Goal: Task Accomplishment & Management: Use online tool/utility

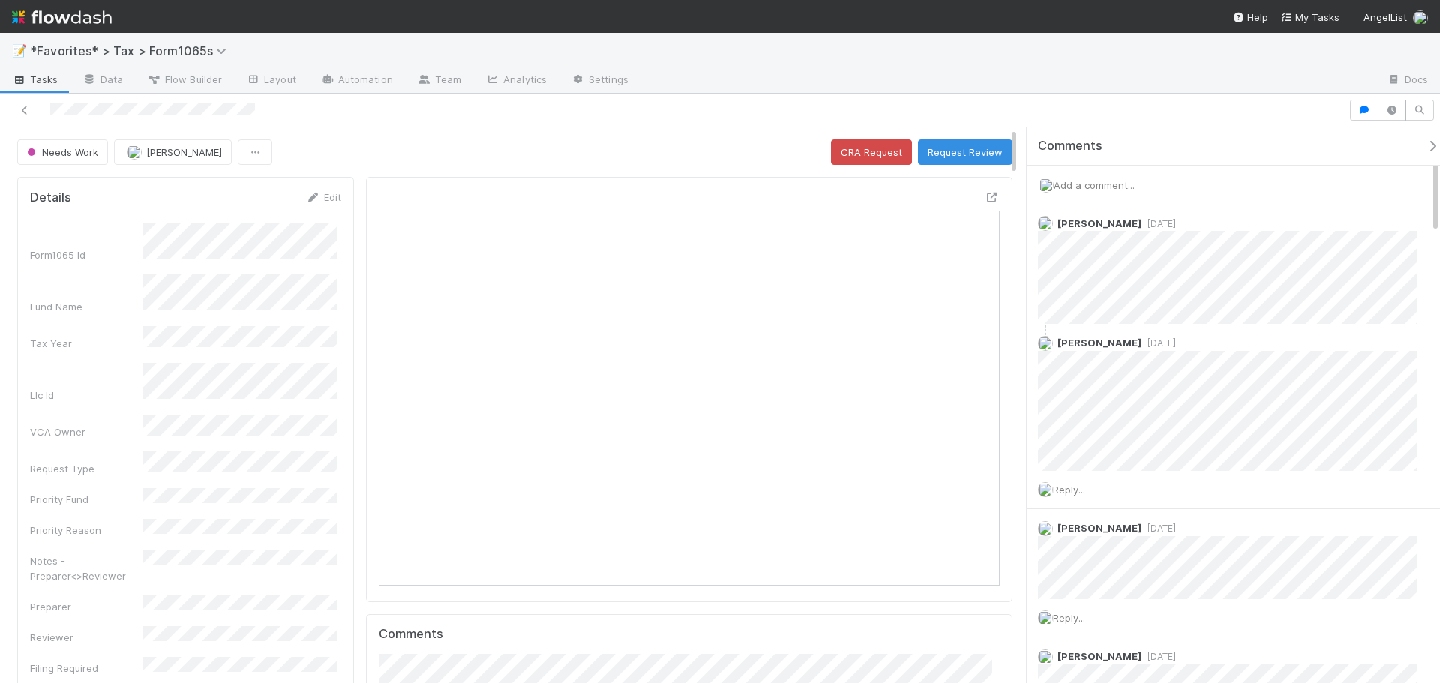
scroll to position [293, 603]
click at [80, 155] on span "Needs Work" at bounding box center [61, 152] width 74 height 12
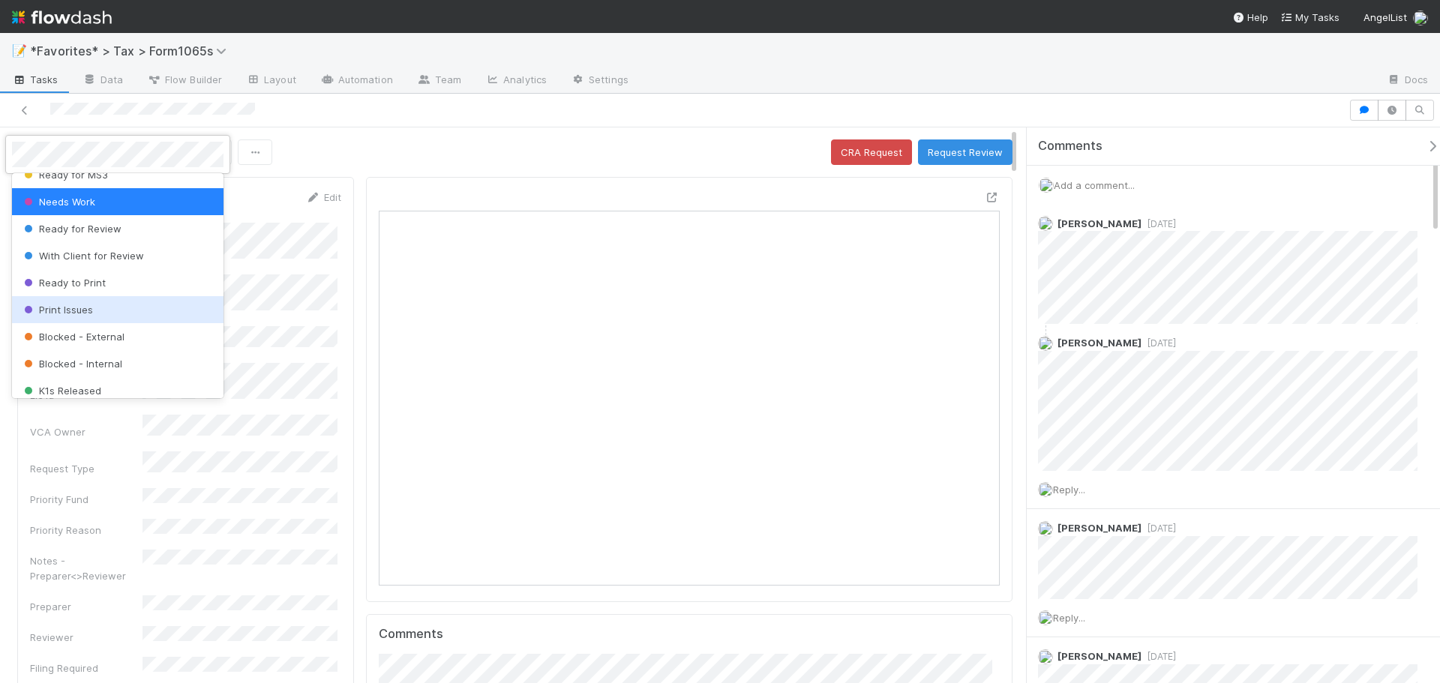
scroll to position [75, 0]
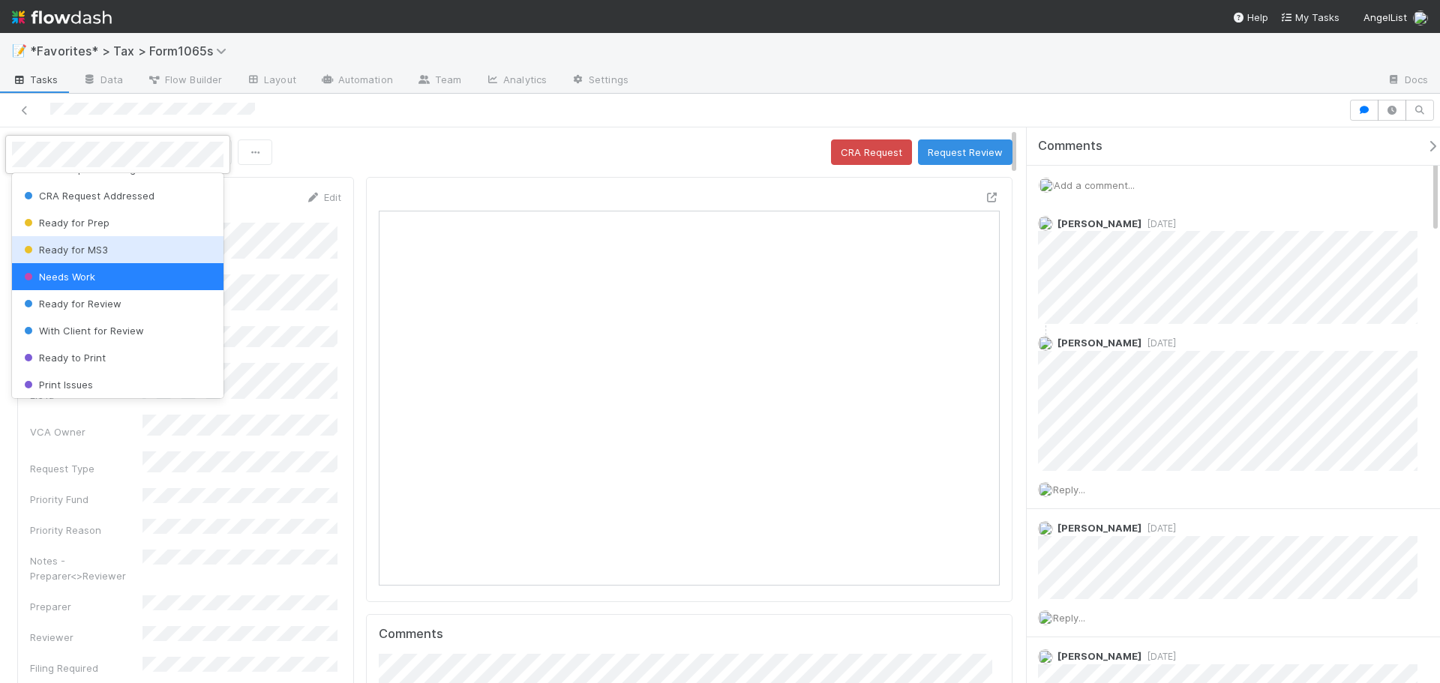
drag, startPoint x: 112, startPoint y: 254, endPoint x: 342, endPoint y: 206, distance: 235.1
click at [112, 254] on div "Ready for MS3" at bounding box center [118, 249] width 212 height 27
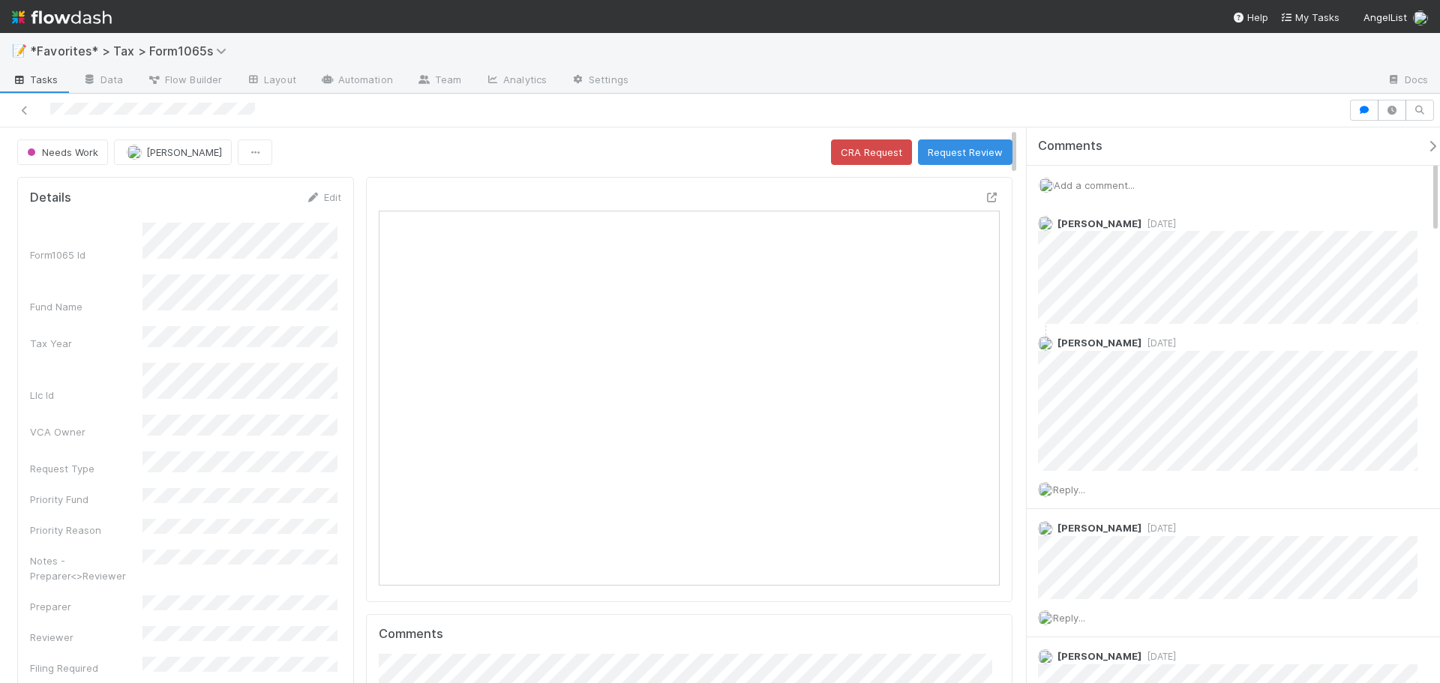
click at [467, 161] on div "Needs Work Fareeha Naim CRA Request Request Review" at bounding box center [514, 153] width 995 height 26
click at [466, 159] on div "Needs Work Fareeha Naim CRA Request Request Review" at bounding box center [514, 153] width 995 height 26
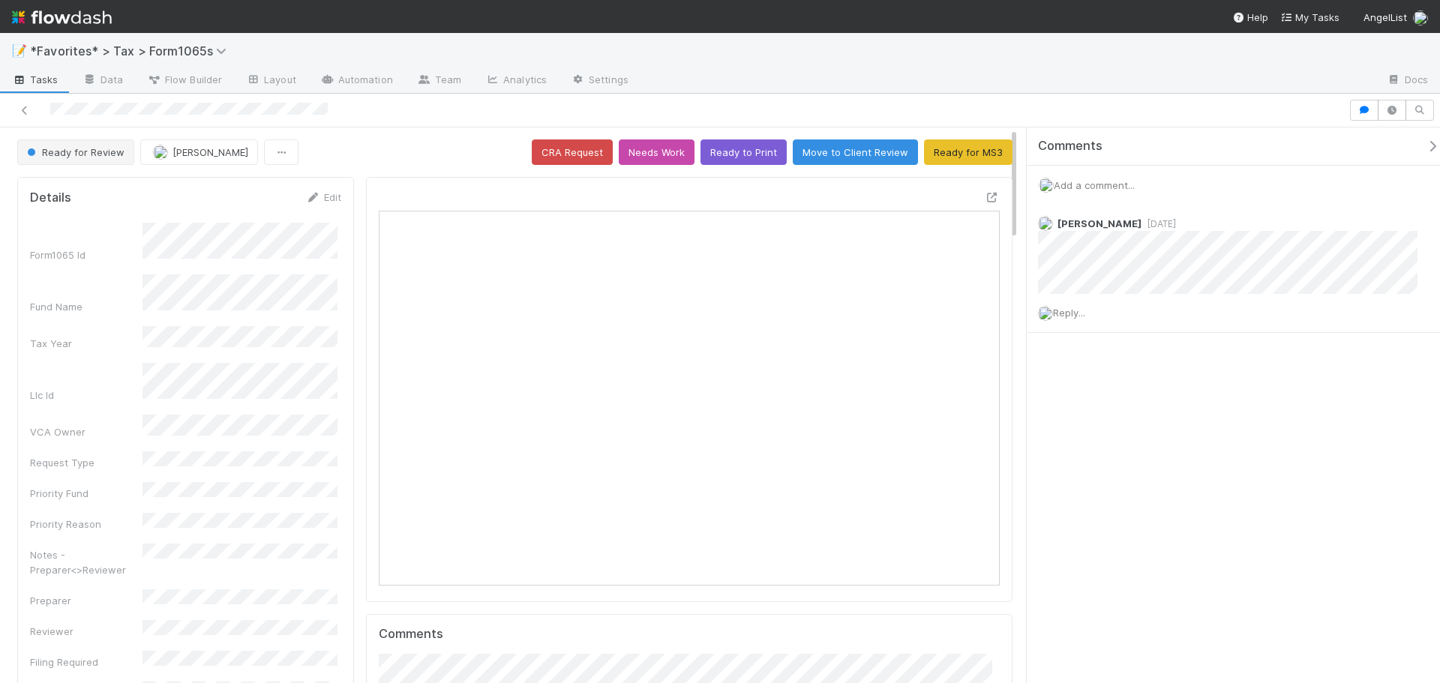
scroll to position [293, 296]
click at [104, 155] on span "Ready for Review" at bounding box center [74, 152] width 101 height 12
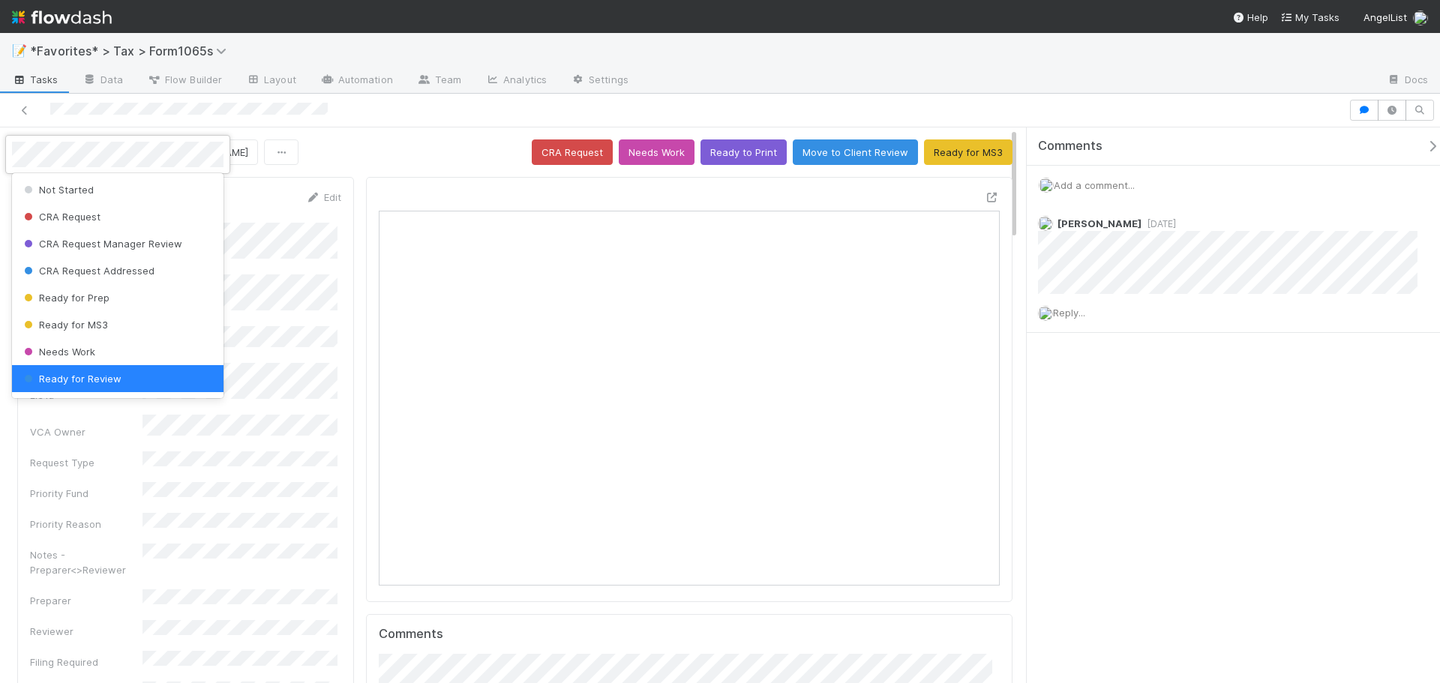
scroll to position [3, 0]
click at [893, 74] on div at bounding box center [720, 341] width 1440 height 683
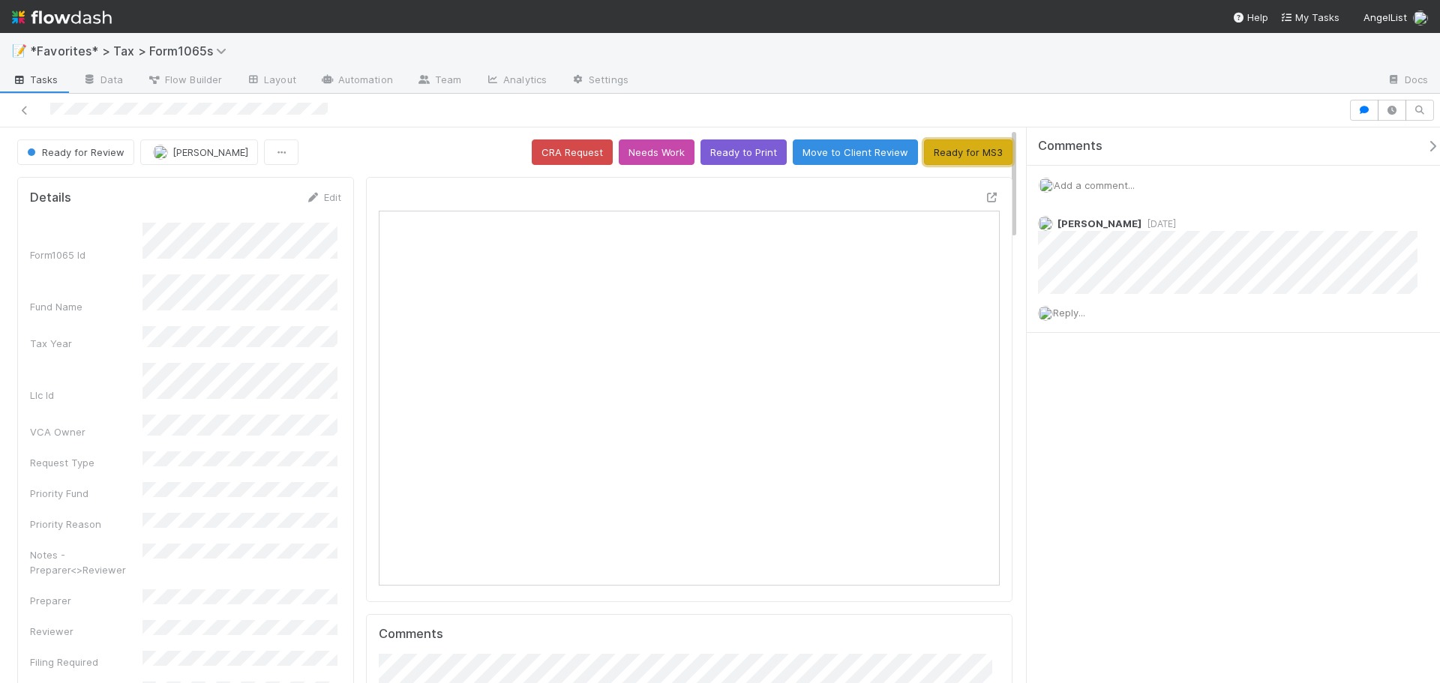
drag, startPoint x: 952, startPoint y: 156, endPoint x: 950, endPoint y: 169, distance: 12.8
click at [953, 155] on button "Ready for MS3" at bounding box center [968, 153] width 89 height 26
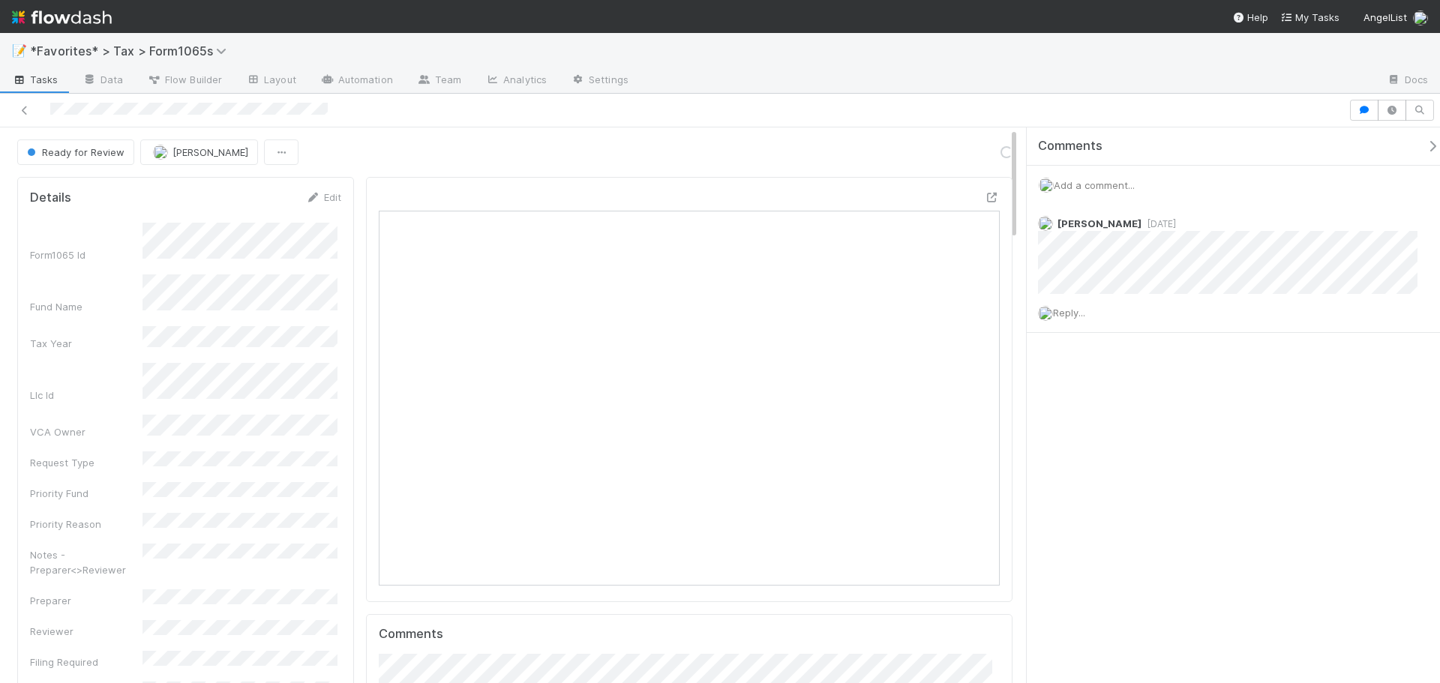
click at [1127, 23] on nav "Help My Tasks AngelList" at bounding box center [720, 16] width 1440 height 33
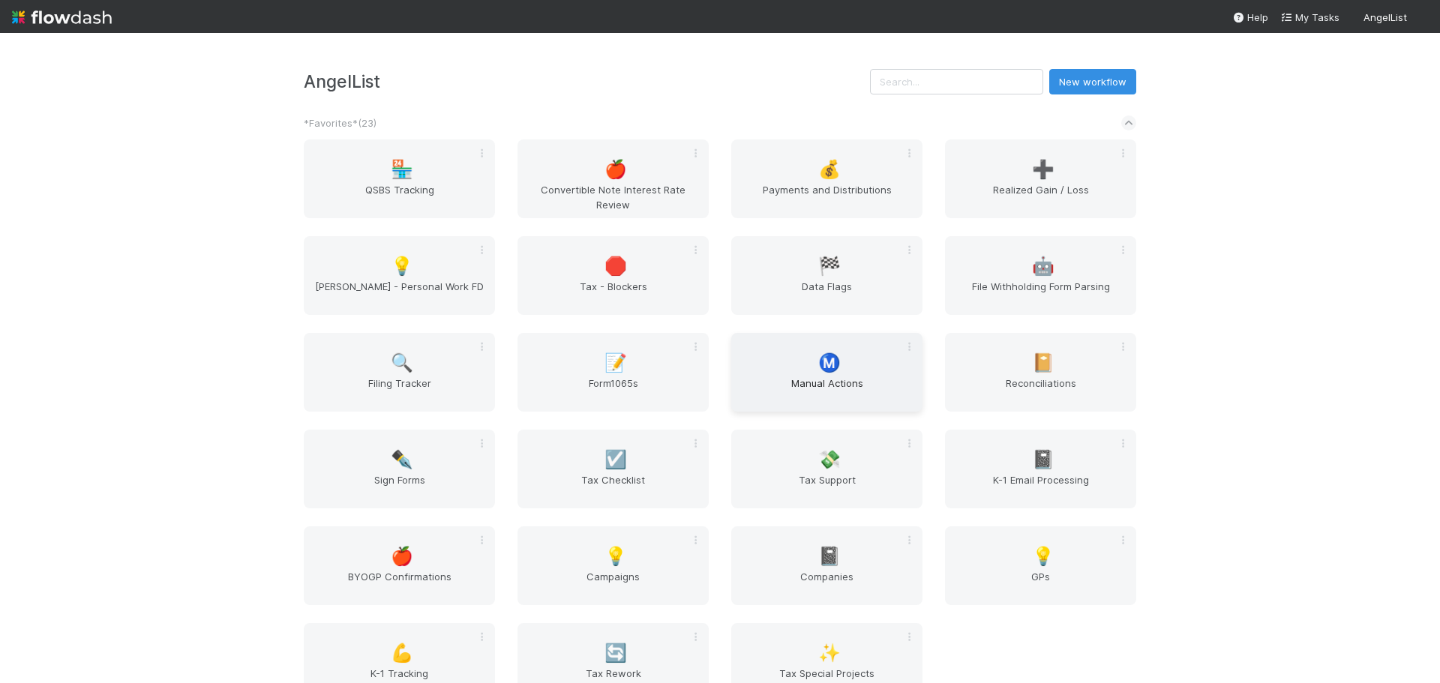
click at [803, 398] on span "Manual Actions" at bounding box center [826, 391] width 179 height 30
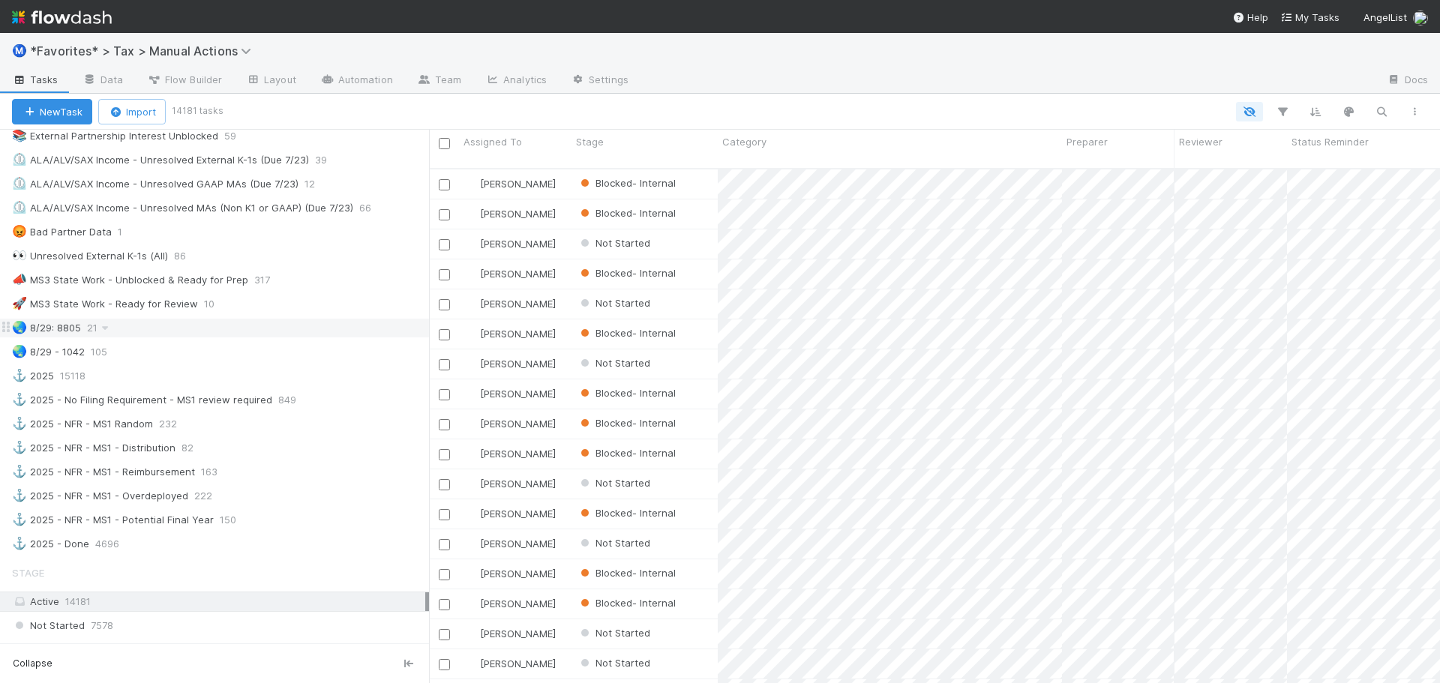
scroll to position [975, 0]
drag, startPoint x: 302, startPoint y: 284, endPoint x: 305, endPoint y: 269, distance: 14.6
click at [308, 260] on div "👀 Unresolved External K-1s (All) 86" at bounding box center [220, 258] width 417 height 19
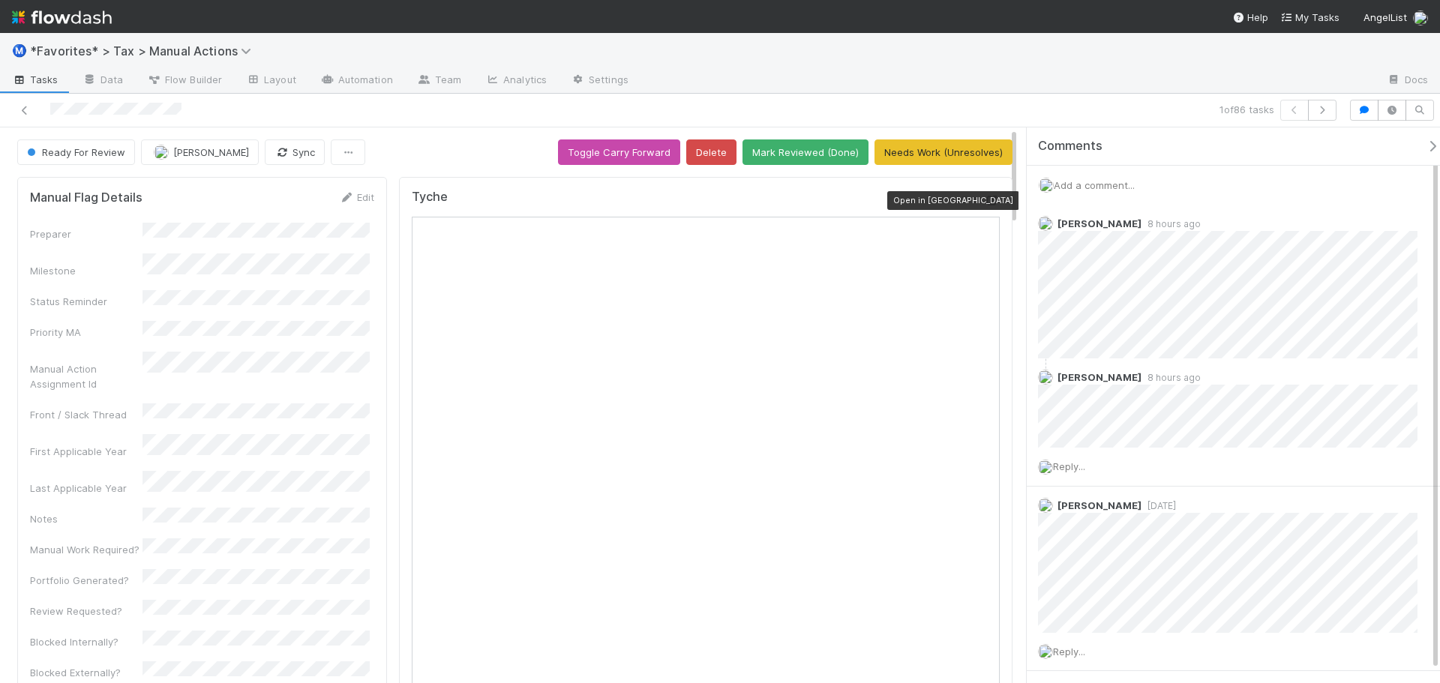
click at [985, 201] on icon at bounding box center [992, 201] width 15 height 10
click at [1102, 188] on span "Add a comment..." at bounding box center [1094, 185] width 81 height 12
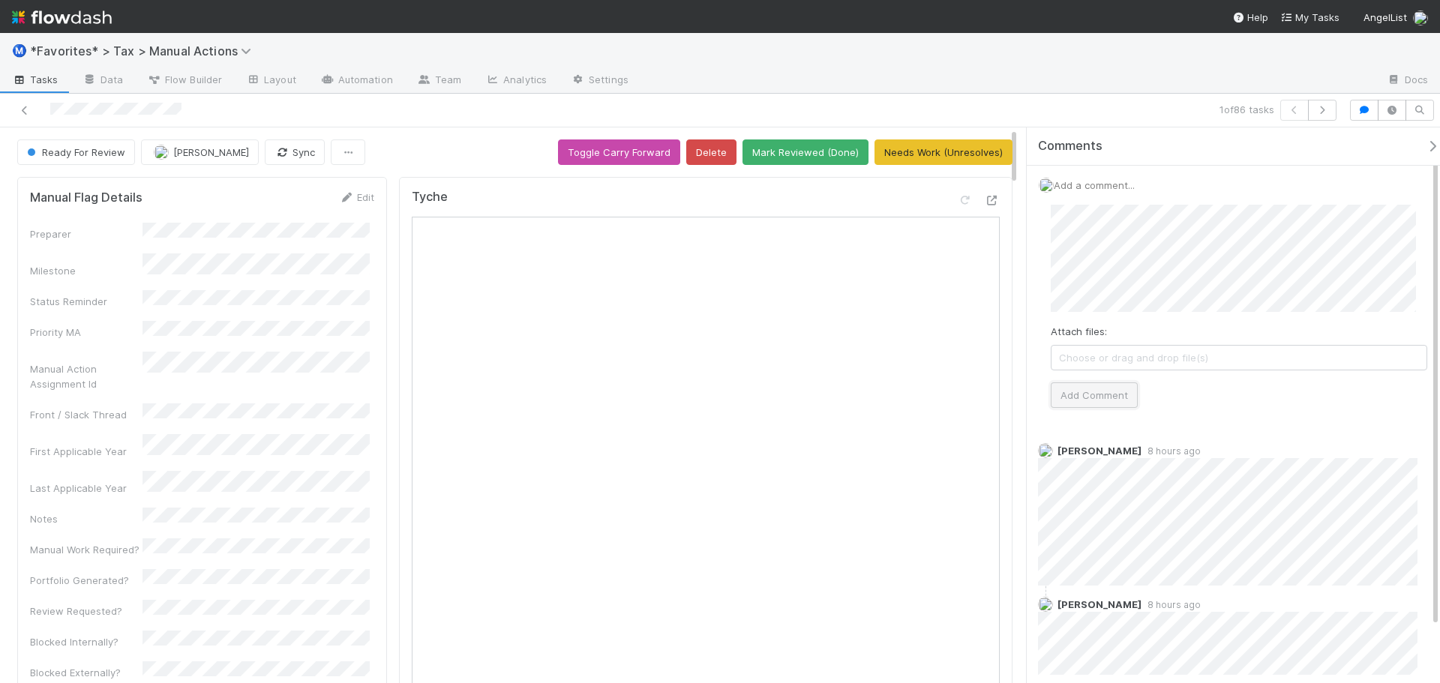
click at [1092, 386] on button "Add Comment" at bounding box center [1094, 396] width 87 height 26
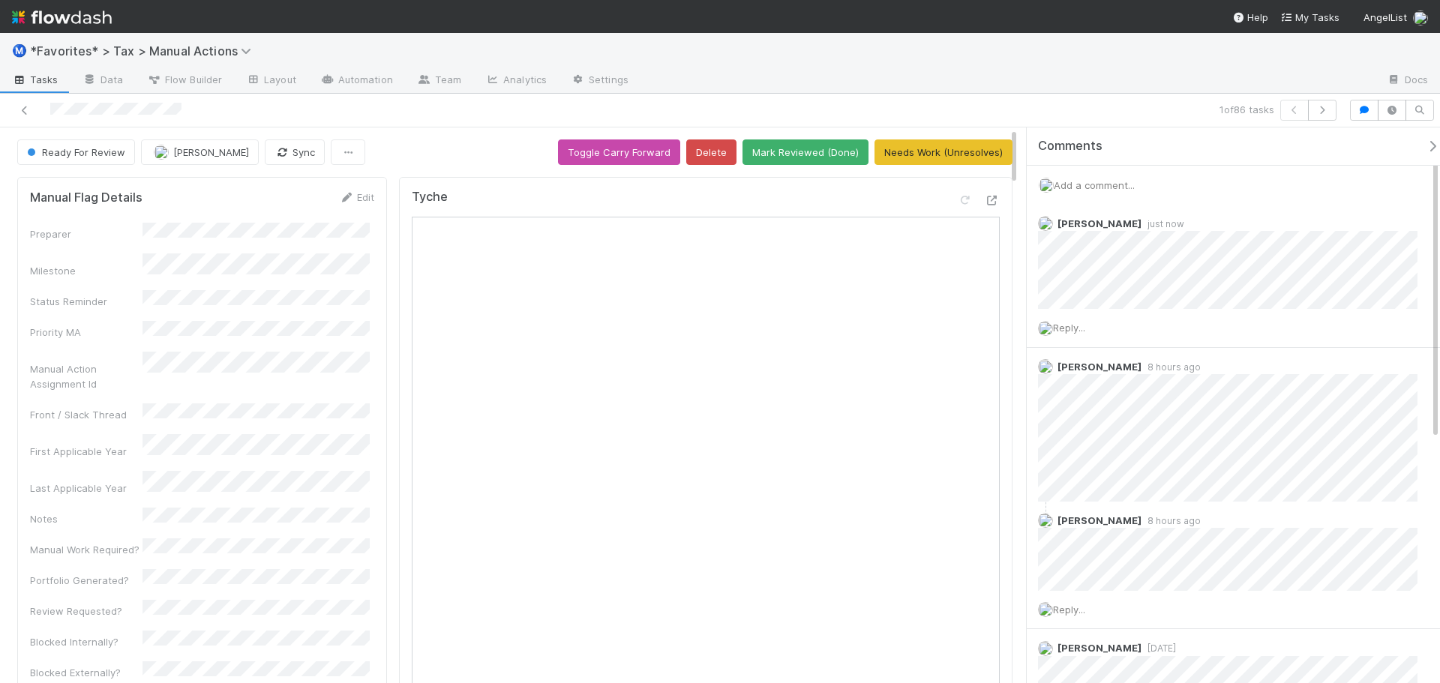
click at [1055, 89] on div at bounding box center [1008, 81] width 734 height 24
click at [1334, 111] on button "button" at bounding box center [1322, 110] width 29 height 21
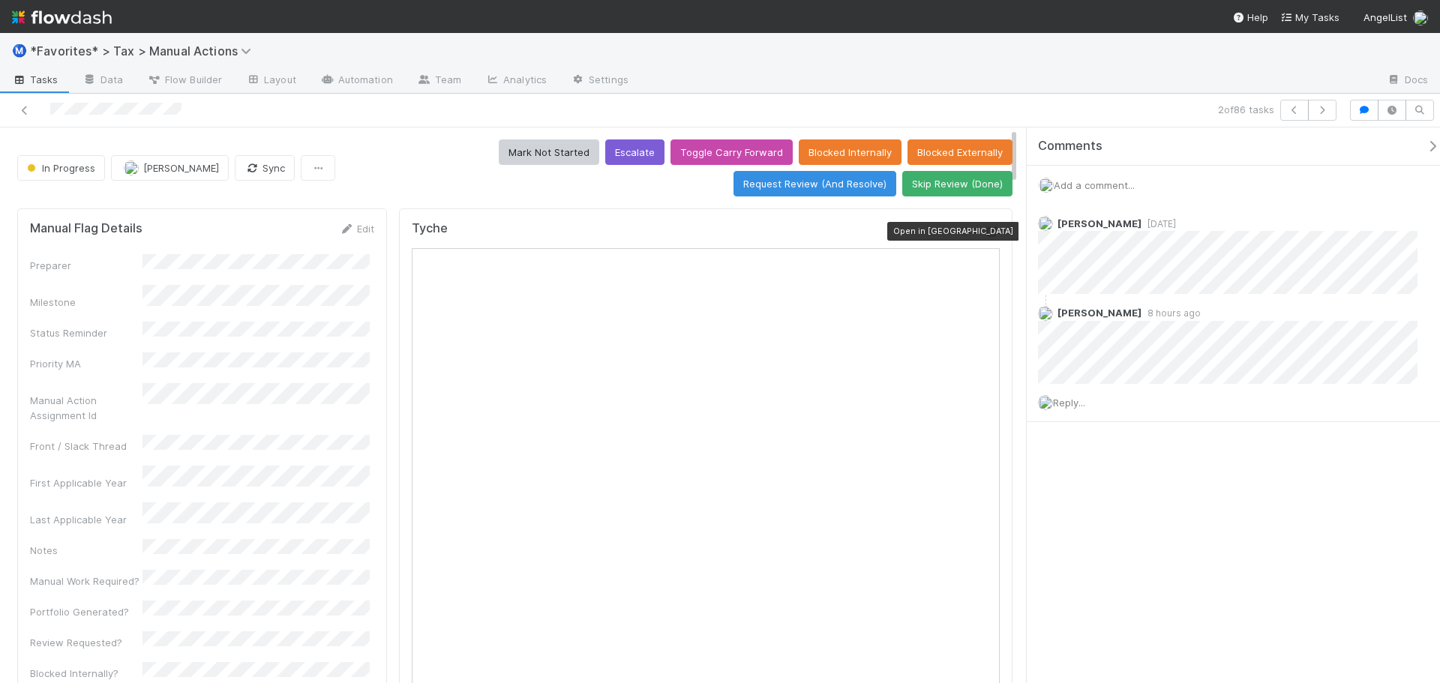
click at [985, 229] on icon at bounding box center [992, 232] width 15 height 10
click at [1318, 111] on icon "button" at bounding box center [1322, 110] width 15 height 9
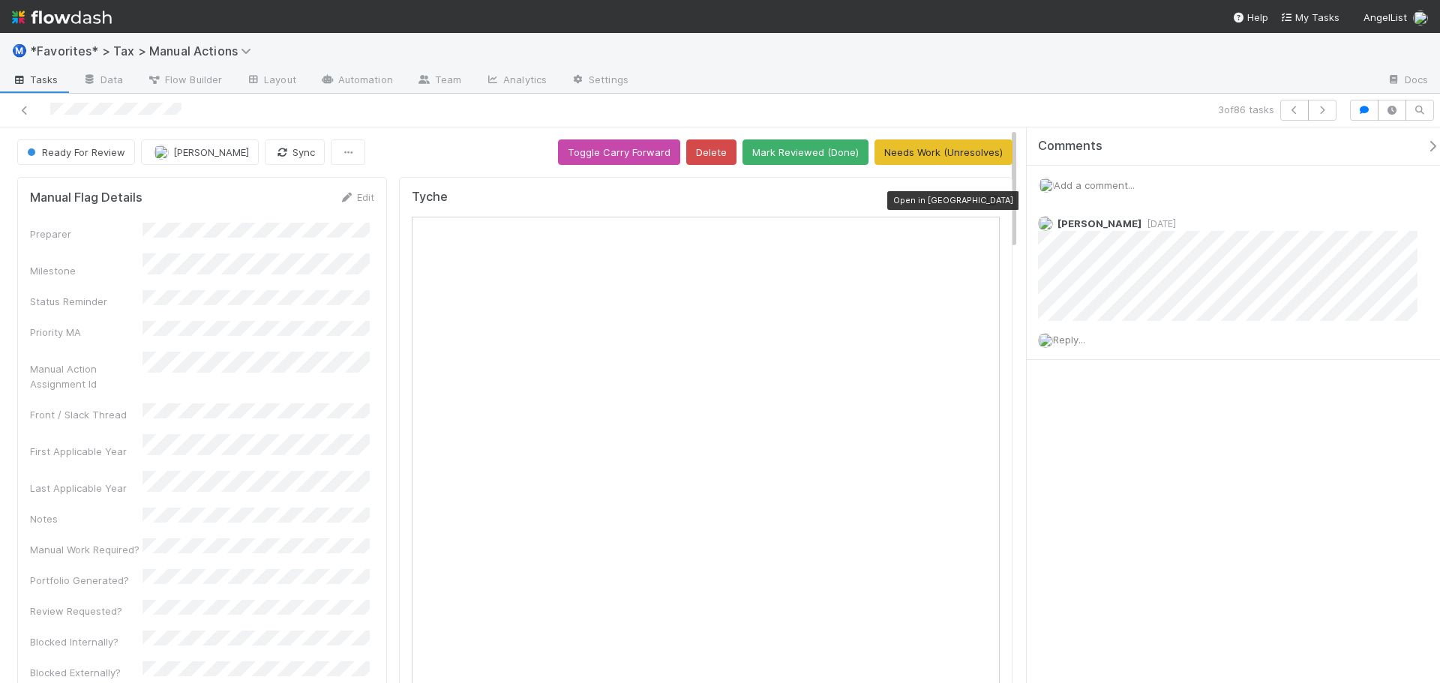
click at [985, 203] on icon at bounding box center [992, 201] width 15 height 10
click at [1322, 114] on icon "button" at bounding box center [1322, 110] width 15 height 9
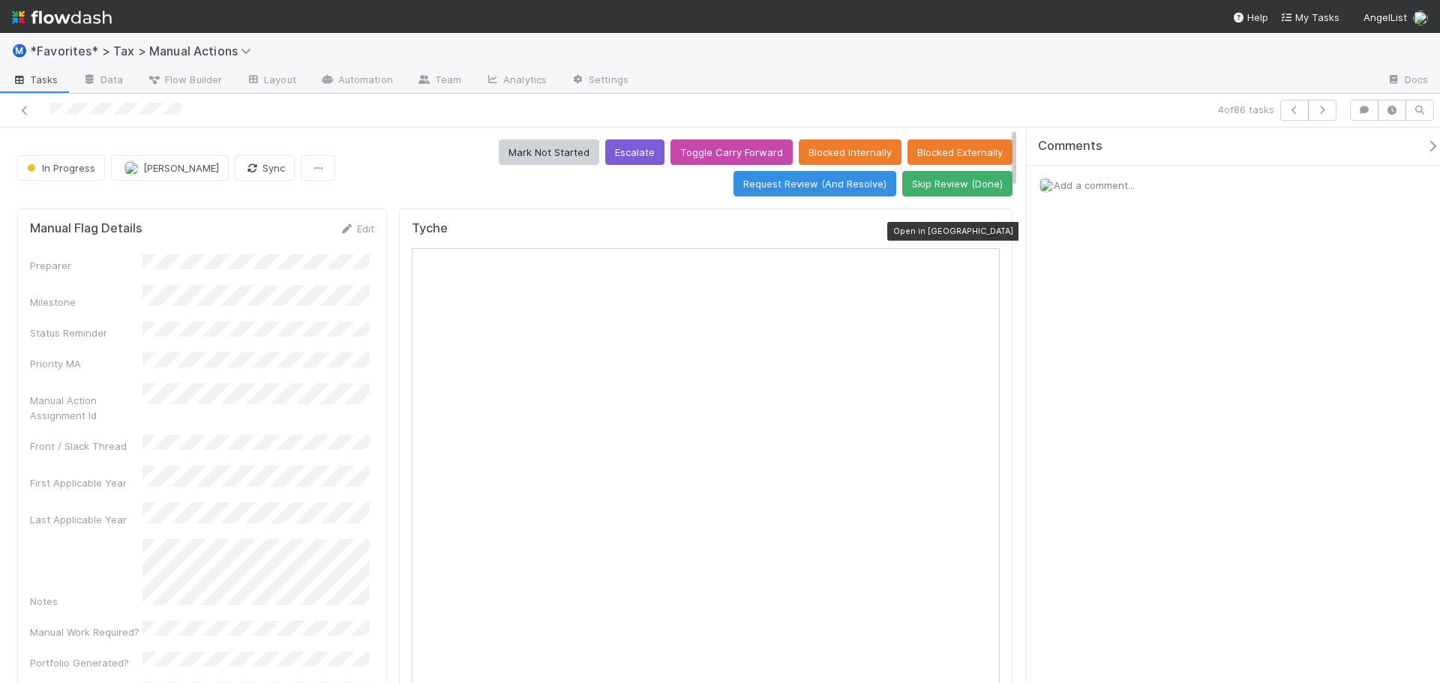
click at [987, 233] on icon at bounding box center [992, 232] width 15 height 10
click at [1169, 105] on div "4 of 86 tasks" at bounding box center [1010, 110] width 666 height 21
click at [1323, 112] on icon "button" at bounding box center [1322, 110] width 15 height 9
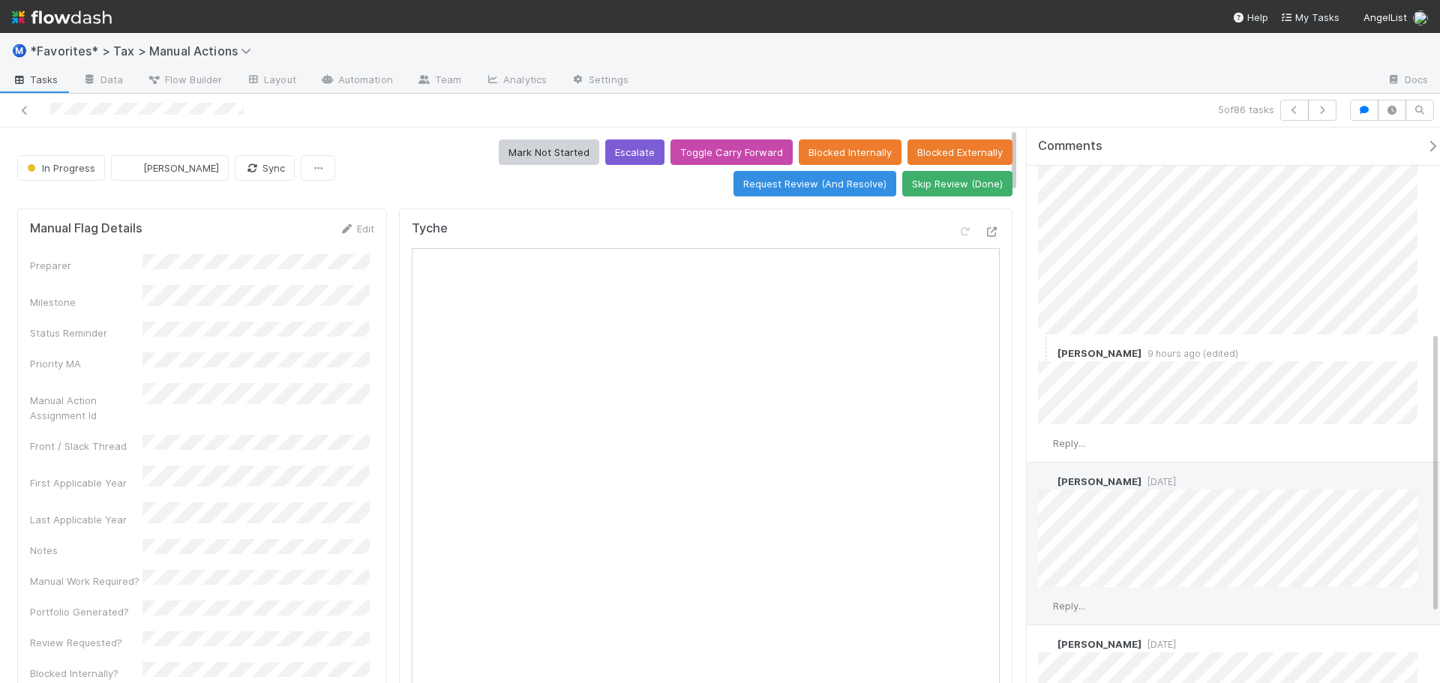
scroll to position [450, 0]
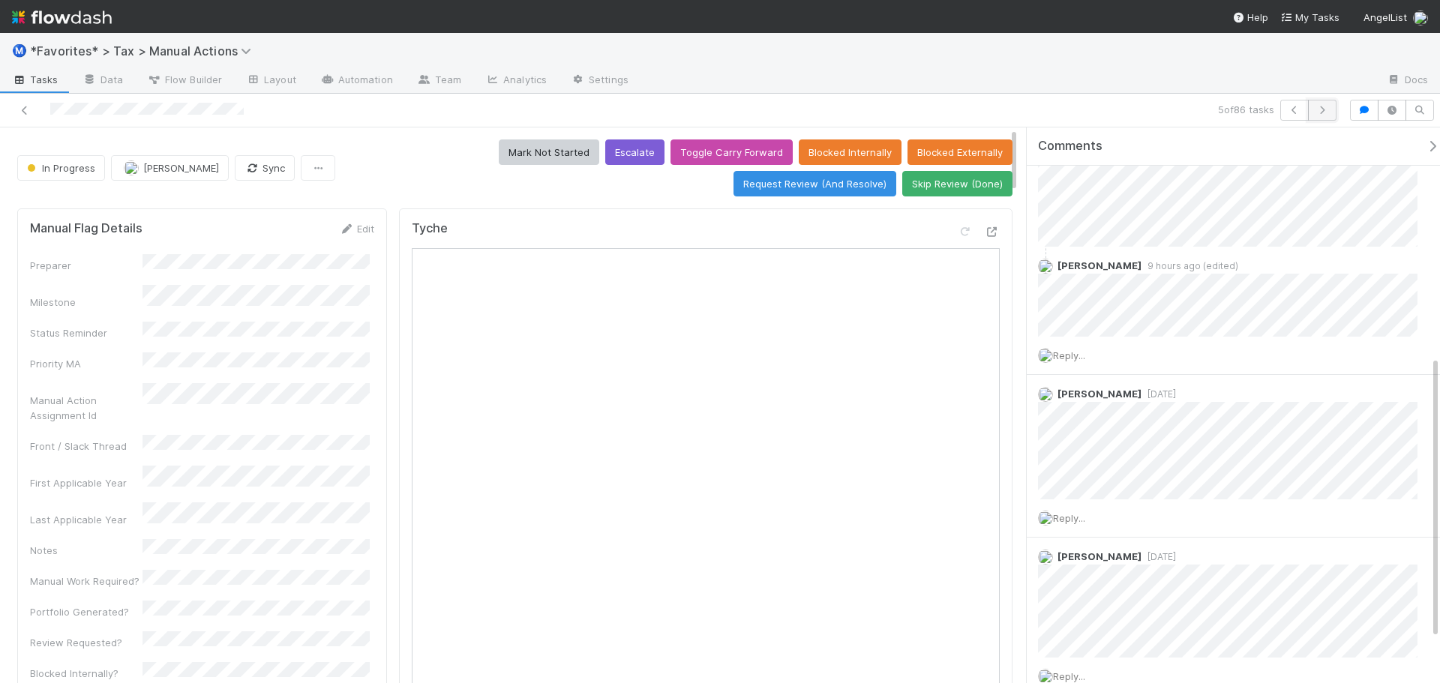
click at [1325, 118] on button "button" at bounding box center [1322, 110] width 29 height 21
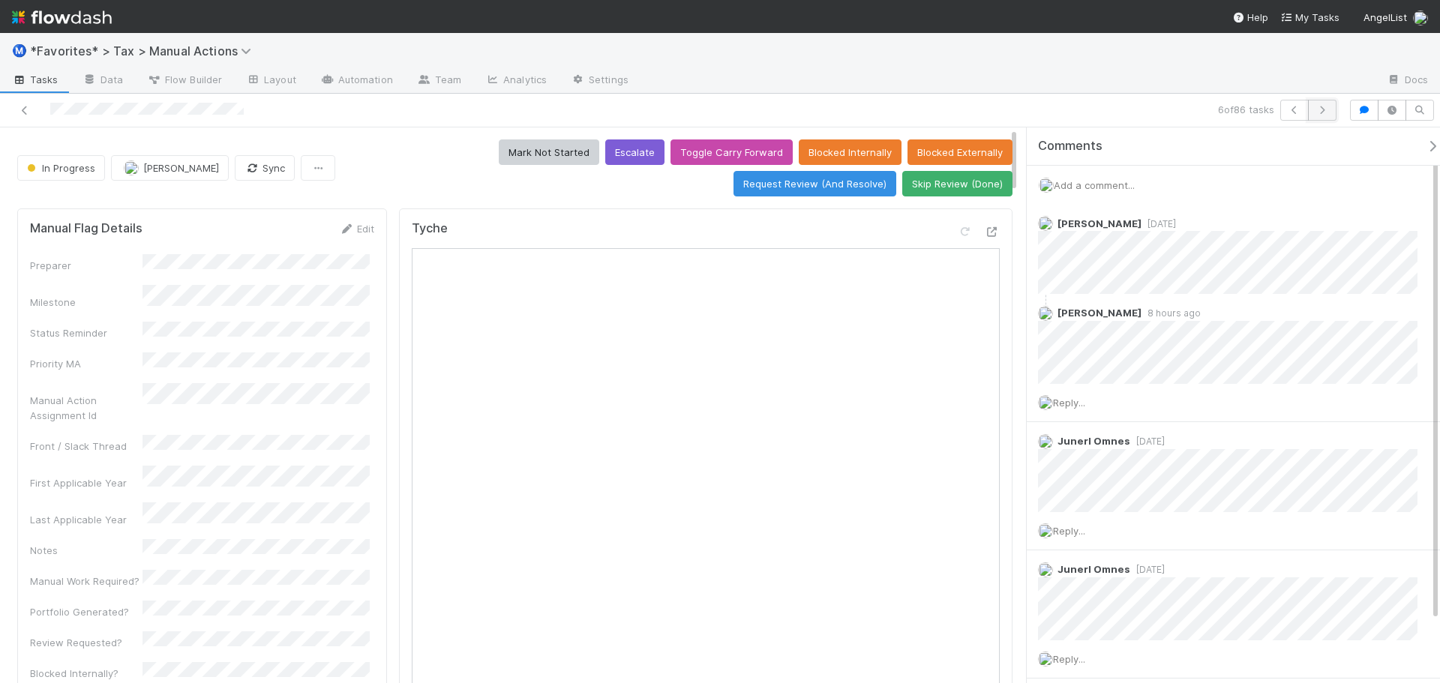
click at [1326, 102] on button "button" at bounding box center [1322, 110] width 29 height 21
click at [1322, 113] on icon "button" at bounding box center [1322, 110] width 15 height 9
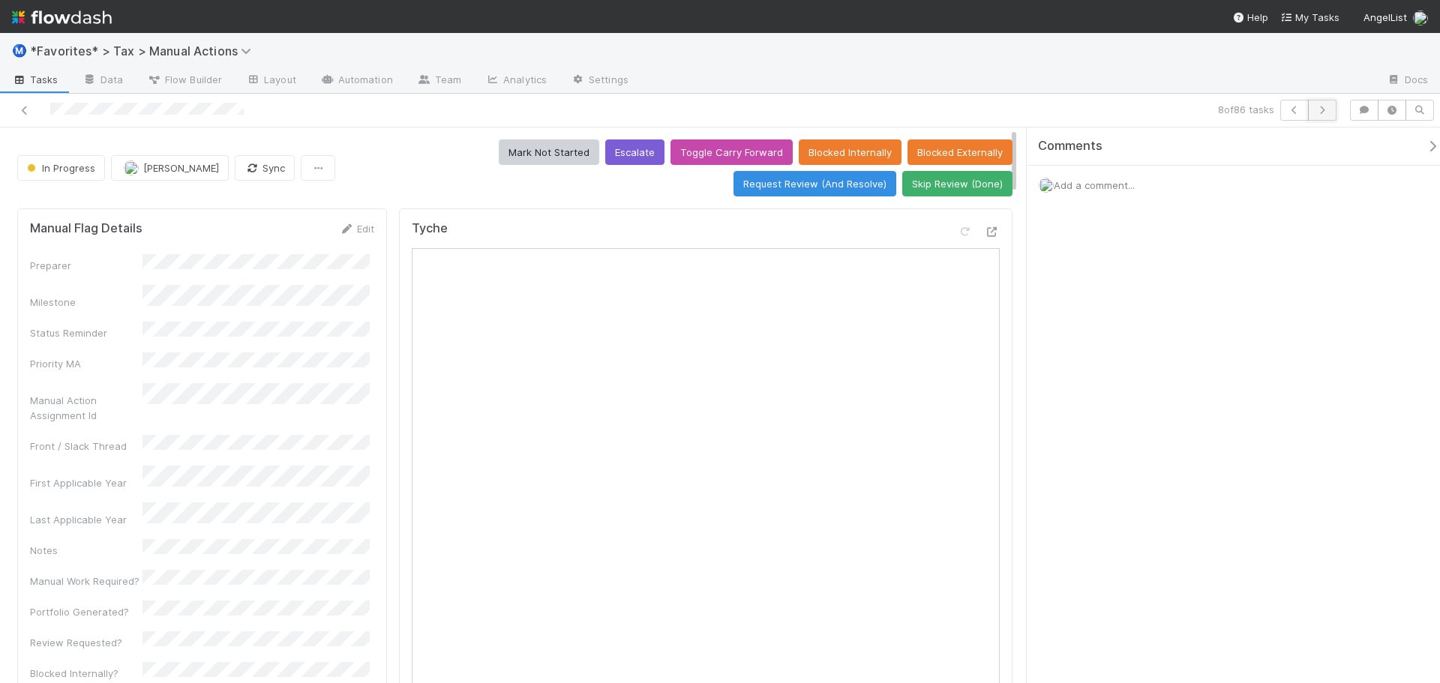
click at [1320, 110] on icon "button" at bounding box center [1322, 110] width 15 height 9
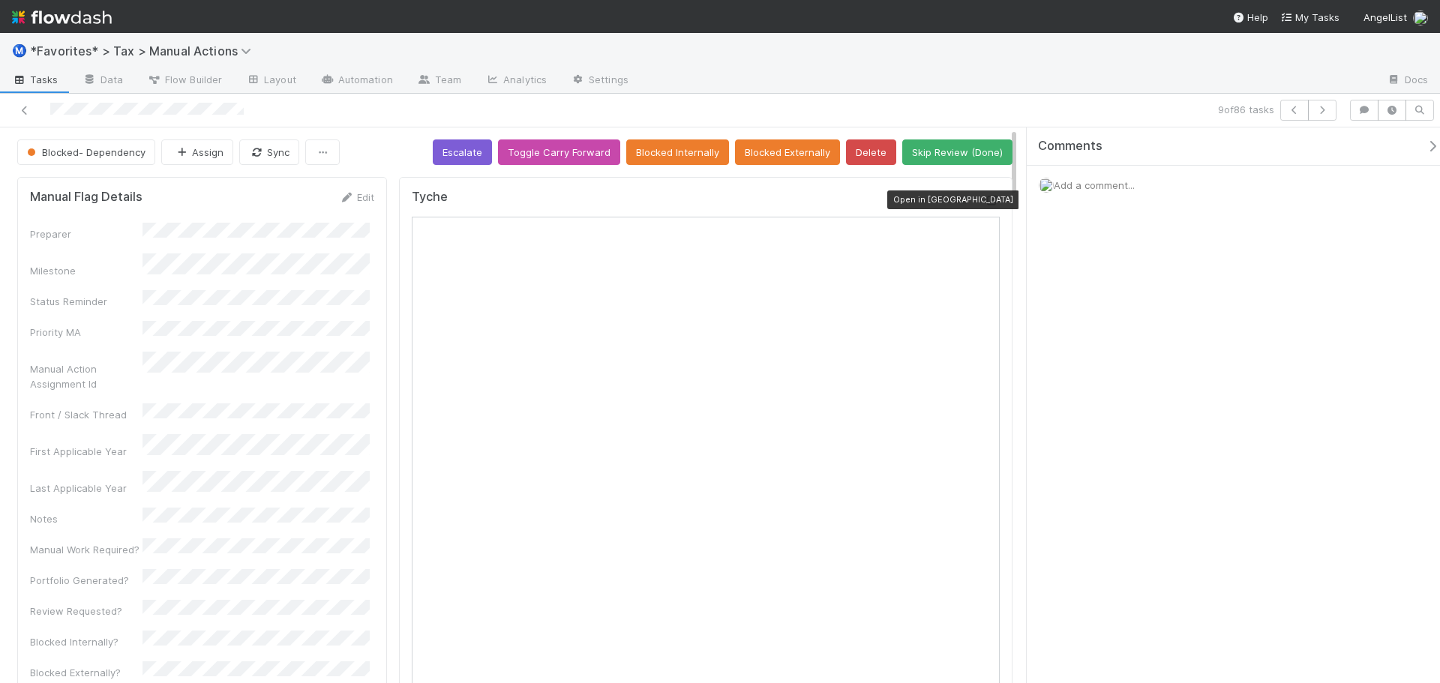
click at [985, 203] on icon at bounding box center [992, 201] width 15 height 10
click at [1322, 104] on button "button" at bounding box center [1322, 110] width 29 height 21
click at [1320, 107] on icon "button" at bounding box center [1322, 110] width 15 height 9
click at [985, 202] on icon at bounding box center [992, 201] width 15 height 10
click at [1321, 114] on button "button" at bounding box center [1322, 110] width 29 height 21
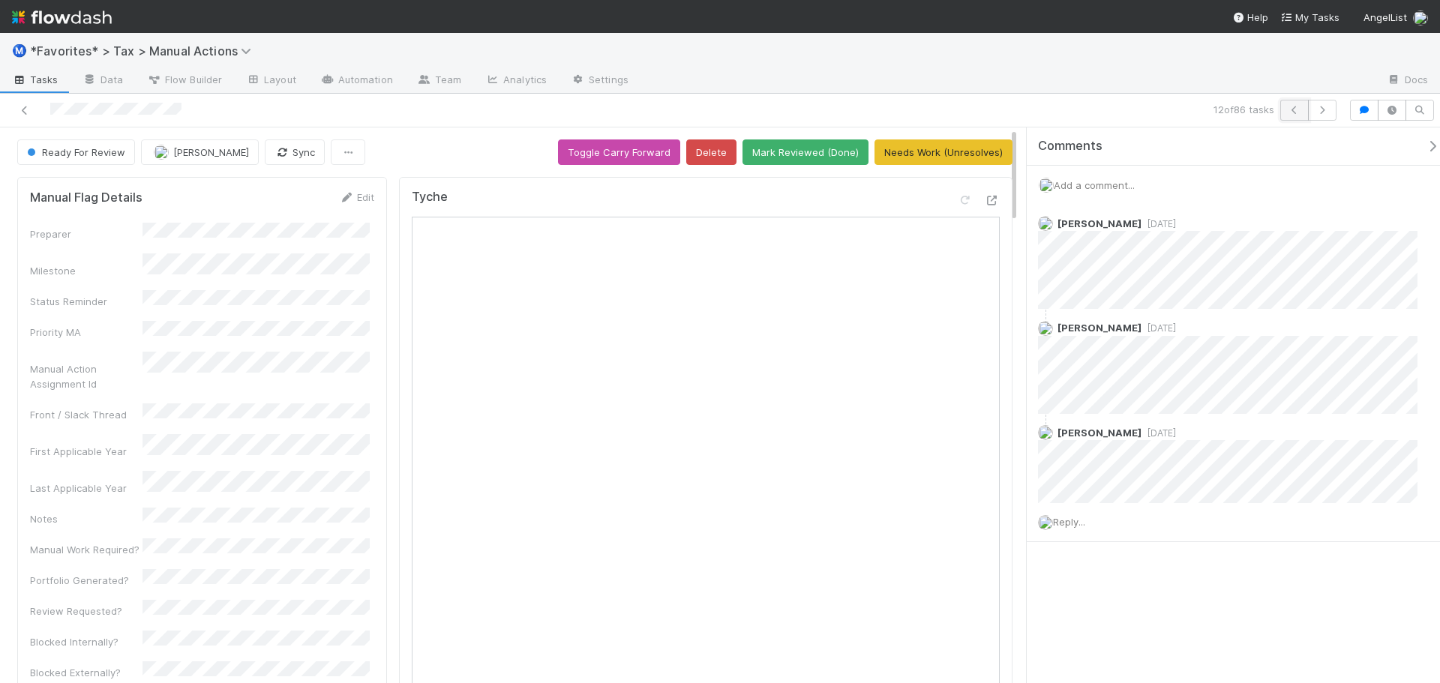
click at [1298, 112] on icon "button" at bounding box center [1294, 110] width 15 height 9
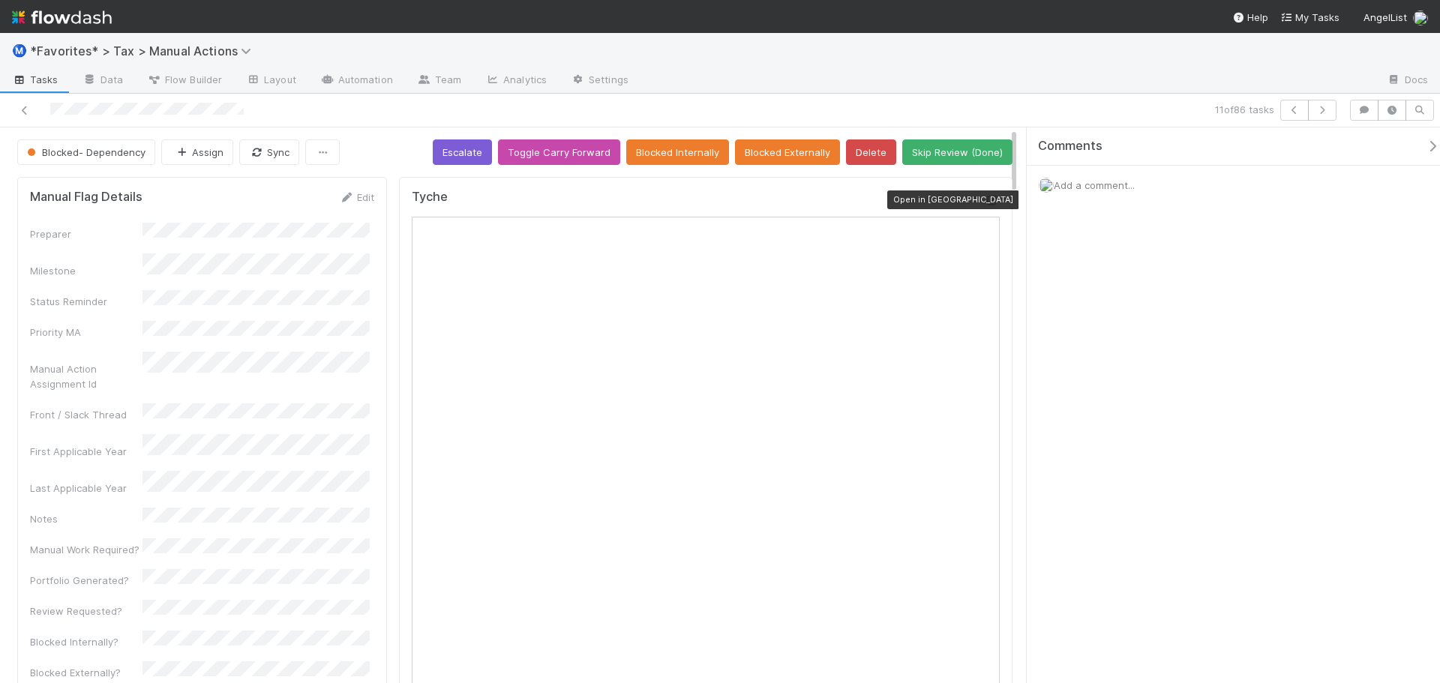
click at [985, 201] on icon at bounding box center [992, 201] width 15 height 10
click at [1313, 108] on button "button" at bounding box center [1322, 110] width 29 height 21
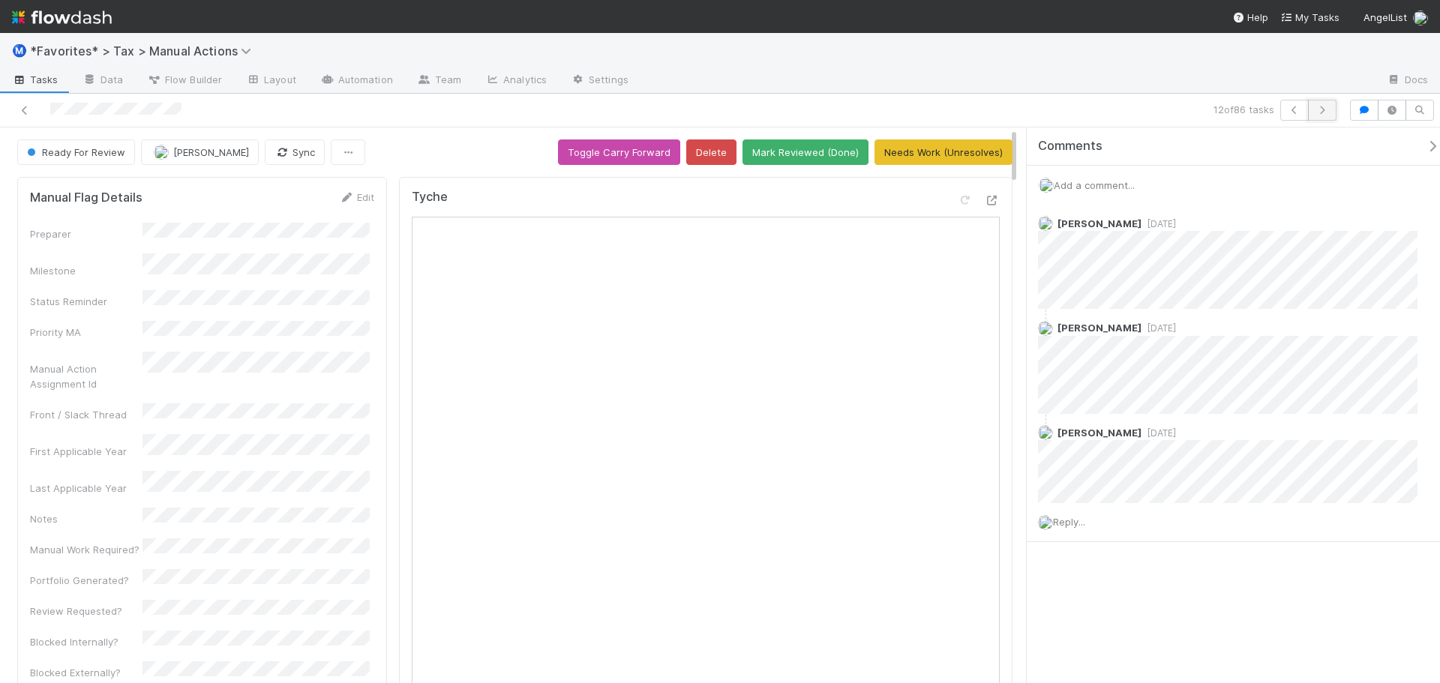
click at [1316, 106] on icon "button" at bounding box center [1322, 110] width 15 height 9
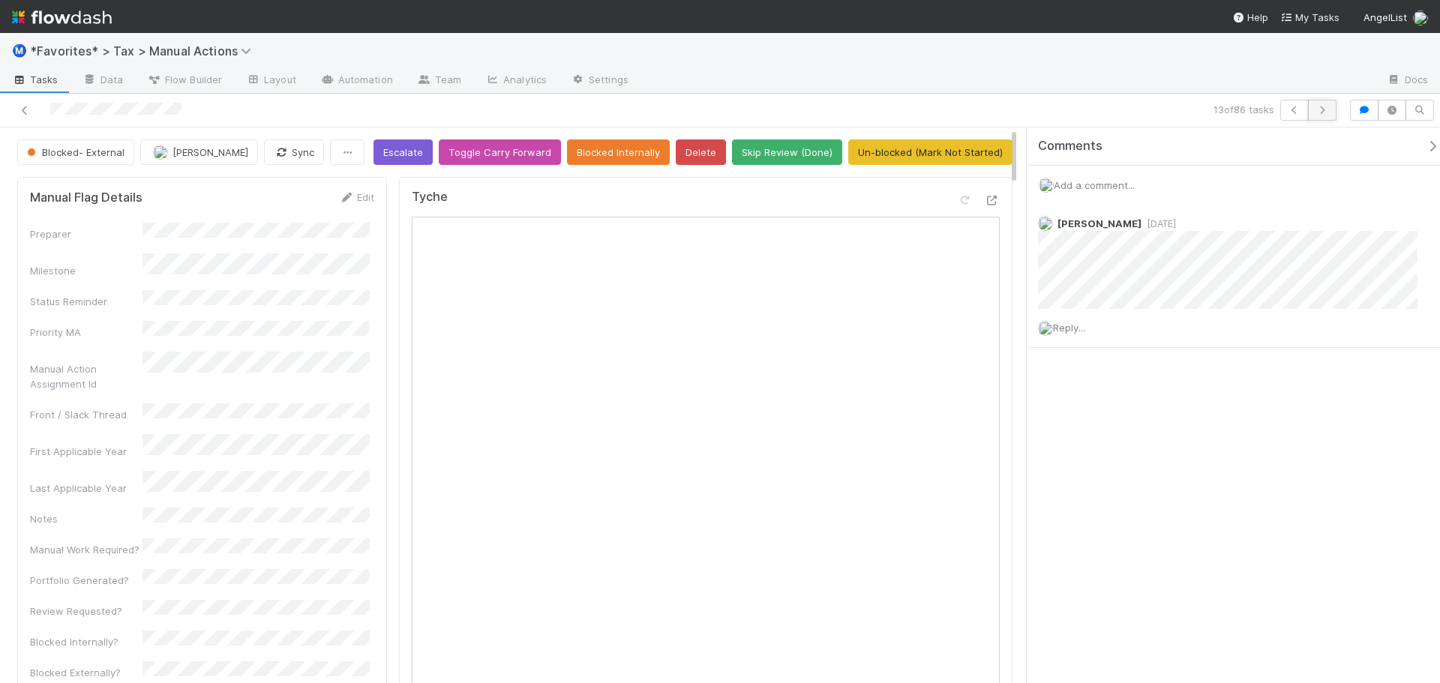
click at [1331, 104] on button "button" at bounding box center [1322, 110] width 29 height 21
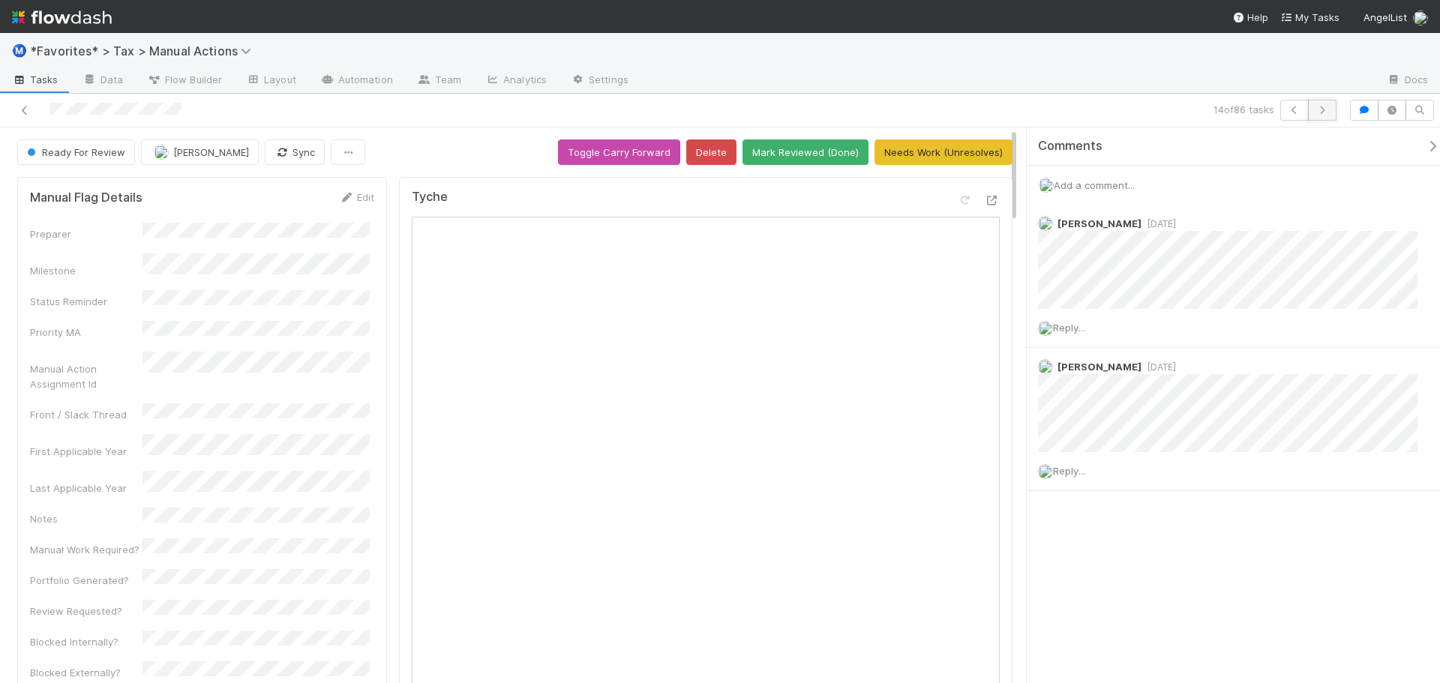
click at [1318, 105] on button "button" at bounding box center [1322, 110] width 29 height 21
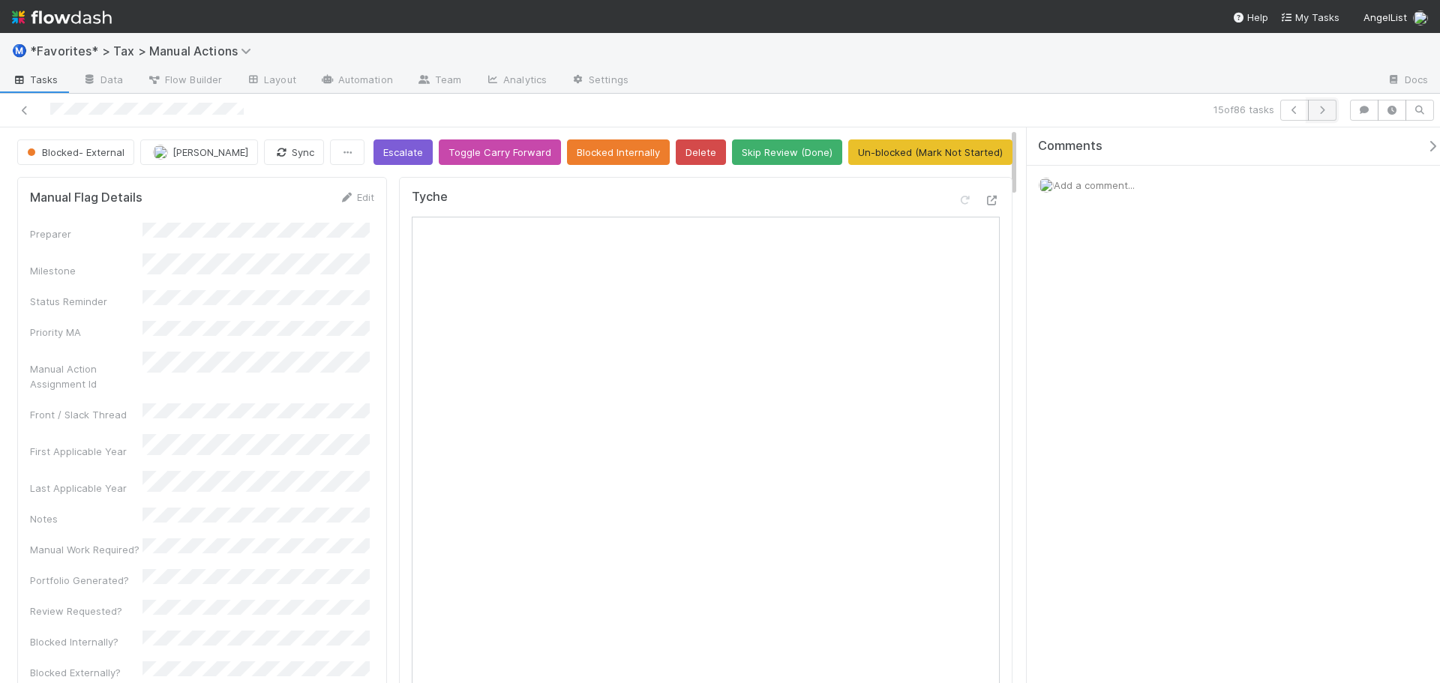
click at [1329, 108] on icon "button" at bounding box center [1322, 110] width 15 height 9
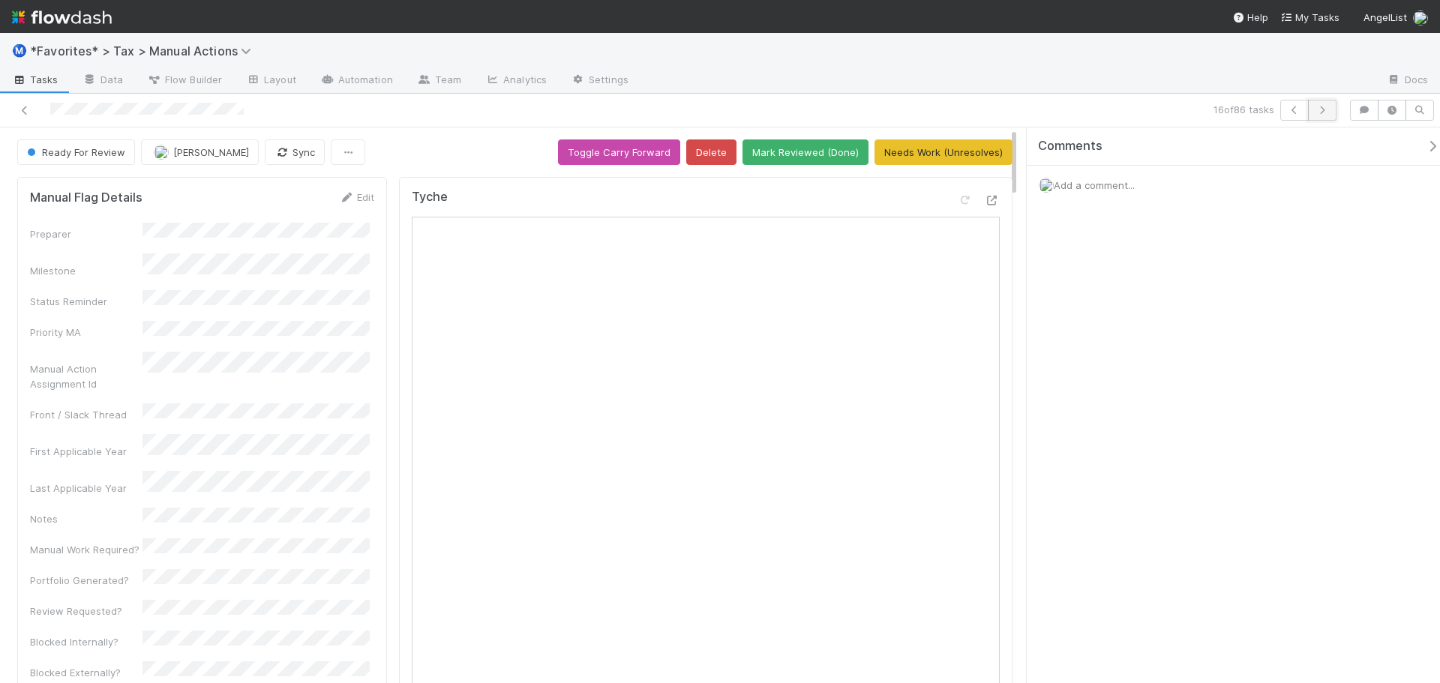
click at [1326, 112] on icon "button" at bounding box center [1322, 110] width 15 height 9
click at [1326, 124] on div "17 of 86 tasks" at bounding box center [720, 111] width 1440 height 34
click at [1325, 113] on icon "button" at bounding box center [1322, 110] width 15 height 9
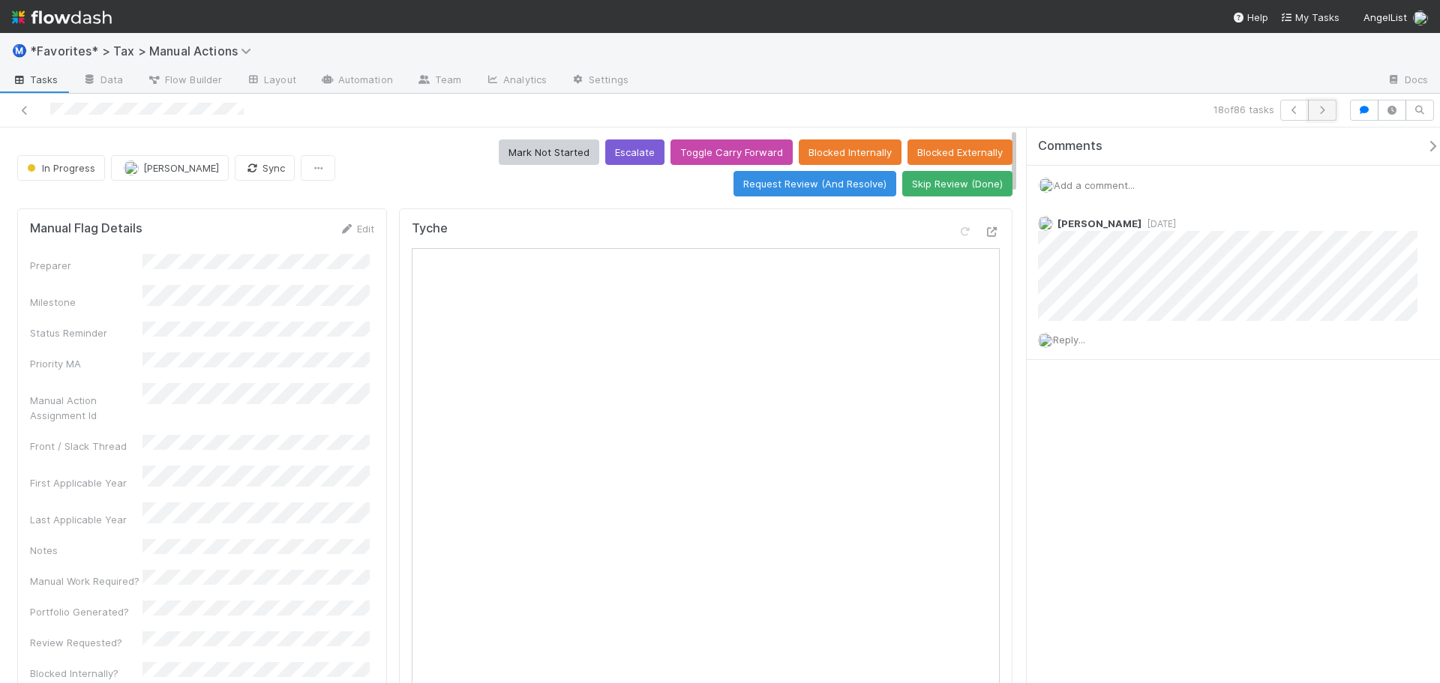
click at [1320, 112] on icon "button" at bounding box center [1322, 110] width 15 height 9
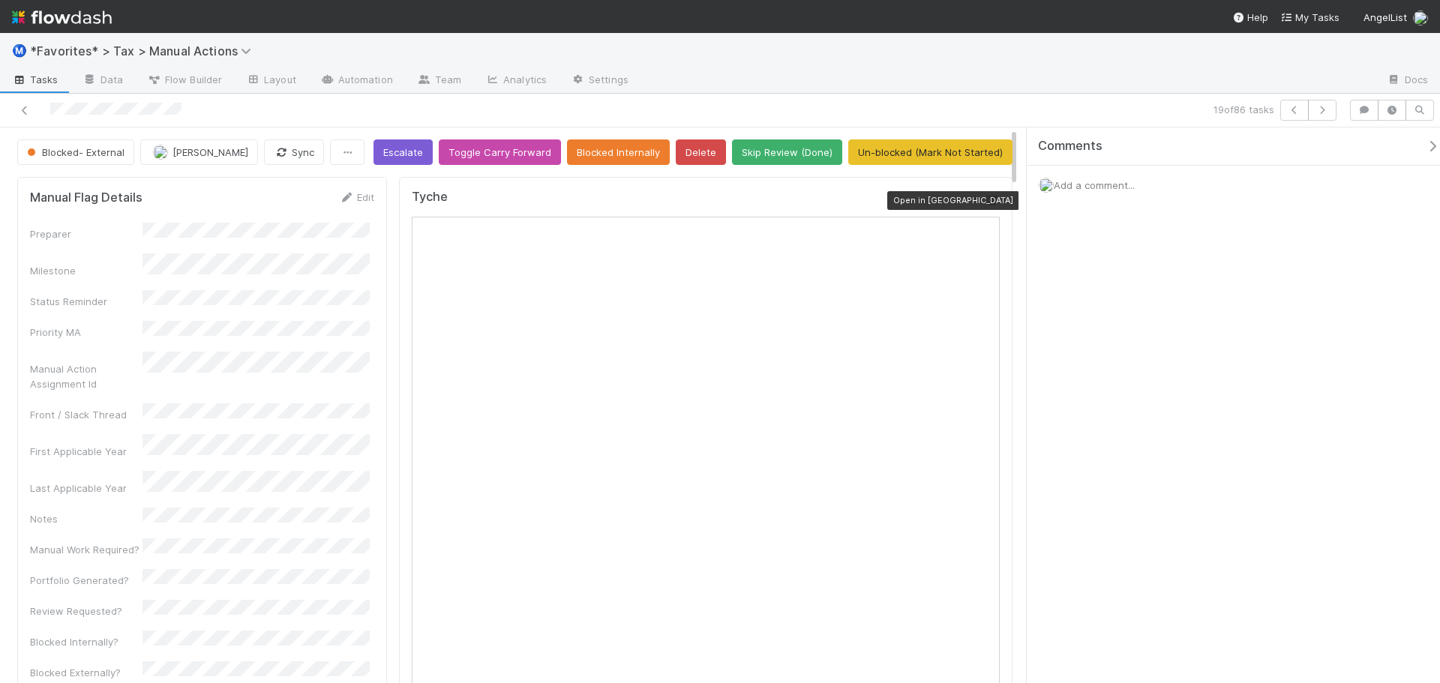
click at [986, 200] on icon at bounding box center [992, 201] width 15 height 10
click at [1320, 113] on icon "button" at bounding box center [1322, 110] width 15 height 9
click at [1321, 110] on icon "button" at bounding box center [1322, 110] width 15 height 9
click at [985, 198] on icon at bounding box center [992, 201] width 15 height 10
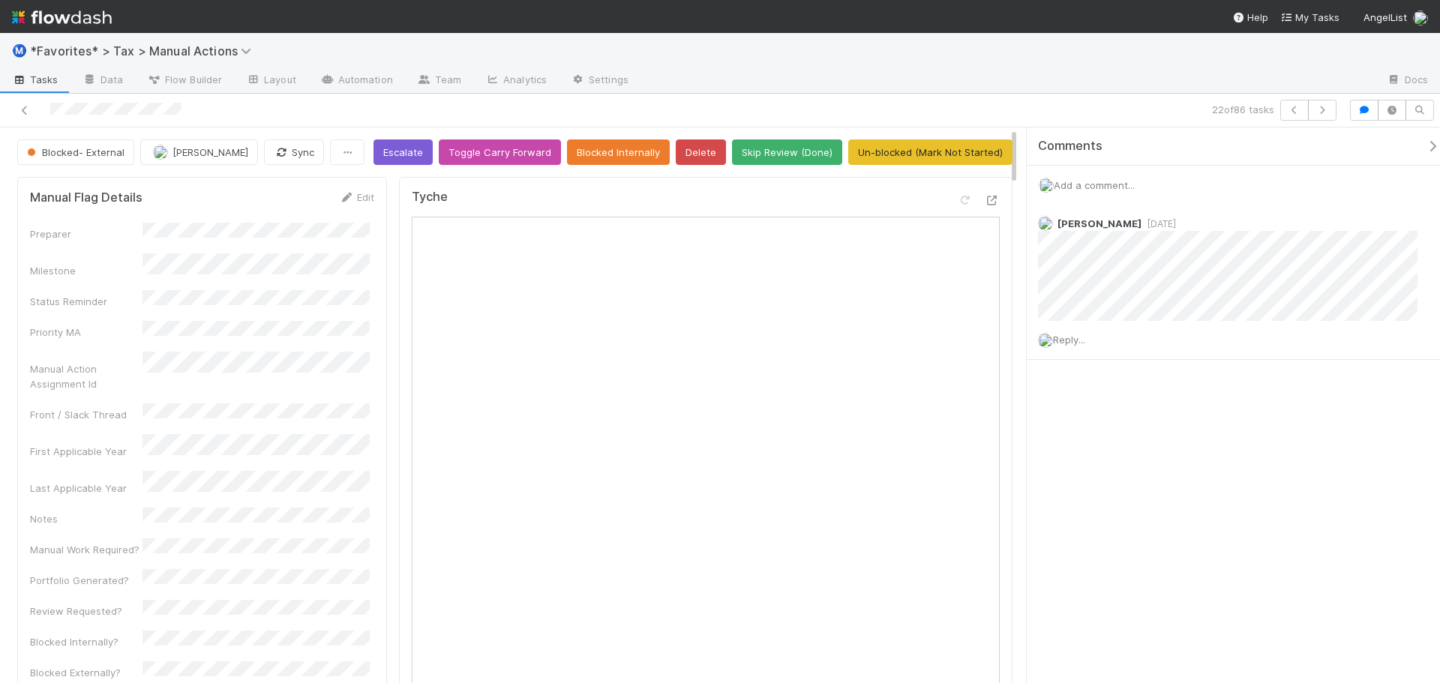
click at [643, 50] on div "Ⓜ️ *Favorites* > Tax > Manual Actions" at bounding box center [720, 51] width 1440 height 36
click at [766, 153] on button "Skip Review (Done)" at bounding box center [787, 153] width 110 height 26
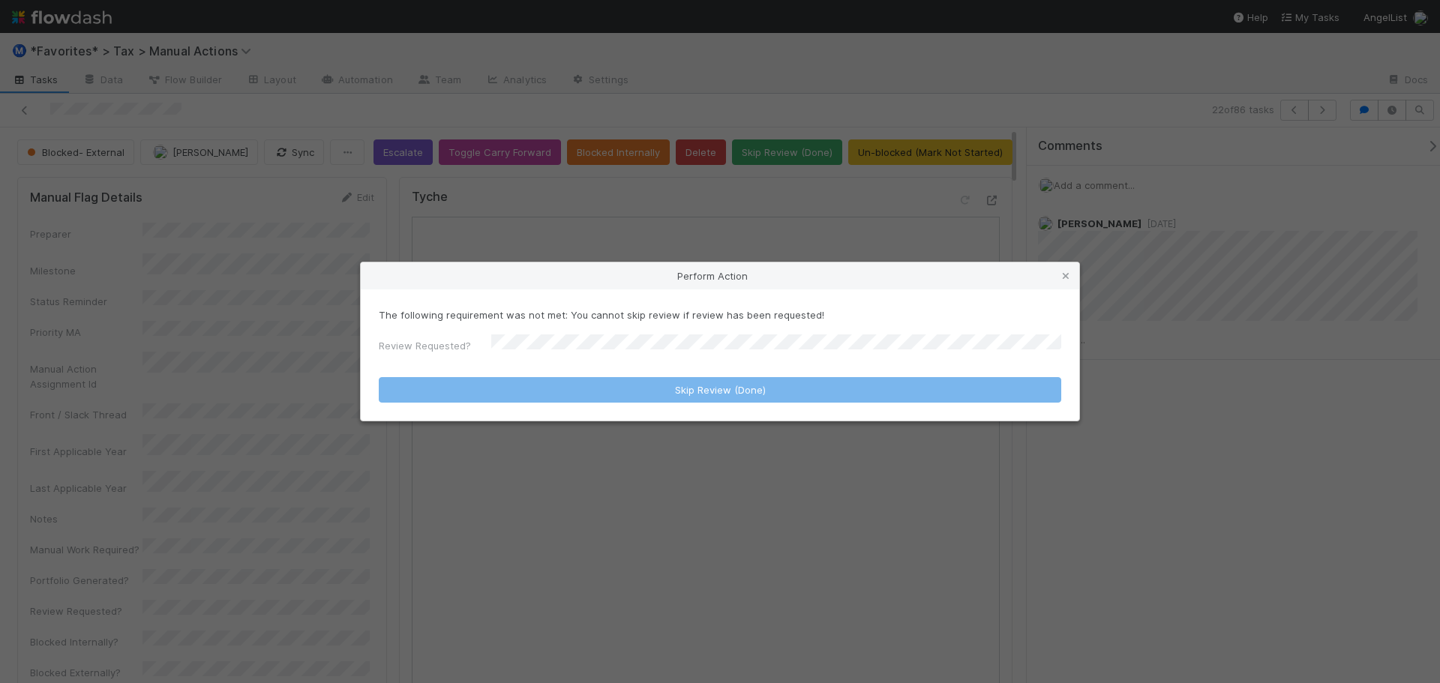
click at [770, 53] on div "Perform Action The following requirement was not met: You cannot skip review if…" at bounding box center [720, 341] width 1440 height 683
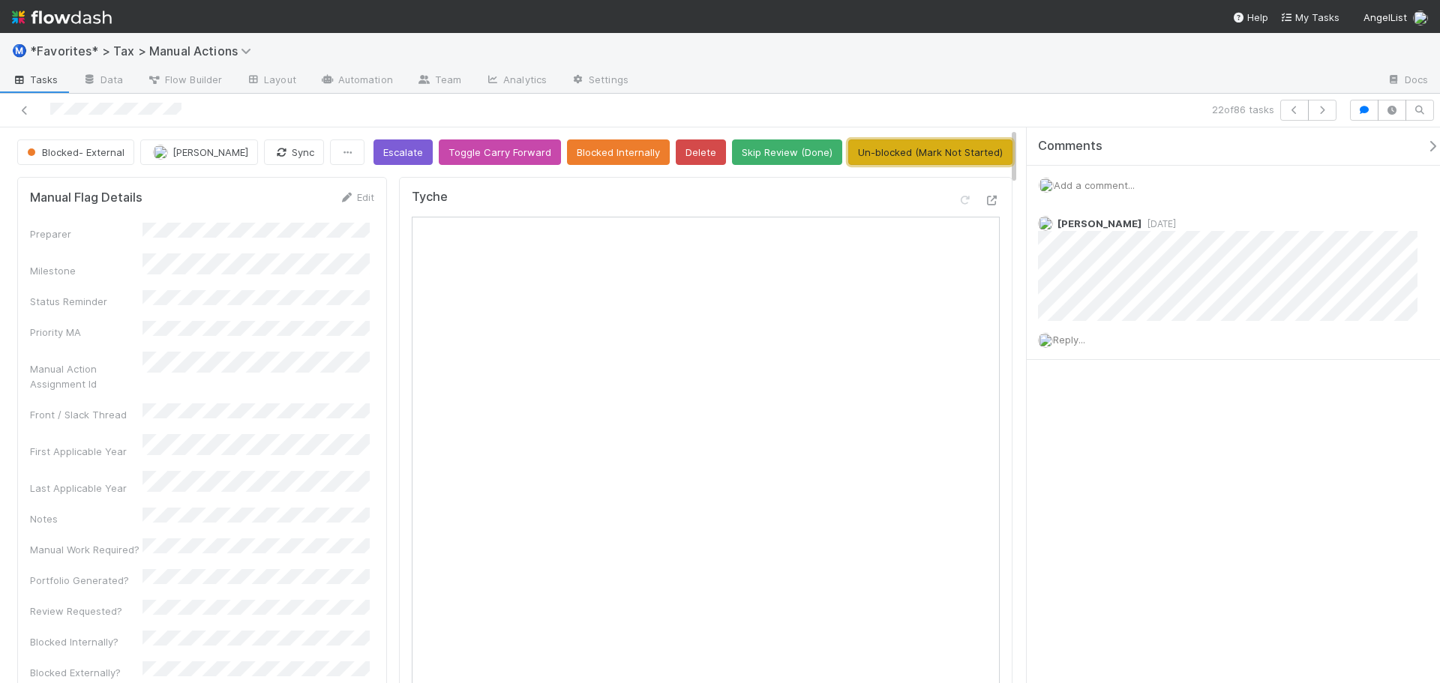
click at [926, 160] on button "Un-blocked (Mark Not Started)" at bounding box center [930, 153] width 164 height 26
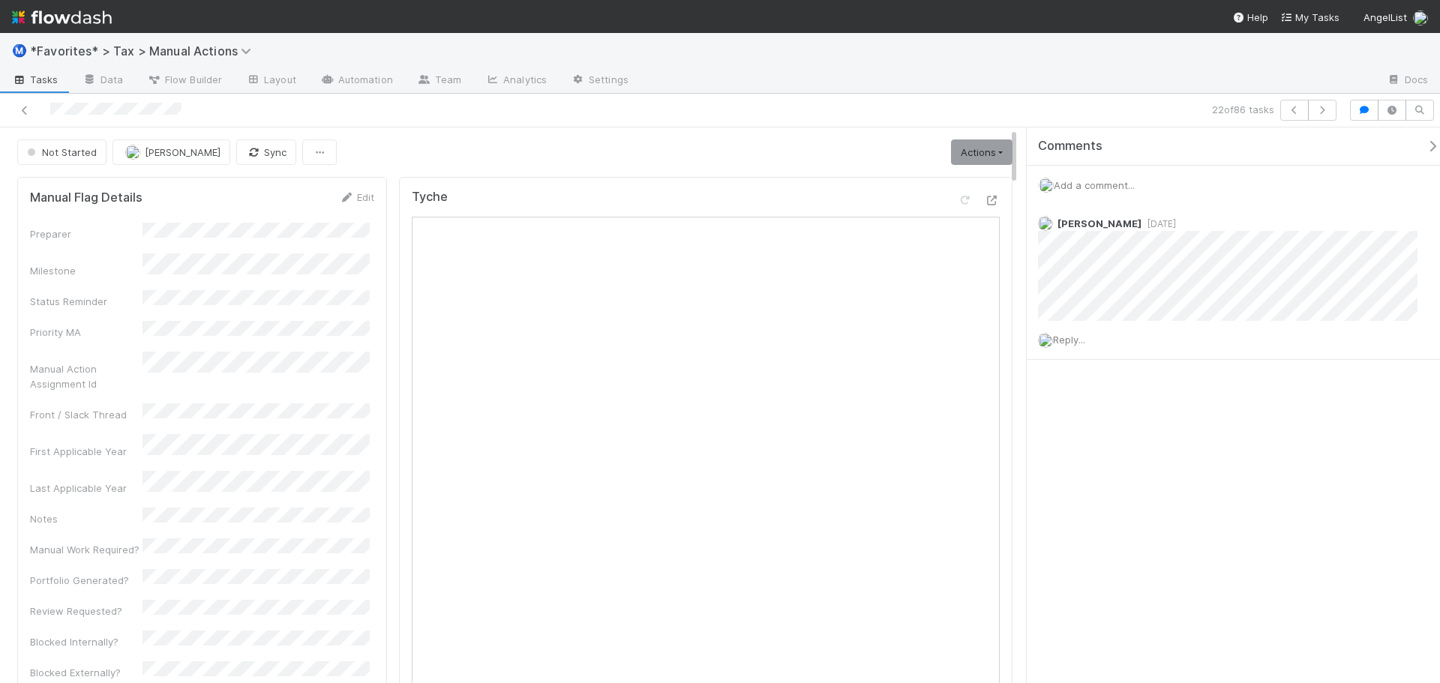
click at [817, 96] on div "22 of 86 tasks" at bounding box center [720, 111] width 1440 height 34
click at [968, 161] on link "Actions" at bounding box center [982, 153] width 62 height 26
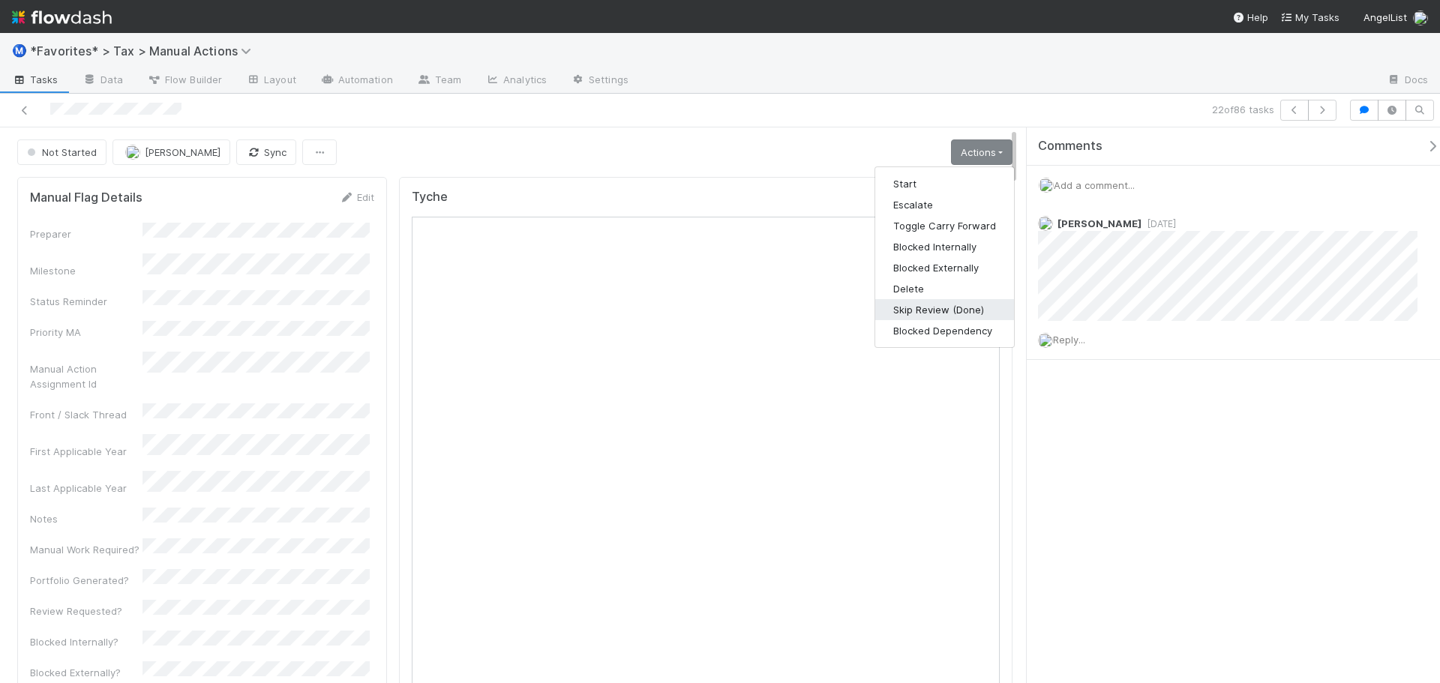
click at [938, 304] on button "Skip Review (Done)" at bounding box center [944, 309] width 139 height 21
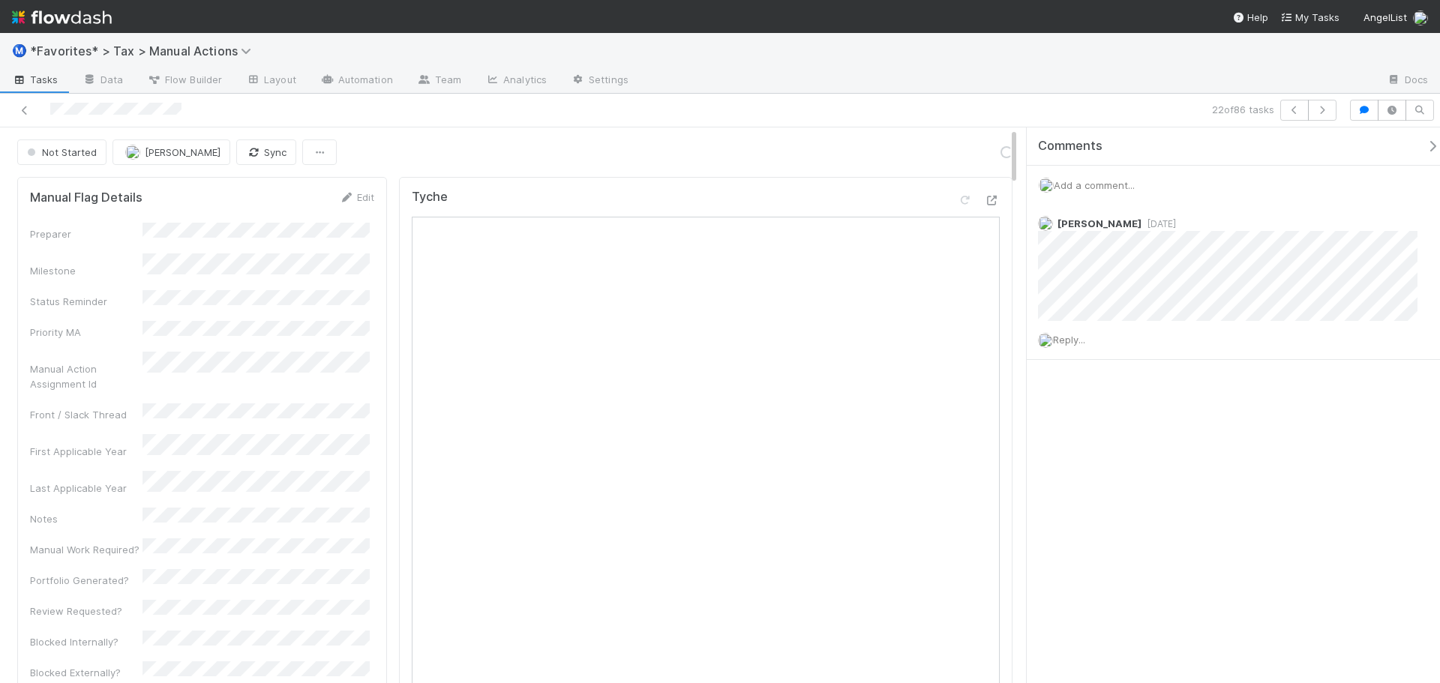
click at [845, 122] on div "22 of 86 tasks" at bounding box center [720, 111] width 1440 height 34
click at [1251, 82] on div at bounding box center [1008, 81] width 734 height 24
drag, startPoint x: 53, startPoint y: 151, endPoint x: 420, endPoint y: 161, distance: 367.7
click at [53, 151] on div "Not Started" at bounding box center [64, 153] width 95 height 26
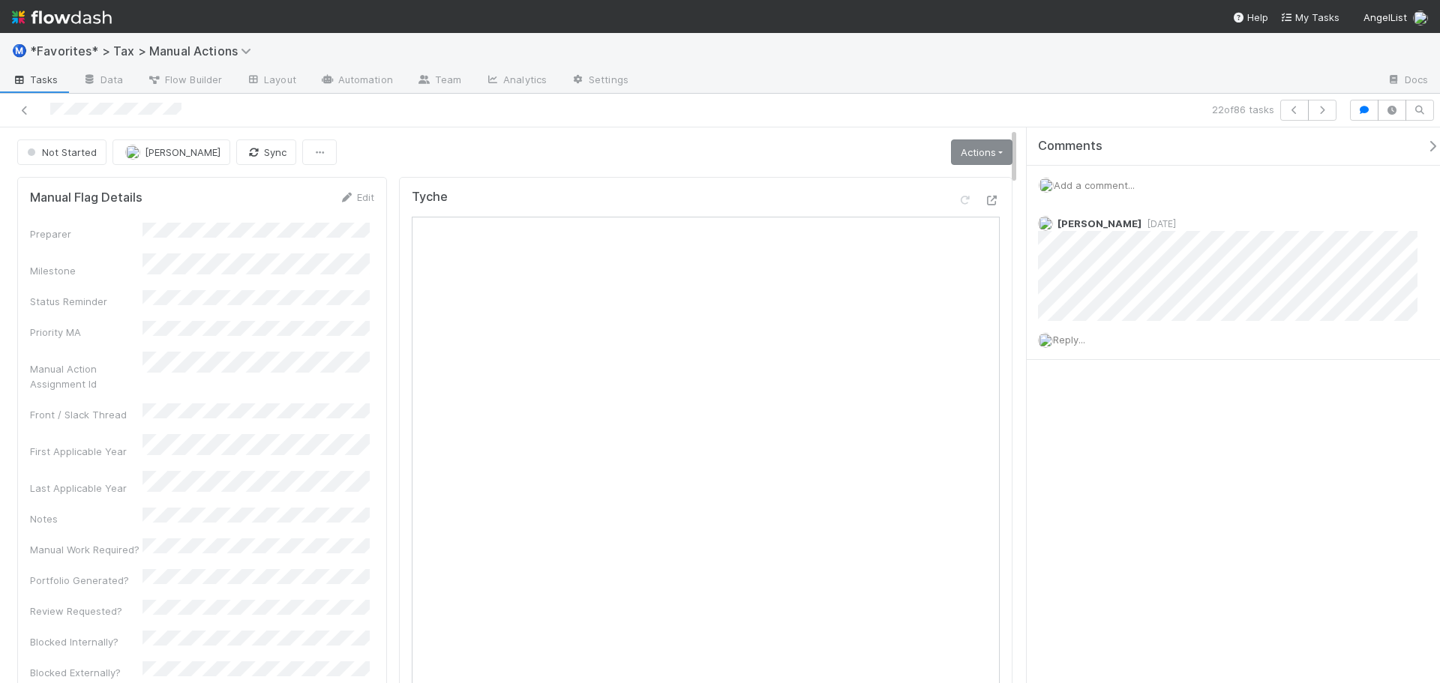
click at [977, 147] on link "Actions" at bounding box center [982, 153] width 62 height 26
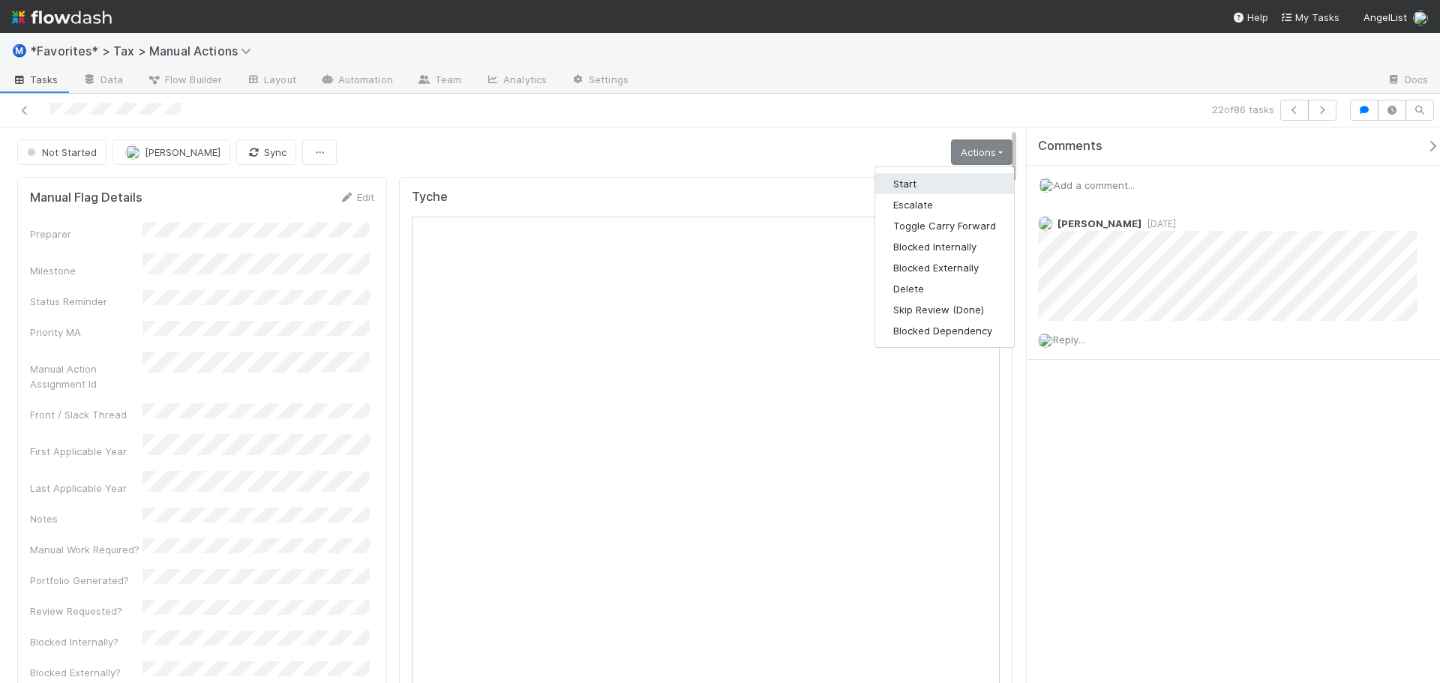
click at [930, 186] on button "Start" at bounding box center [944, 183] width 139 height 21
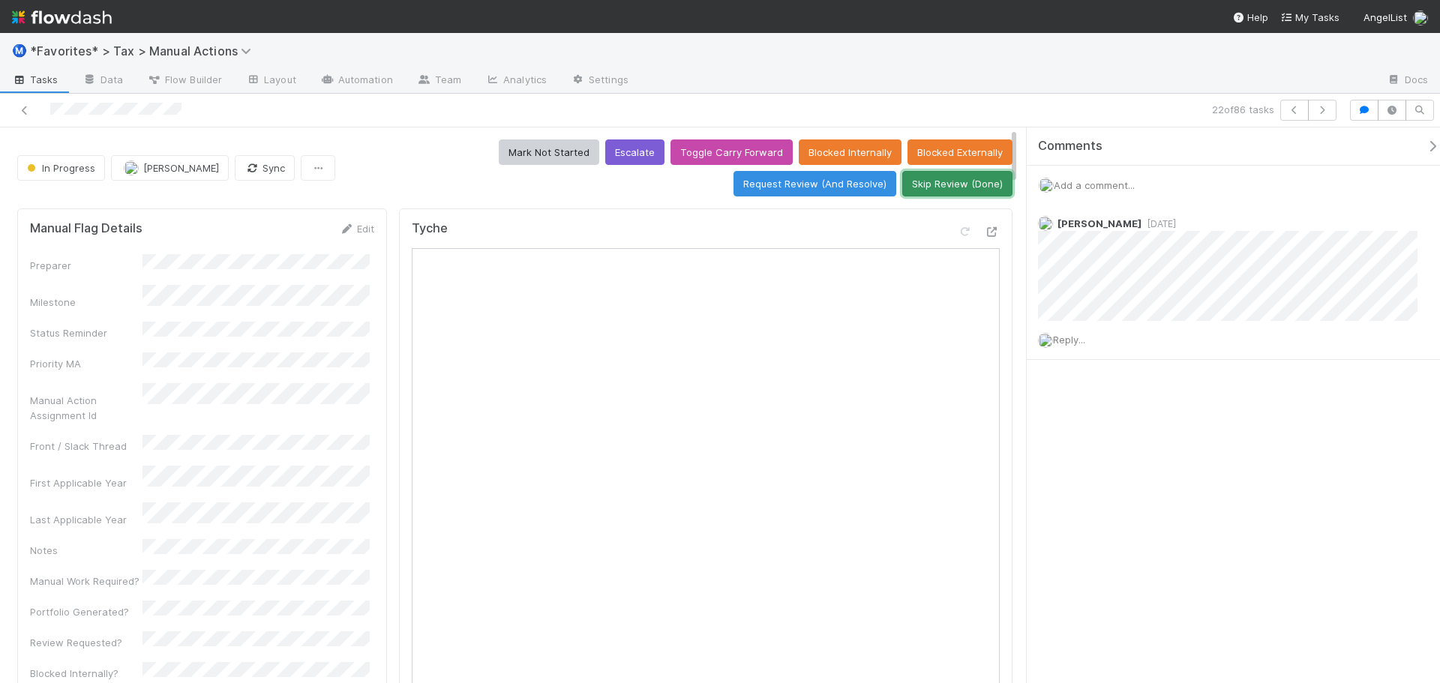
click at [932, 187] on button "Skip Review (Done)" at bounding box center [957, 184] width 110 height 26
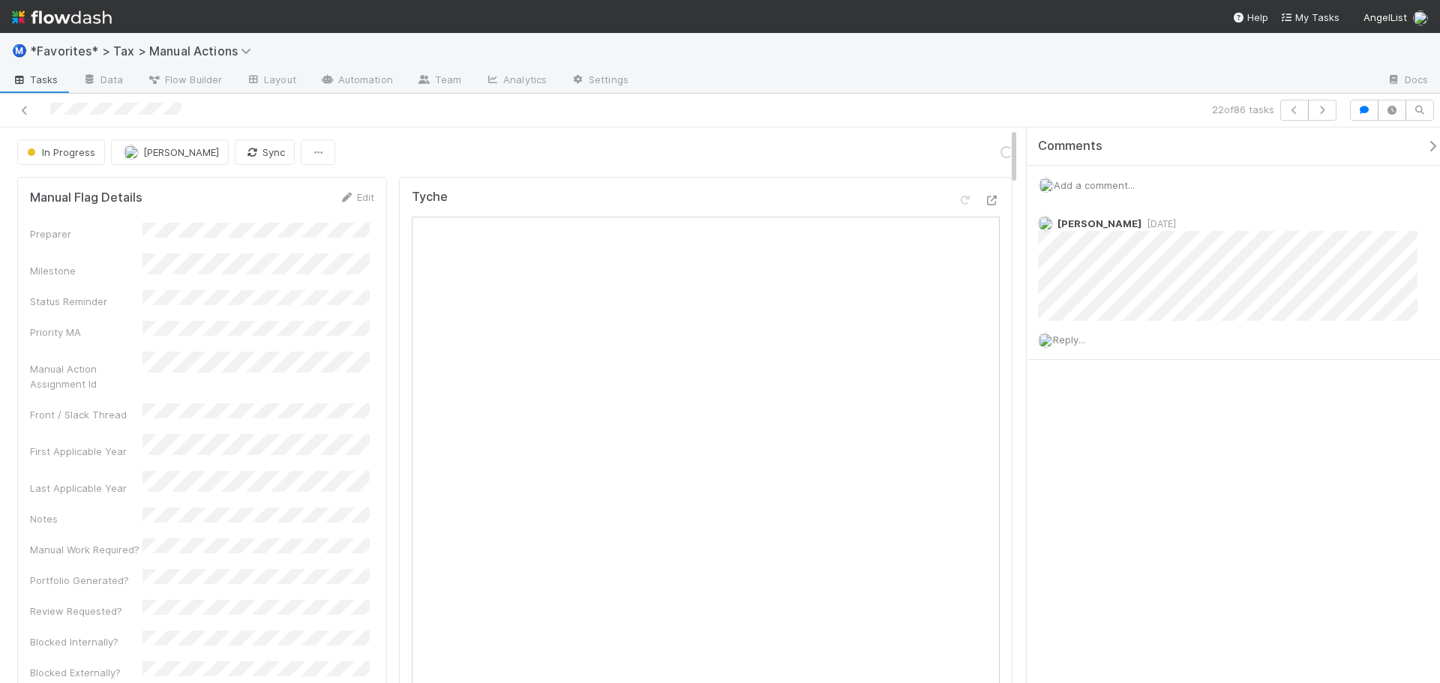
click at [917, 104] on div "22 of 86 tasks" at bounding box center [1010, 110] width 666 height 21
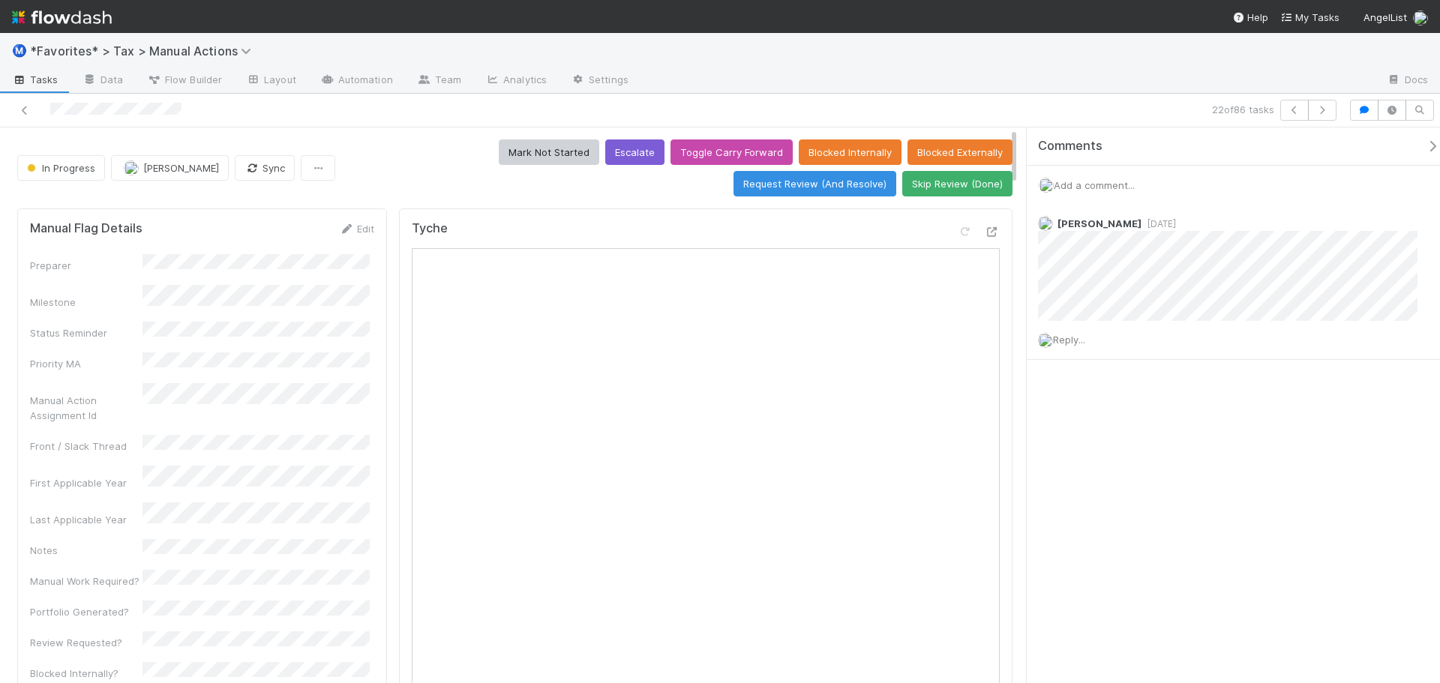
click at [917, 104] on div "22 of 86 tasks" at bounding box center [1010, 110] width 666 height 21
click at [1329, 111] on icon "button" at bounding box center [1322, 110] width 15 height 9
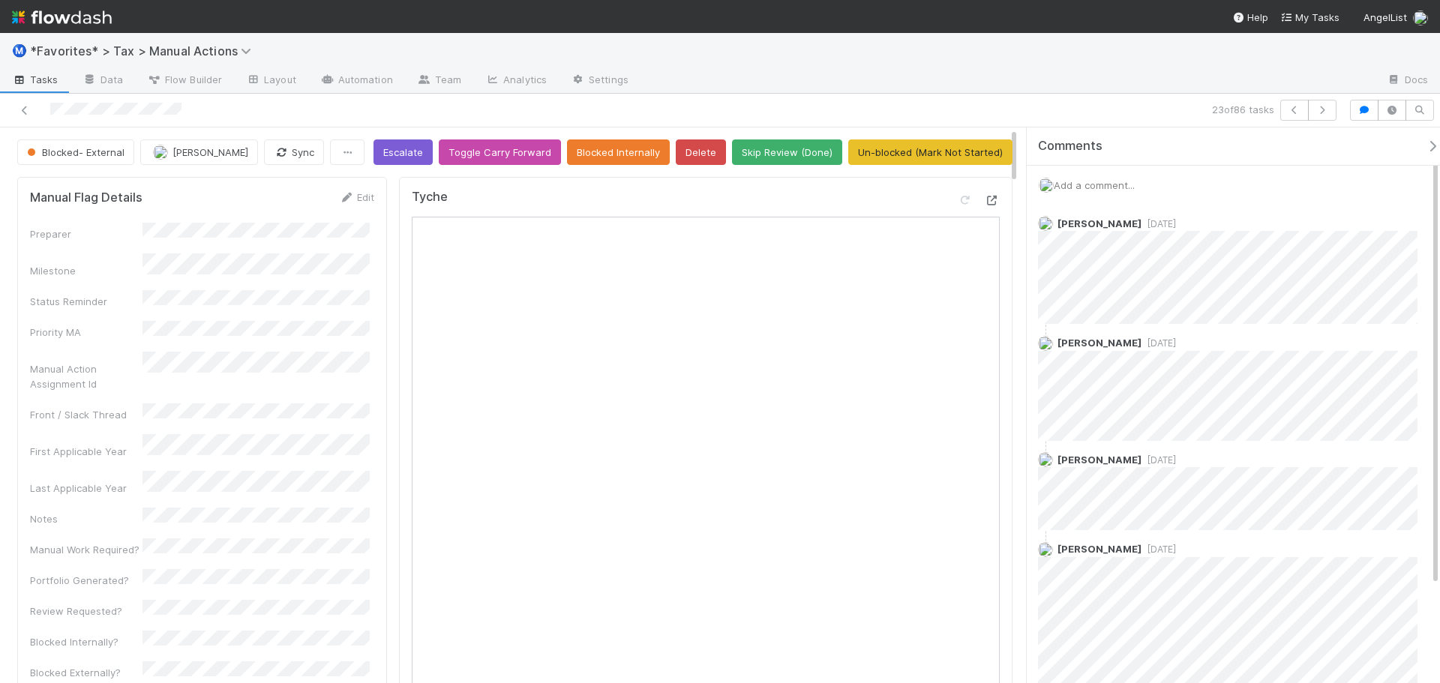
click at [985, 206] on icon at bounding box center [992, 201] width 15 height 10
click at [1308, 113] on button "button" at bounding box center [1295, 110] width 29 height 21
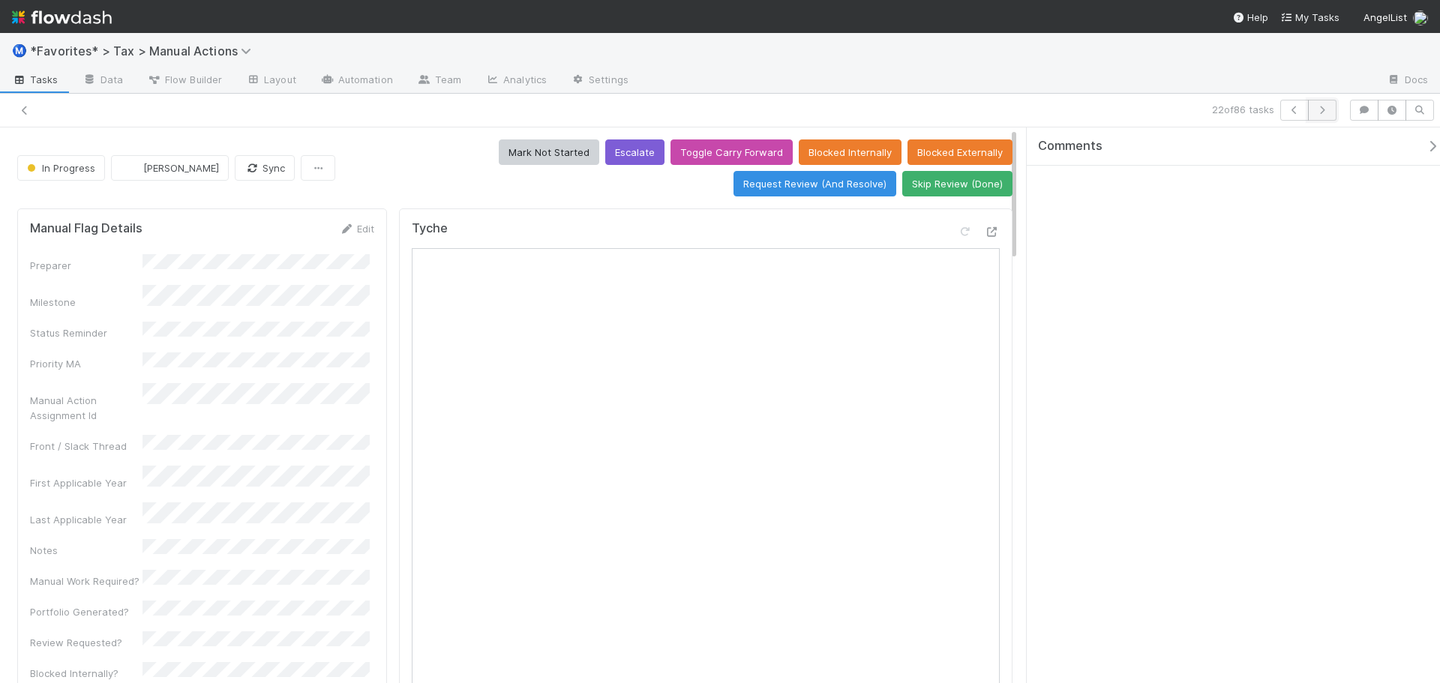
click at [1323, 111] on icon "button" at bounding box center [1322, 110] width 15 height 9
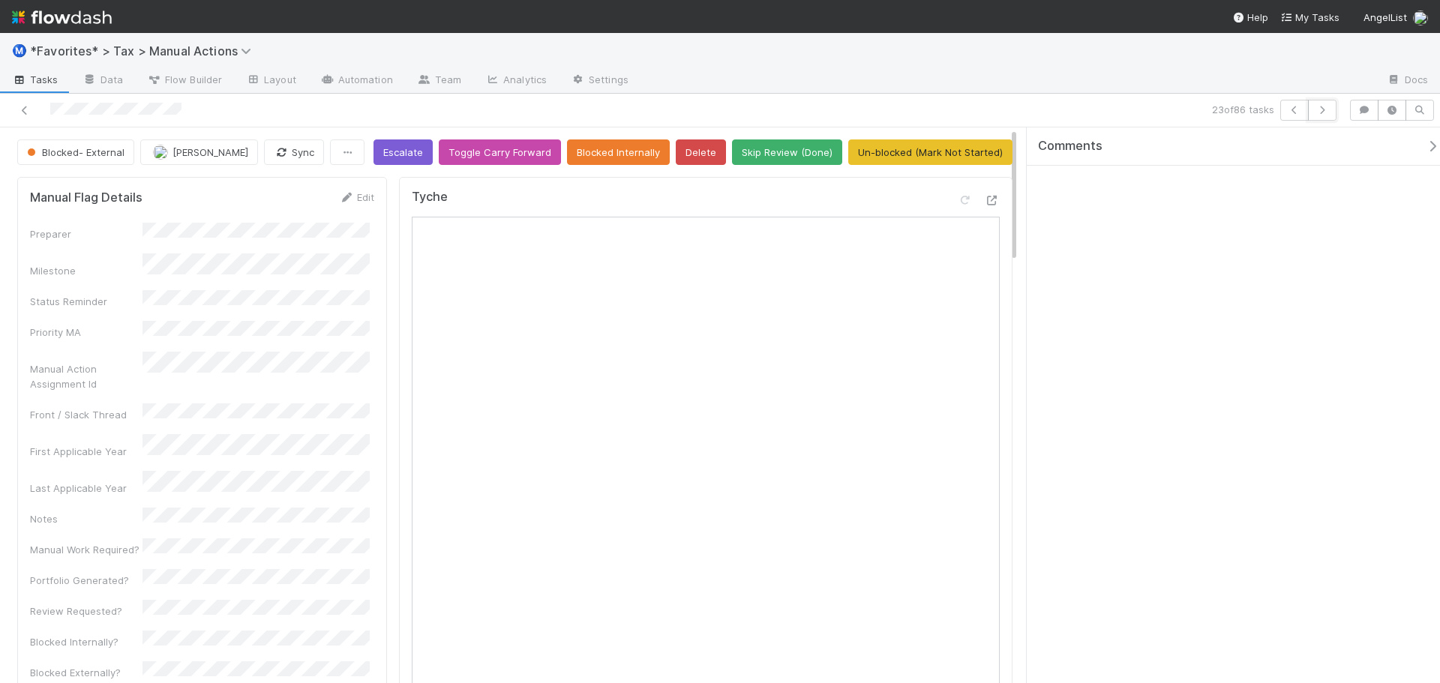
click at [1323, 111] on icon "button" at bounding box center [1322, 110] width 15 height 9
click at [1039, 65] on div "Ⓜ️ *Favorites* > Tax > Manual Actions" at bounding box center [720, 51] width 1440 height 36
click at [999, 93] on div "Ⓜ️ *Favorites* > Tax > Manual Actions Tasks Data Flow Builder Layout Automation…" at bounding box center [720, 358] width 1440 height 650
click at [1187, 80] on div at bounding box center [1008, 81] width 734 height 24
click at [1327, 109] on icon "button" at bounding box center [1322, 110] width 15 height 9
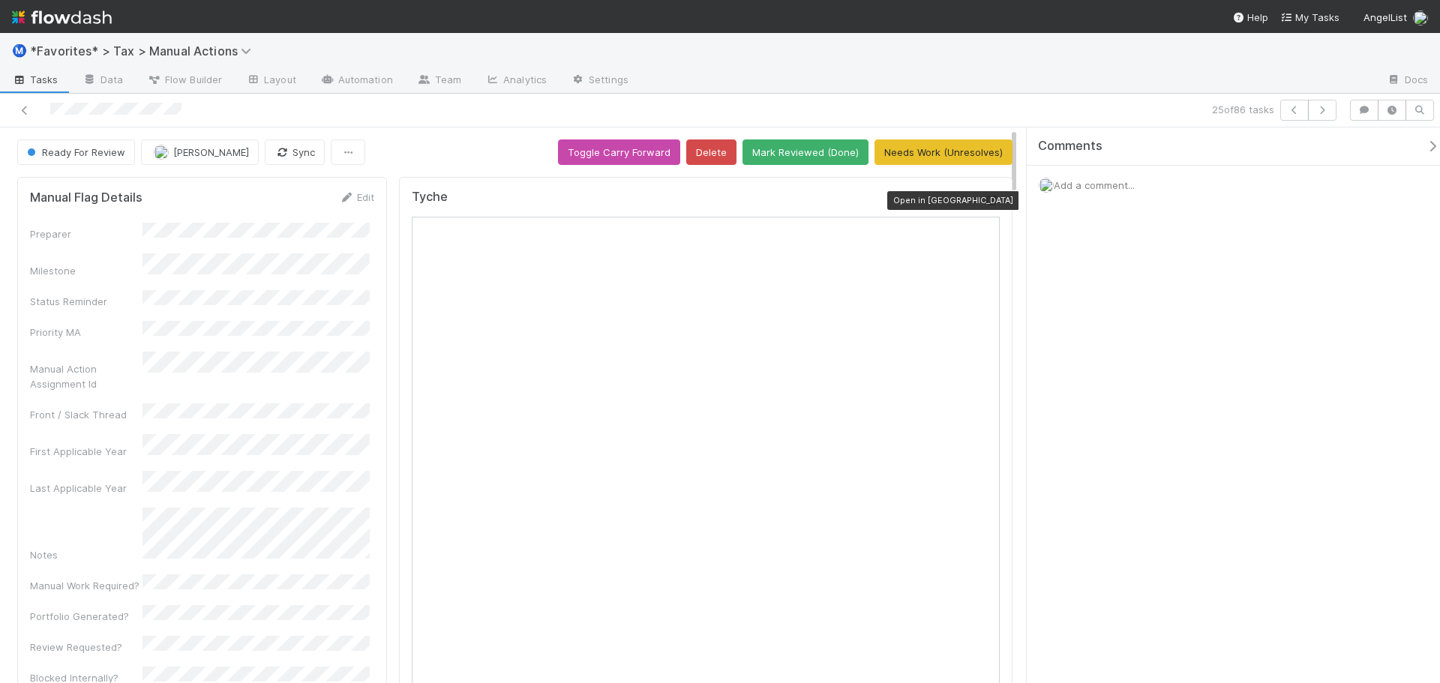
click at [986, 197] on icon at bounding box center [992, 201] width 15 height 10
click at [947, 77] on div at bounding box center [1008, 81] width 734 height 24
click at [1315, 116] on button "button" at bounding box center [1322, 110] width 29 height 21
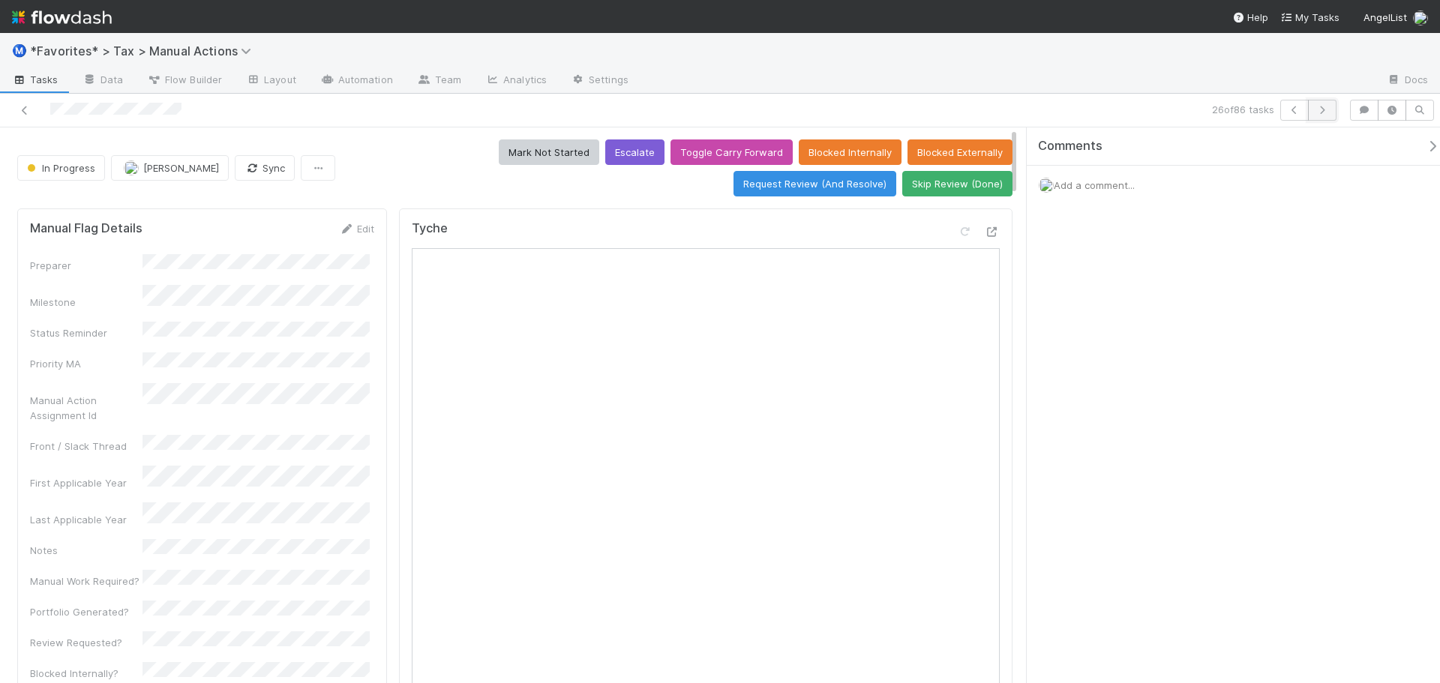
click at [1326, 111] on icon "button" at bounding box center [1322, 110] width 15 height 9
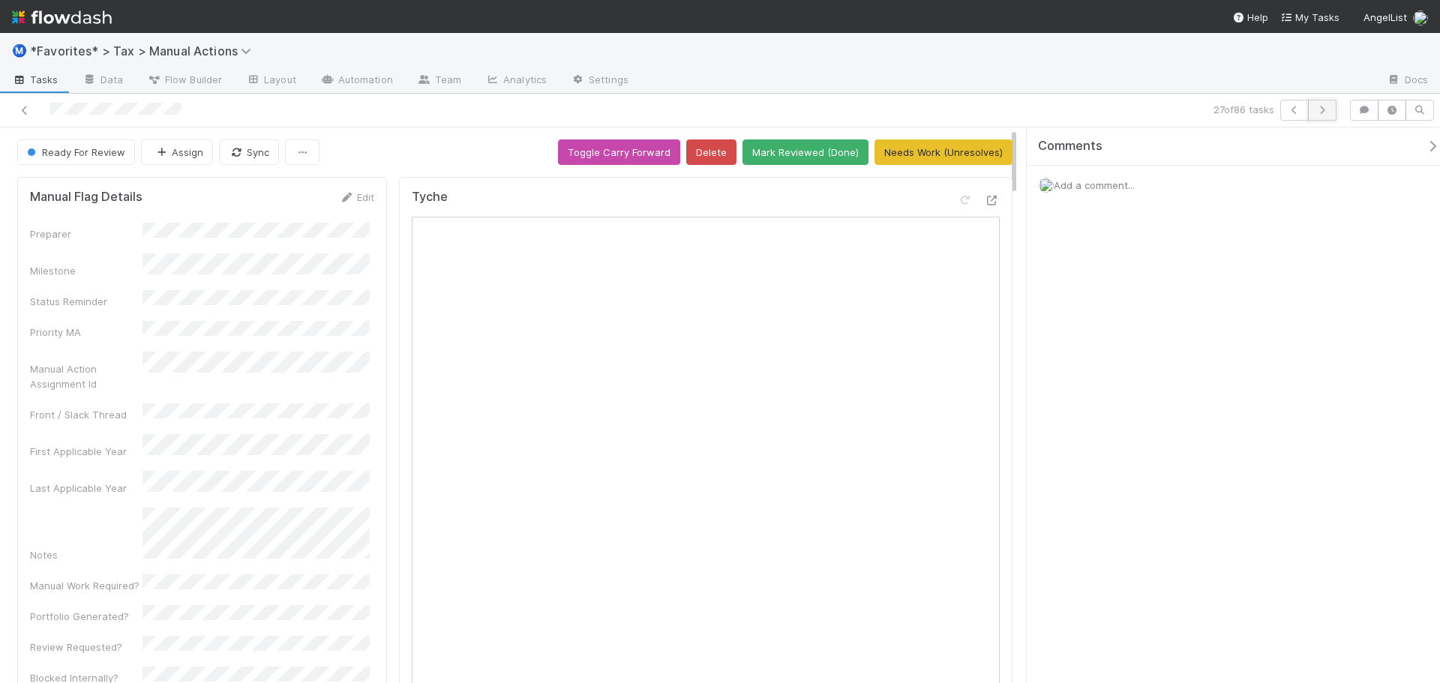
click at [1320, 119] on button "button" at bounding box center [1322, 110] width 29 height 21
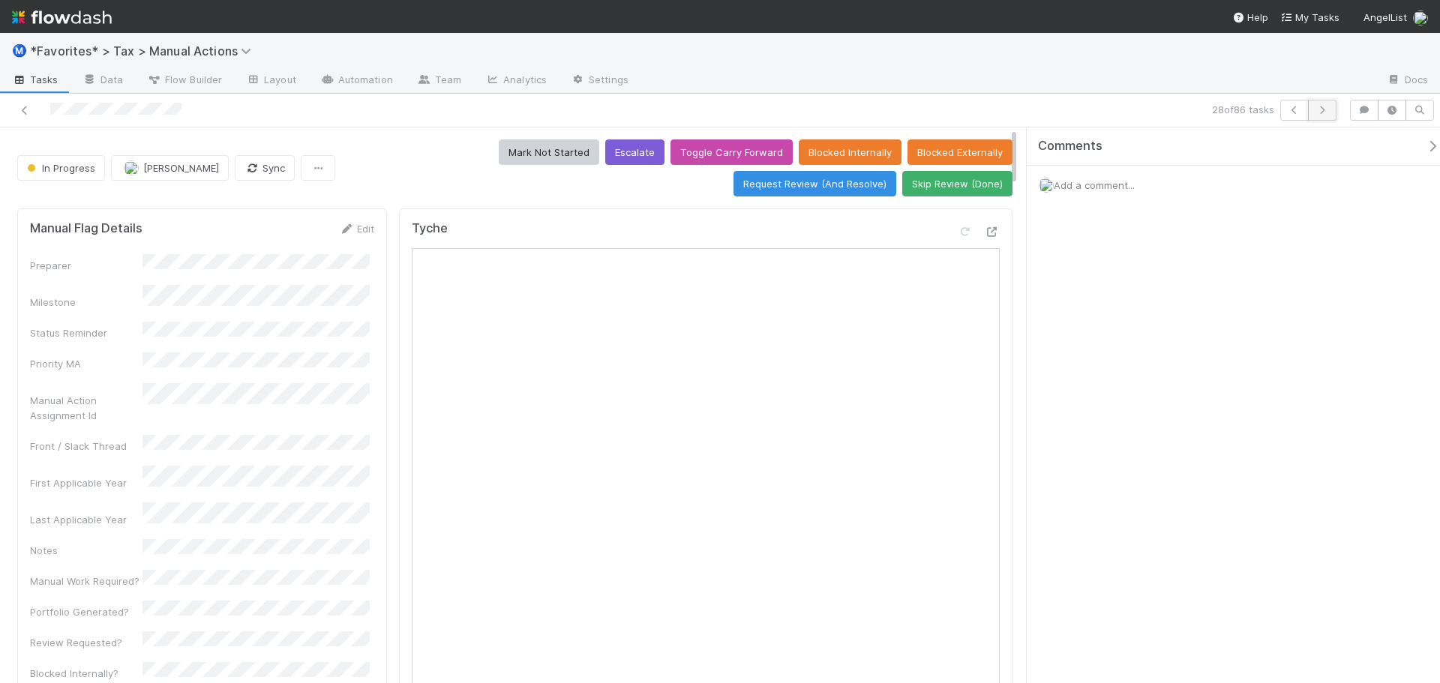
click at [1329, 117] on button "button" at bounding box center [1322, 110] width 29 height 21
click at [1326, 118] on button "button" at bounding box center [1322, 110] width 29 height 21
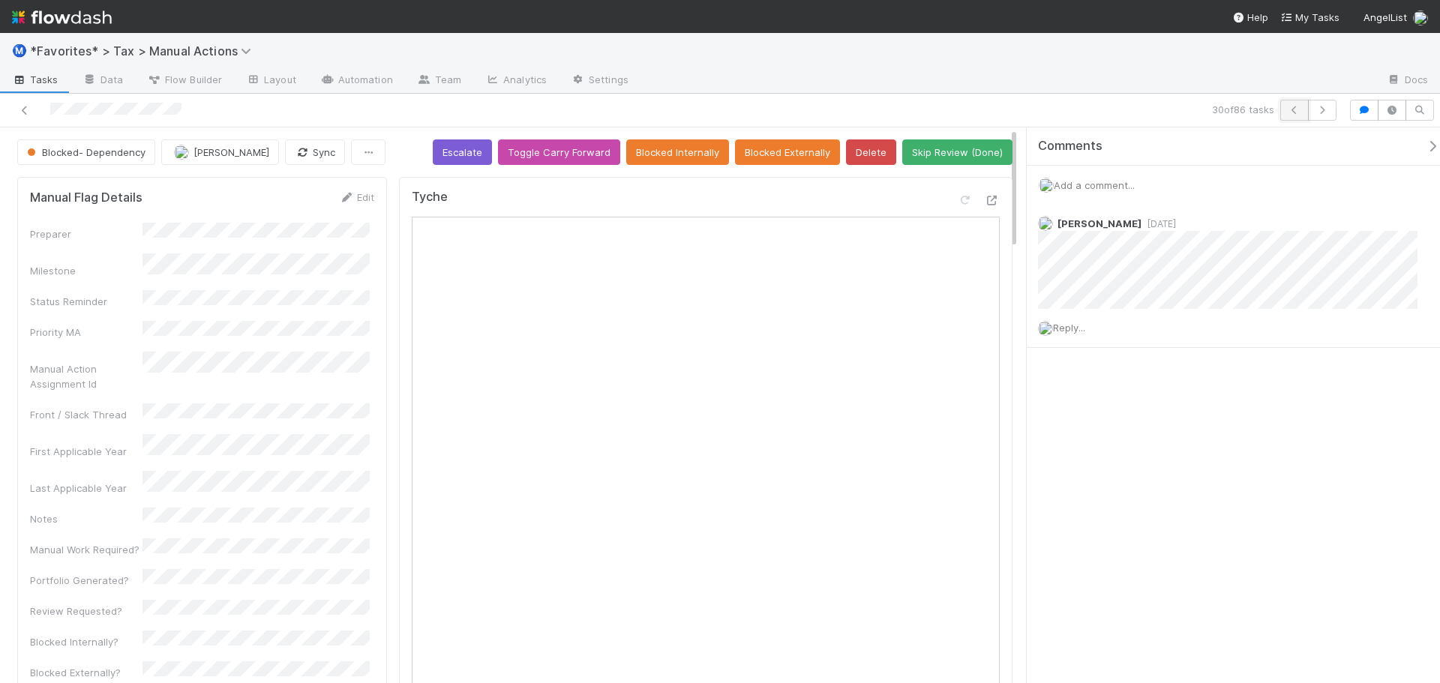
click at [1299, 110] on icon "button" at bounding box center [1294, 110] width 15 height 9
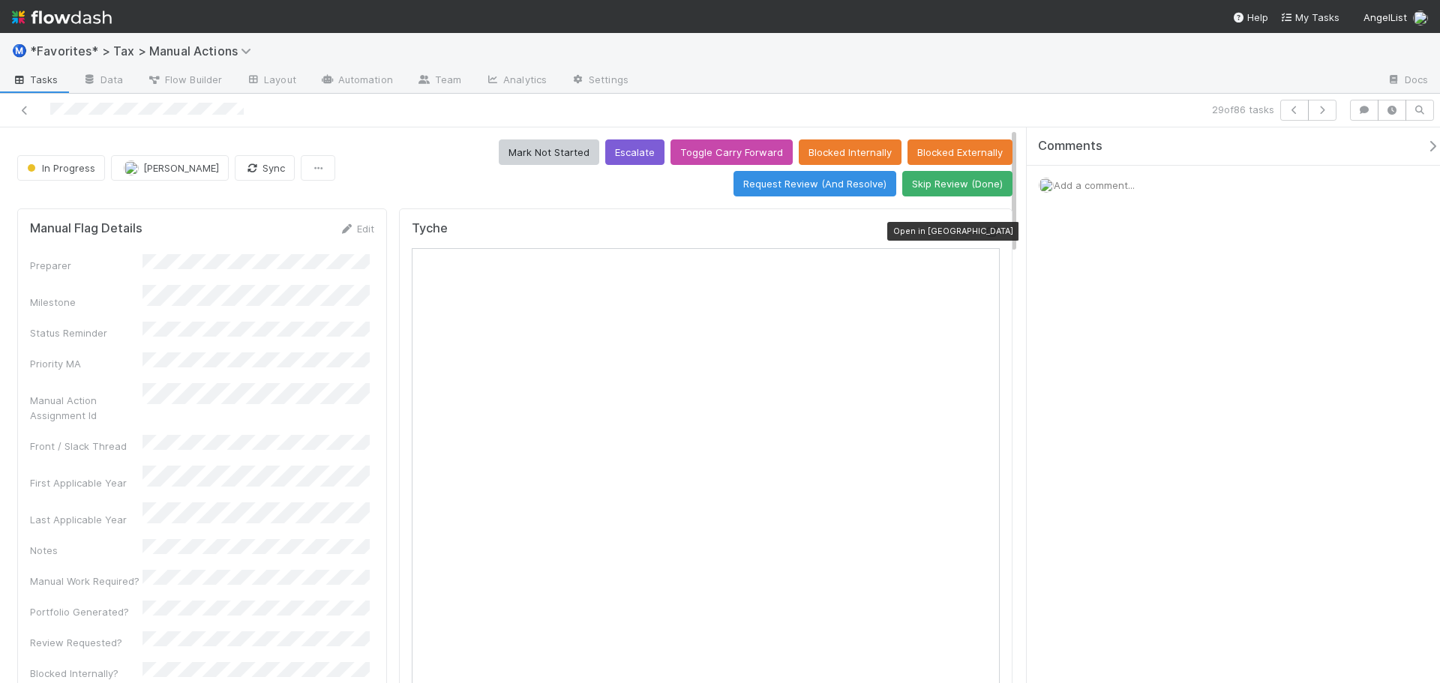
click at [985, 231] on icon at bounding box center [992, 232] width 15 height 10
click at [1329, 119] on button "button" at bounding box center [1322, 110] width 29 height 21
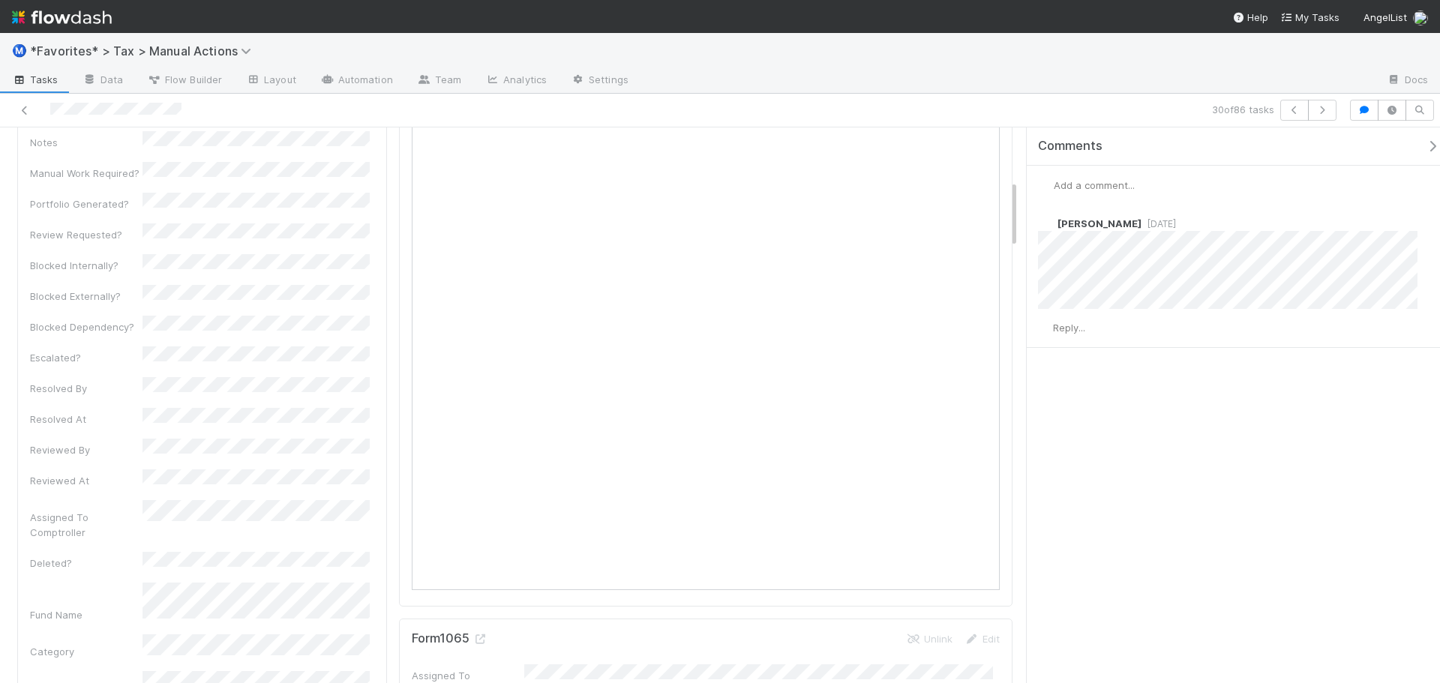
scroll to position [375, 0]
click at [1321, 116] on button "button" at bounding box center [1322, 110] width 29 height 21
drag, startPoint x: 268, startPoint y: 413, endPoint x: 210, endPoint y: 336, distance: 95.9
click at [200, 329] on div "Preparer Milestone Status Reminder Priority MA Manual Action Assignment Id Fron…" at bounding box center [202, 77] width 344 height 908
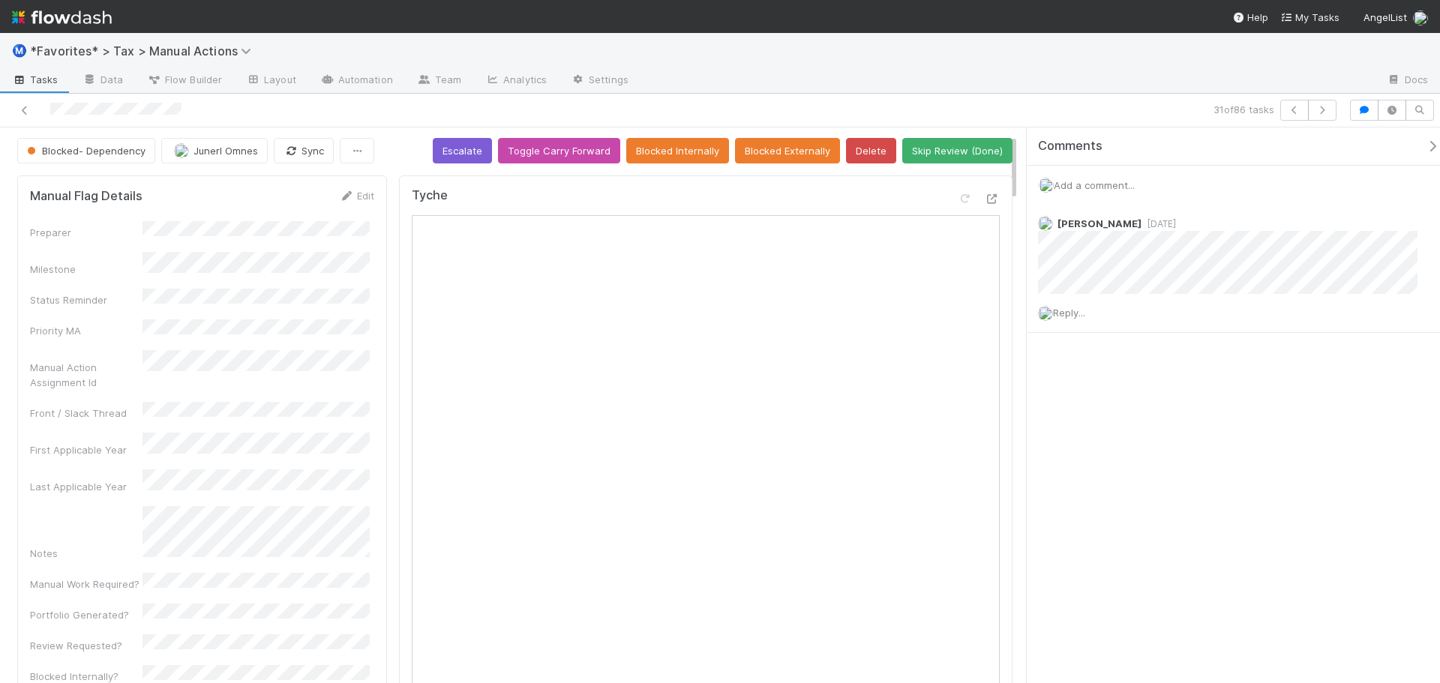
scroll to position [0, 0]
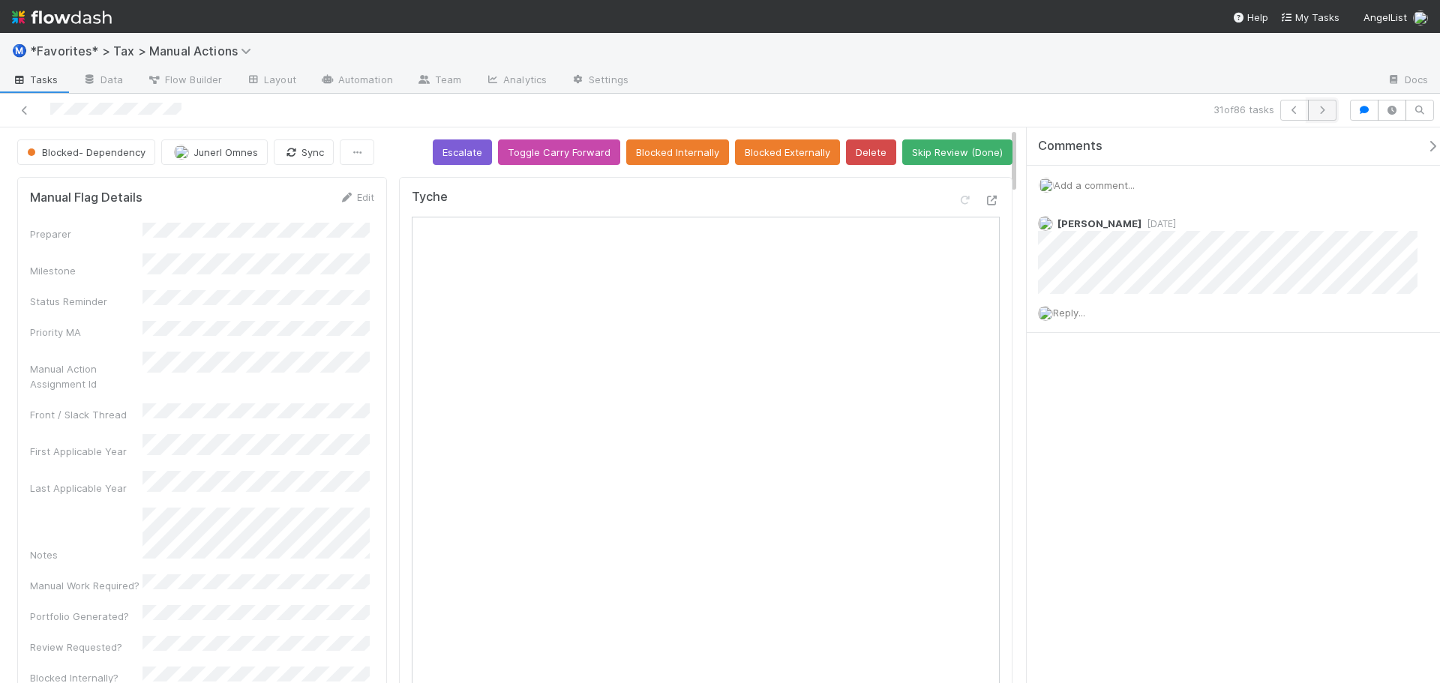
click at [1323, 106] on icon "button" at bounding box center [1322, 110] width 15 height 9
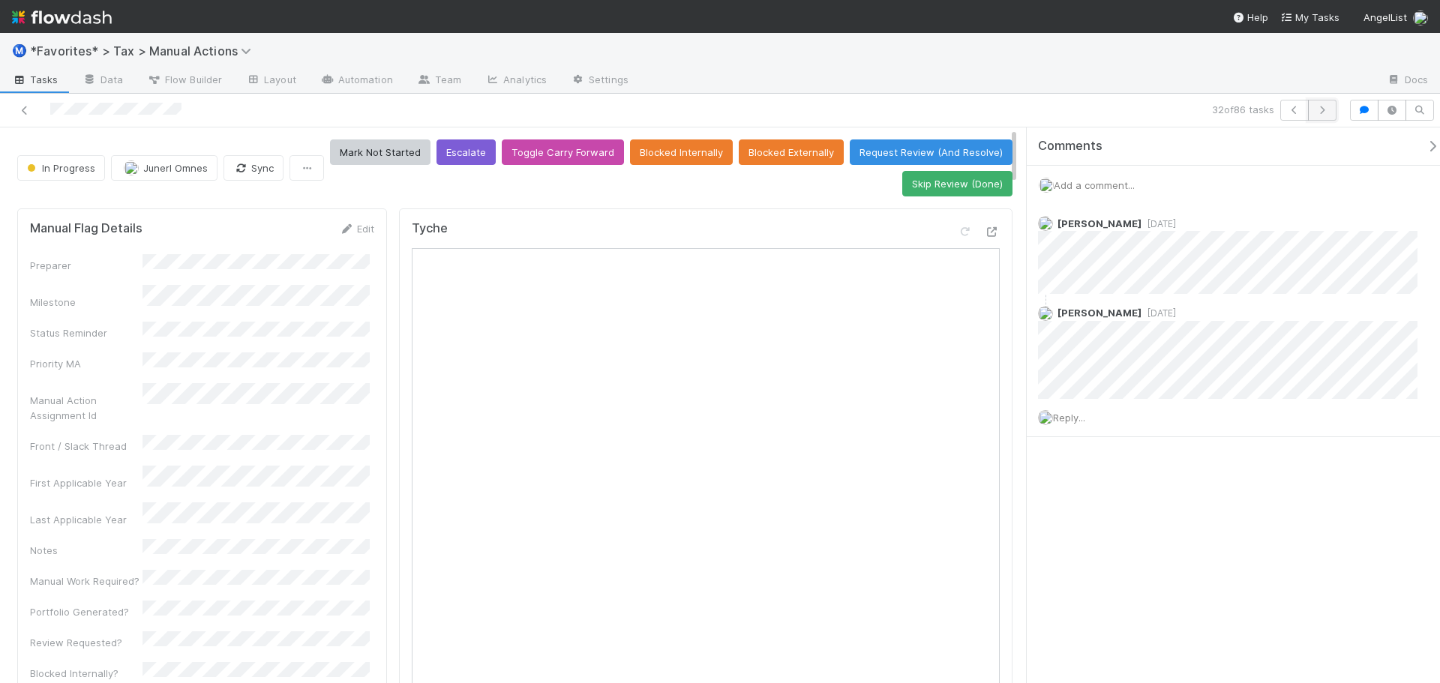
click at [1326, 117] on button "button" at bounding box center [1322, 110] width 29 height 21
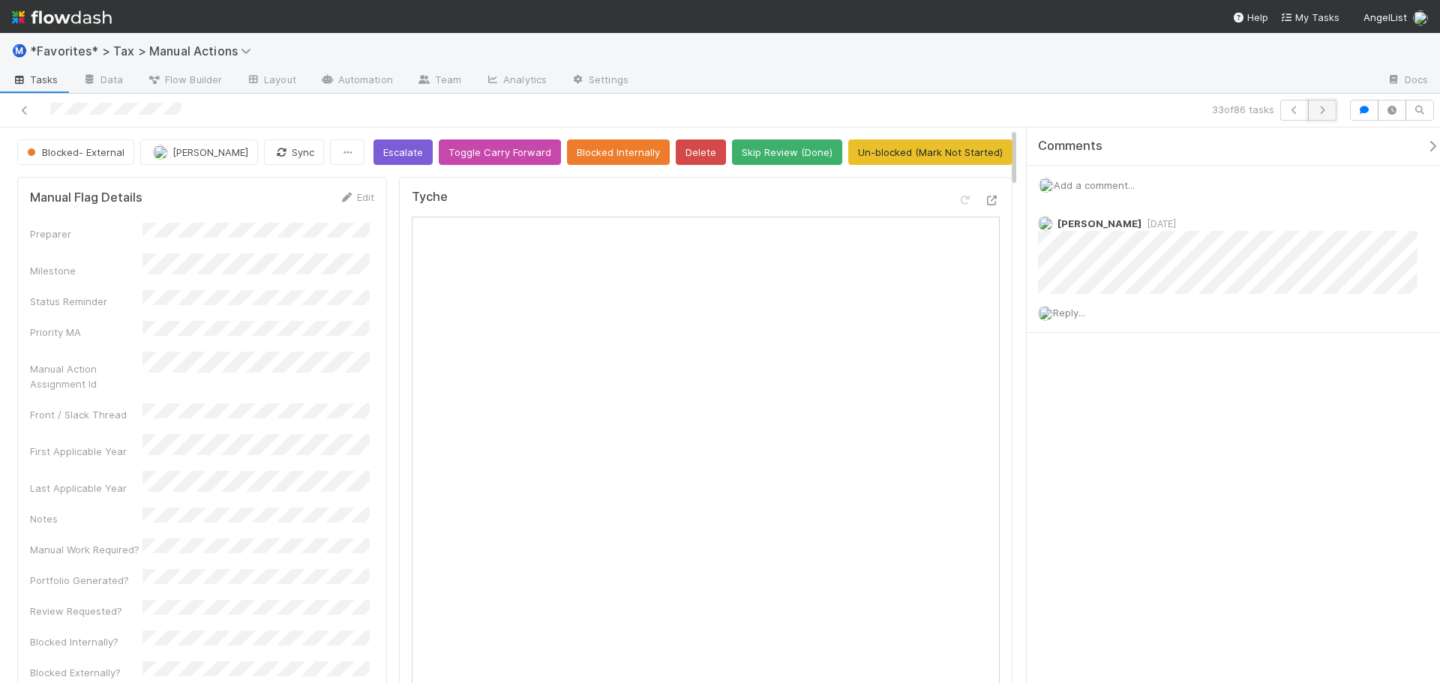
click at [1329, 111] on icon "button" at bounding box center [1322, 110] width 15 height 9
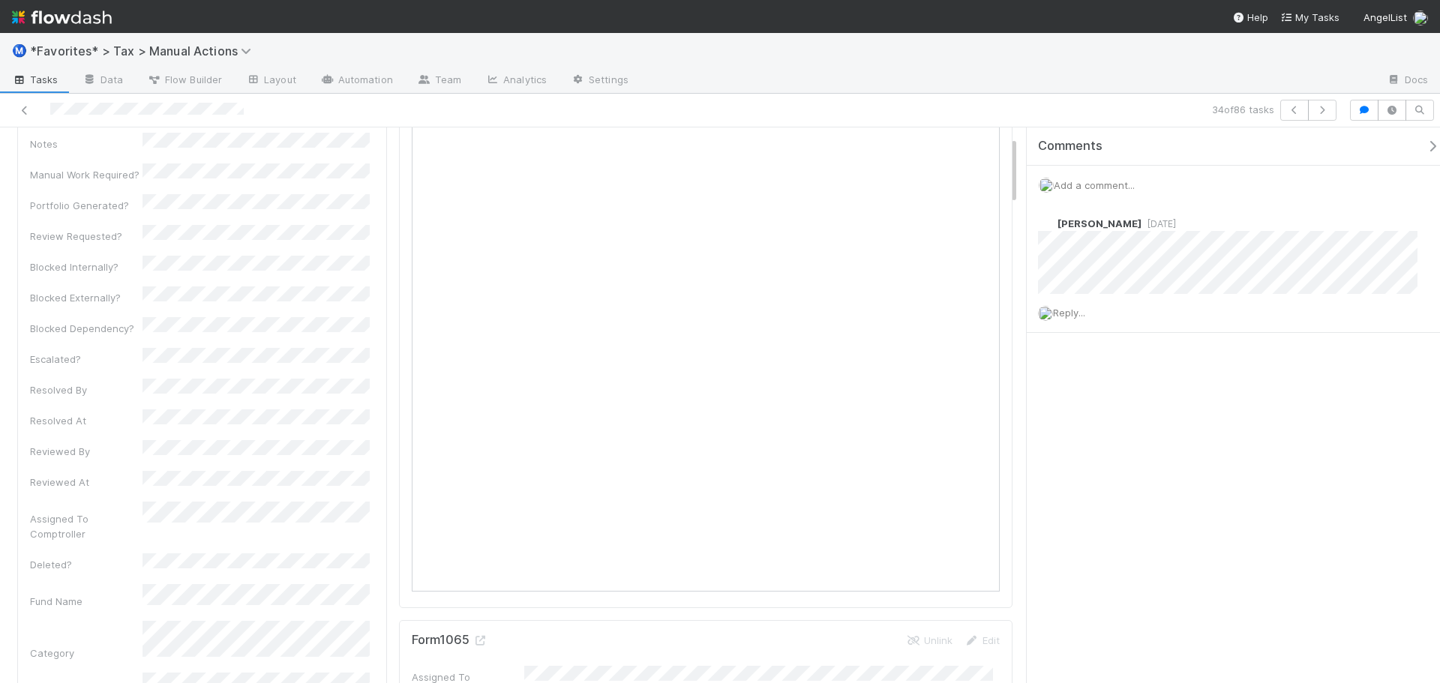
scroll to position [75, 0]
click at [1319, 108] on icon "button" at bounding box center [1322, 110] width 15 height 9
click at [1333, 112] on button "button" at bounding box center [1322, 110] width 29 height 21
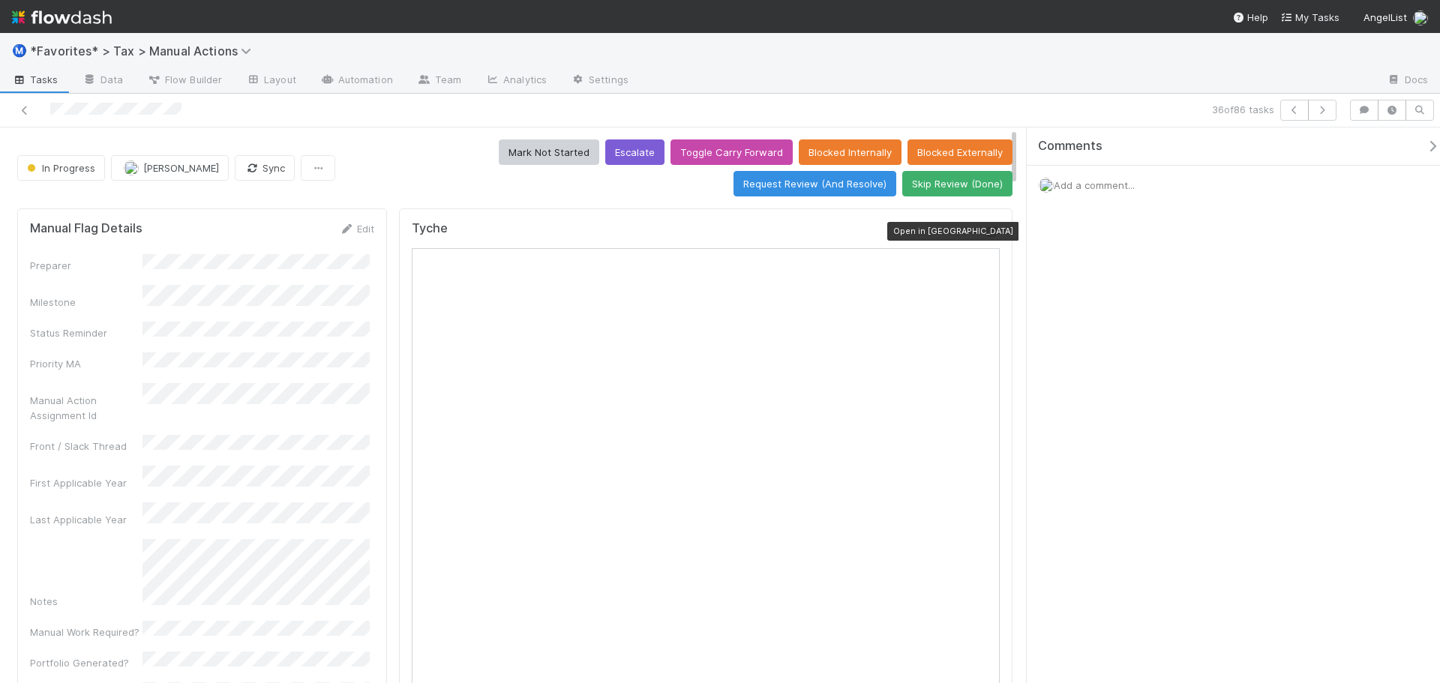
click at [985, 233] on icon at bounding box center [992, 232] width 15 height 10
click at [1329, 111] on icon "button" at bounding box center [1322, 110] width 15 height 9
click at [986, 231] on icon at bounding box center [992, 232] width 15 height 10
click at [1324, 116] on button "button" at bounding box center [1322, 110] width 29 height 21
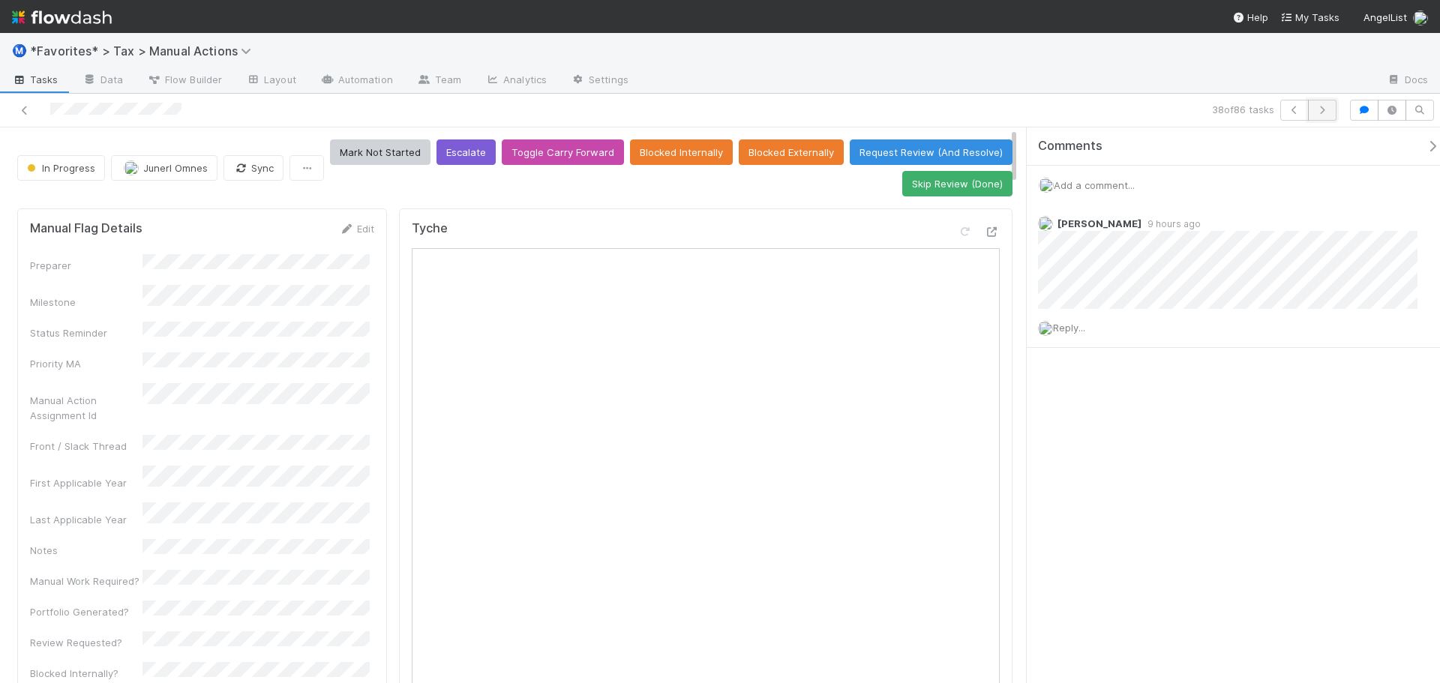
click at [1333, 107] on button "button" at bounding box center [1322, 110] width 29 height 21
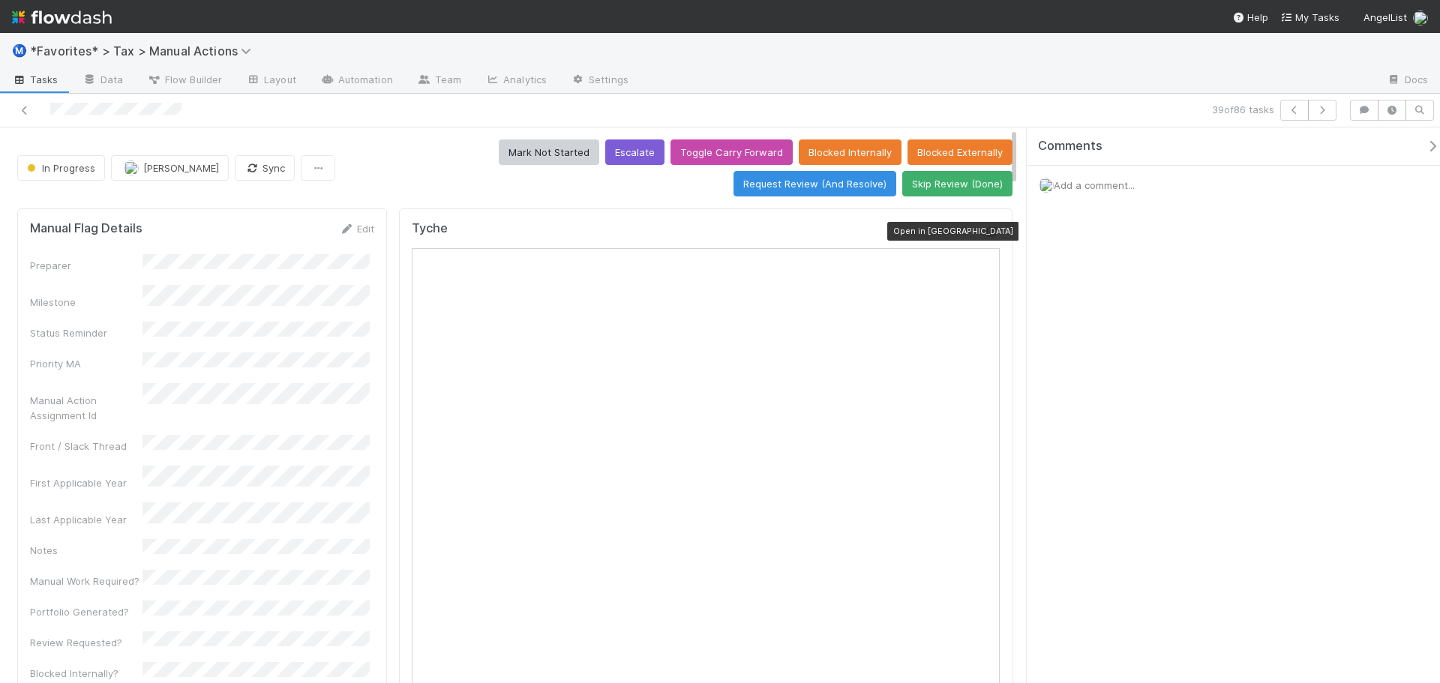
click at [985, 231] on icon at bounding box center [992, 232] width 15 height 10
click at [431, 126] on div "39 of 86 tasks" at bounding box center [720, 111] width 1440 height 34
click at [947, 182] on button "Skip Review (Done)" at bounding box center [957, 184] width 110 height 26
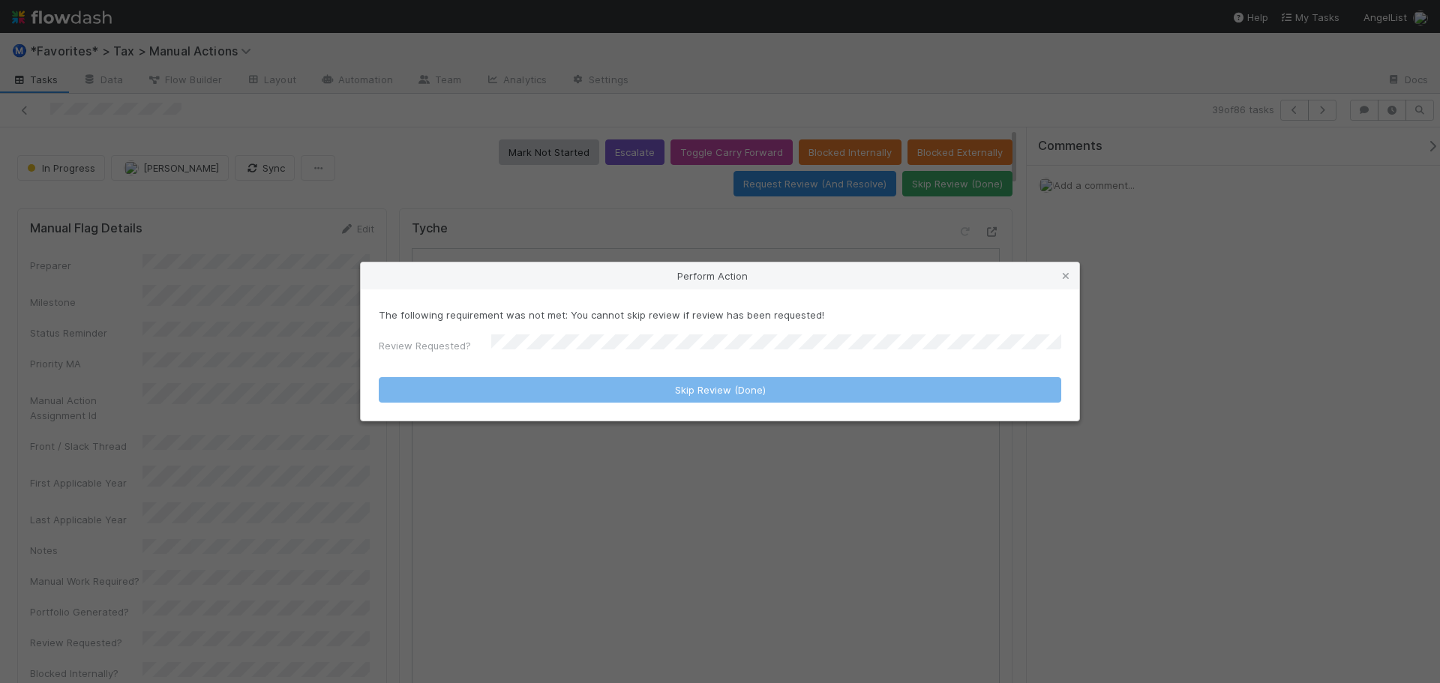
click at [1110, 200] on div "Perform Action The following requirement was not met: You cannot skip review if…" at bounding box center [720, 341] width 1440 height 683
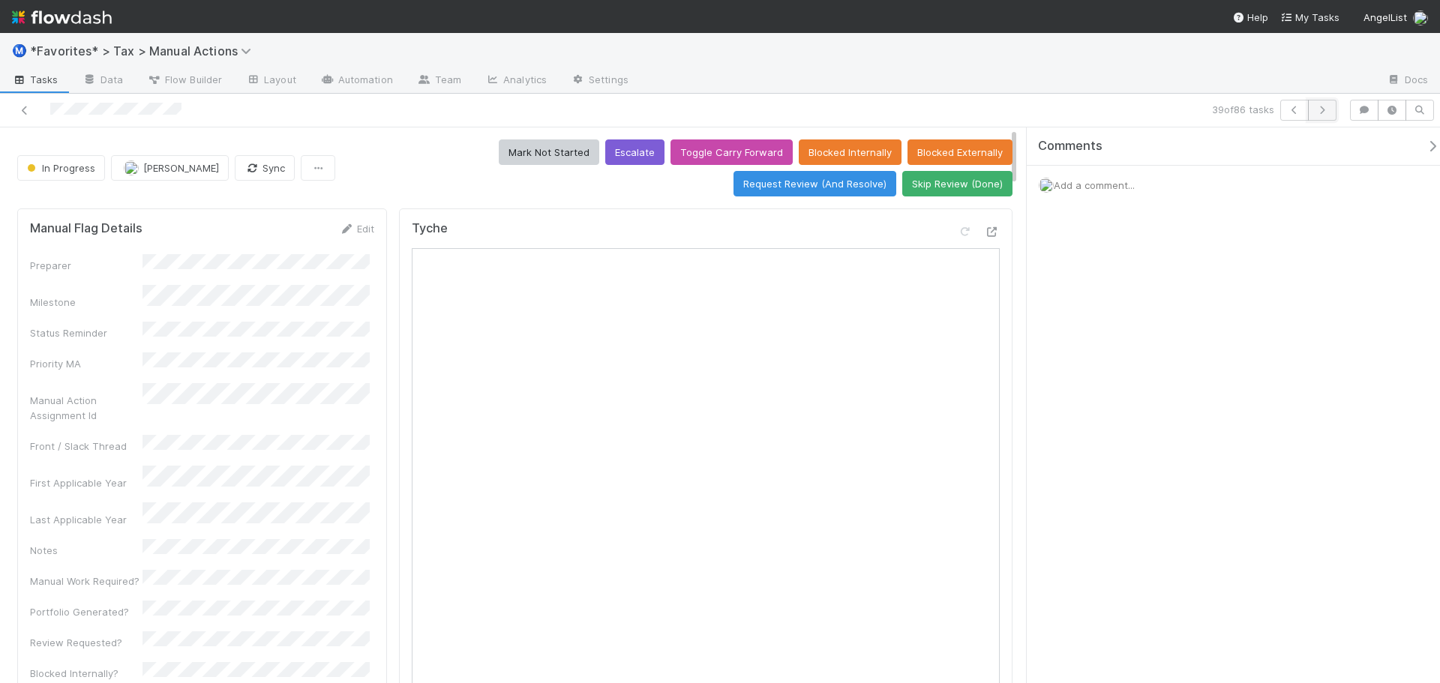
click at [1332, 113] on button "button" at bounding box center [1322, 110] width 29 height 21
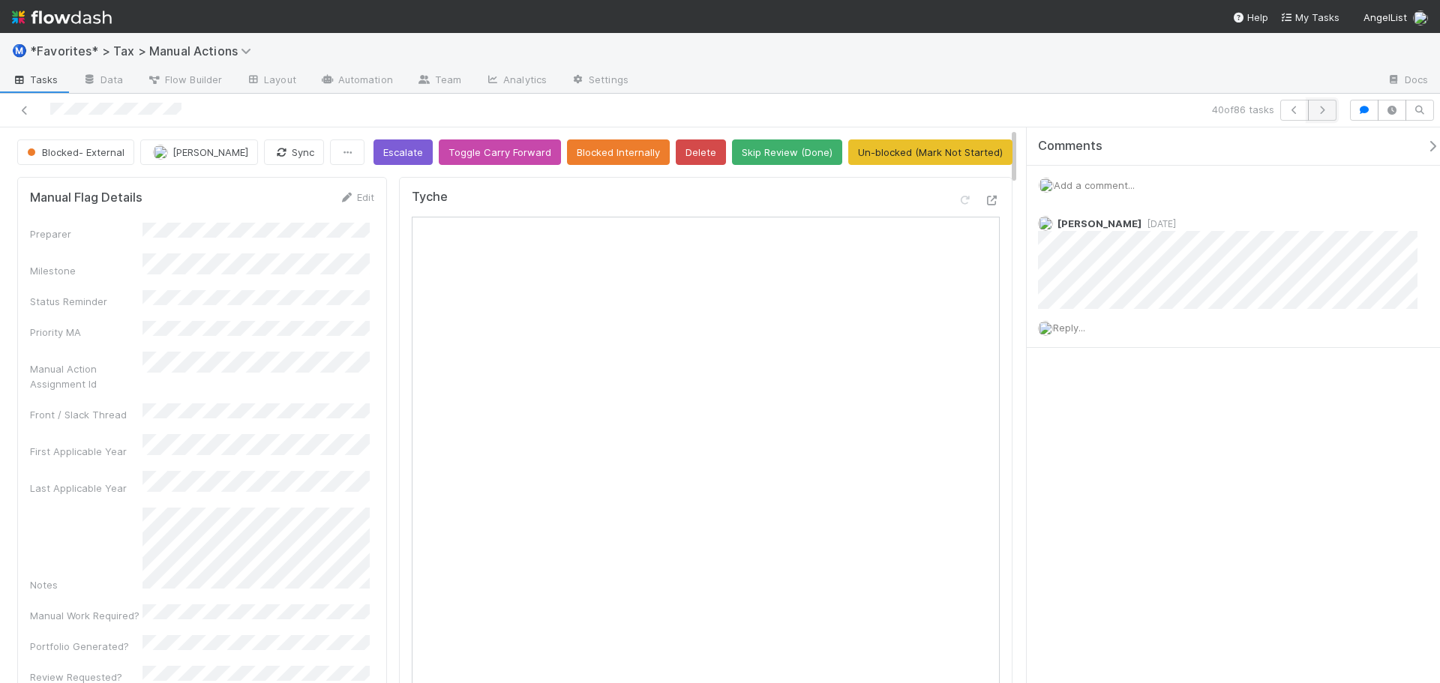
click at [1316, 115] on button "button" at bounding box center [1322, 110] width 29 height 21
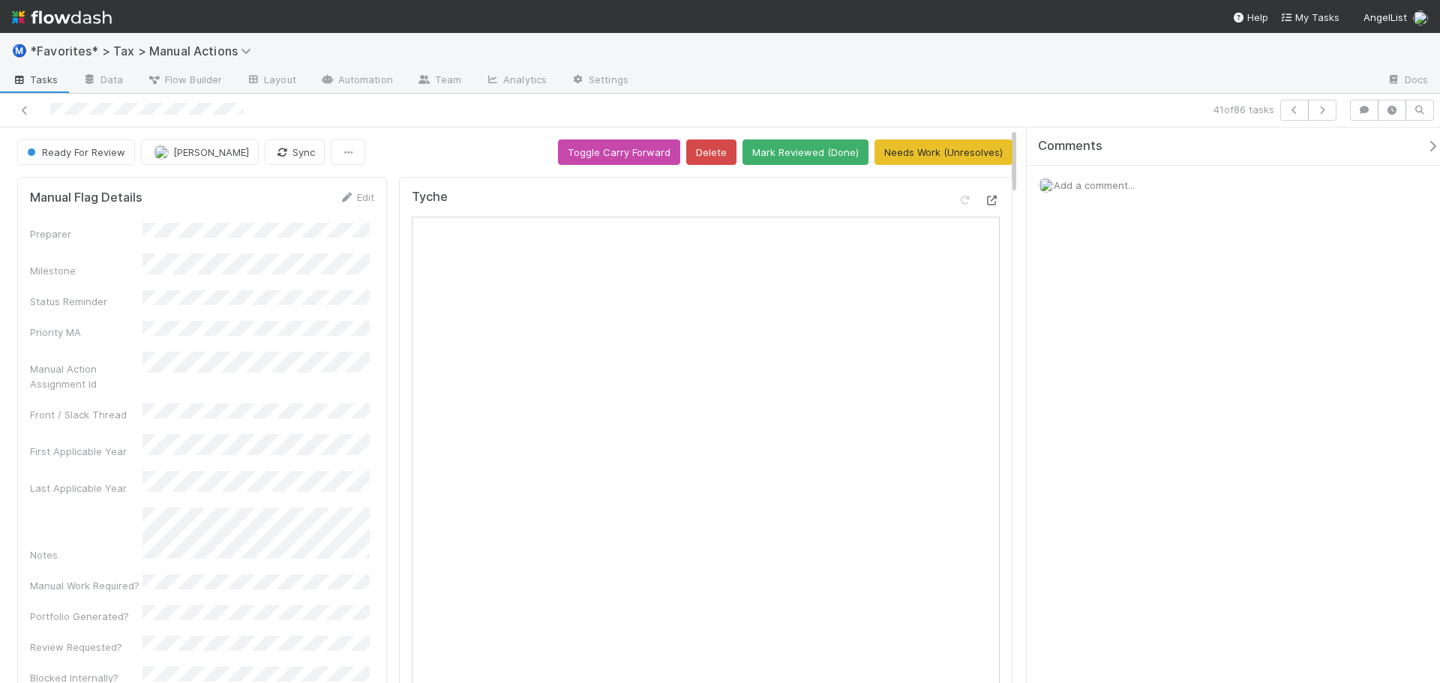
click at [985, 200] on icon at bounding box center [992, 201] width 15 height 10
click at [1007, 75] on div at bounding box center [1008, 81] width 734 height 24
click at [801, 158] on button "Mark Reviewed (Done)" at bounding box center [806, 153] width 126 height 26
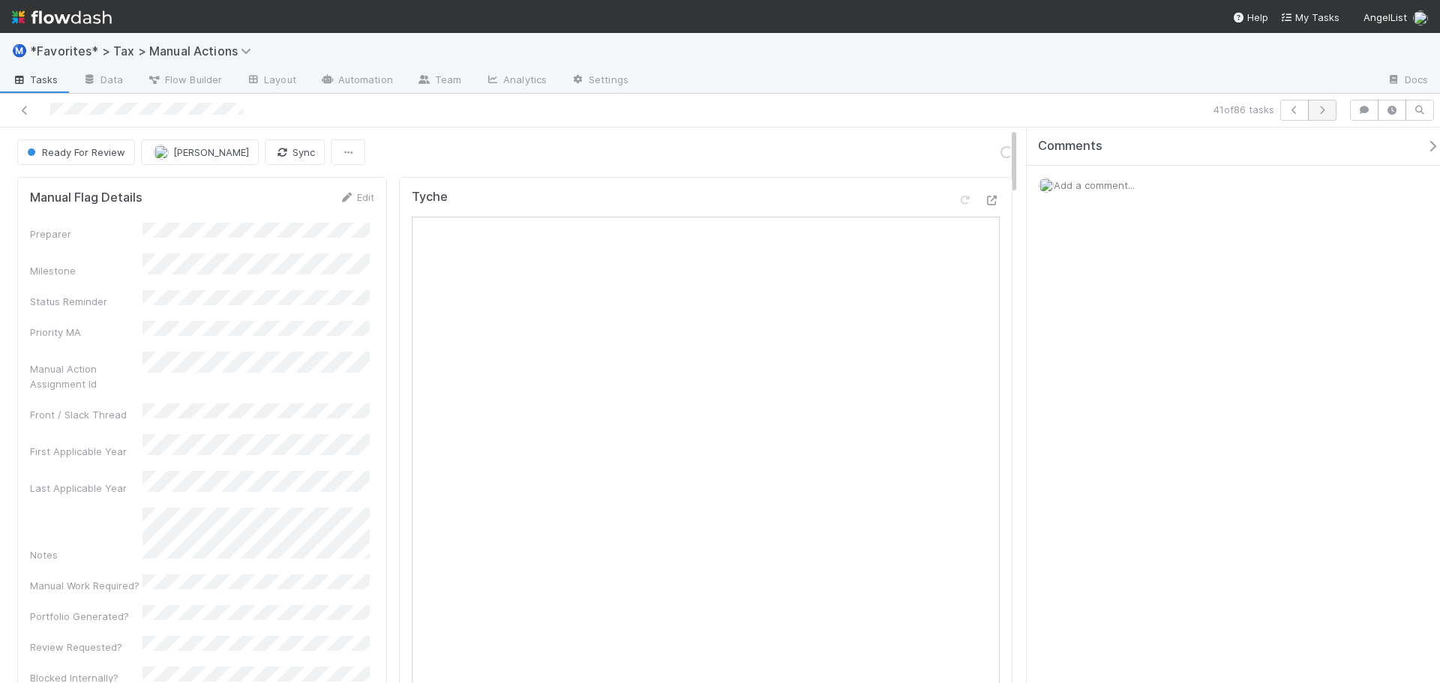
drag, startPoint x: 1343, startPoint y: 115, endPoint x: 1333, endPoint y: 113, distance: 10.0
click at [1337, 113] on div "41 of 86 tasks" at bounding box center [720, 111] width 1440 height 34
click at [1332, 112] on button "button" at bounding box center [1322, 110] width 29 height 21
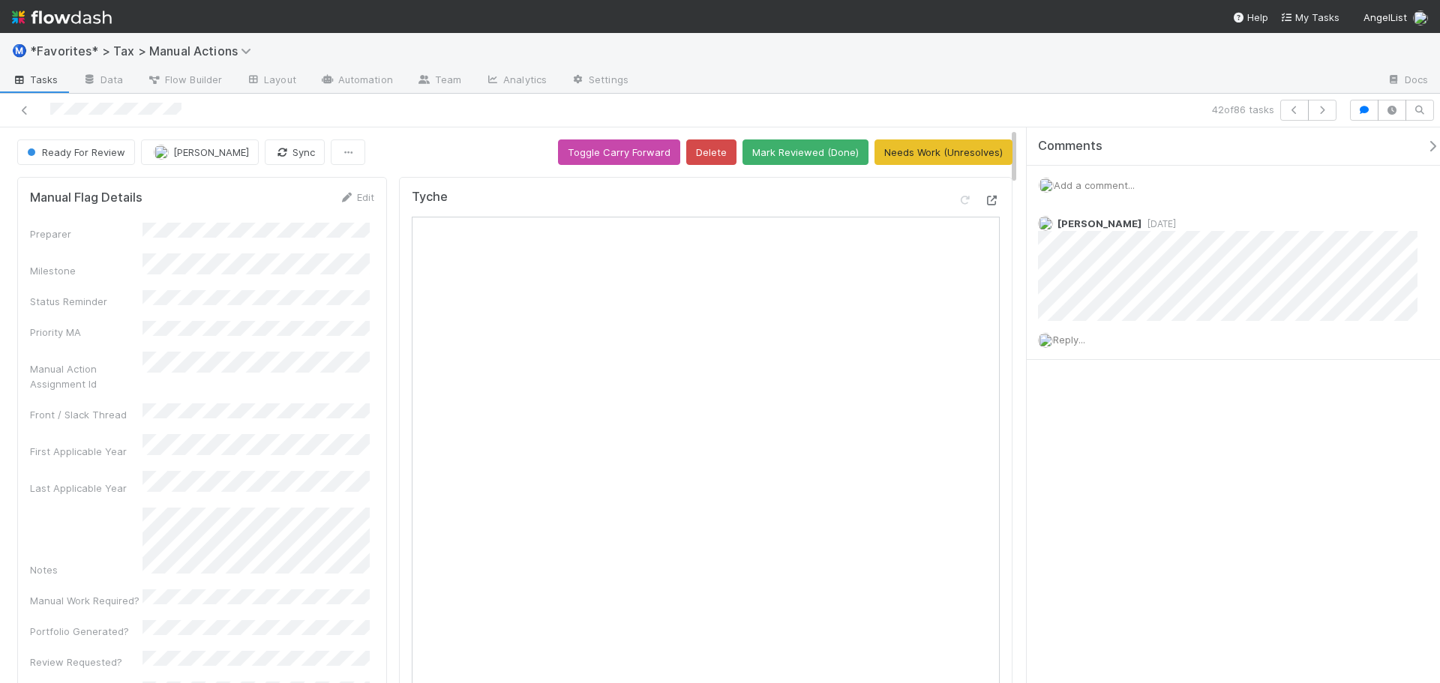
click at [985, 203] on icon at bounding box center [992, 201] width 15 height 10
click at [1135, 184] on span "Add a comment..." at bounding box center [1094, 185] width 81 height 12
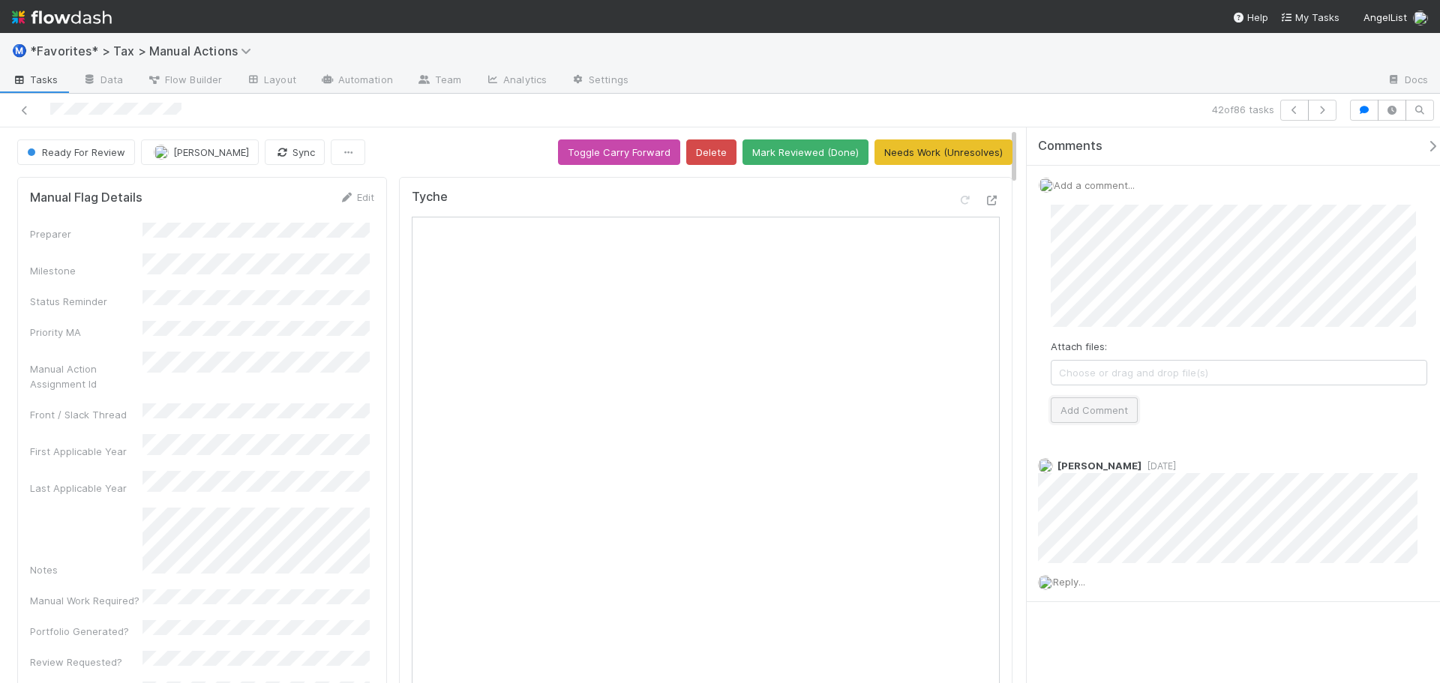
click at [1090, 413] on button "Add Comment" at bounding box center [1094, 411] width 87 height 26
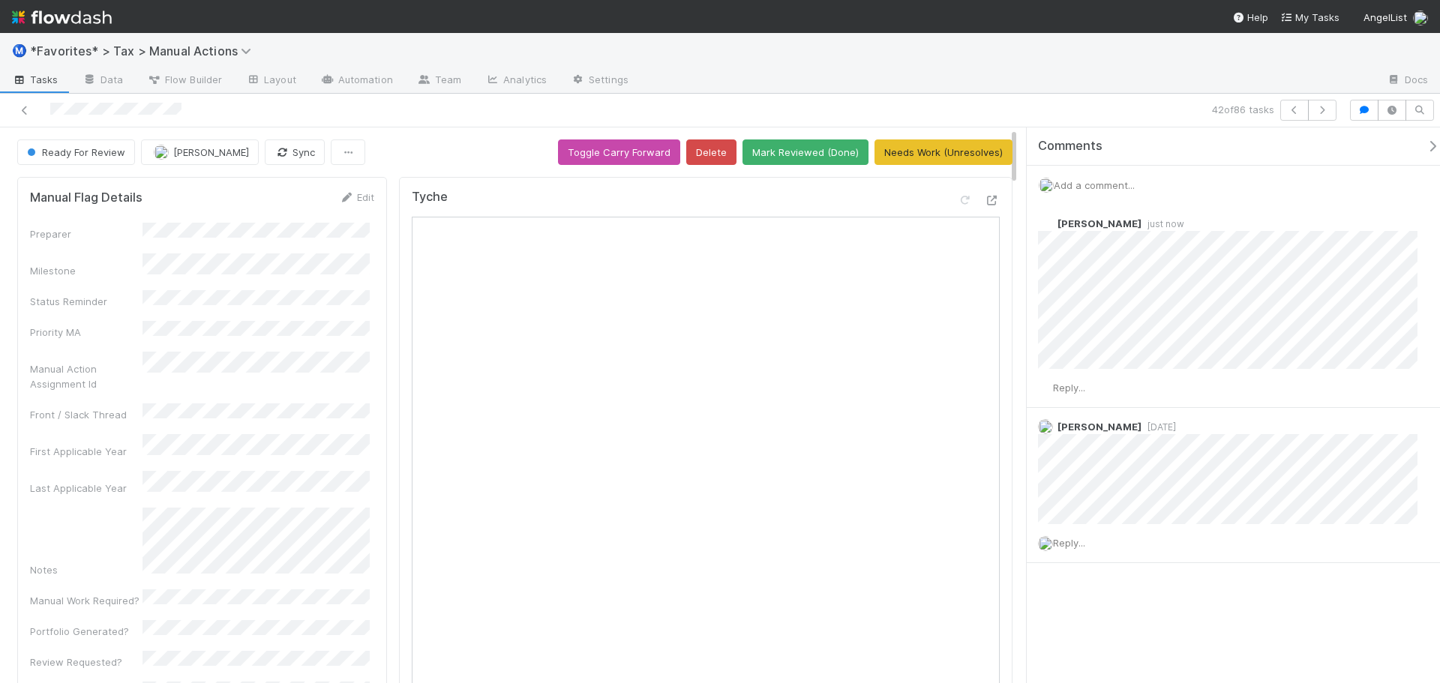
drag, startPoint x: 947, startPoint y: 174, endPoint x: 948, endPoint y: 167, distance: 7.5
click at [947, 157] on button "Needs Work (Unresolves)" at bounding box center [944, 153] width 138 height 26
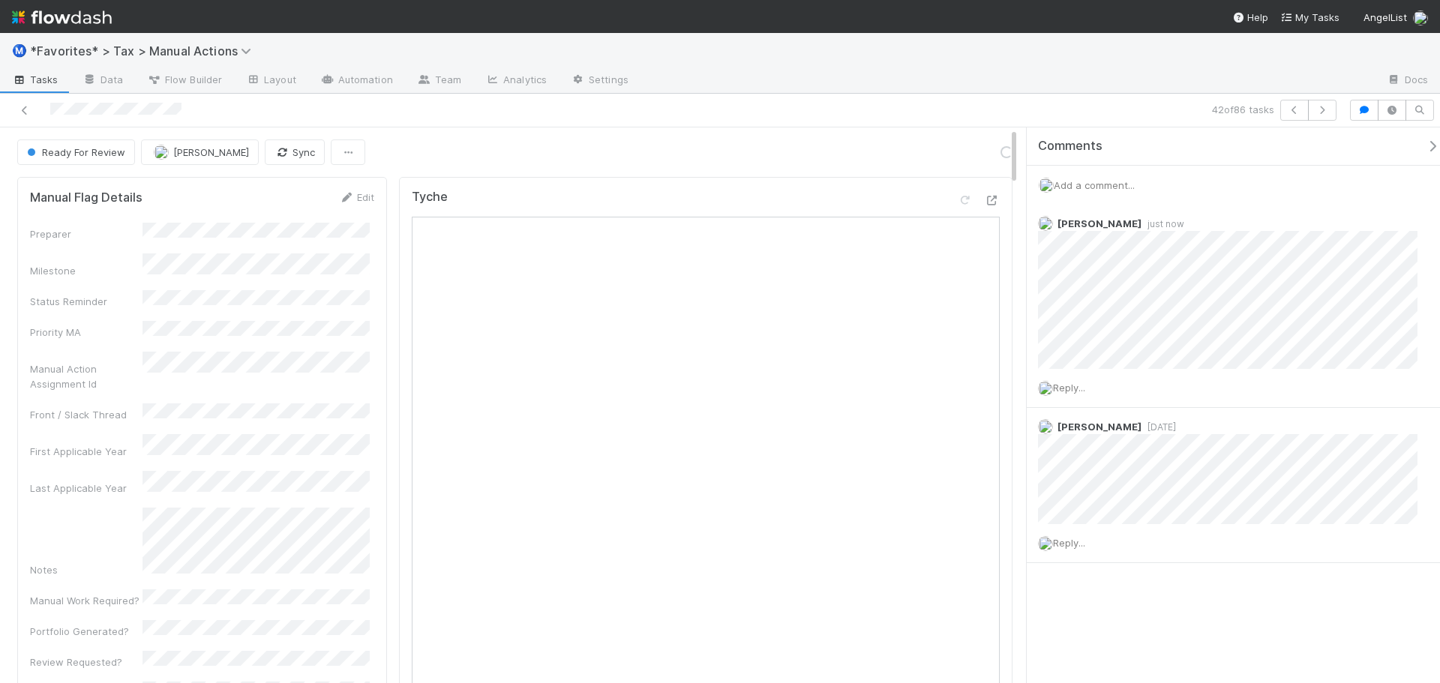
drag, startPoint x: 1028, startPoint y: 87, endPoint x: 1051, endPoint y: 86, distance: 22.5
click at [1031, 87] on div at bounding box center [1008, 81] width 734 height 24
click at [1320, 111] on icon "button" at bounding box center [1322, 110] width 15 height 9
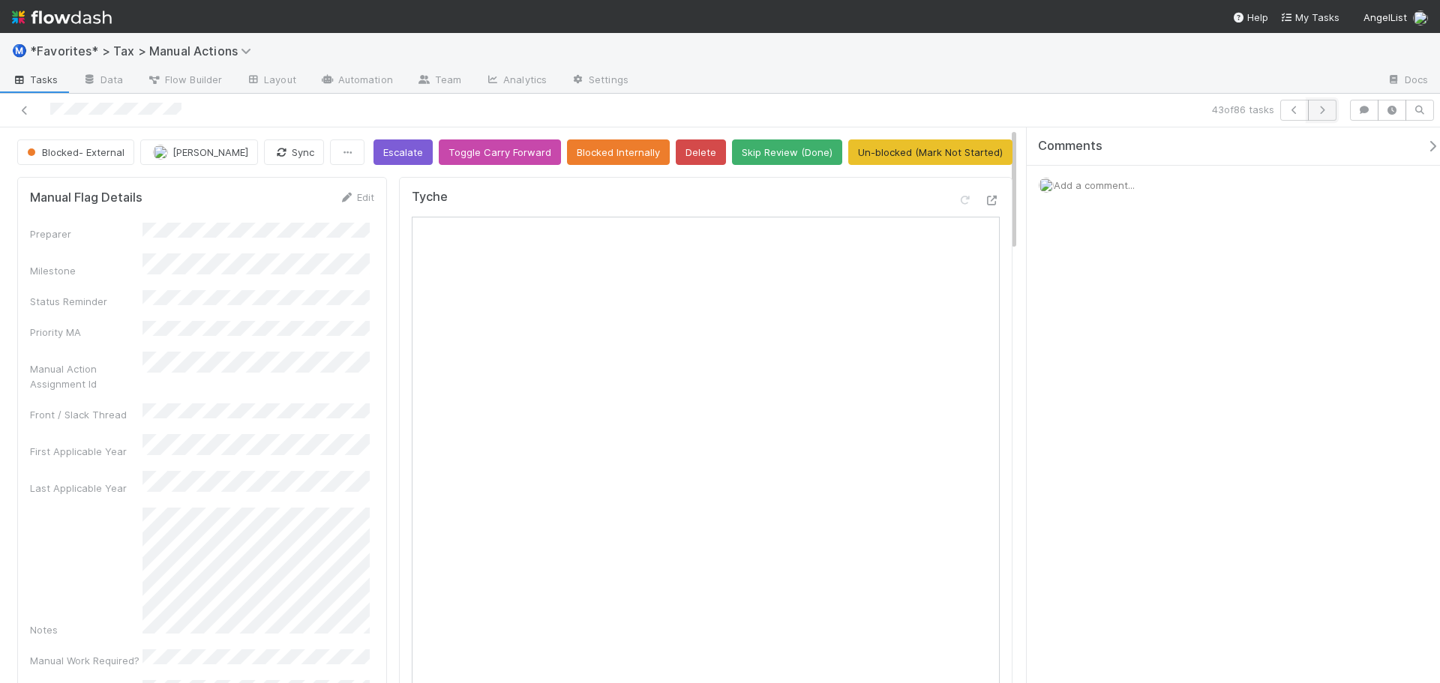
click at [1330, 116] on button "button" at bounding box center [1322, 110] width 29 height 21
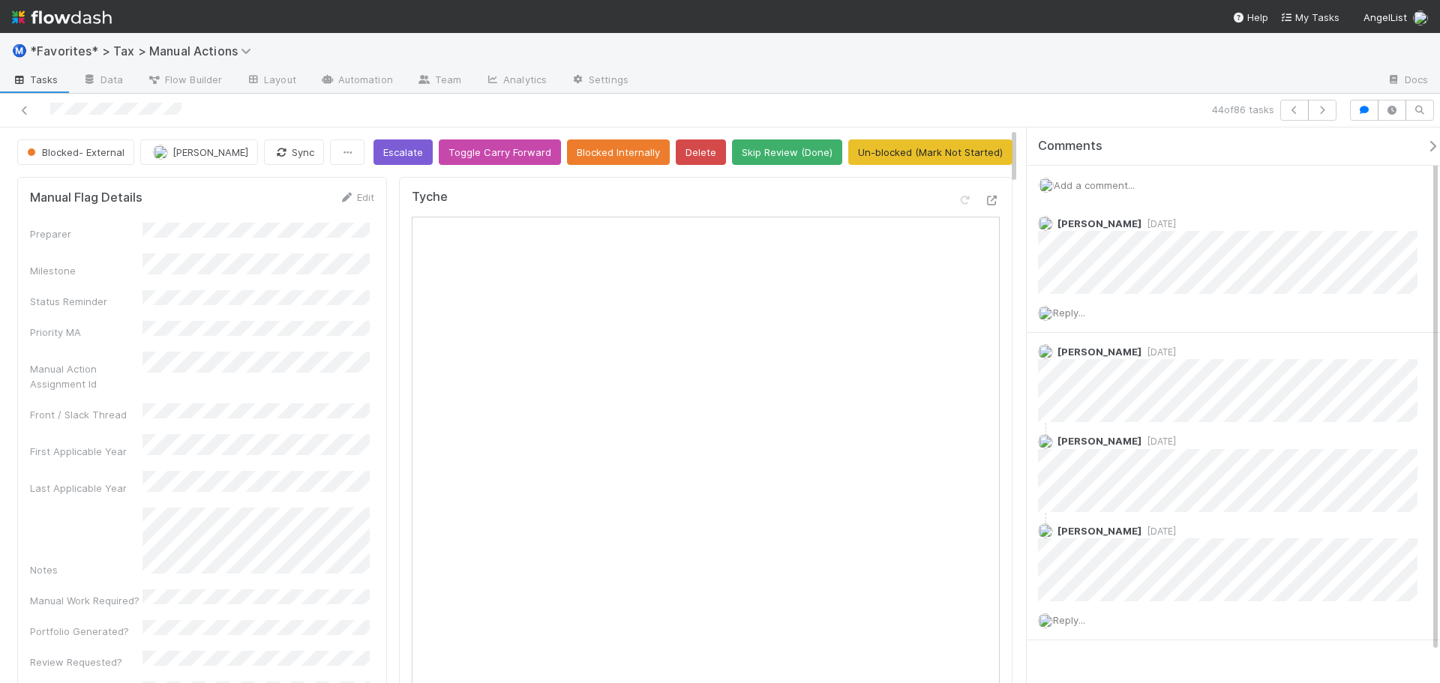
drag, startPoint x: 44, startPoint y: 299, endPoint x: 16, endPoint y: 372, distance: 78.1
click at [1315, 104] on button "button" at bounding box center [1322, 110] width 29 height 21
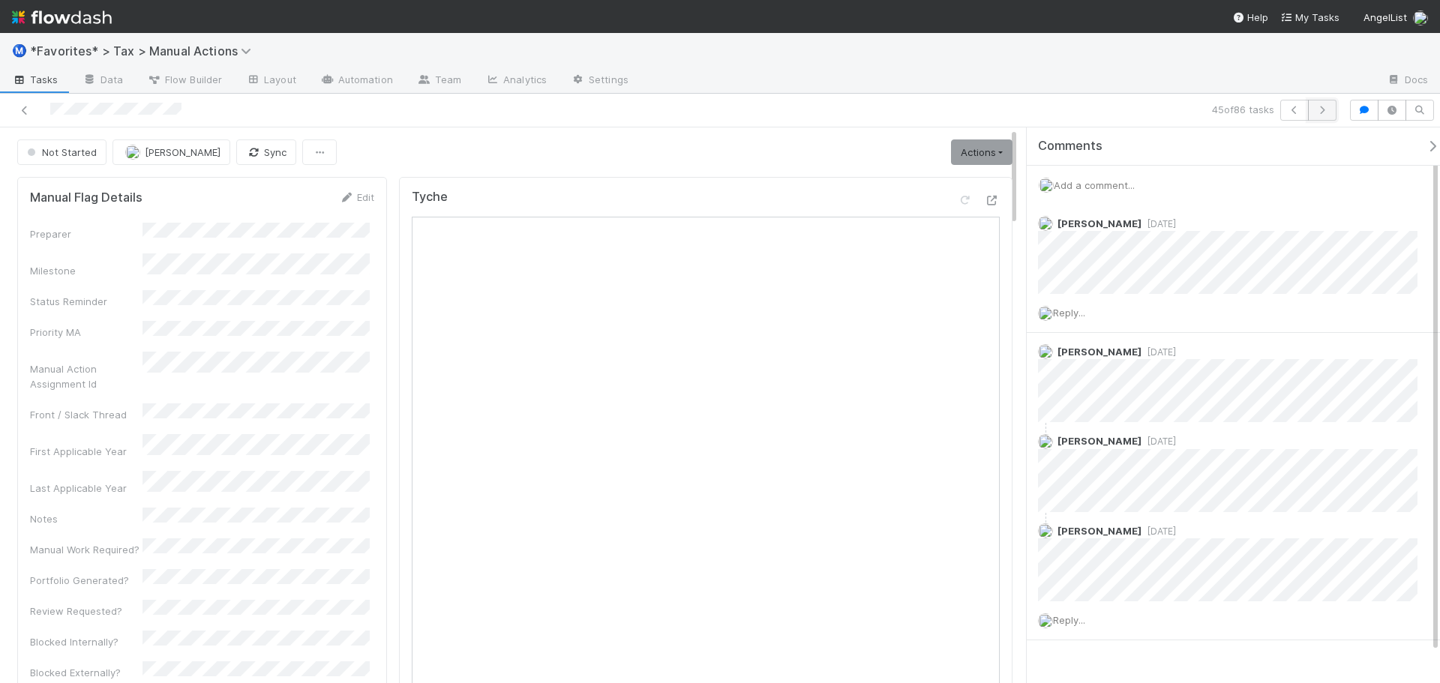
click at [1323, 111] on icon "button" at bounding box center [1322, 110] width 15 height 9
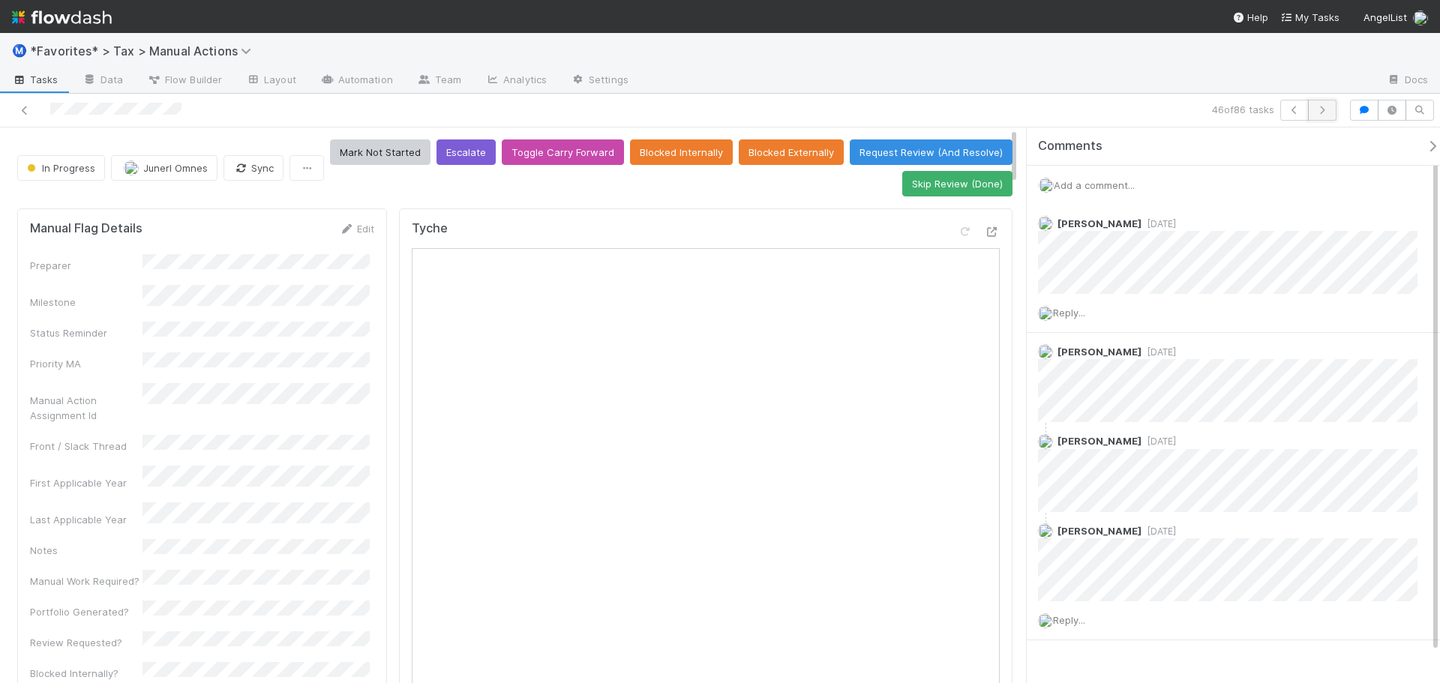
click at [1323, 114] on icon "button" at bounding box center [1322, 110] width 15 height 9
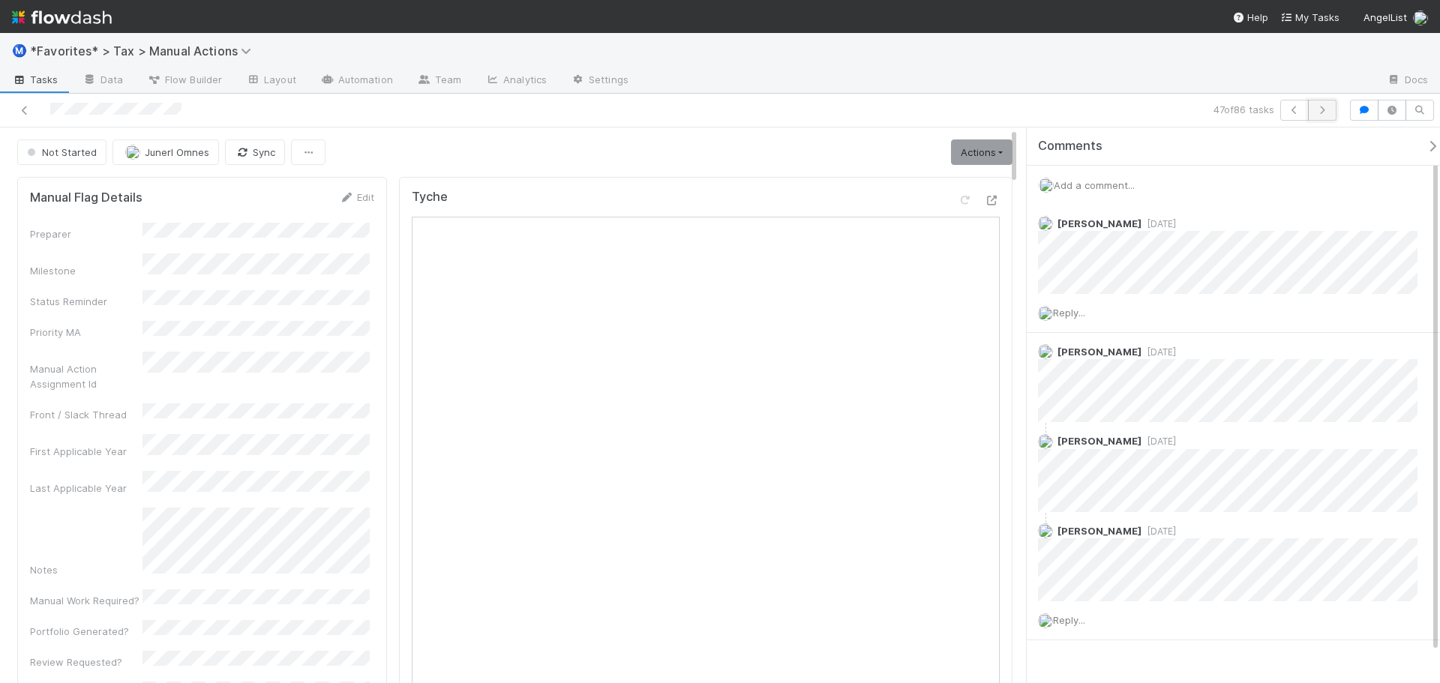
click at [1321, 106] on icon "button" at bounding box center [1322, 110] width 15 height 9
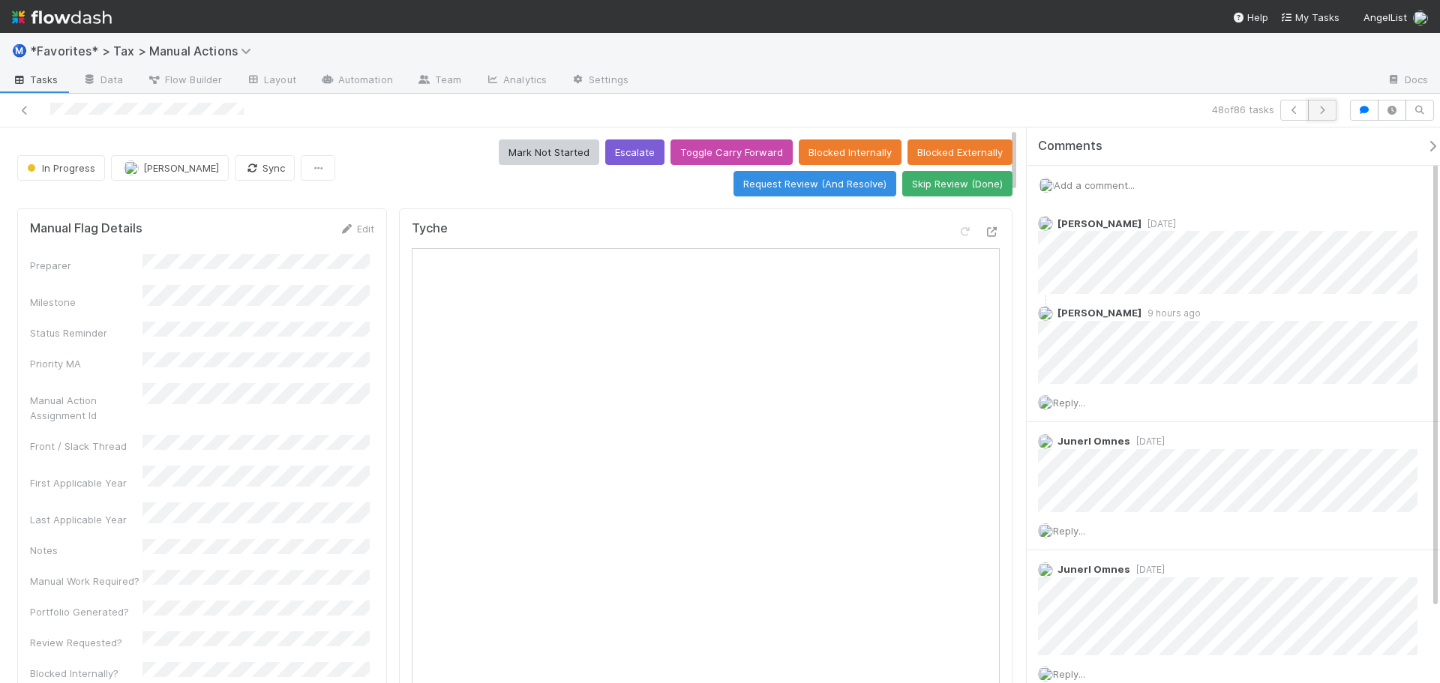
click at [1311, 114] on button "button" at bounding box center [1322, 110] width 29 height 21
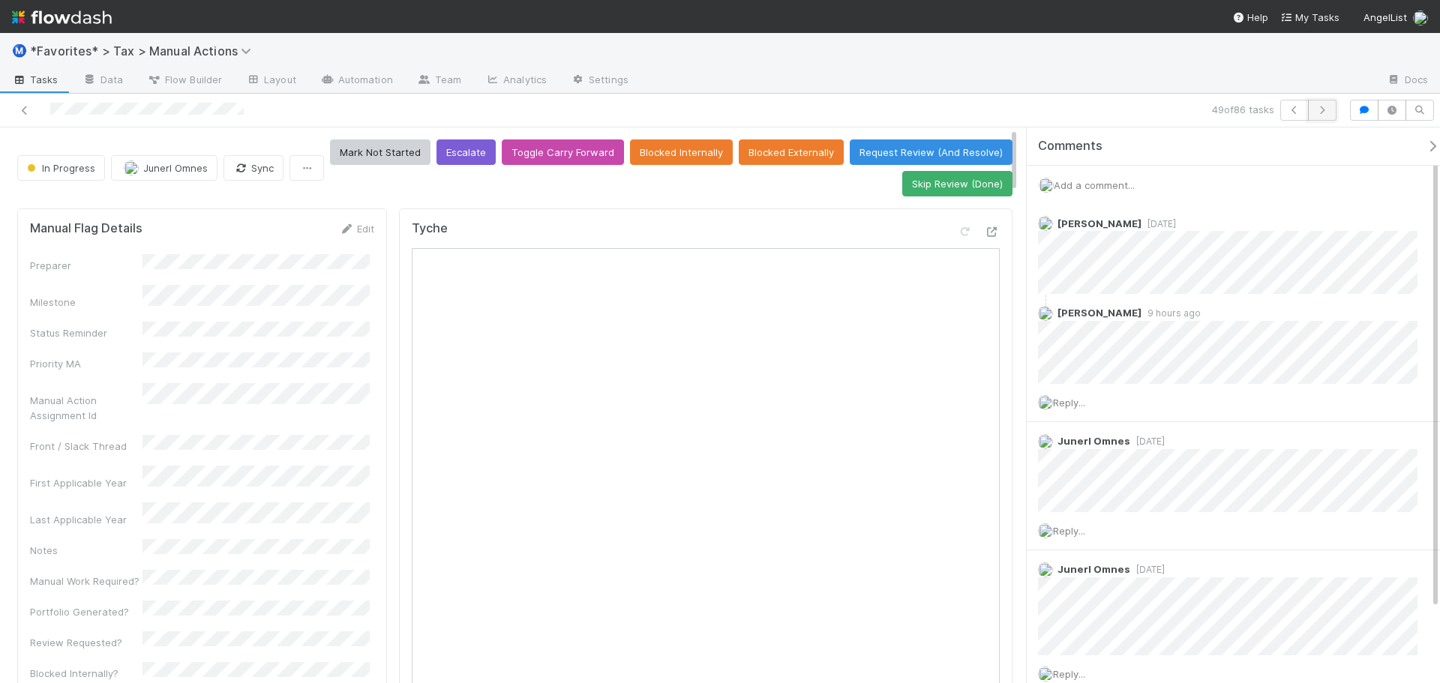
click at [1323, 108] on icon "button" at bounding box center [1322, 110] width 15 height 9
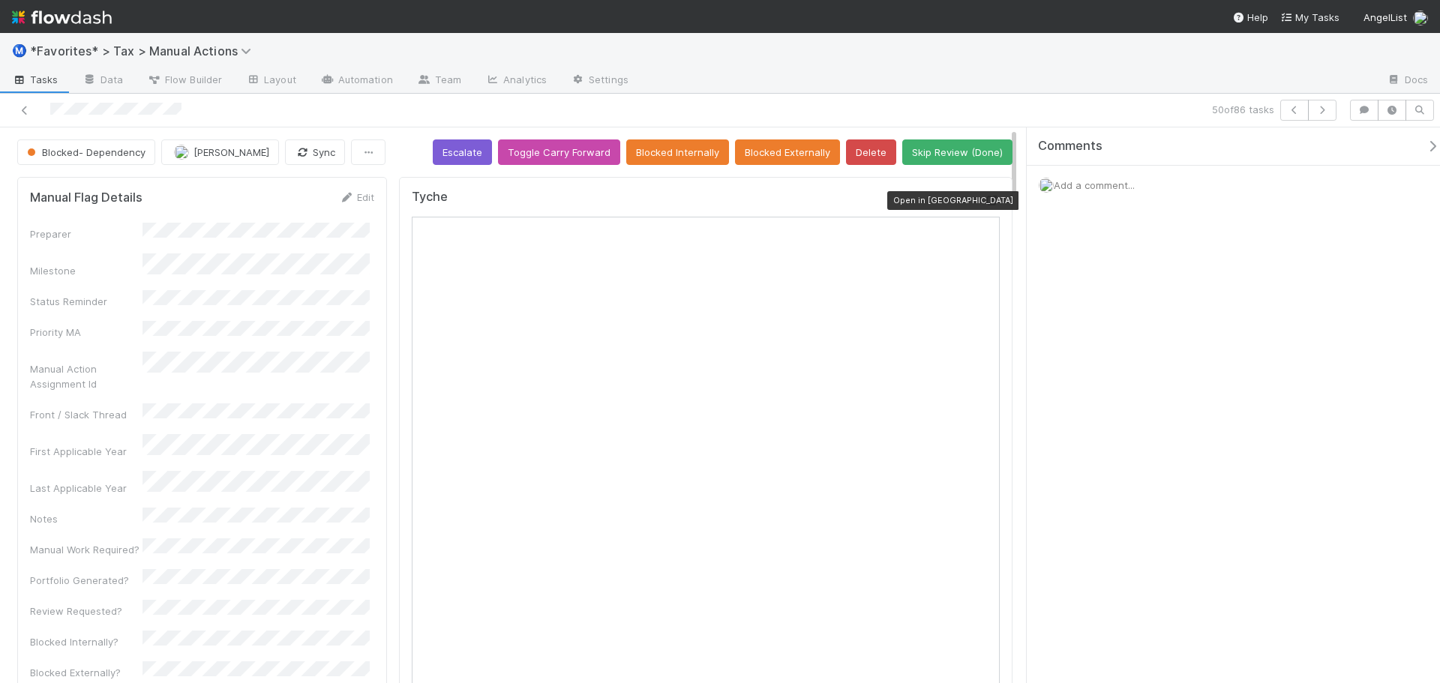
click at [985, 201] on icon at bounding box center [992, 201] width 15 height 10
click at [1323, 113] on icon "button" at bounding box center [1322, 110] width 15 height 9
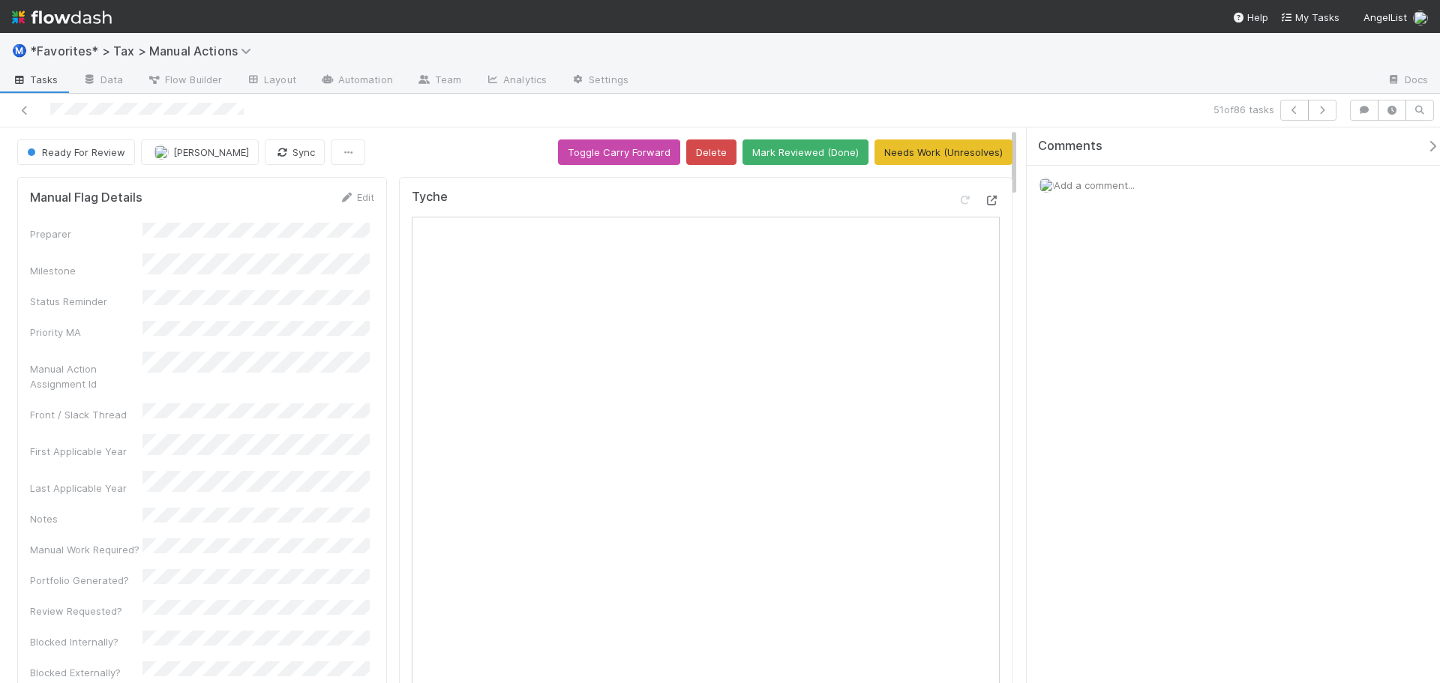
click at [988, 200] on icon at bounding box center [992, 201] width 15 height 10
click at [1335, 108] on button "button" at bounding box center [1322, 110] width 29 height 21
click at [1317, 113] on icon "button" at bounding box center [1322, 110] width 15 height 9
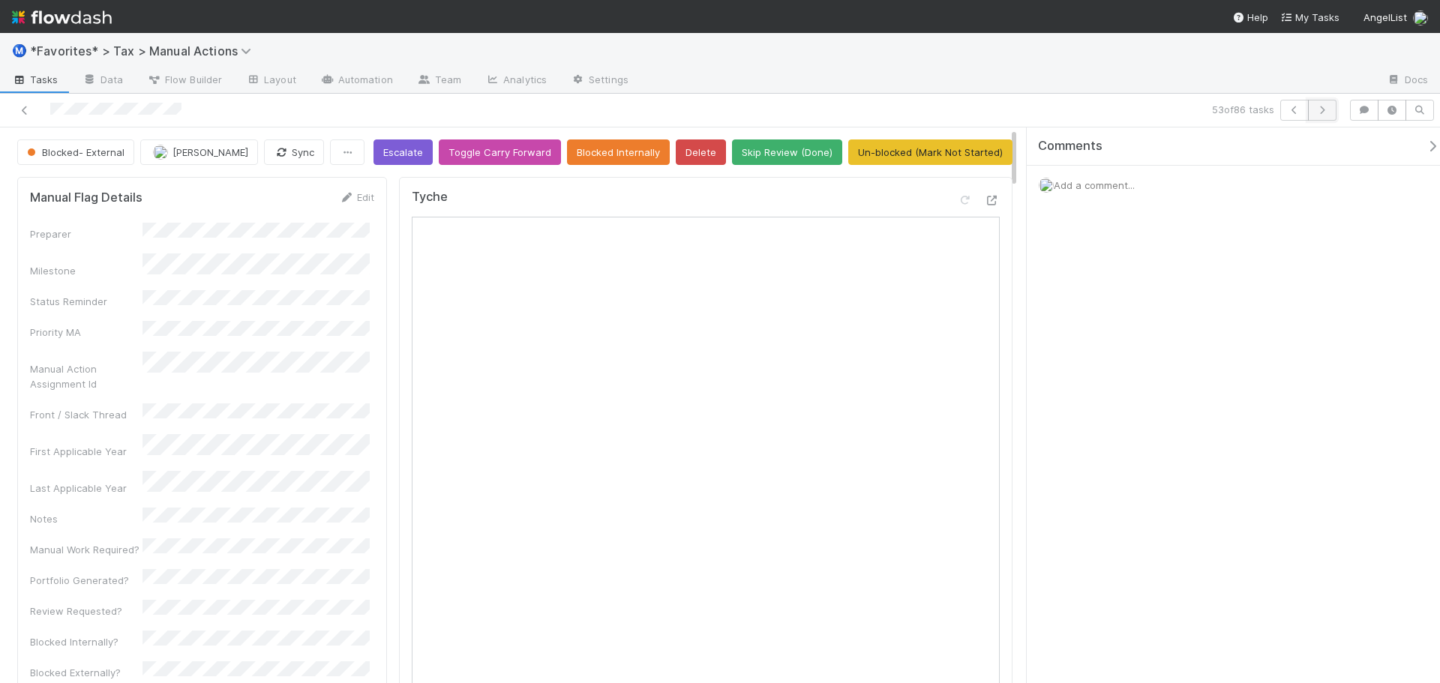
click at [1326, 104] on button "button" at bounding box center [1322, 110] width 29 height 21
click at [1322, 106] on icon "button" at bounding box center [1322, 110] width 15 height 9
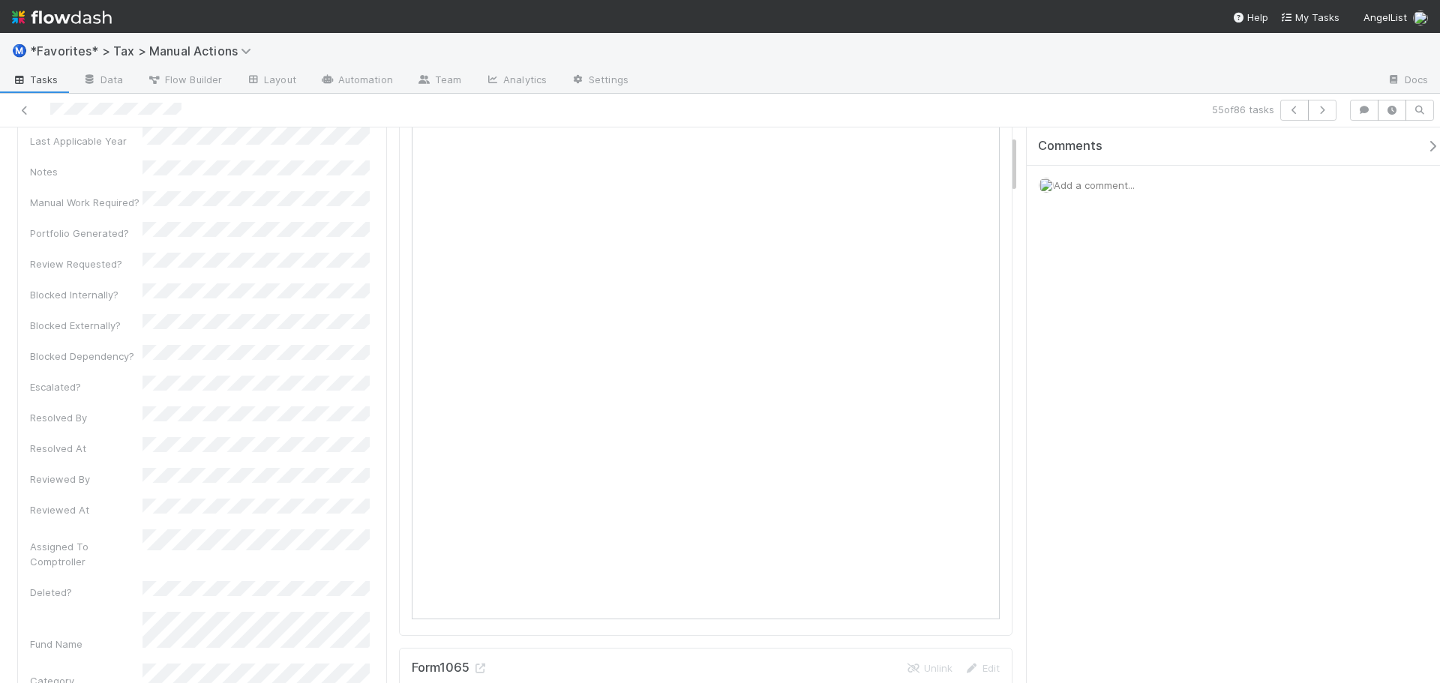
scroll to position [75, 0]
click at [1328, 111] on icon "button" at bounding box center [1322, 110] width 15 height 9
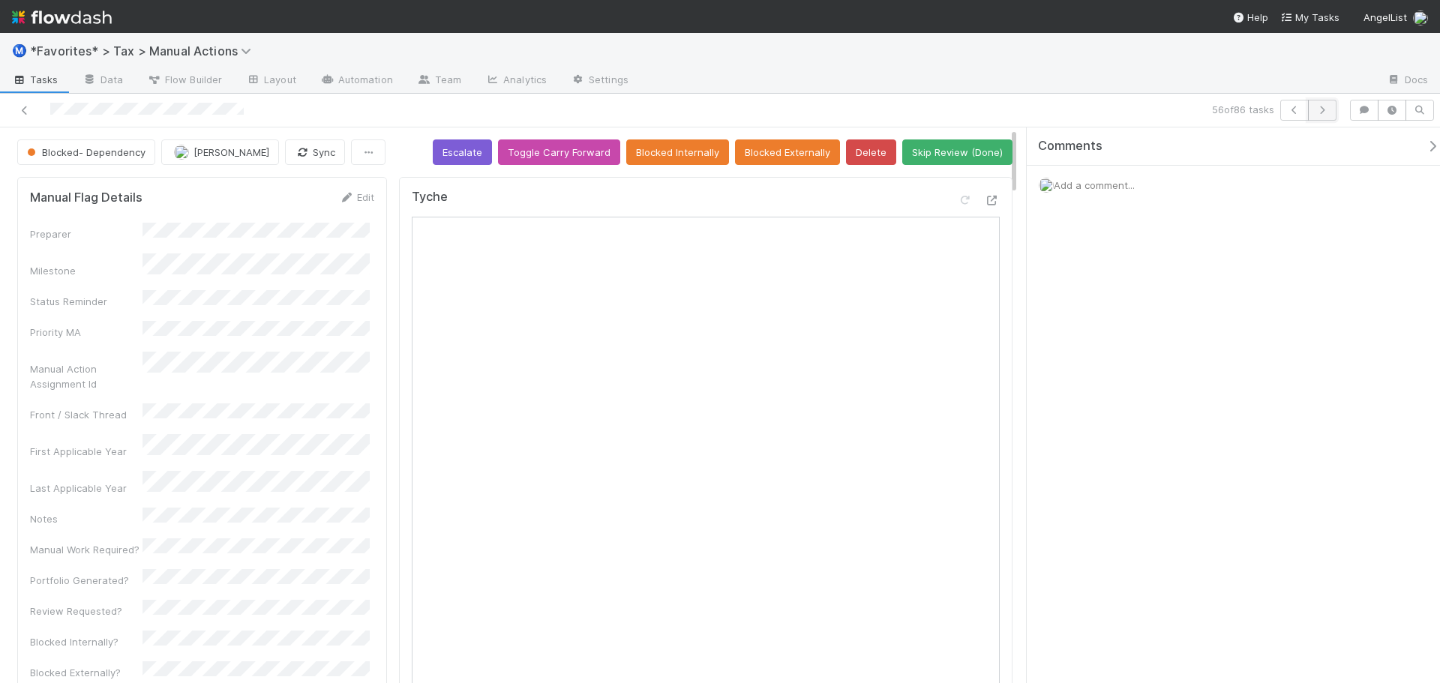
click at [1328, 107] on icon "button" at bounding box center [1322, 110] width 15 height 9
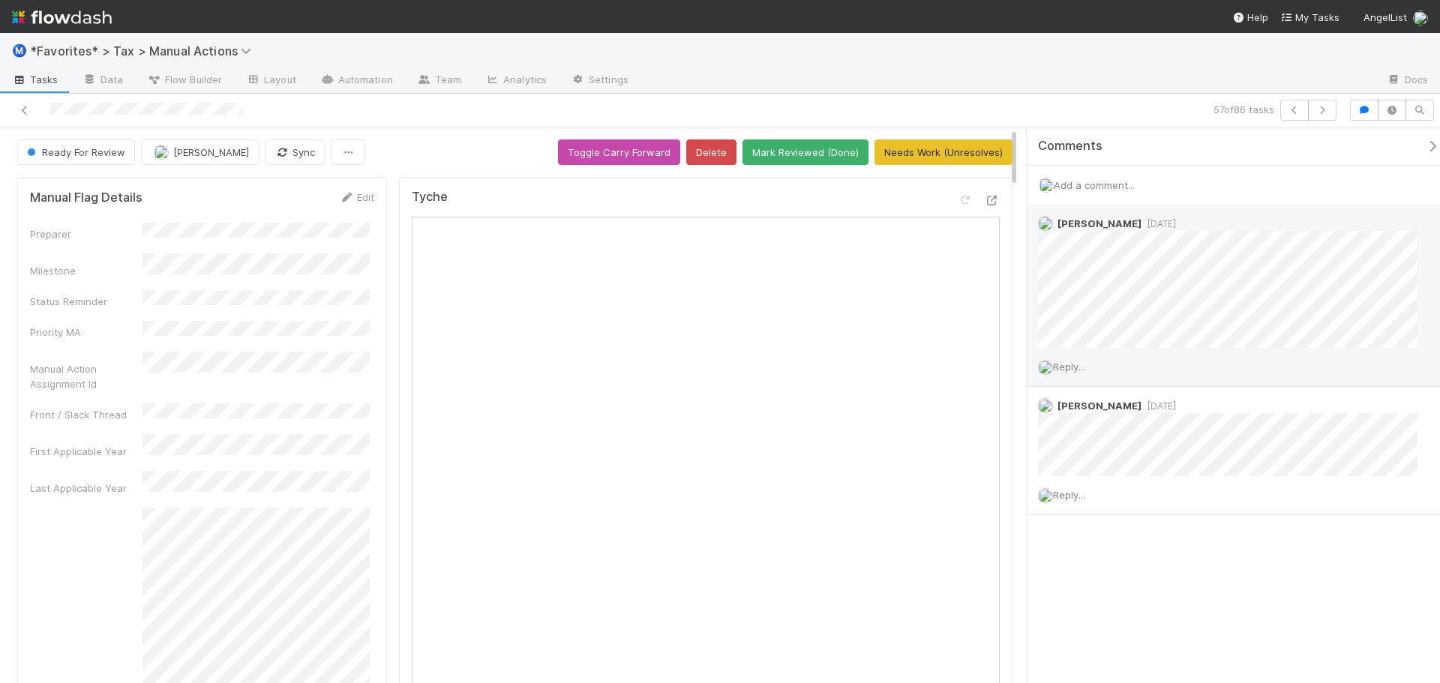
drag, startPoint x: 344, startPoint y: 300, endPoint x: 1251, endPoint y: 210, distance: 911.4
click at [1251, 210] on div "Aana Farooqi 1 day ago" at bounding box center [1233, 276] width 413 height 143
click at [1327, 111] on icon "button" at bounding box center [1322, 110] width 15 height 9
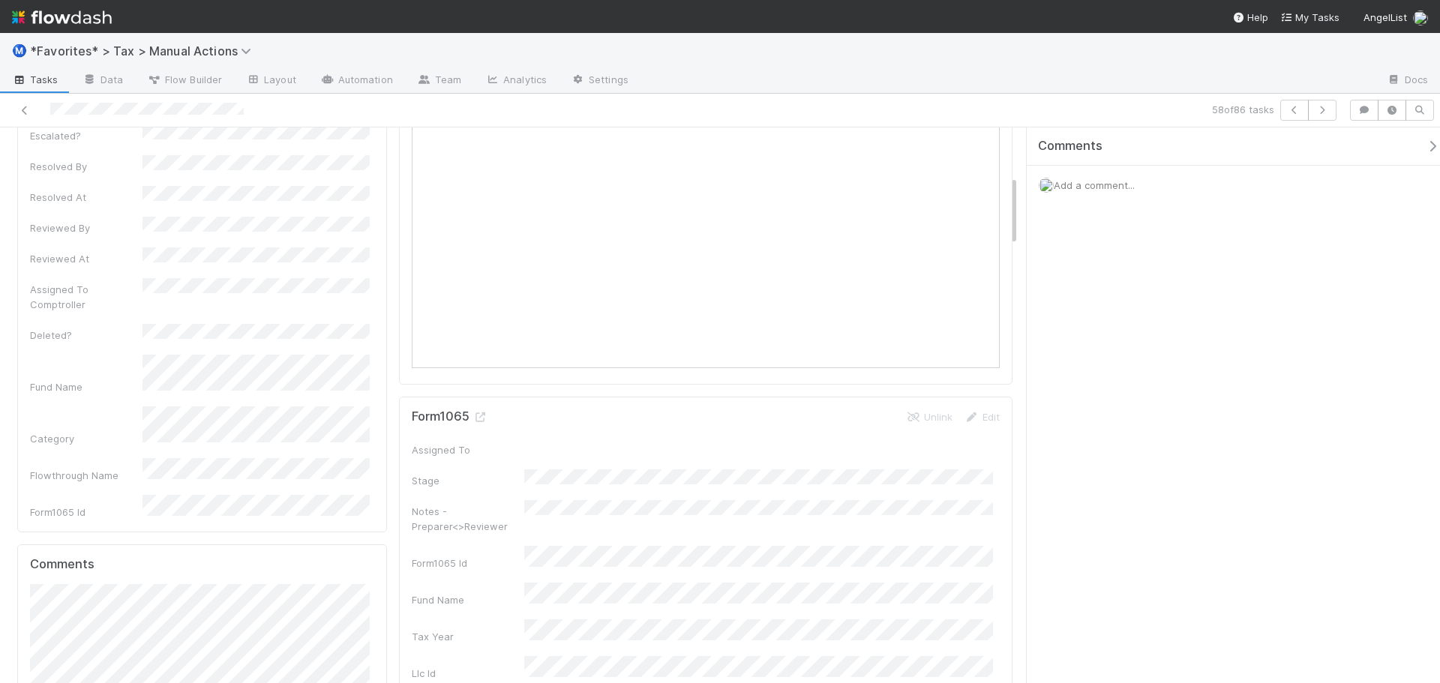
scroll to position [375, 0]
click at [1325, 113] on icon "button" at bounding box center [1322, 110] width 15 height 9
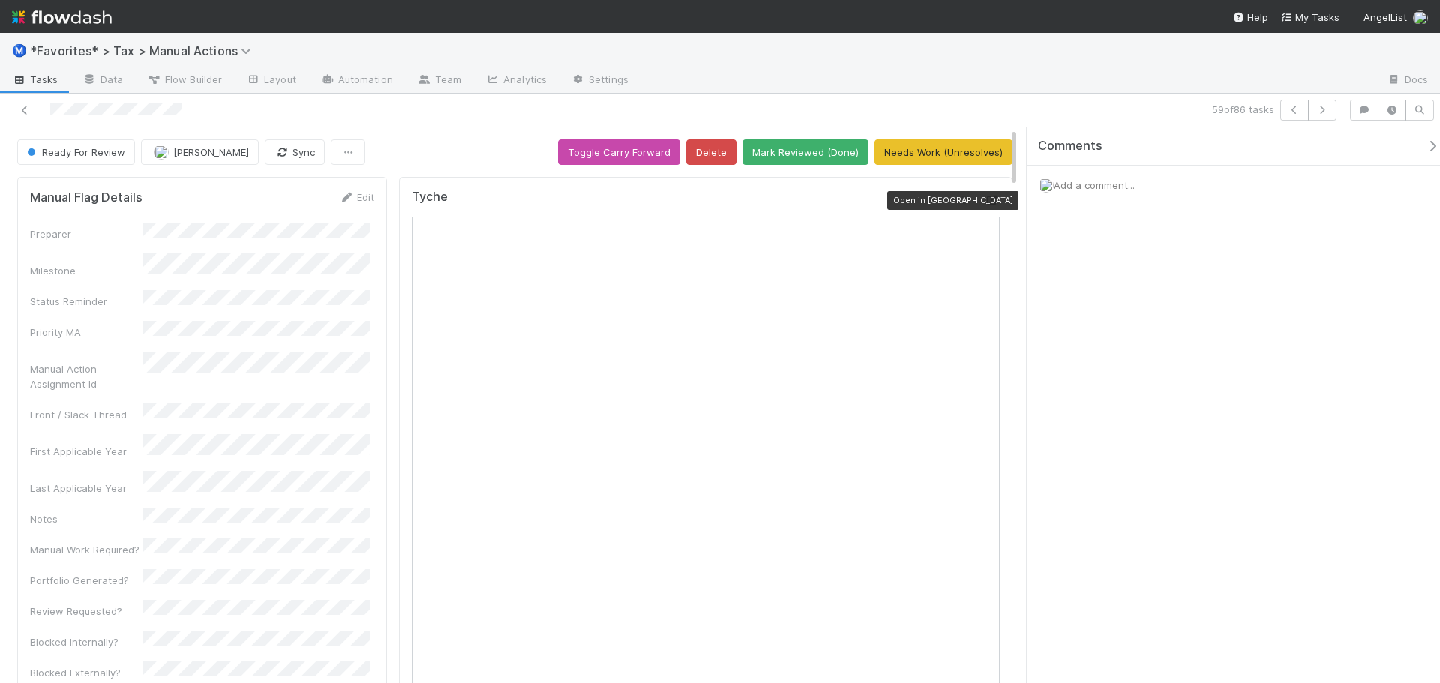
click at [986, 202] on icon at bounding box center [992, 201] width 15 height 10
click at [985, 203] on icon at bounding box center [992, 201] width 15 height 10
click at [1320, 113] on icon "button" at bounding box center [1322, 110] width 15 height 9
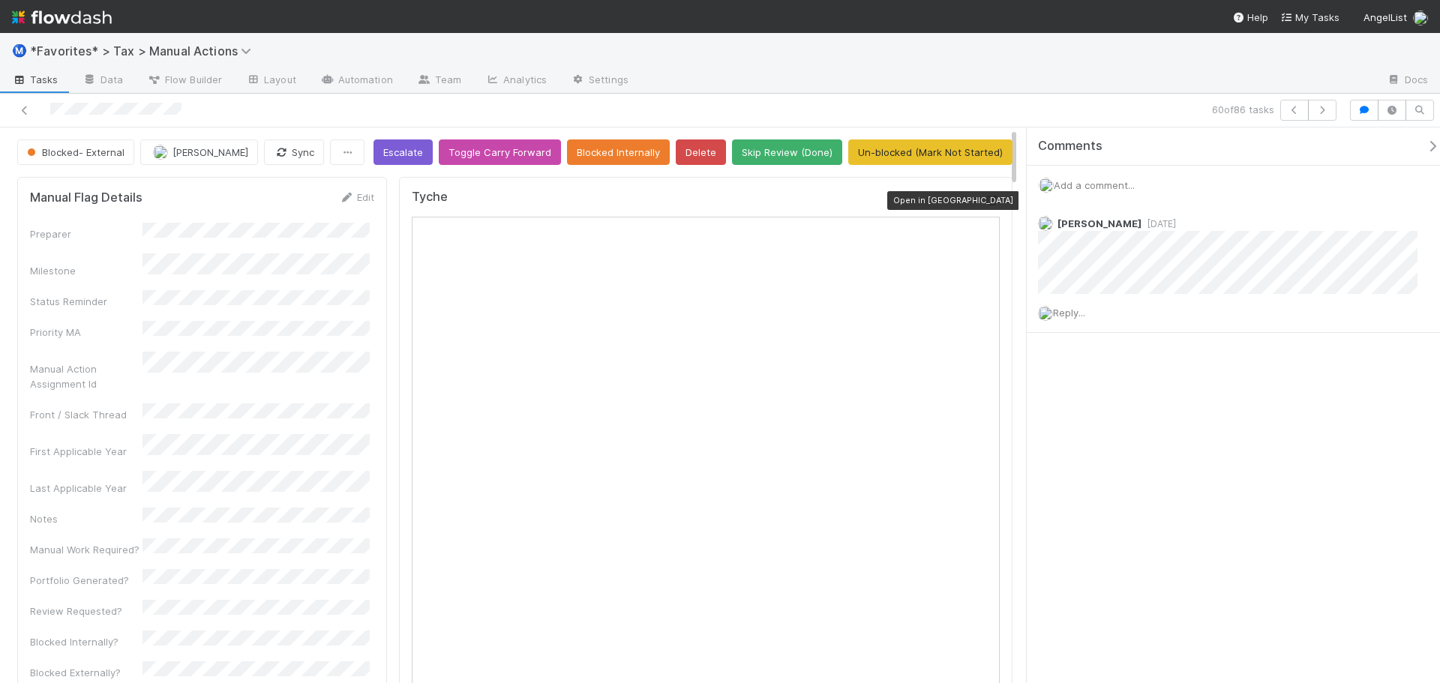
click at [985, 201] on icon at bounding box center [992, 201] width 15 height 10
click at [1316, 107] on icon "button" at bounding box center [1322, 110] width 15 height 9
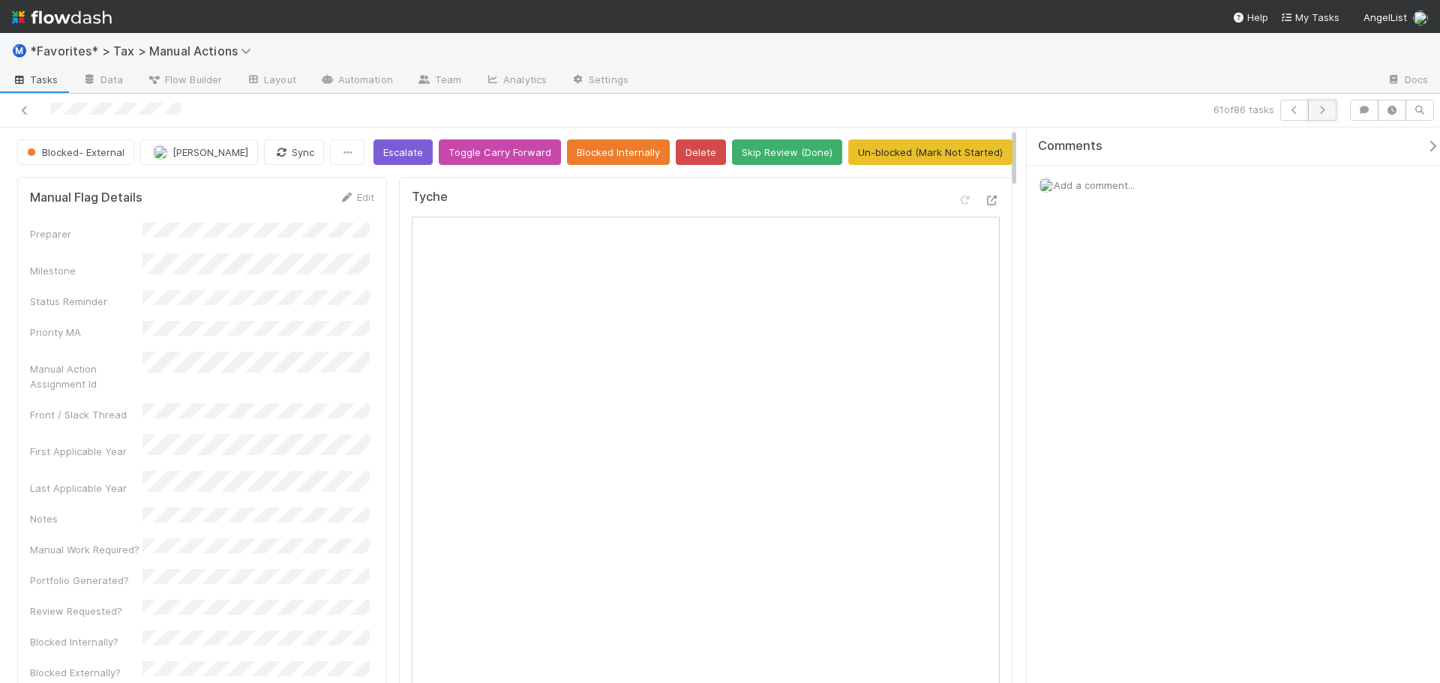
click at [1324, 111] on icon "button" at bounding box center [1322, 110] width 15 height 9
click at [1323, 109] on icon "button" at bounding box center [1322, 110] width 15 height 9
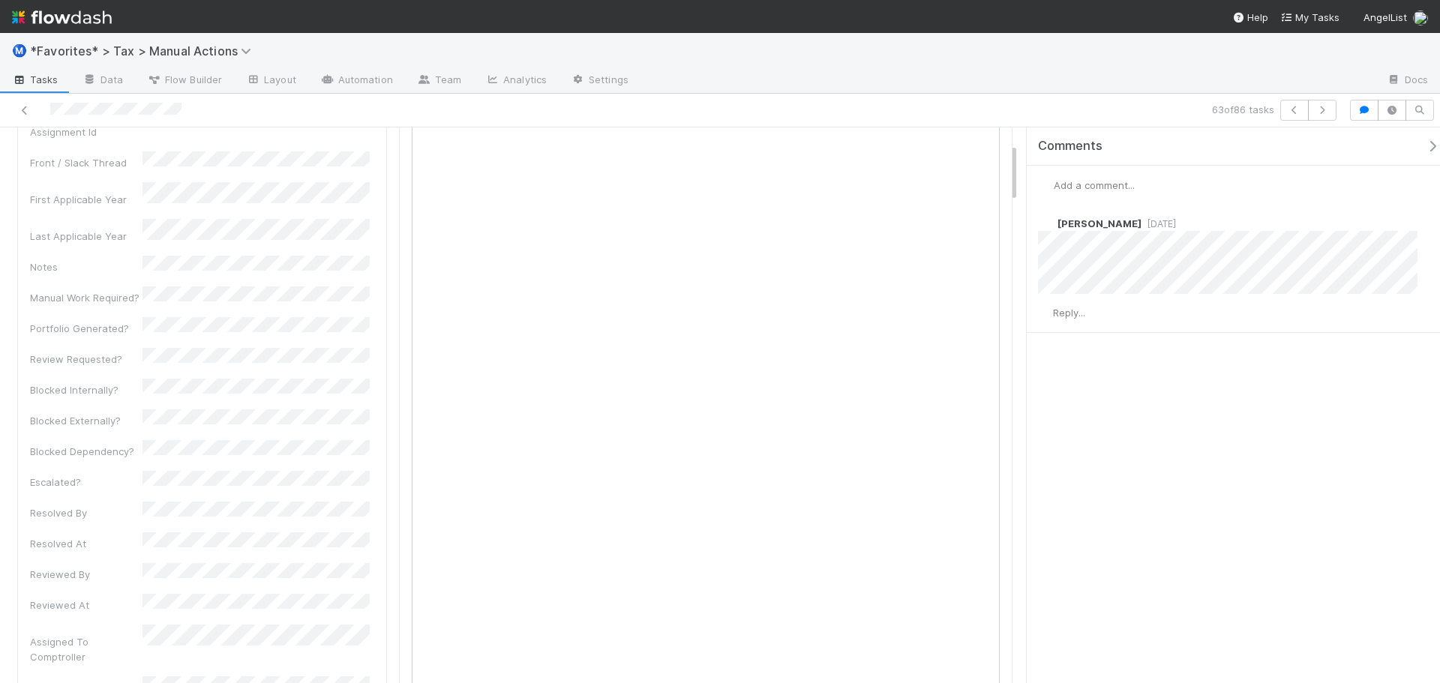
scroll to position [150, 0]
click at [1329, 107] on icon "button" at bounding box center [1322, 110] width 15 height 9
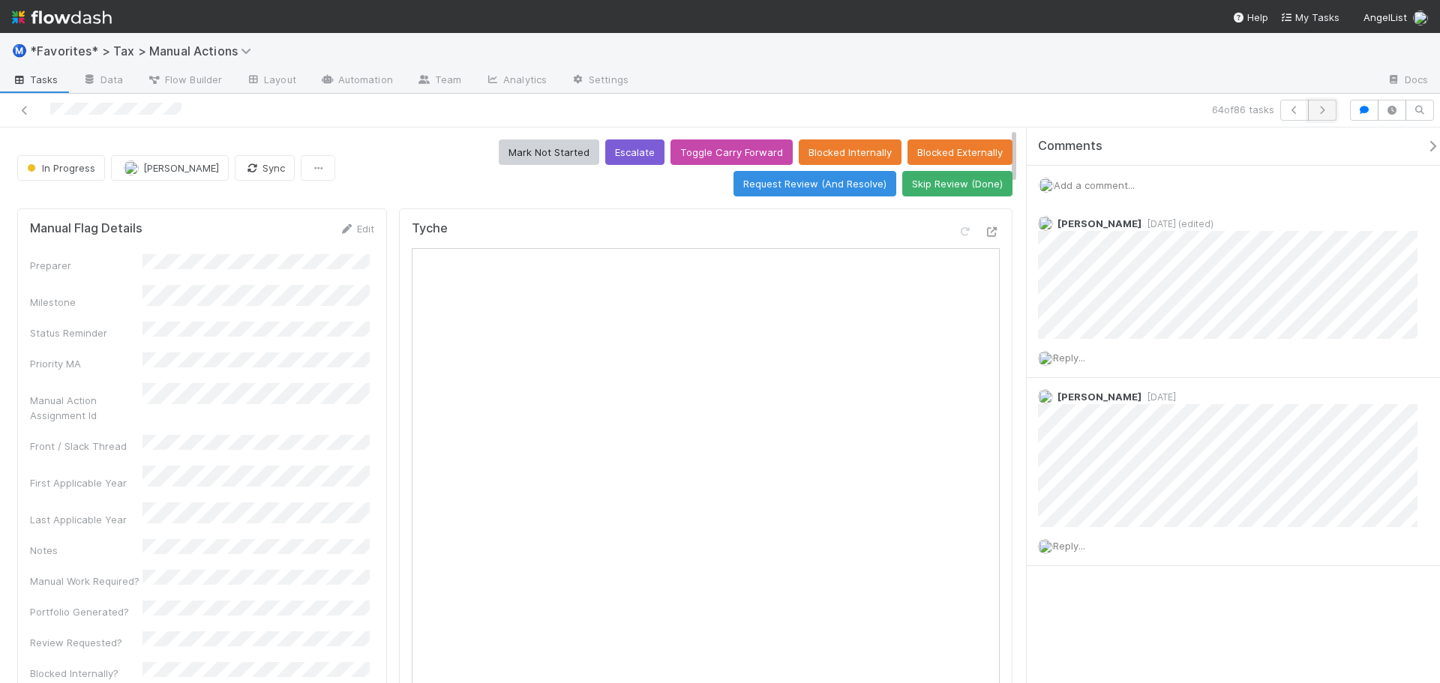
click at [1323, 110] on icon "button" at bounding box center [1322, 110] width 15 height 9
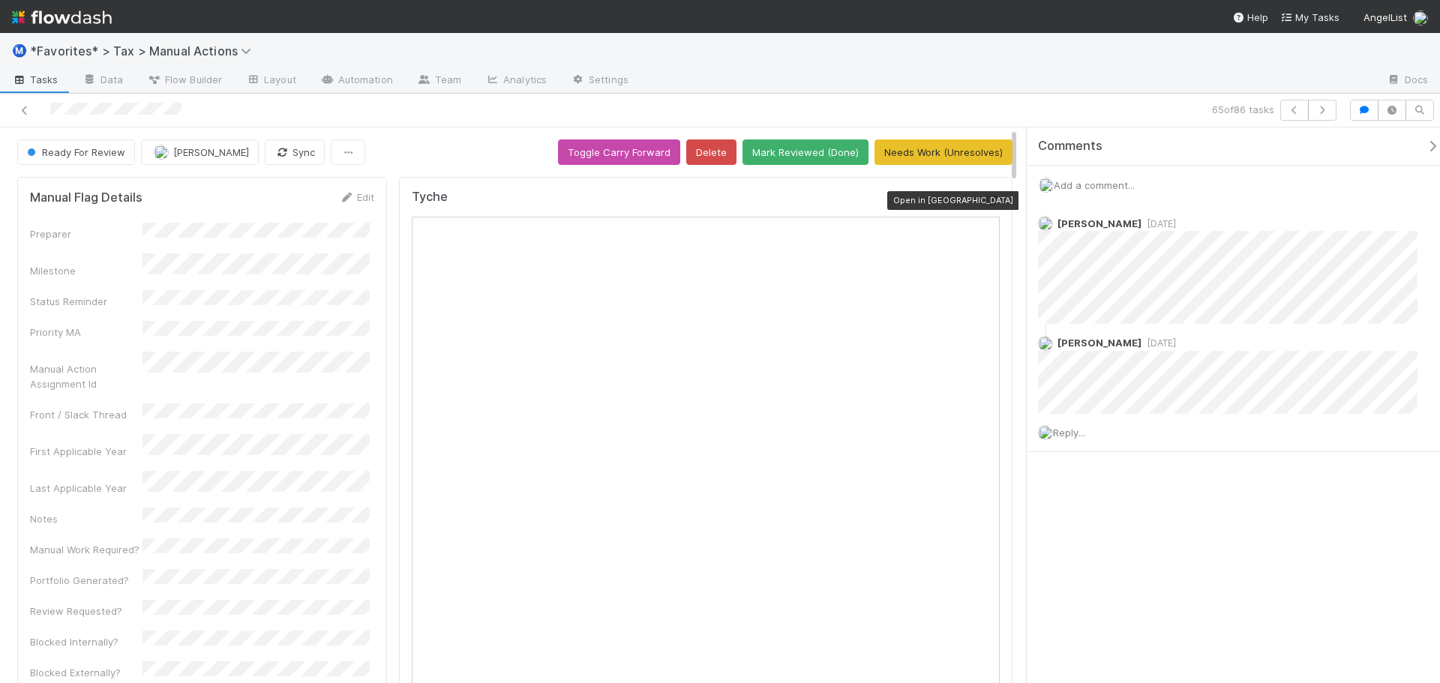
click at [985, 200] on icon at bounding box center [992, 201] width 15 height 10
click at [22, 109] on icon at bounding box center [24, 111] width 15 height 10
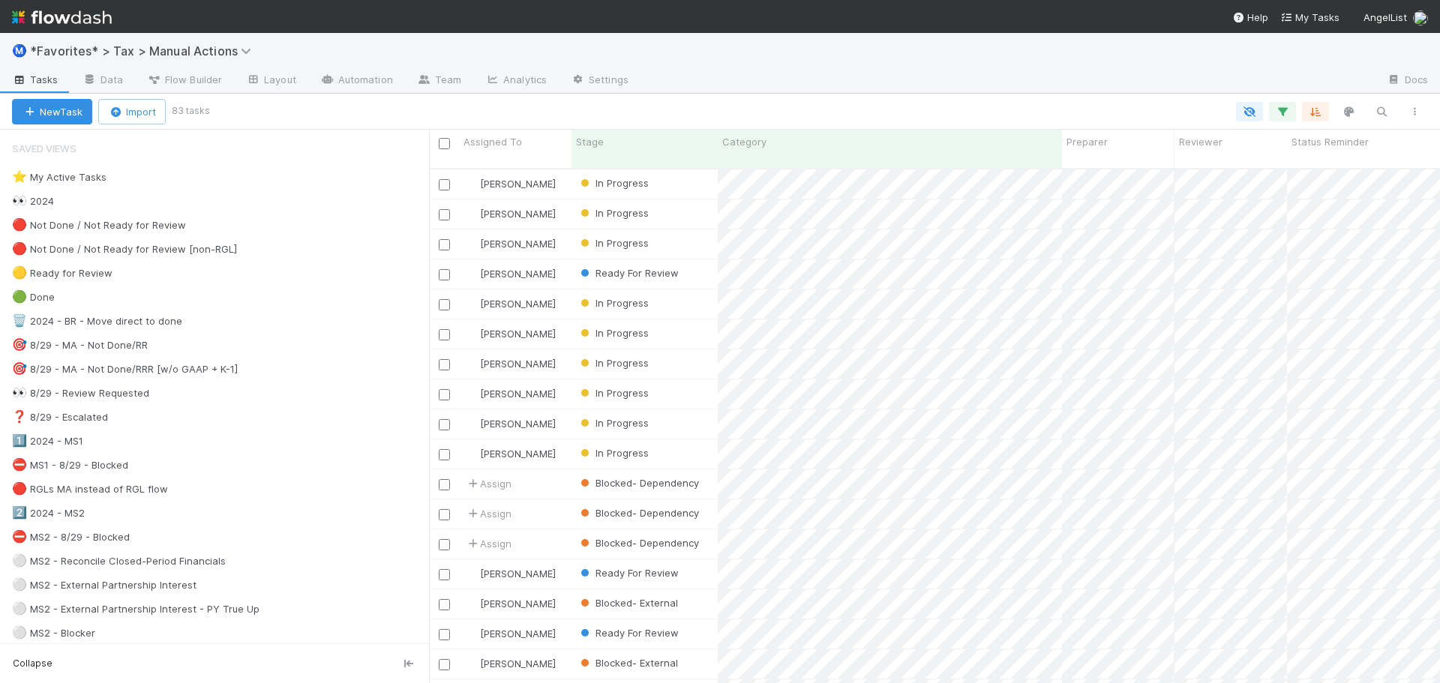
scroll to position [516, 1000]
click at [74, 24] on img at bounding box center [62, 18] width 100 height 26
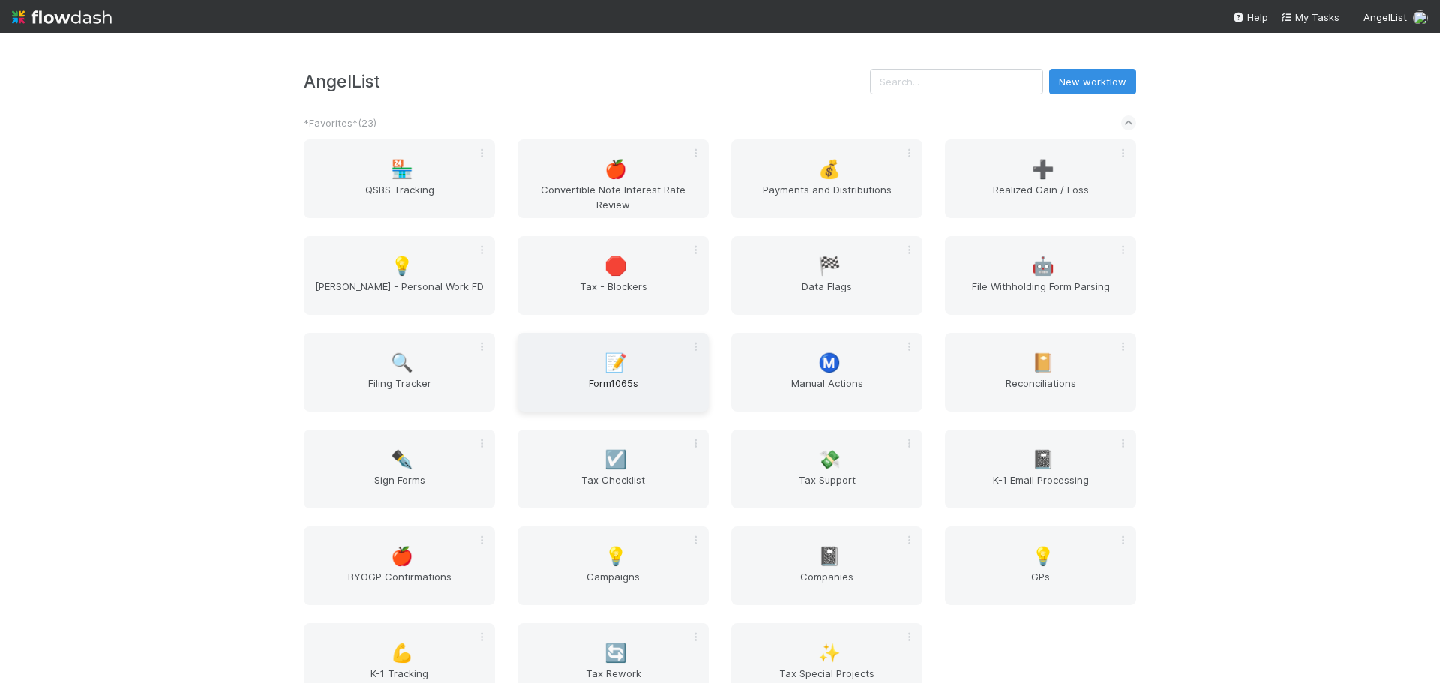
click at [555, 372] on div "📝 Form1065s" at bounding box center [613, 372] width 191 height 79
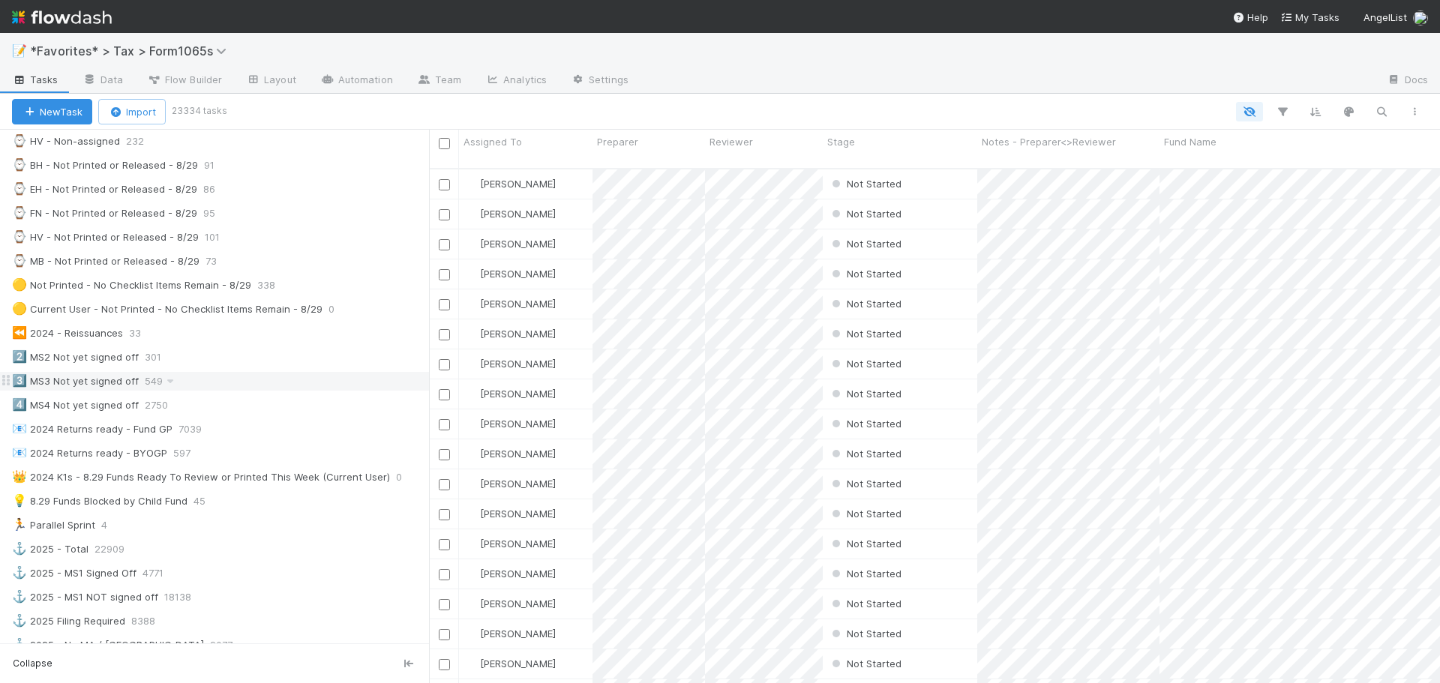
scroll to position [525, 0]
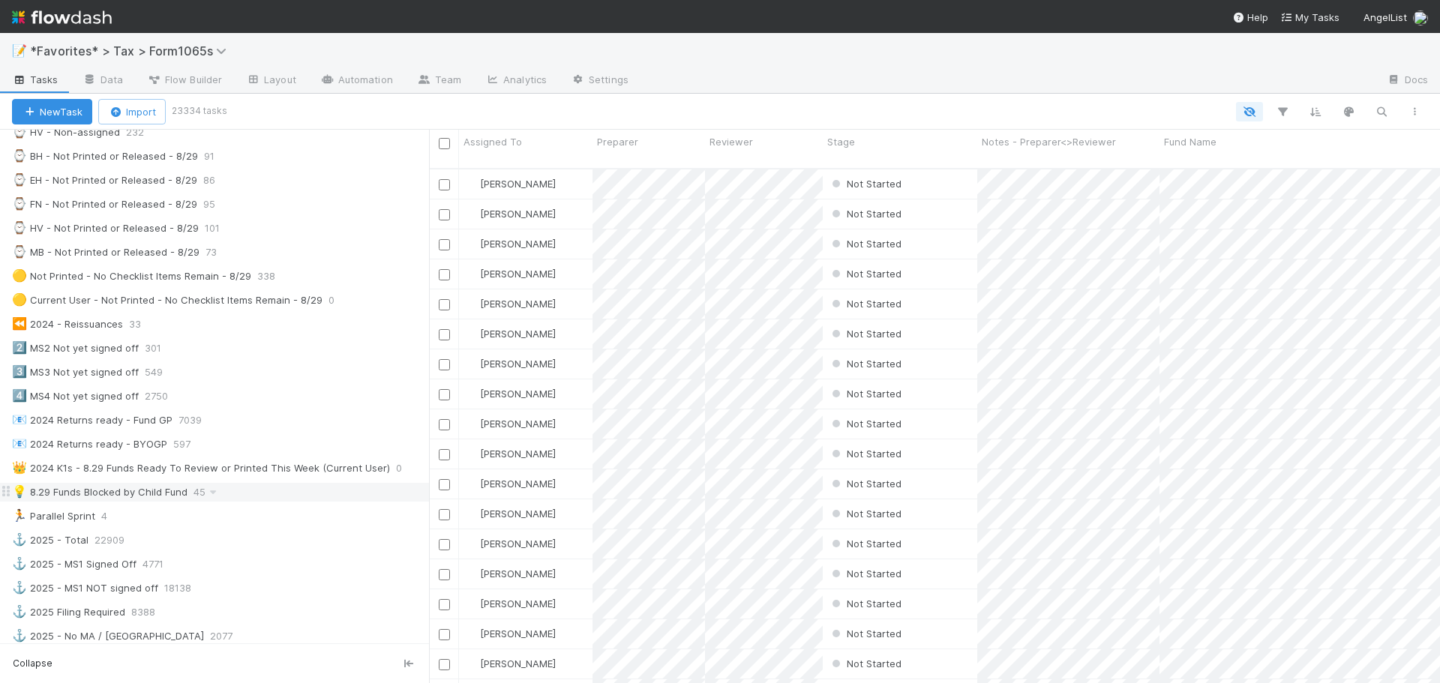
click at [250, 500] on div "💡 8.29 Funds Blocked by Child Fund 45" at bounding box center [220, 492] width 417 height 19
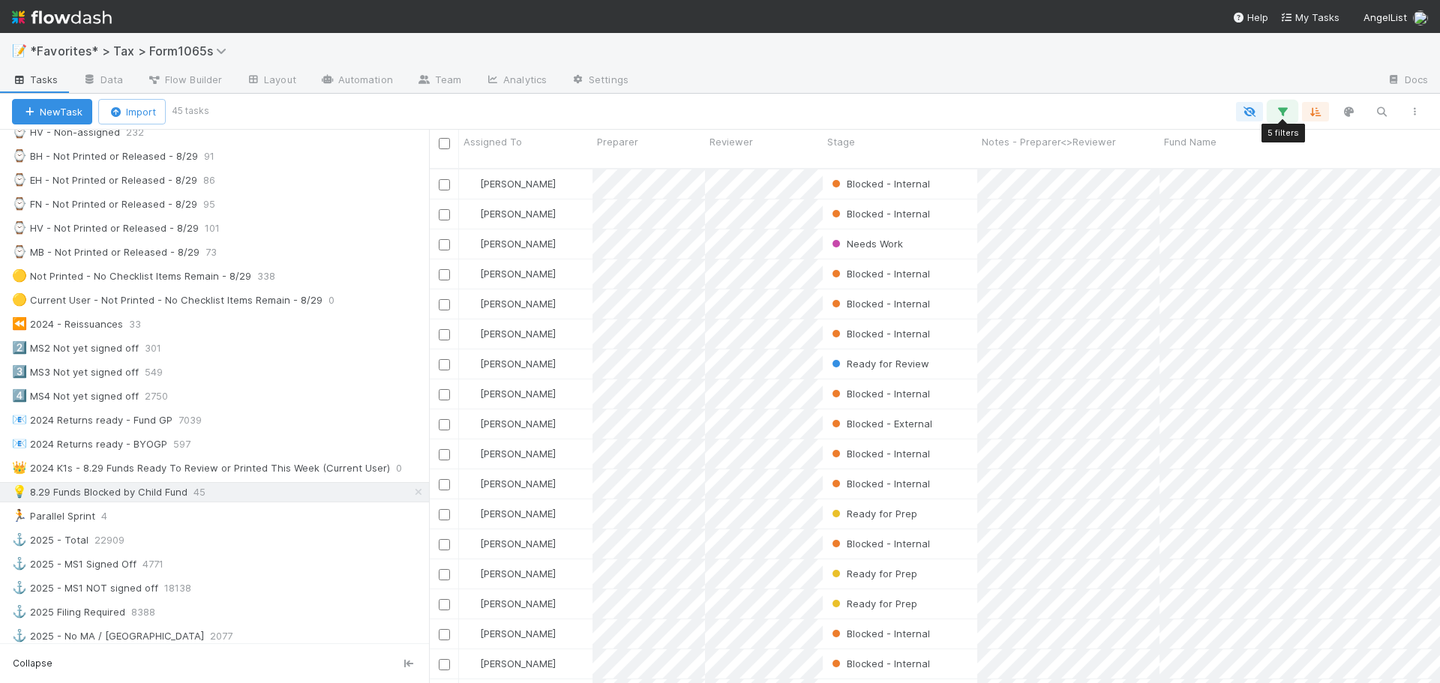
click at [1286, 111] on icon "button" at bounding box center [1282, 112] width 15 height 14
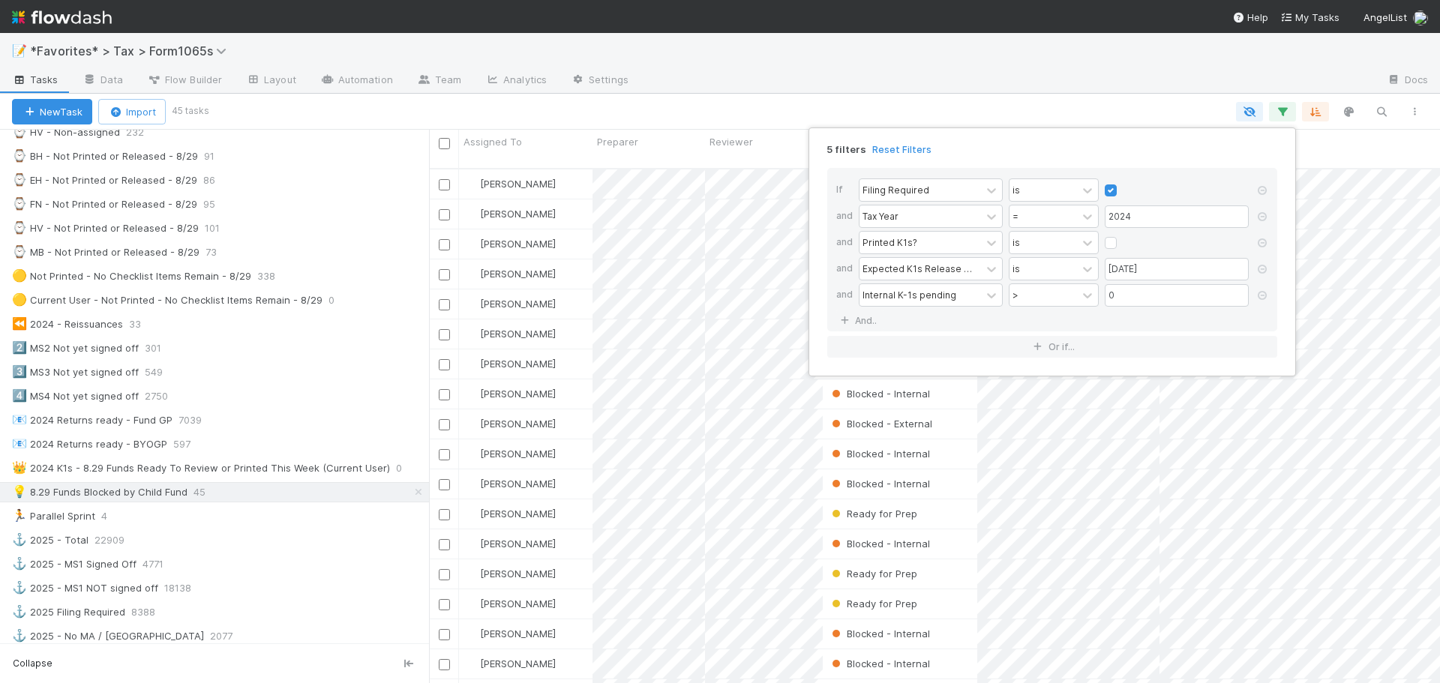
click at [1082, 98] on div "5 filters Reset Filters If Filing Required is and Tax Year = 2024 and Printed K…" at bounding box center [720, 341] width 1440 height 683
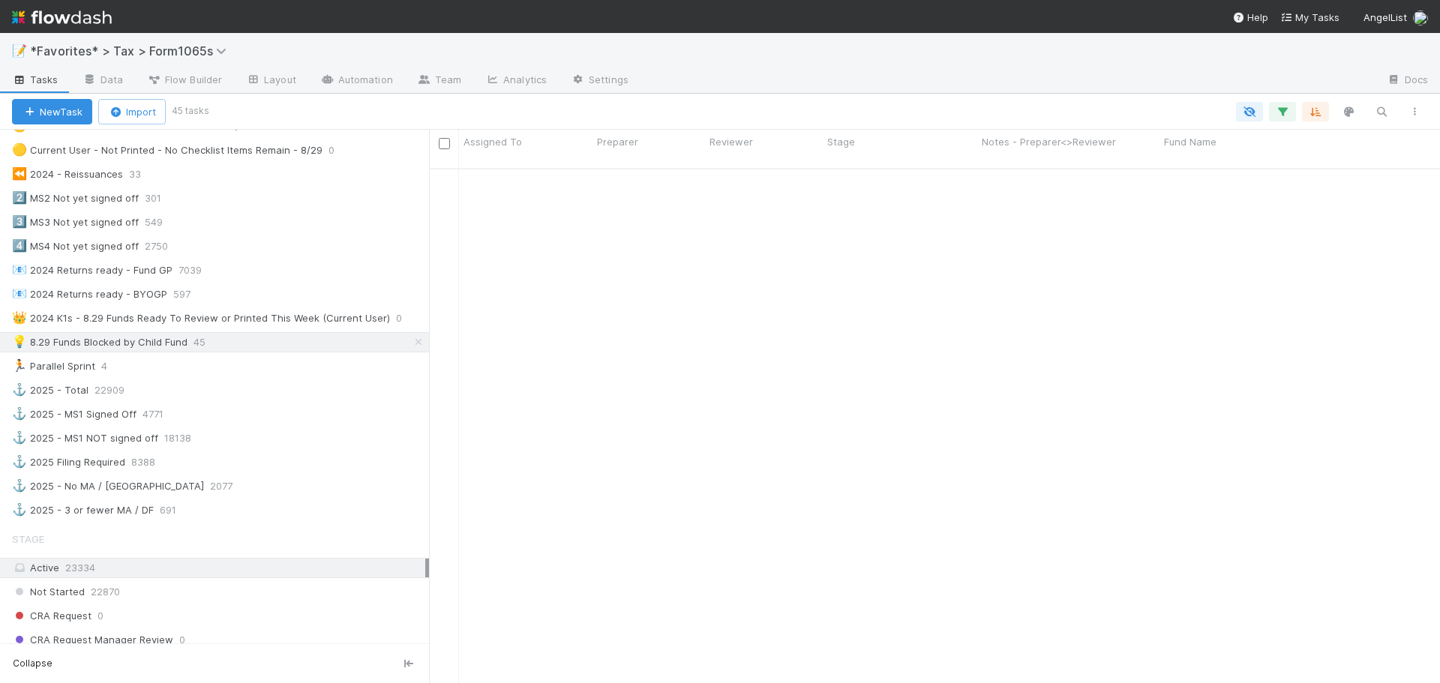
scroll to position [835, 0]
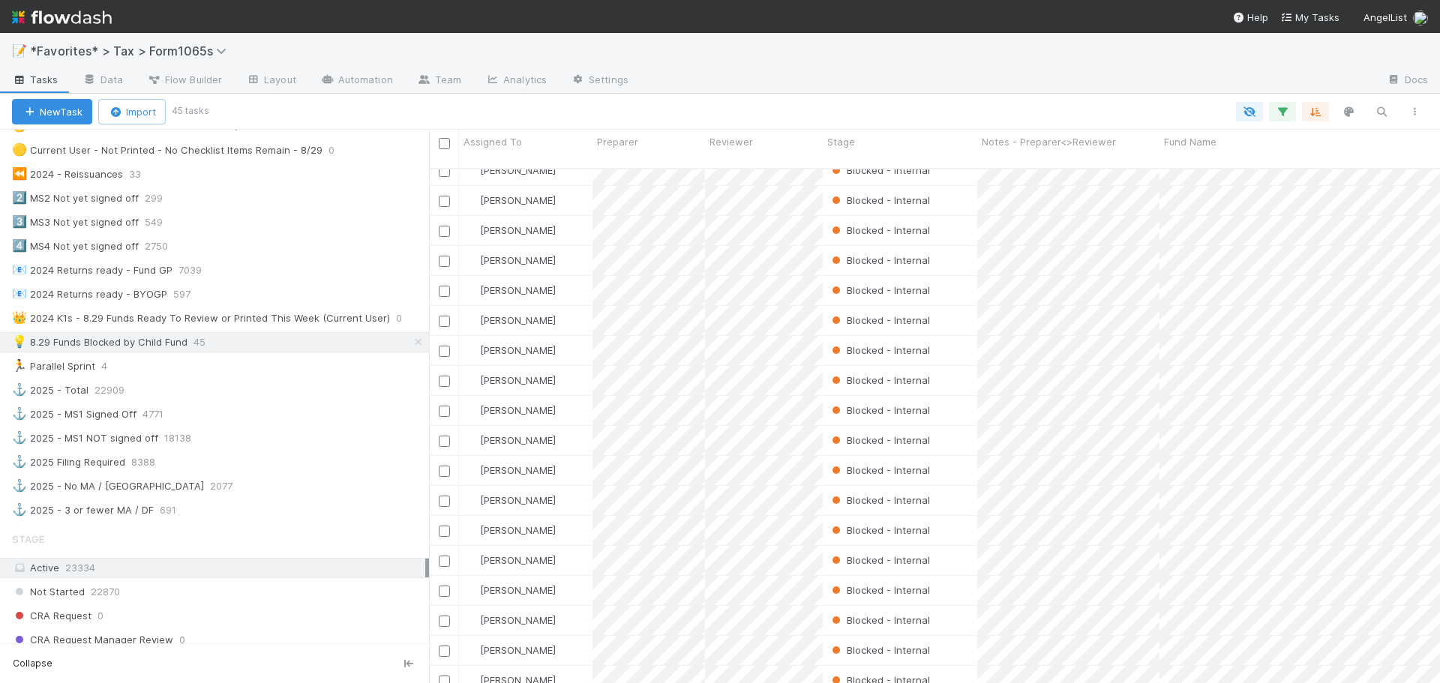
click at [90, 17] on img at bounding box center [62, 18] width 100 height 26
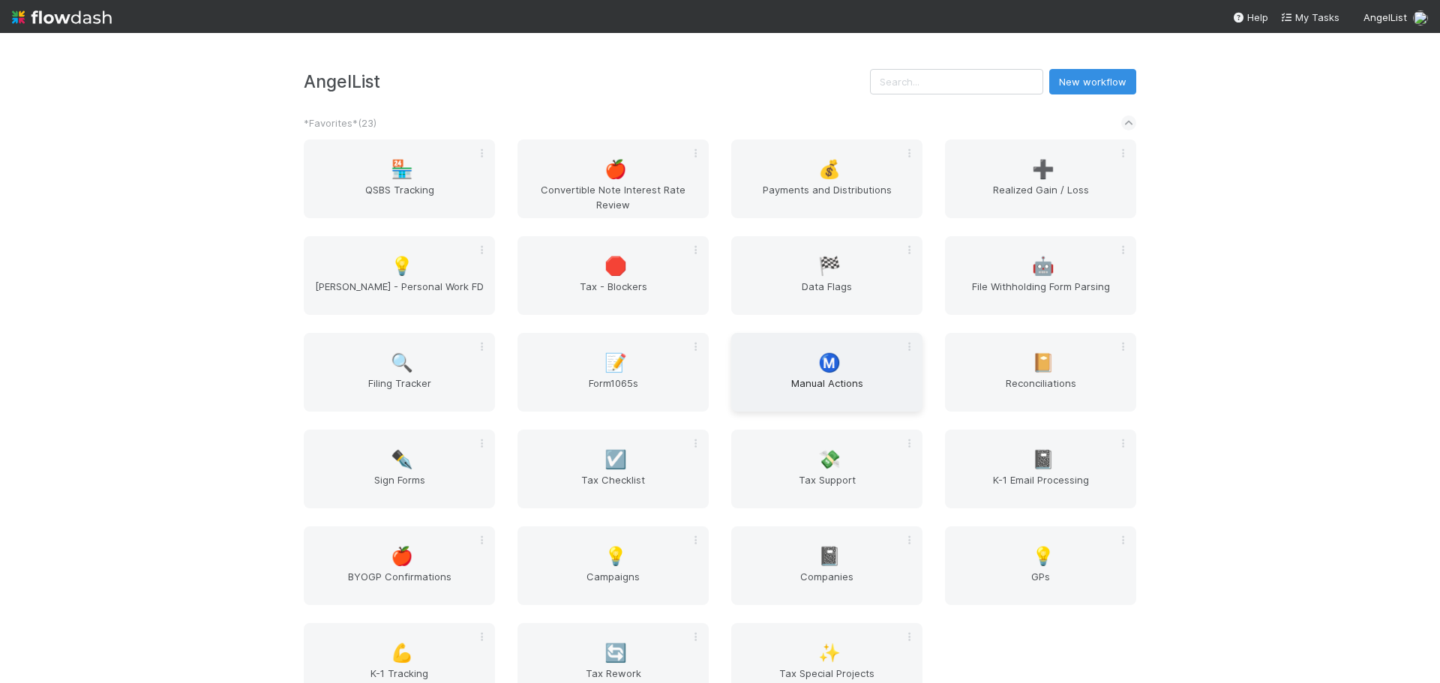
click at [851, 384] on span "Manual Actions" at bounding box center [826, 391] width 179 height 30
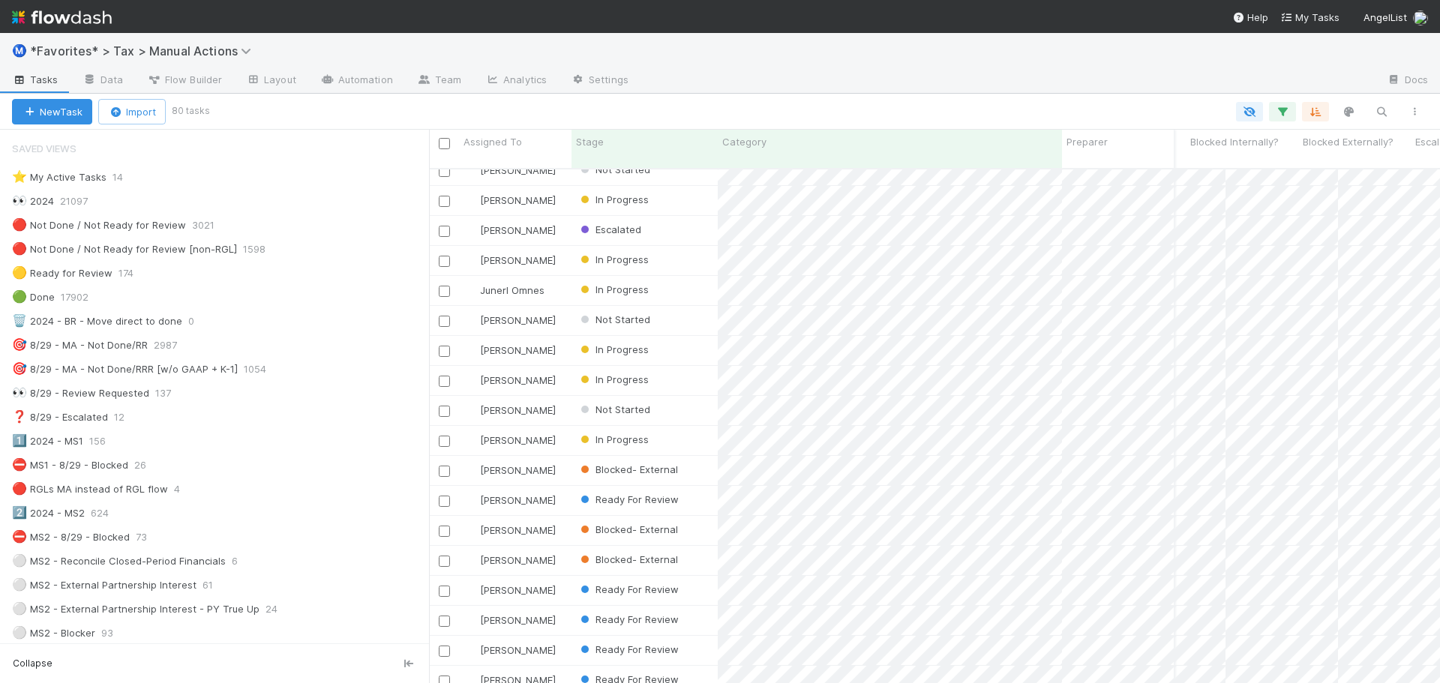
scroll to position [0, 1546]
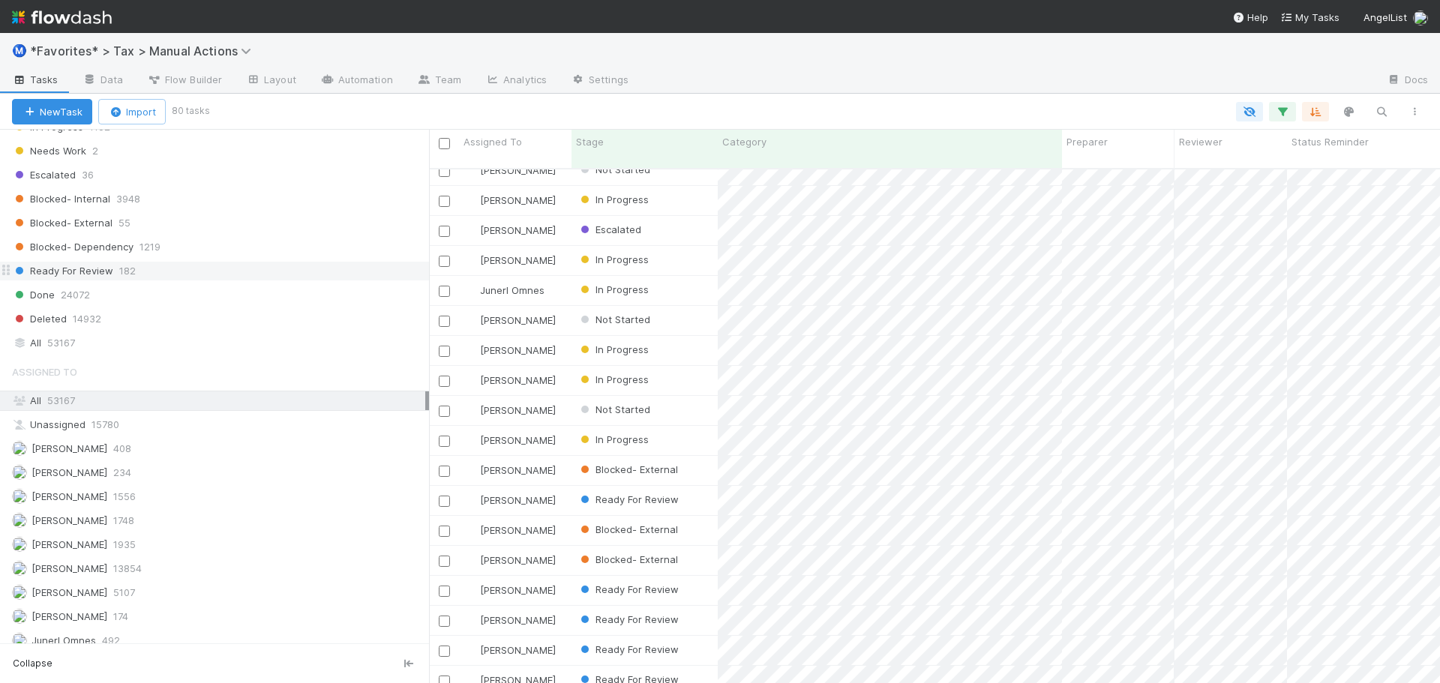
click at [103, 275] on span "Ready For Review" at bounding box center [62, 271] width 101 height 19
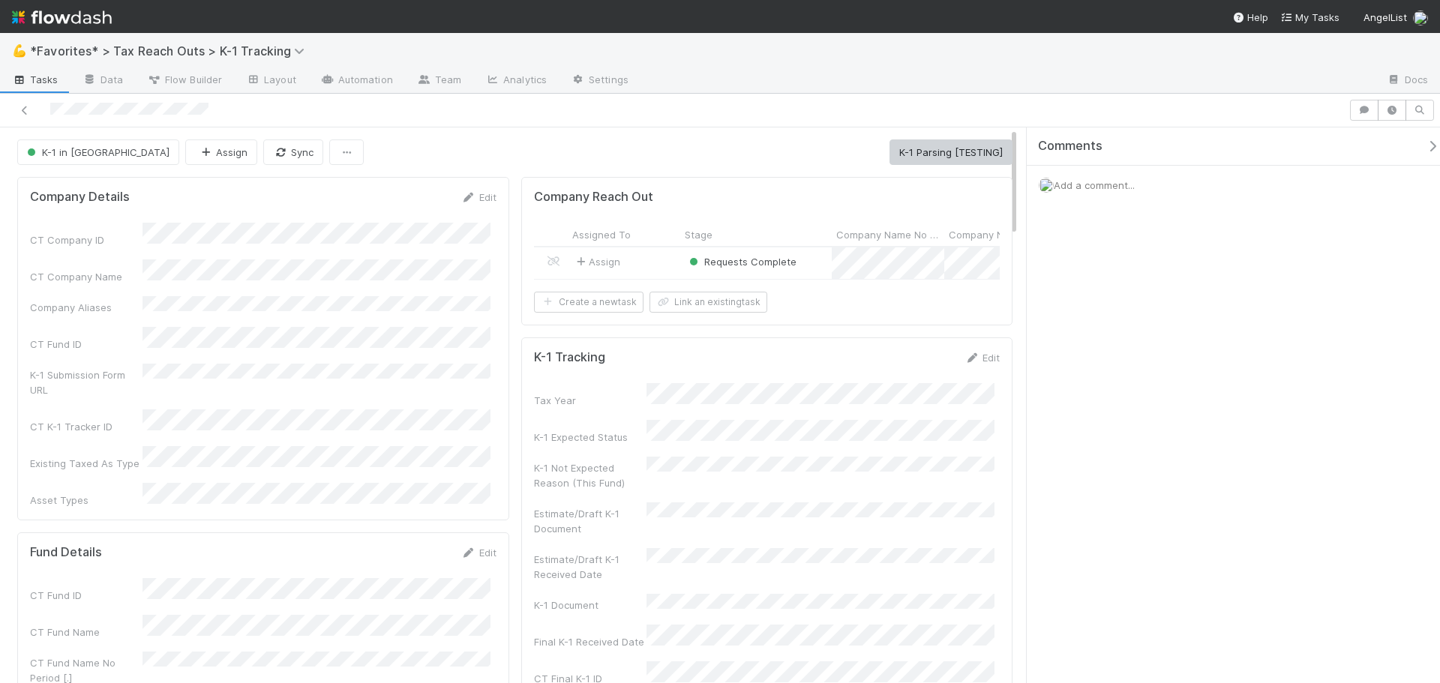
click at [805, 264] on div "Requests Complete" at bounding box center [756, 264] width 152 height 32
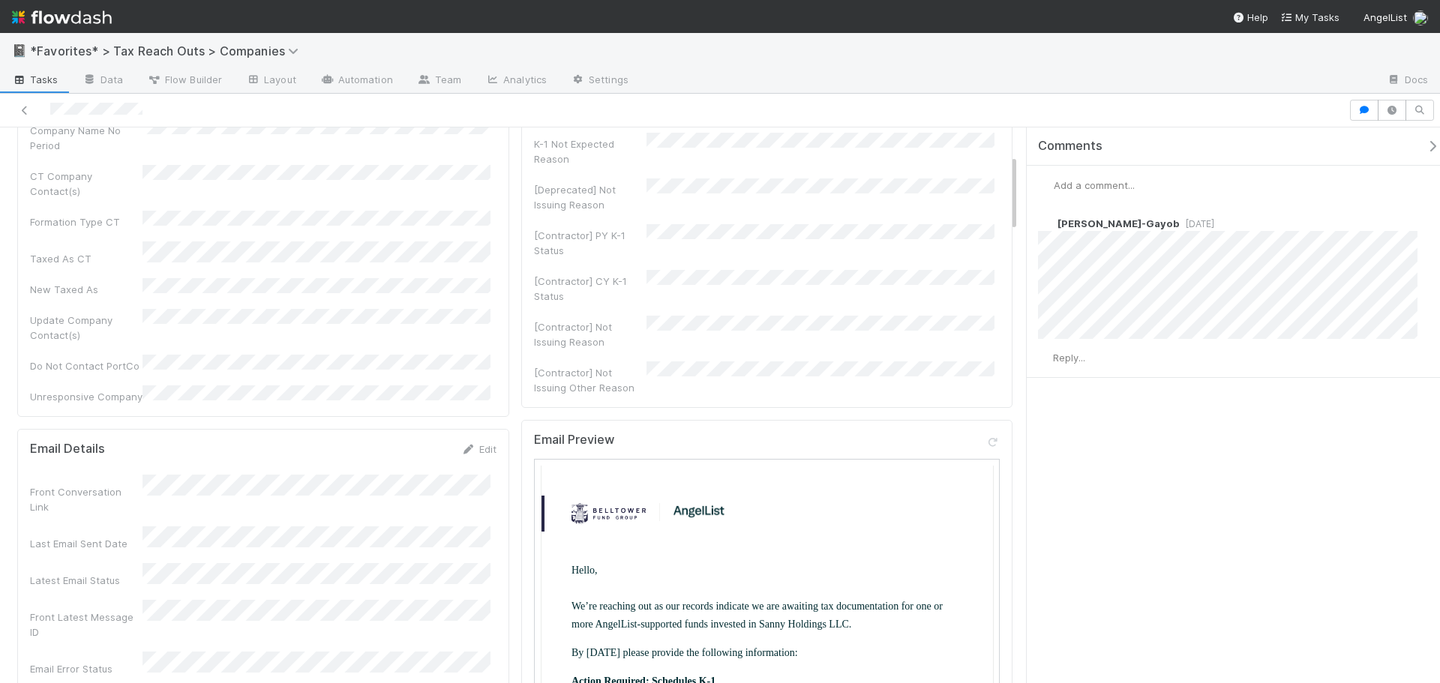
scroll to position [225, 0]
drag, startPoint x: 495, startPoint y: 237, endPoint x: 210, endPoint y: 384, distance: 320.7
click at [205, 424] on div "Email Details Edit Front Conversation Link Last Email Sent Date Latest Email St…" at bounding box center [263, 577] width 492 height 306
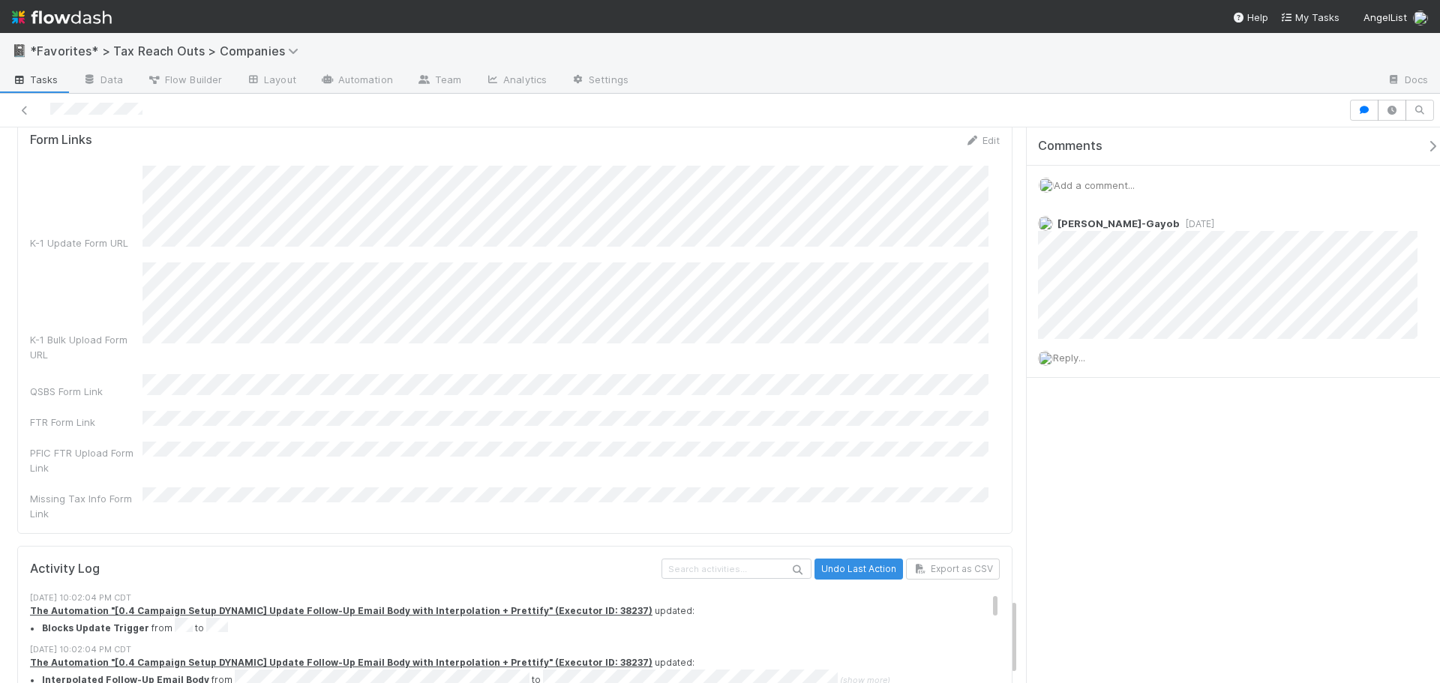
scroll to position [3376, 0]
click at [758, 558] on input "text" at bounding box center [737, 568] width 150 height 20
type input "web form"
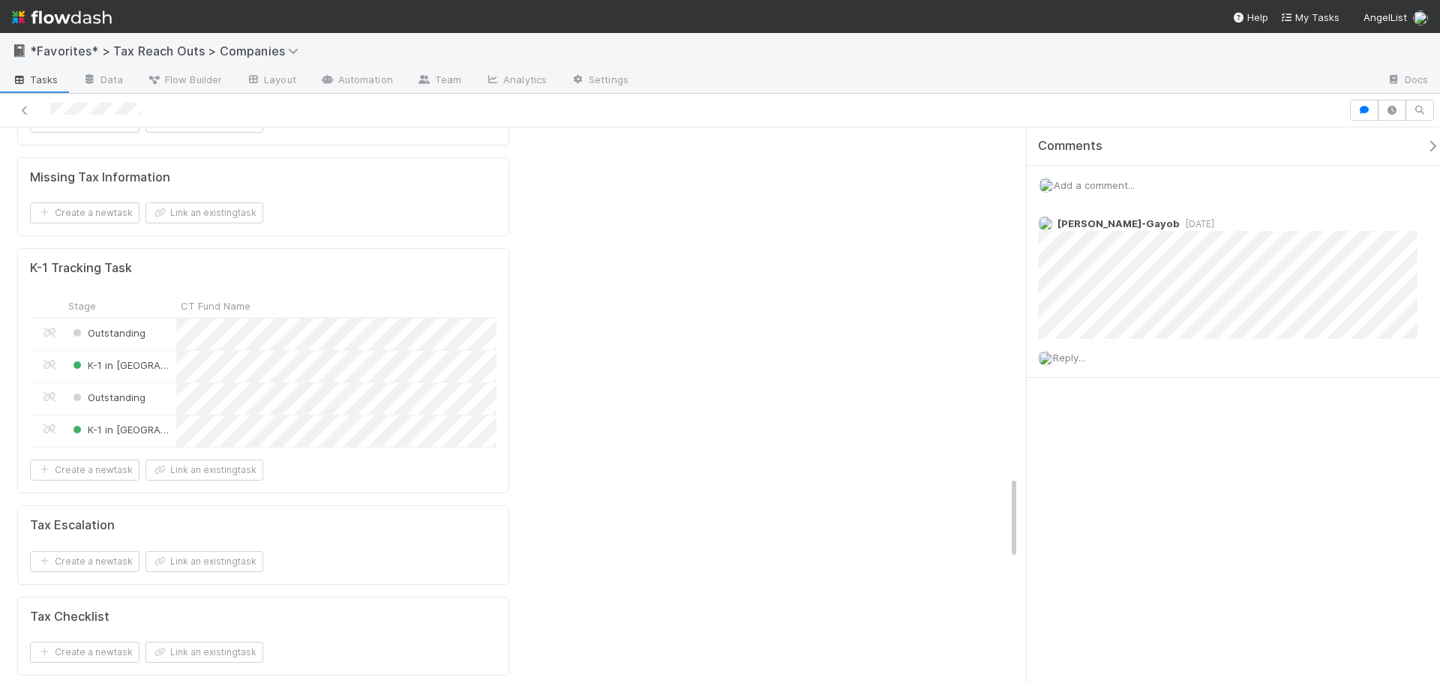
scroll to position [2331, 0]
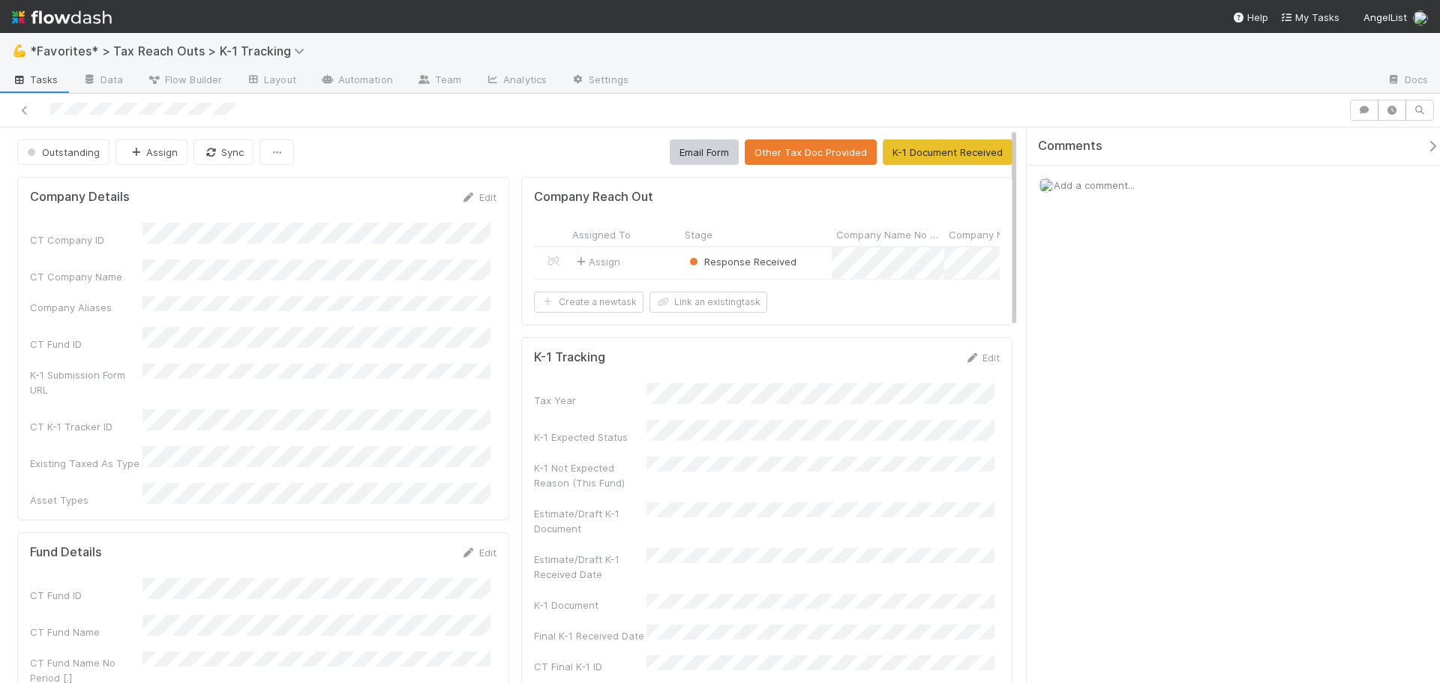
click at [641, 251] on div "Assign" at bounding box center [624, 264] width 113 height 32
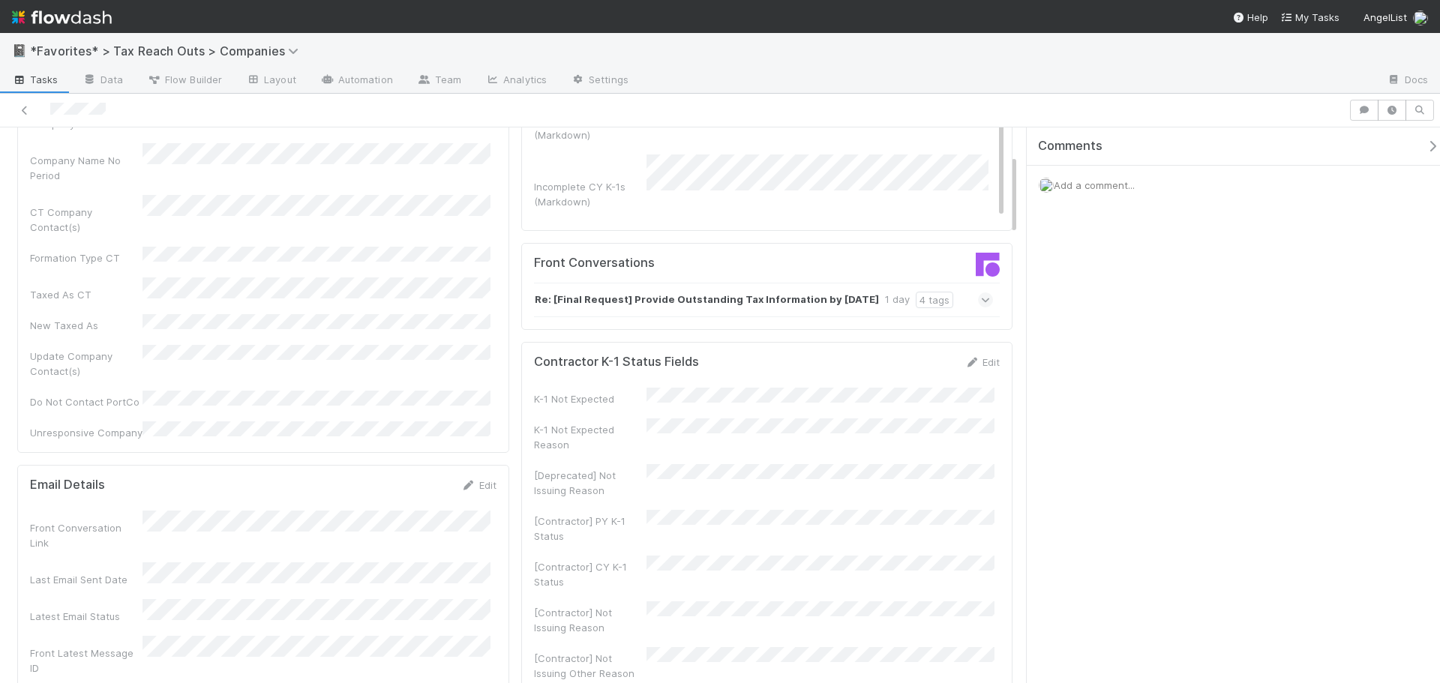
scroll to position [300, 0]
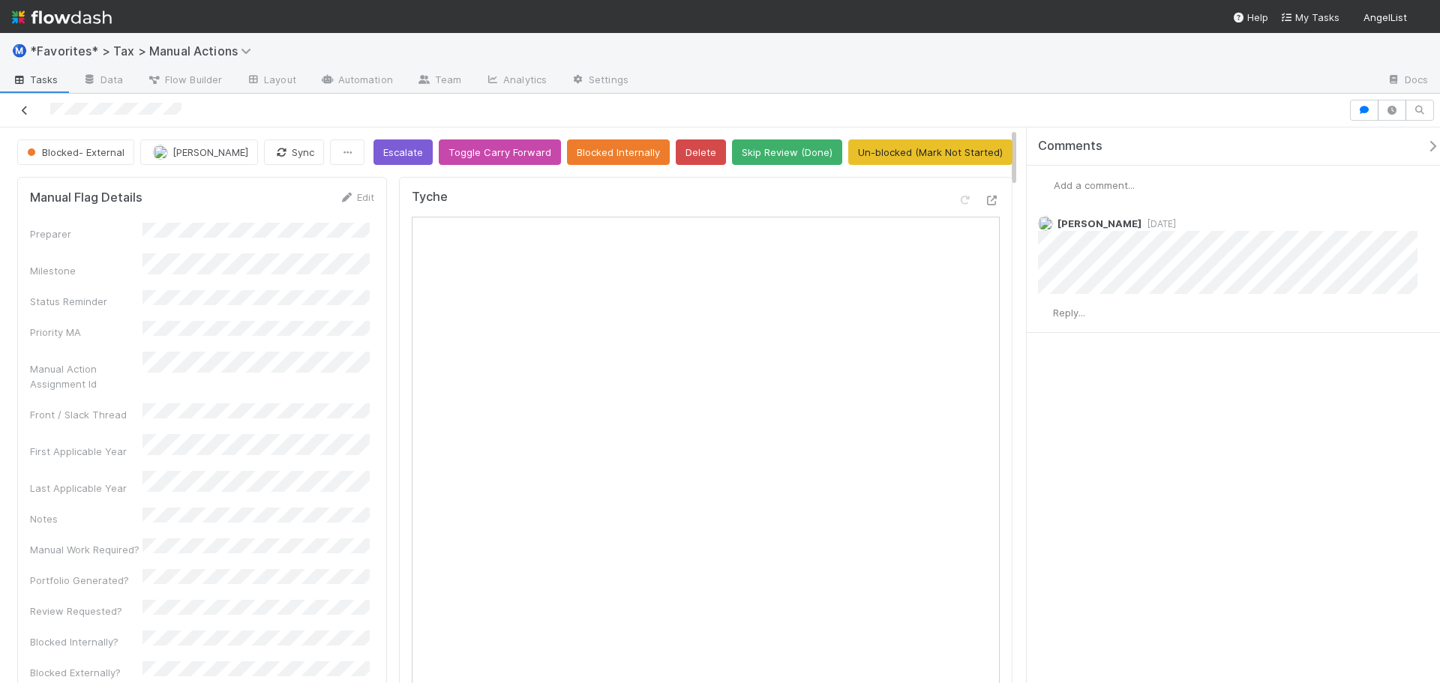
click at [29, 104] on link at bounding box center [24, 110] width 15 height 15
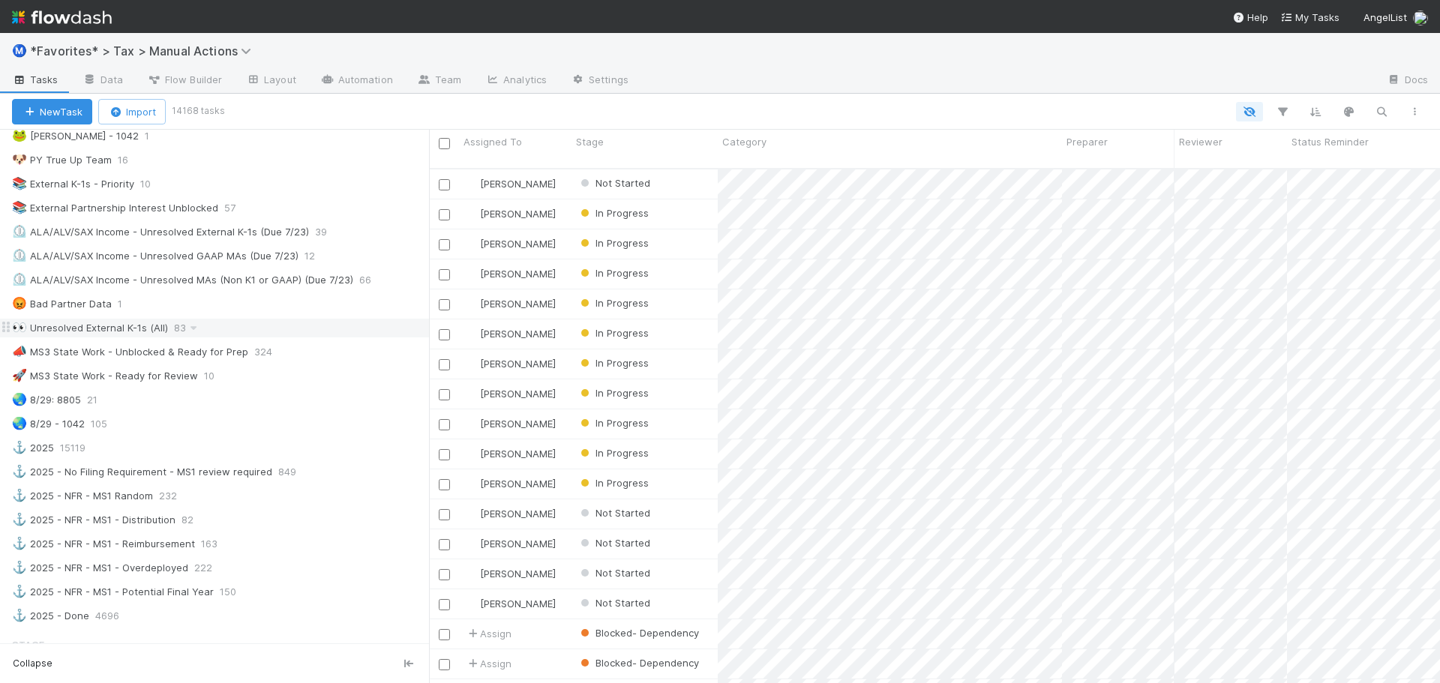
scroll to position [900, 0]
click at [222, 329] on div "👀 Unresolved External K-1s (All) 83" at bounding box center [220, 333] width 417 height 19
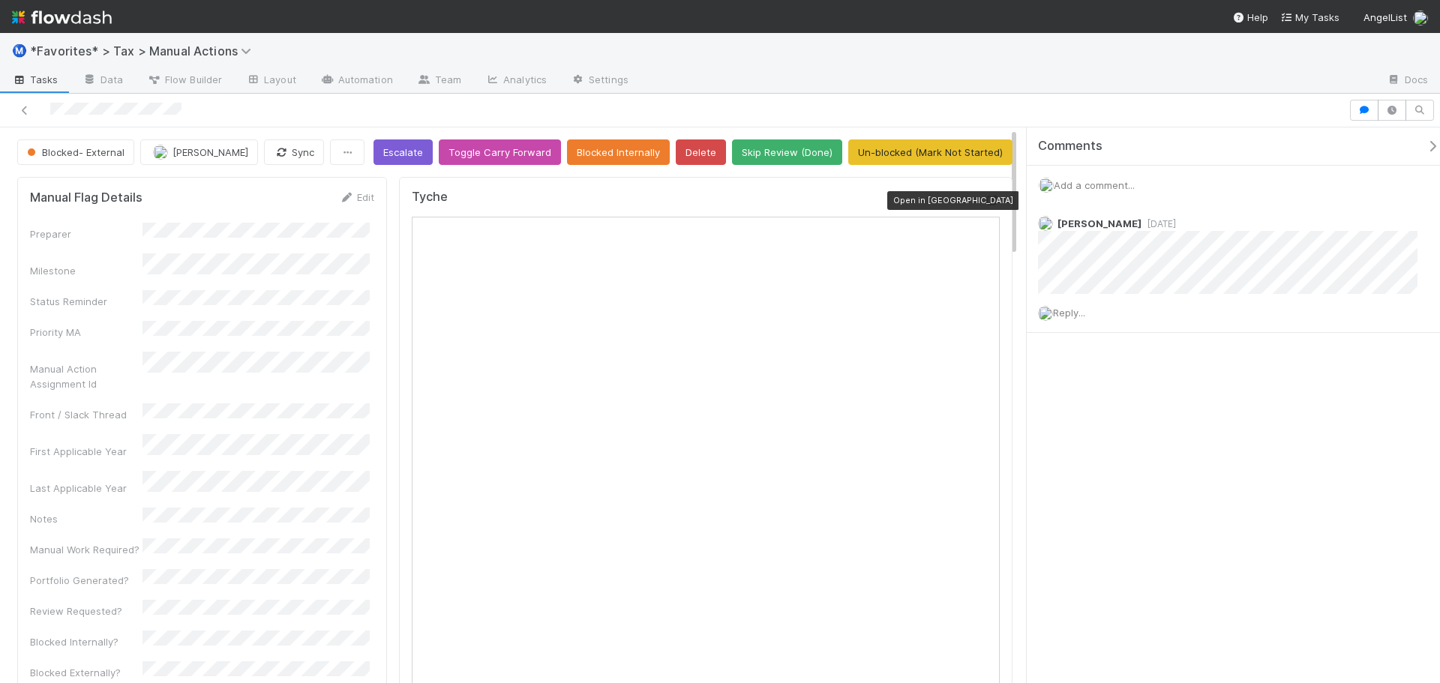
click at [985, 202] on icon at bounding box center [992, 201] width 15 height 10
click at [44, 23] on img at bounding box center [62, 18] width 100 height 26
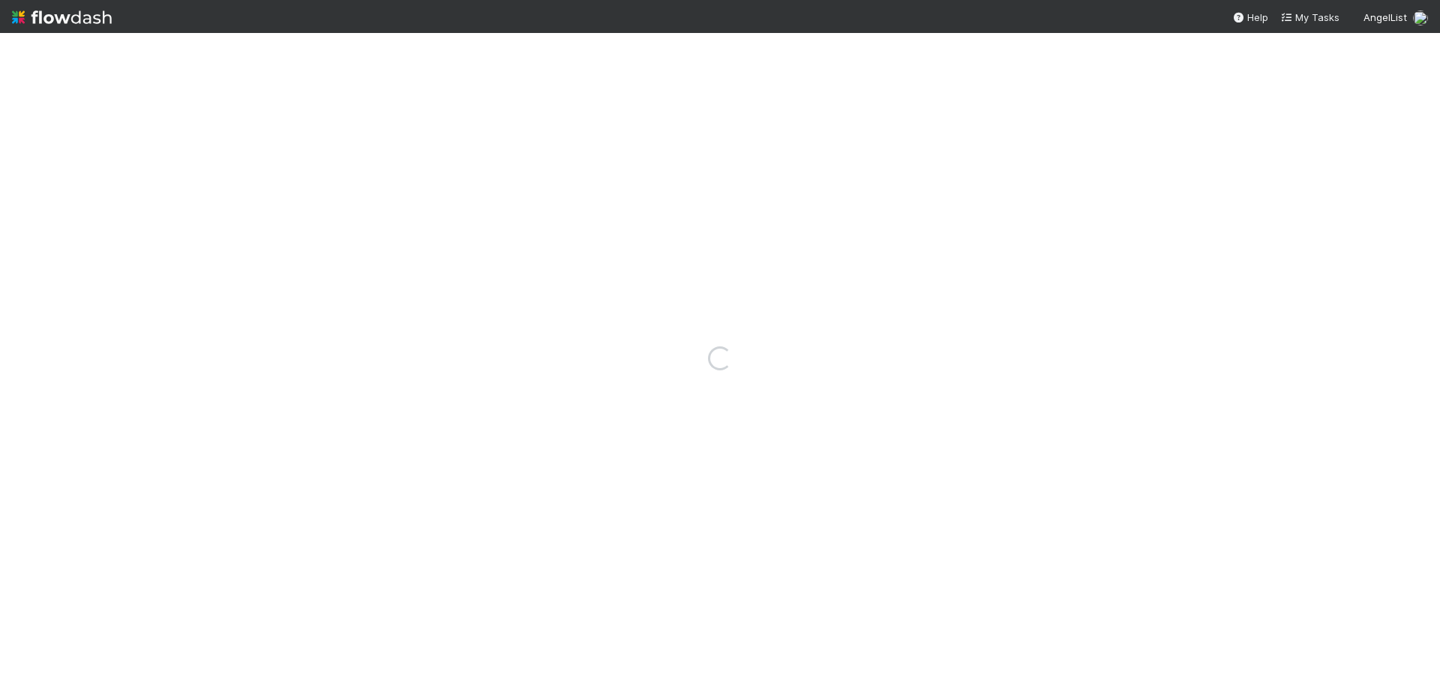
click at [44, 23] on img at bounding box center [62, 18] width 100 height 26
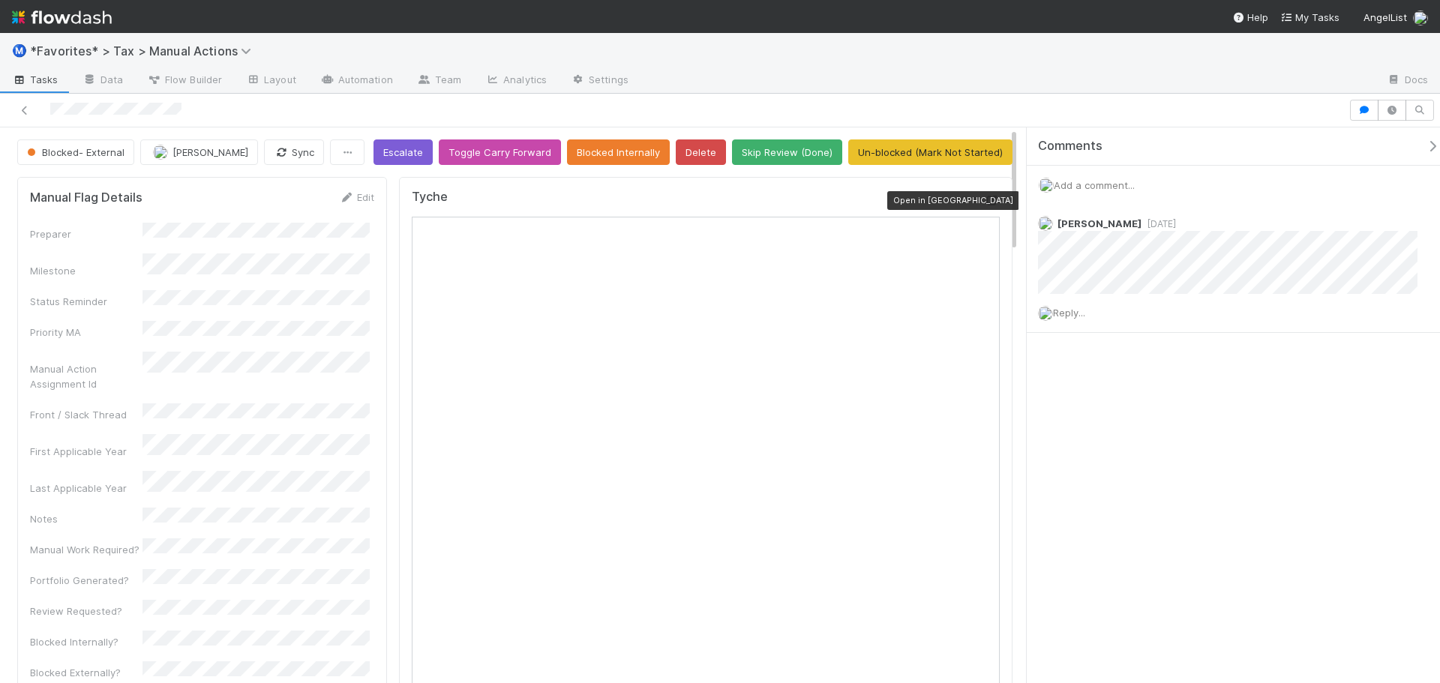
click at [985, 199] on icon at bounding box center [992, 201] width 15 height 10
click at [985, 203] on icon at bounding box center [992, 201] width 15 height 10
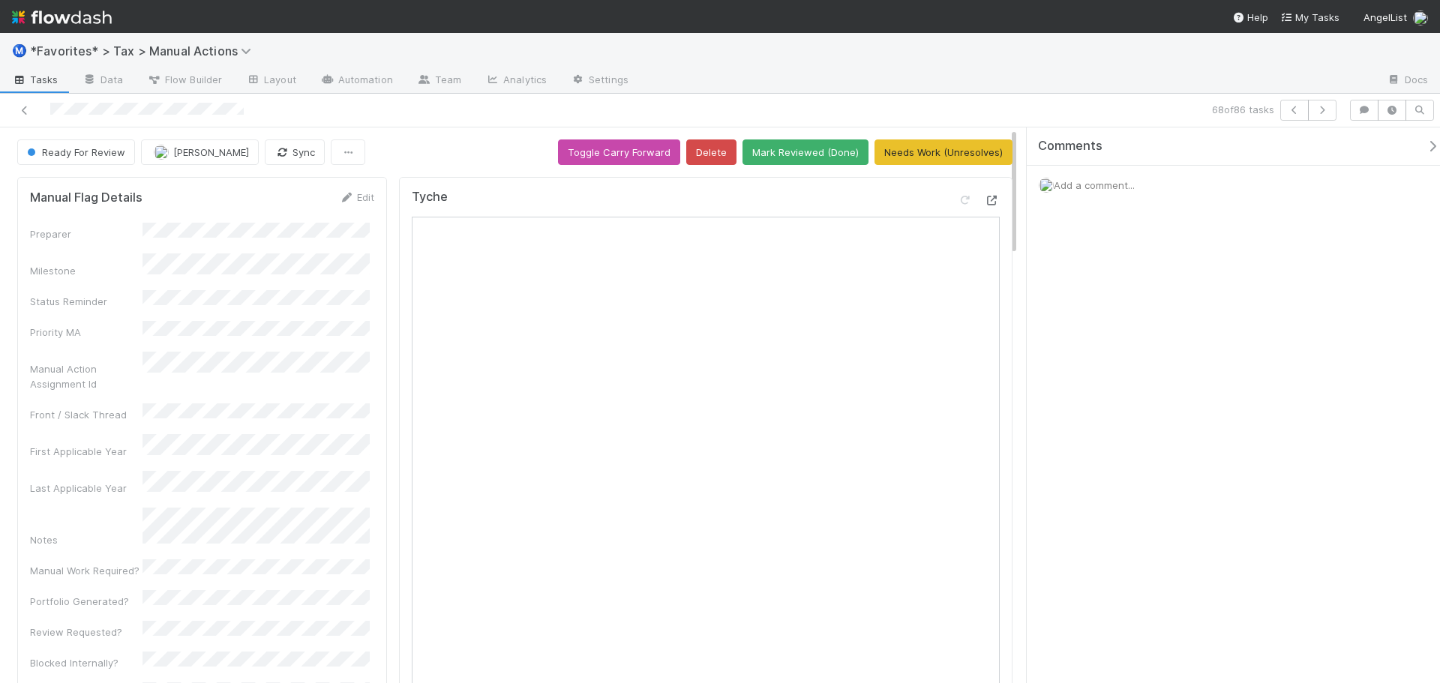
click at [985, 197] on icon at bounding box center [992, 201] width 15 height 10
click at [807, 145] on button "Mark Reviewed (Done)" at bounding box center [806, 153] width 126 height 26
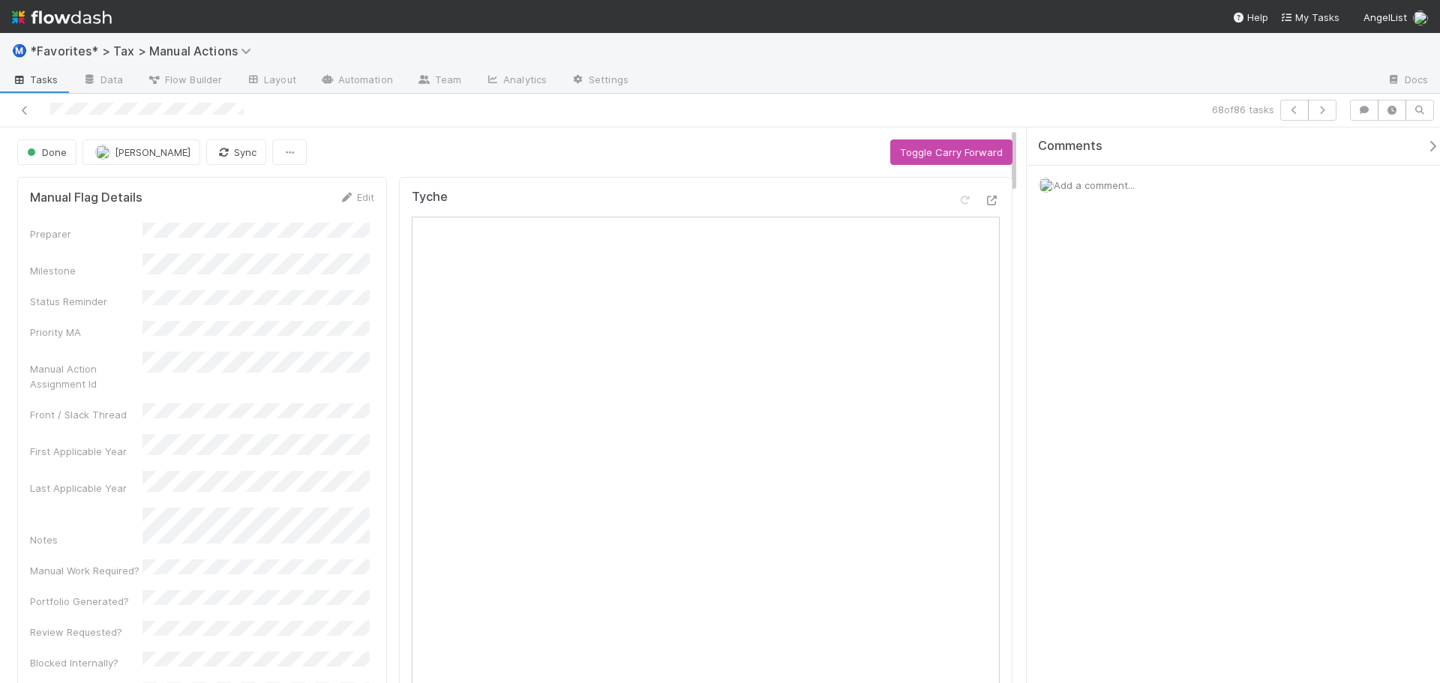
drag, startPoint x: 710, startPoint y: 107, endPoint x: 995, endPoint y: 104, distance: 285.1
click at [716, 108] on div "68 of 86 tasks" at bounding box center [1010, 110] width 666 height 21
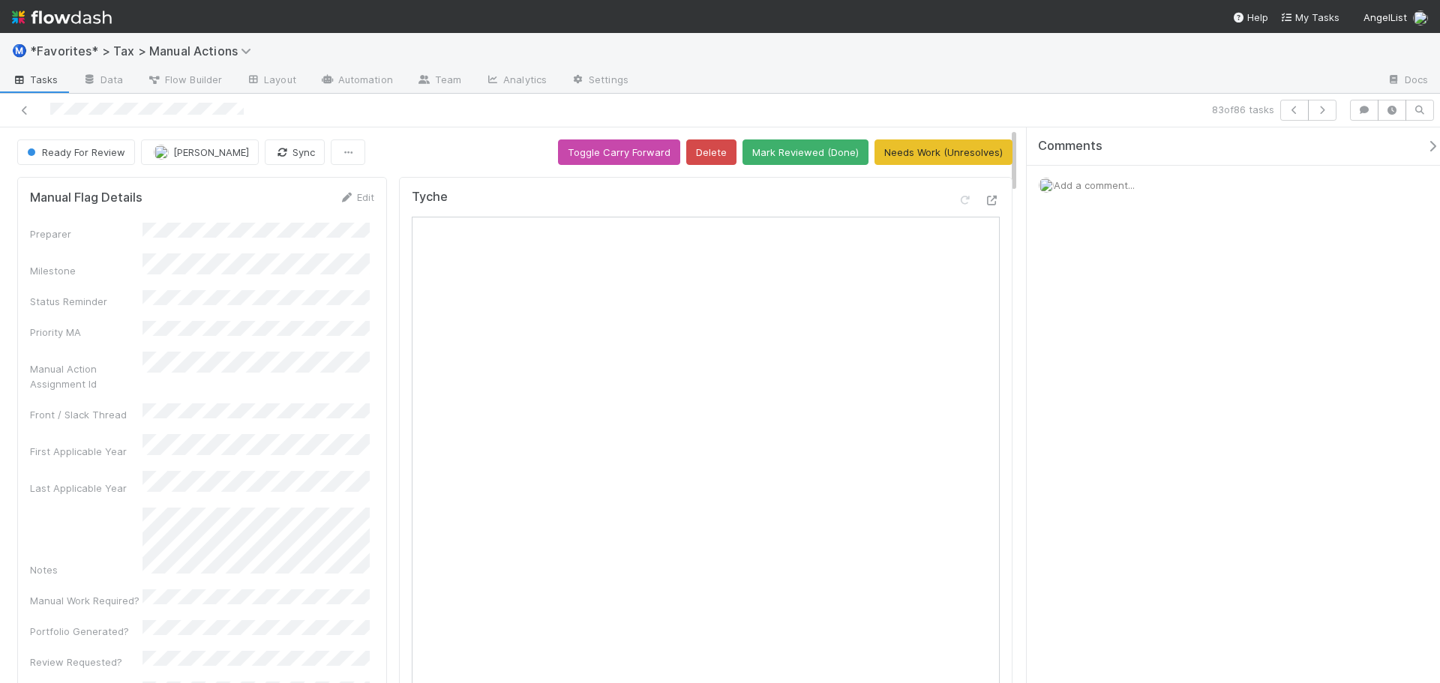
click at [989, 200] on div "Tyche" at bounding box center [706, 580] width 614 height 806
click at [985, 200] on icon at bounding box center [992, 201] width 15 height 10
click at [782, 154] on button "Mark Reviewed (Done)" at bounding box center [806, 153] width 126 height 26
click at [791, 144] on button "Mark Reviewed (Done)" at bounding box center [806, 153] width 126 height 26
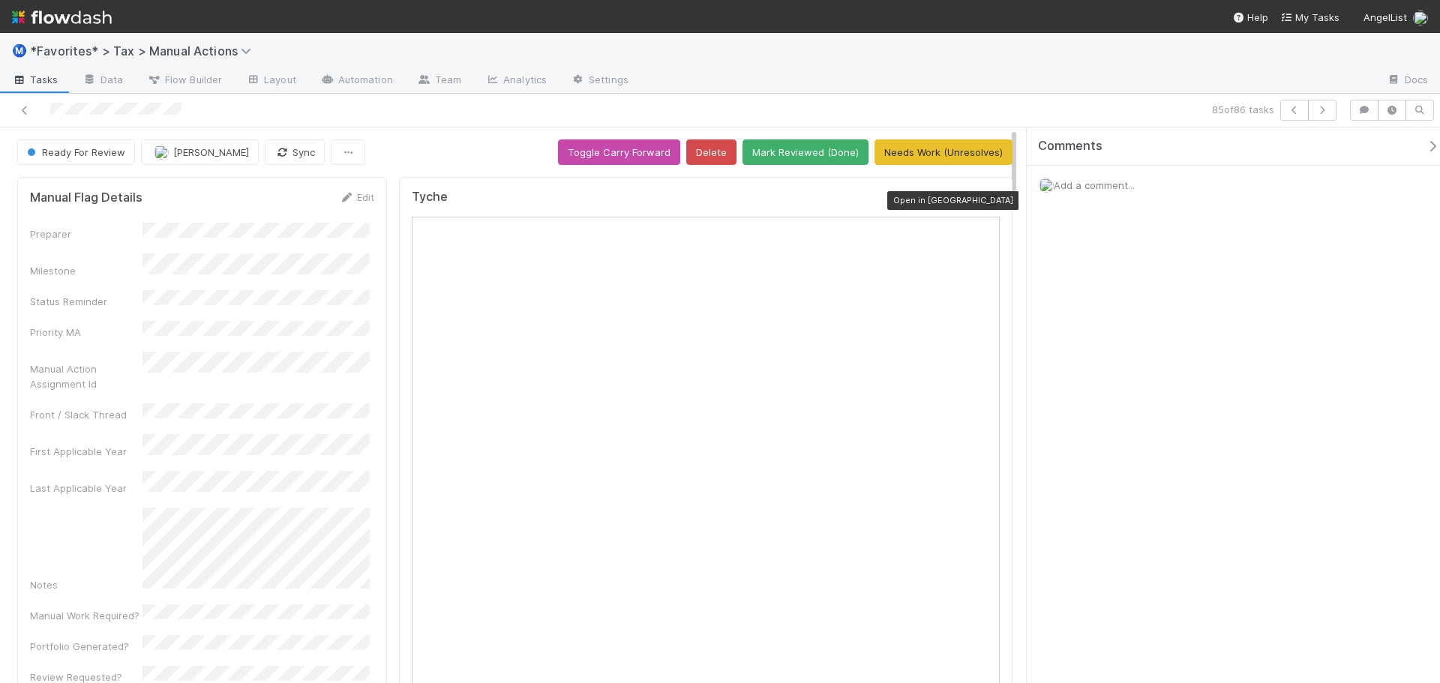
click at [985, 200] on icon at bounding box center [992, 201] width 15 height 10
click at [828, 150] on button "Mark Reviewed (Done)" at bounding box center [806, 153] width 126 height 26
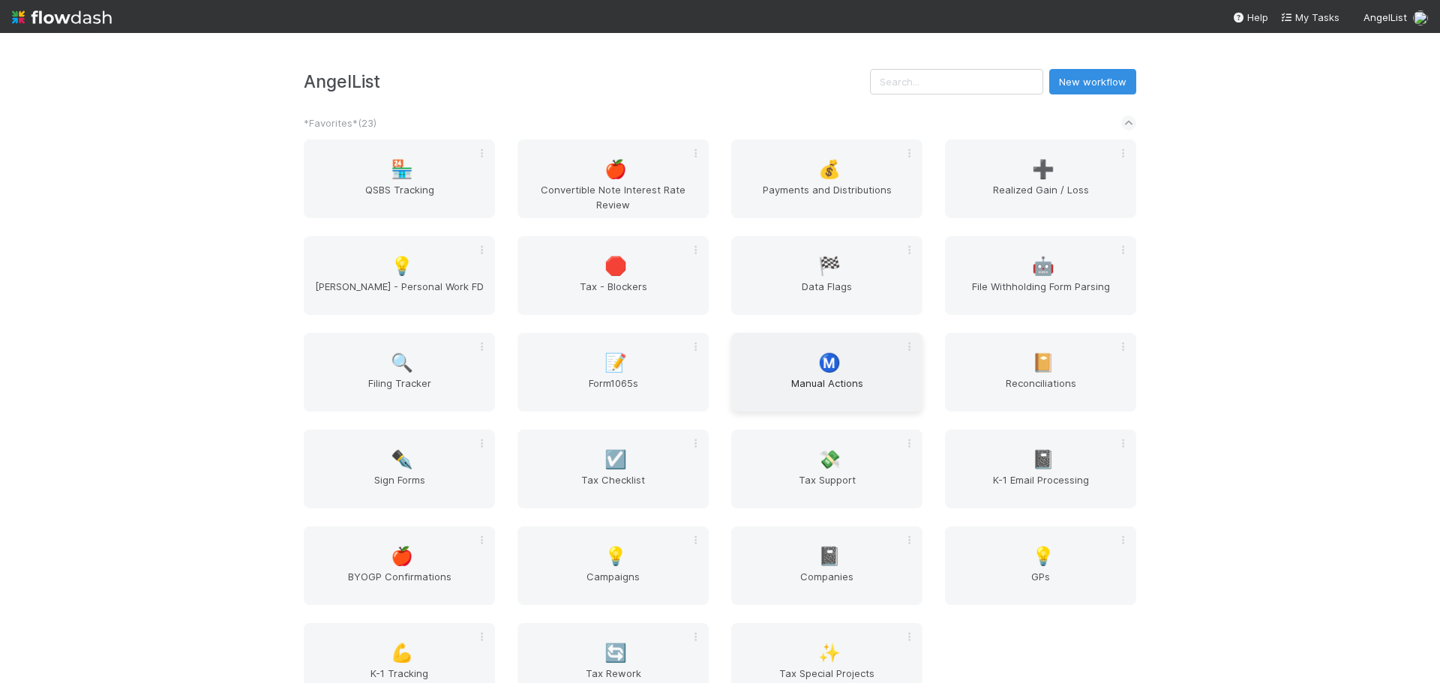
click at [868, 380] on span "Manual Actions" at bounding box center [826, 391] width 179 height 30
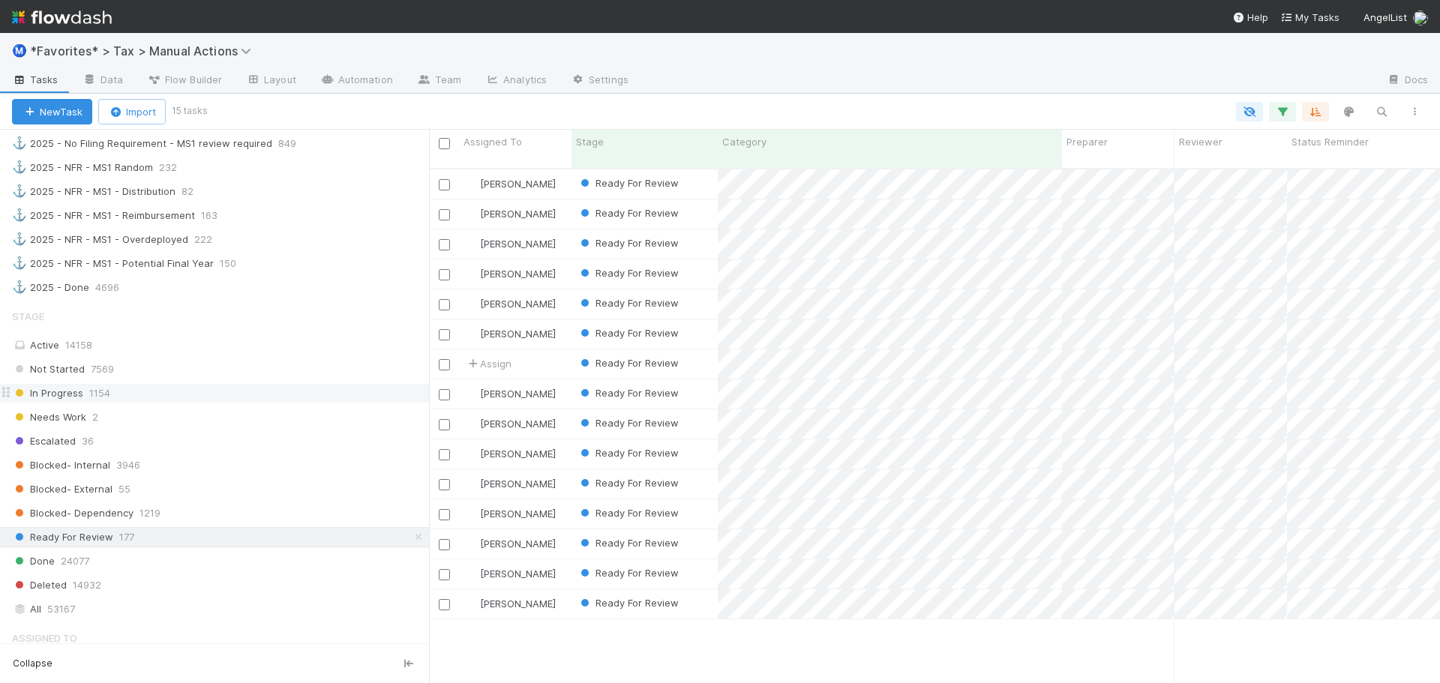
scroll to position [1275, 0]
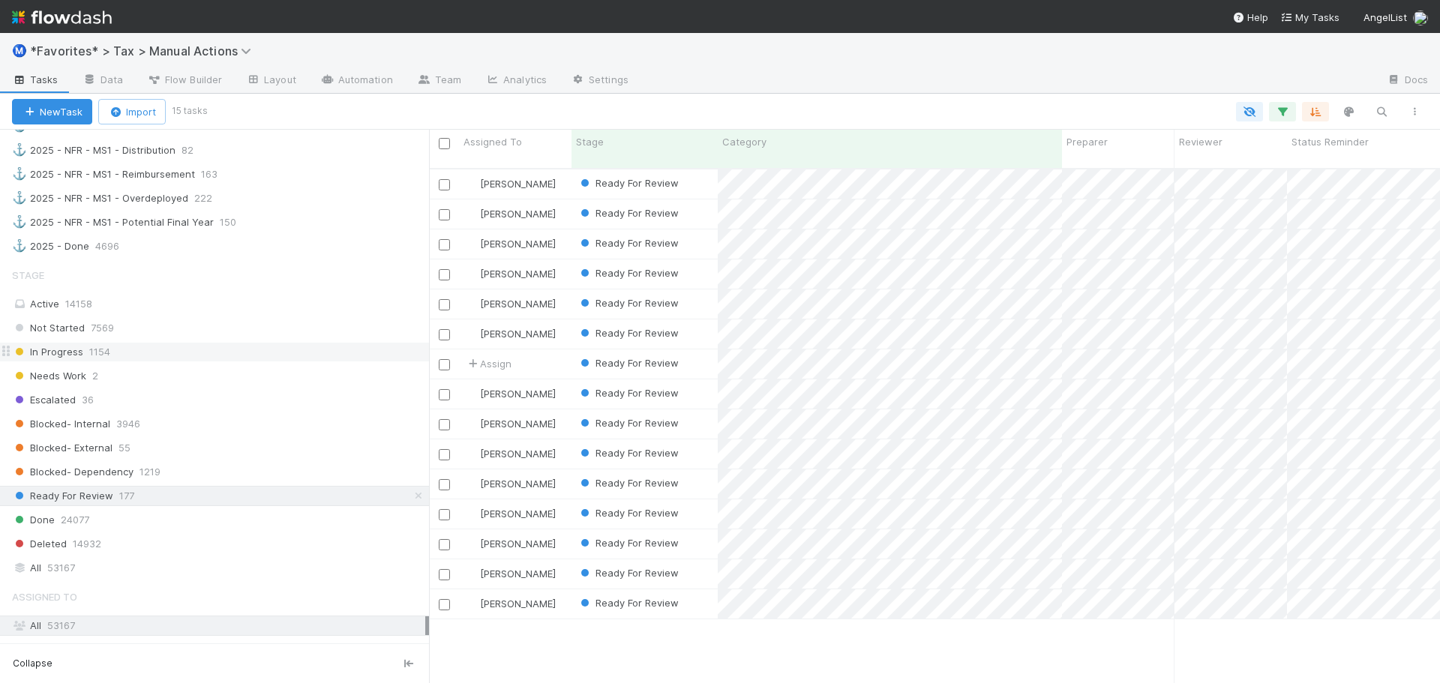
click at [213, 355] on div "In Progress 1154" at bounding box center [220, 352] width 417 height 19
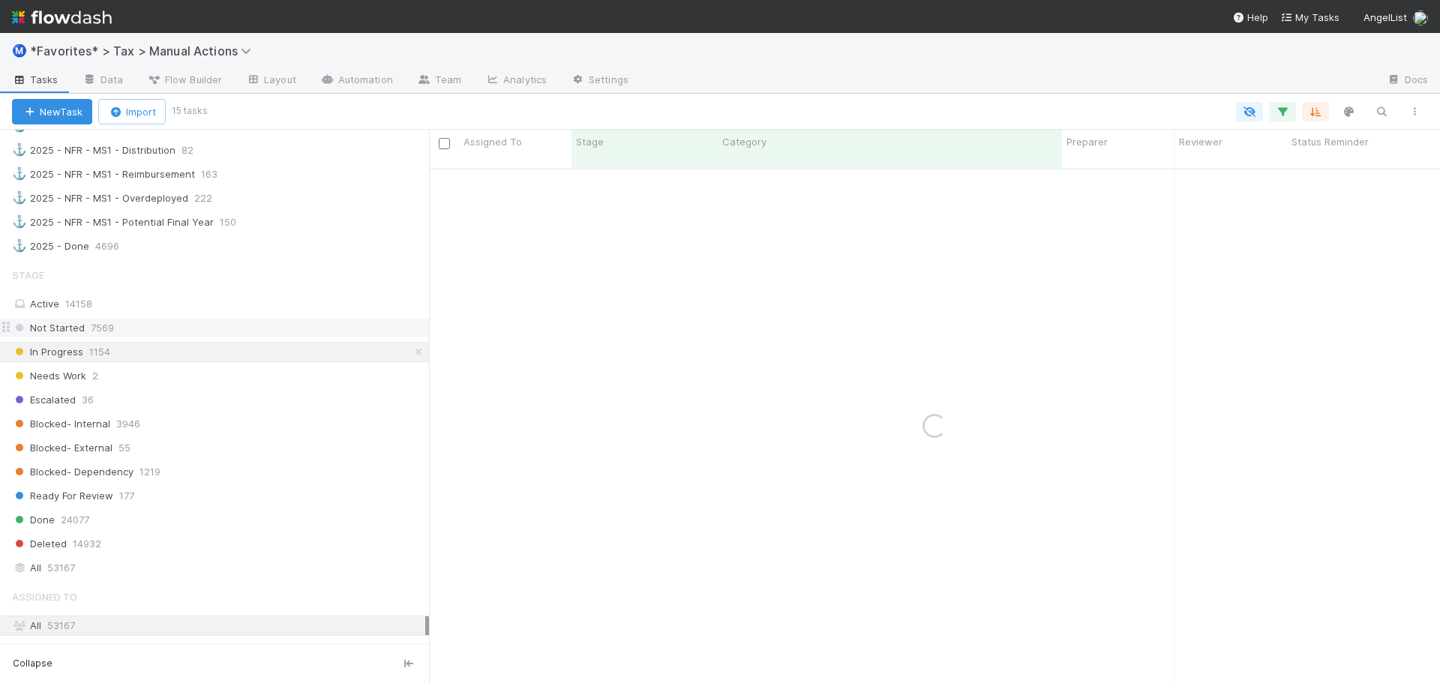
click at [213, 335] on div "Not Started 7569" at bounding box center [220, 328] width 417 height 19
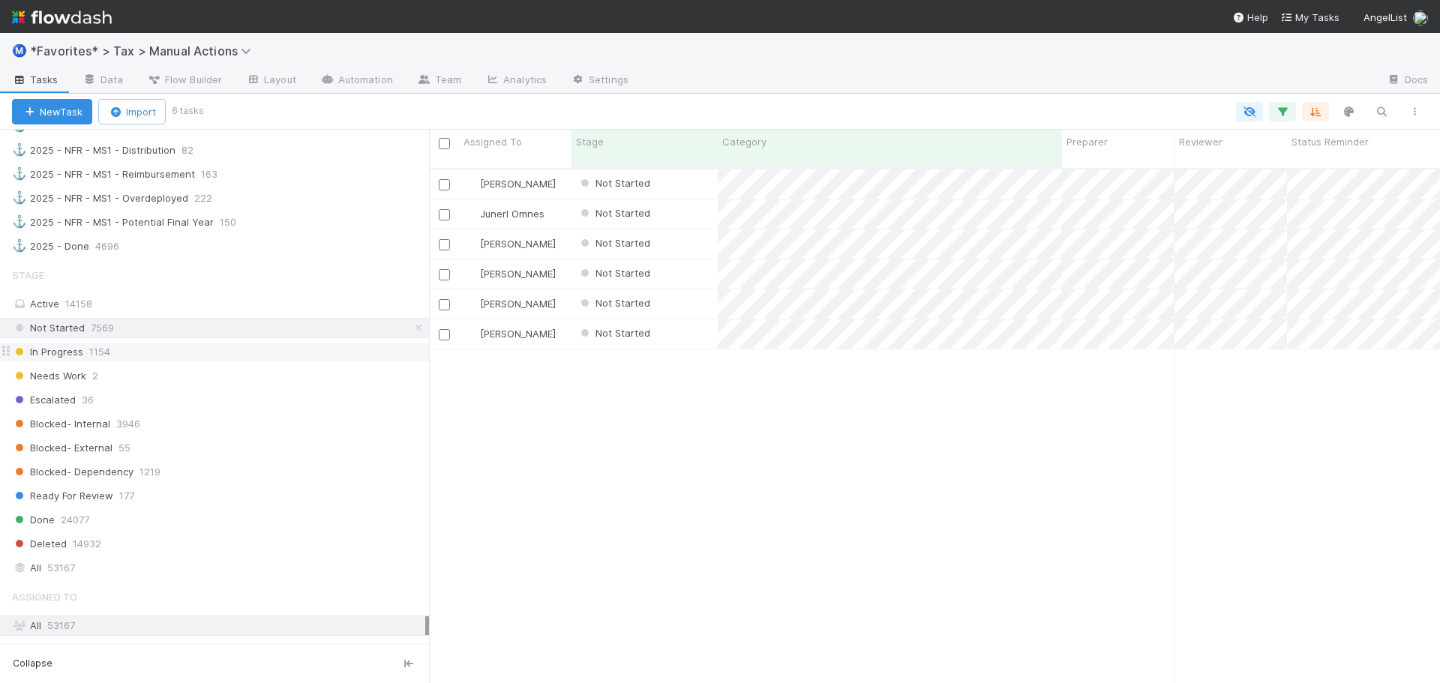
scroll to position [516, 1000]
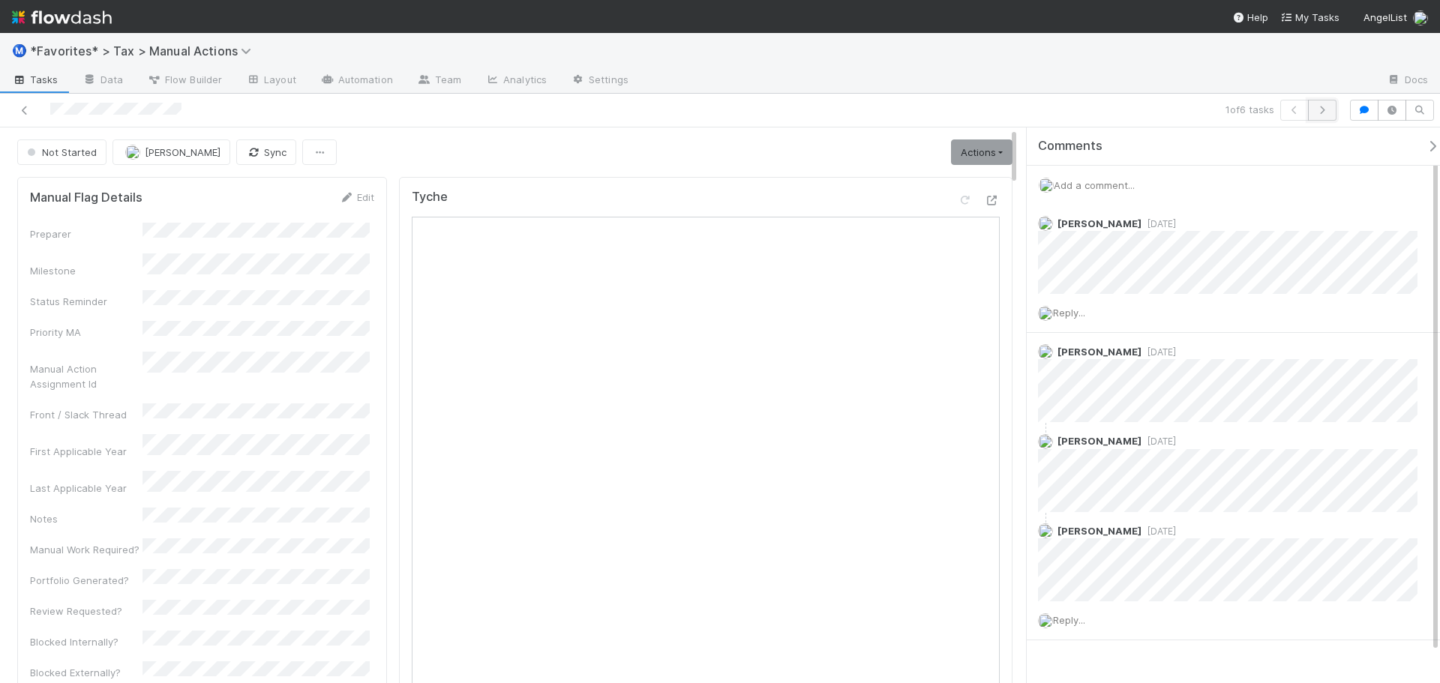
click at [1326, 114] on icon "button" at bounding box center [1322, 110] width 15 height 9
click at [1326, 113] on icon "button" at bounding box center [1322, 110] width 15 height 9
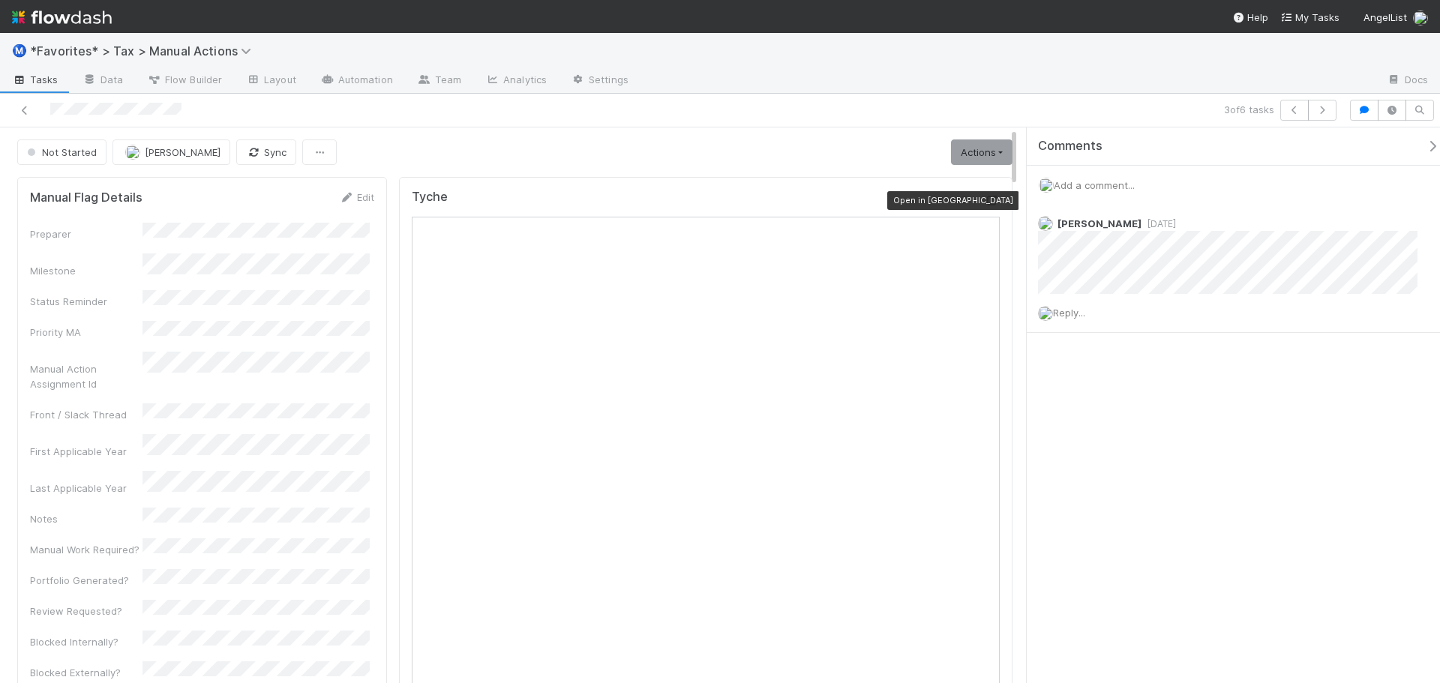
click at [985, 204] on icon at bounding box center [992, 201] width 15 height 10
click at [1330, 115] on button "button" at bounding box center [1322, 110] width 29 height 21
click at [1324, 106] on icon "button" at bounding box center [1322, 110] width 15 height 9
click at [1329, 108] on icon "button" at bounding box center [1322, 110] width 15 height 9
click at [23, 111] on icon at bounding box center [24, 111] width 15 height 10
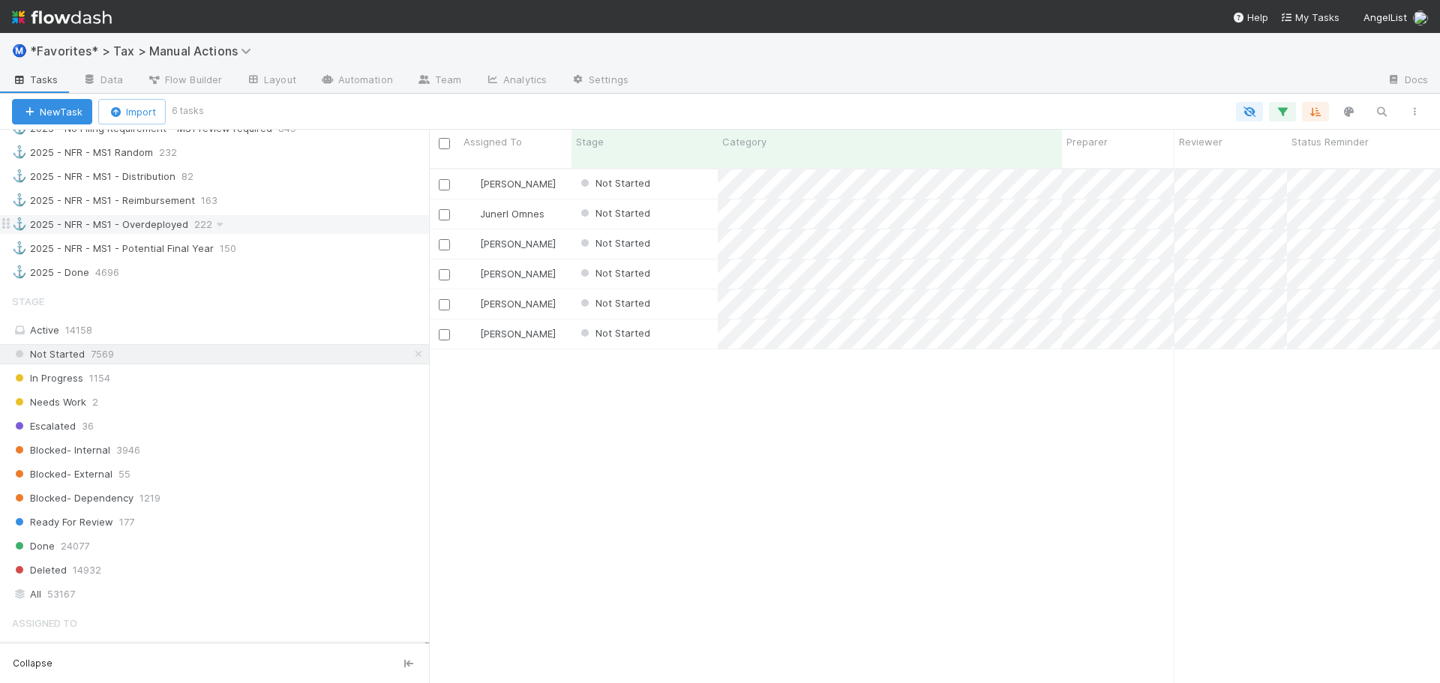
scroll to position [1275, 0]
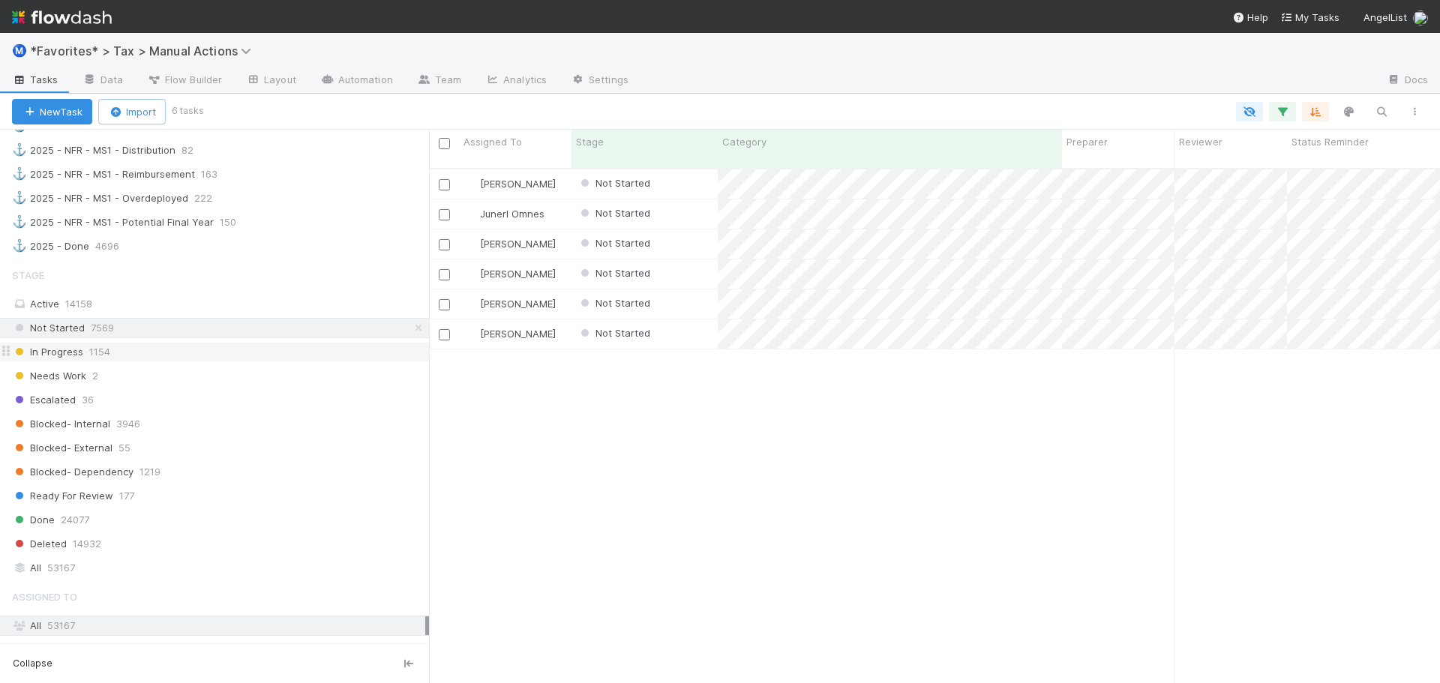
click at [116, 357] on div "In Progress 1154" at bounding box center [220, 352] width 417 height 19
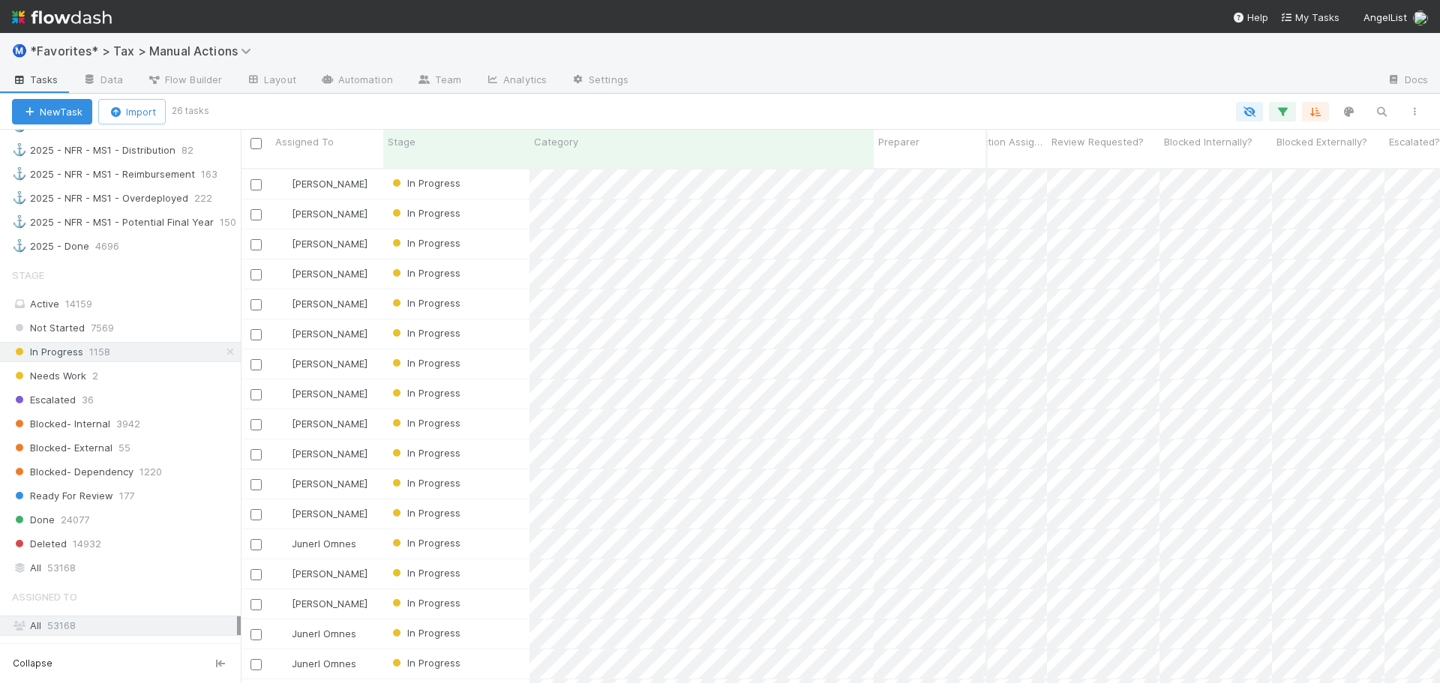
scroll to position [516, 1212]
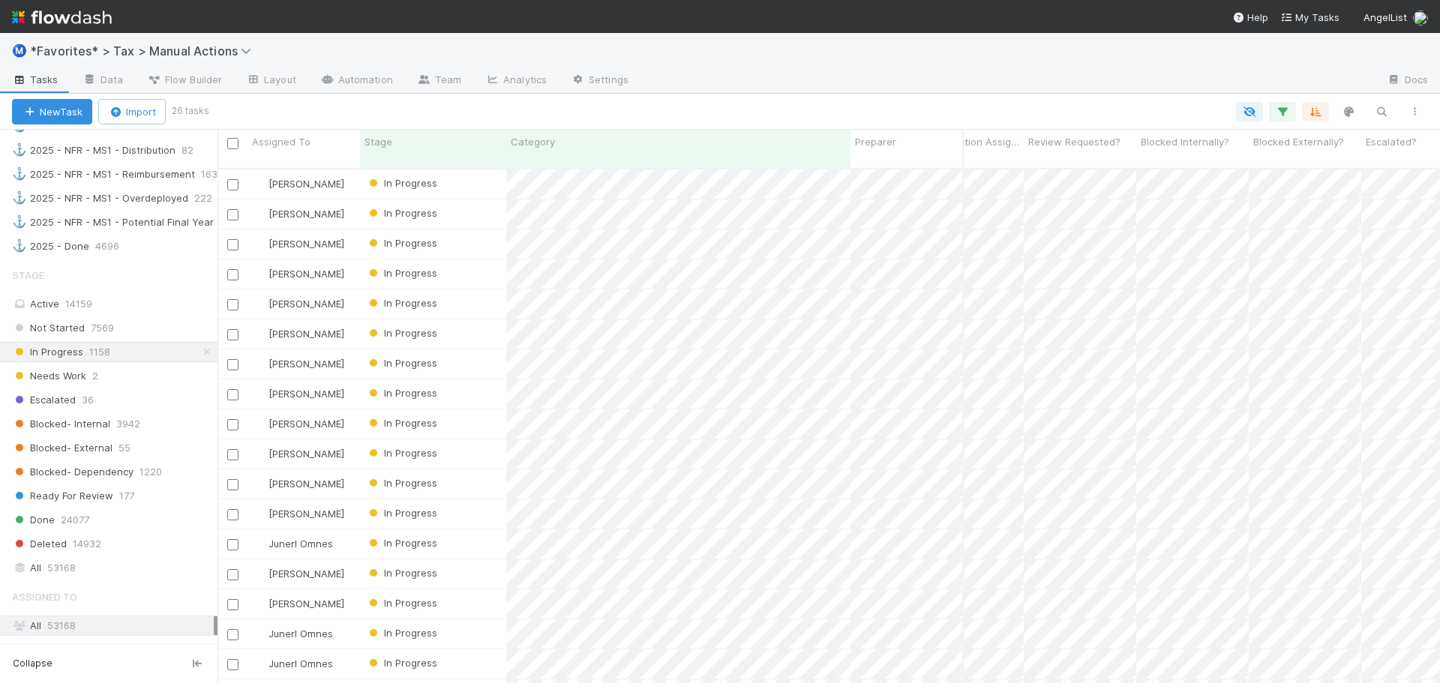
drag, startPoint x: 431, startPoint y: 329, endPoint x: 218, endPoint y: 341, distance: 213.4
click at [218, 341] on div at bounding box center [218, 407] width 1 height 554
click at [850, 140] on div "Assigned To Stage Category Preparer Reviewer Status Reminder Fund Name Mileston…" at bounding box center [970, 149] width 6513 height 38
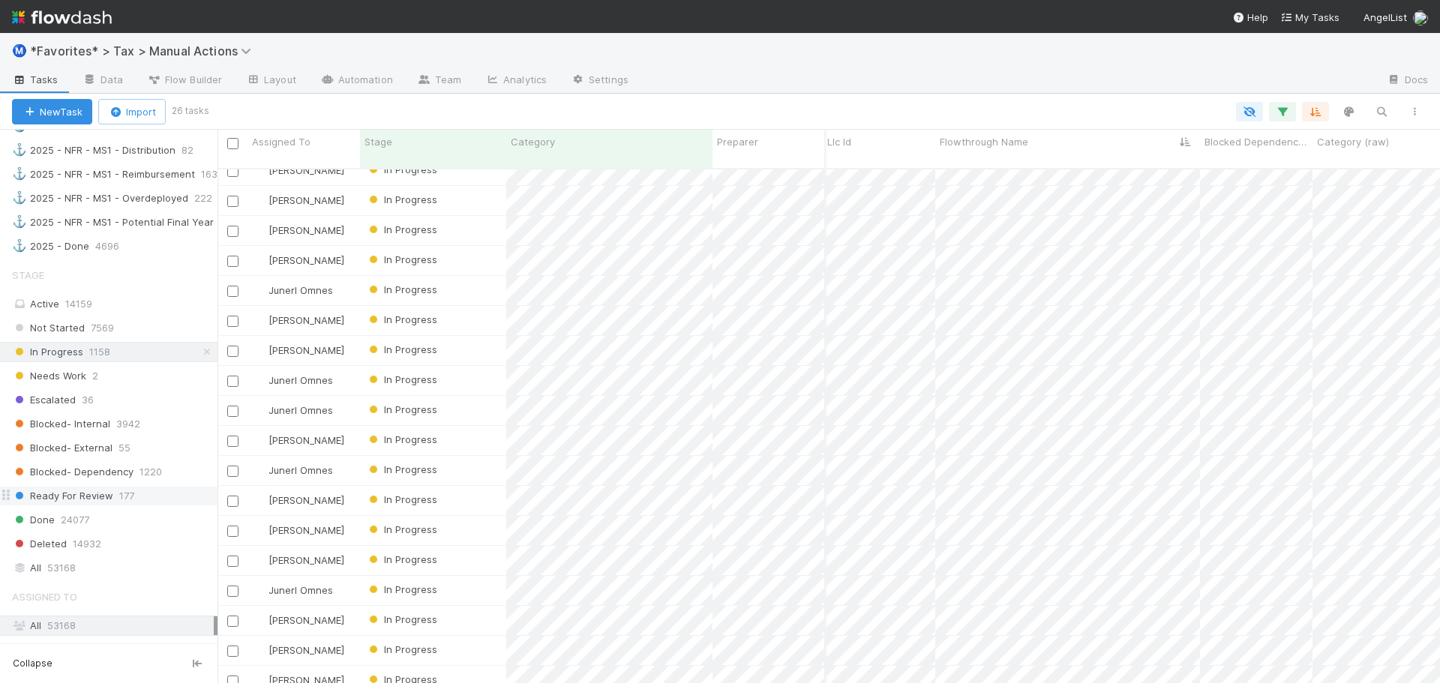
click at [87, 491] on span "Ready For Review" at bounding box center [62, 496] width 101 height 19
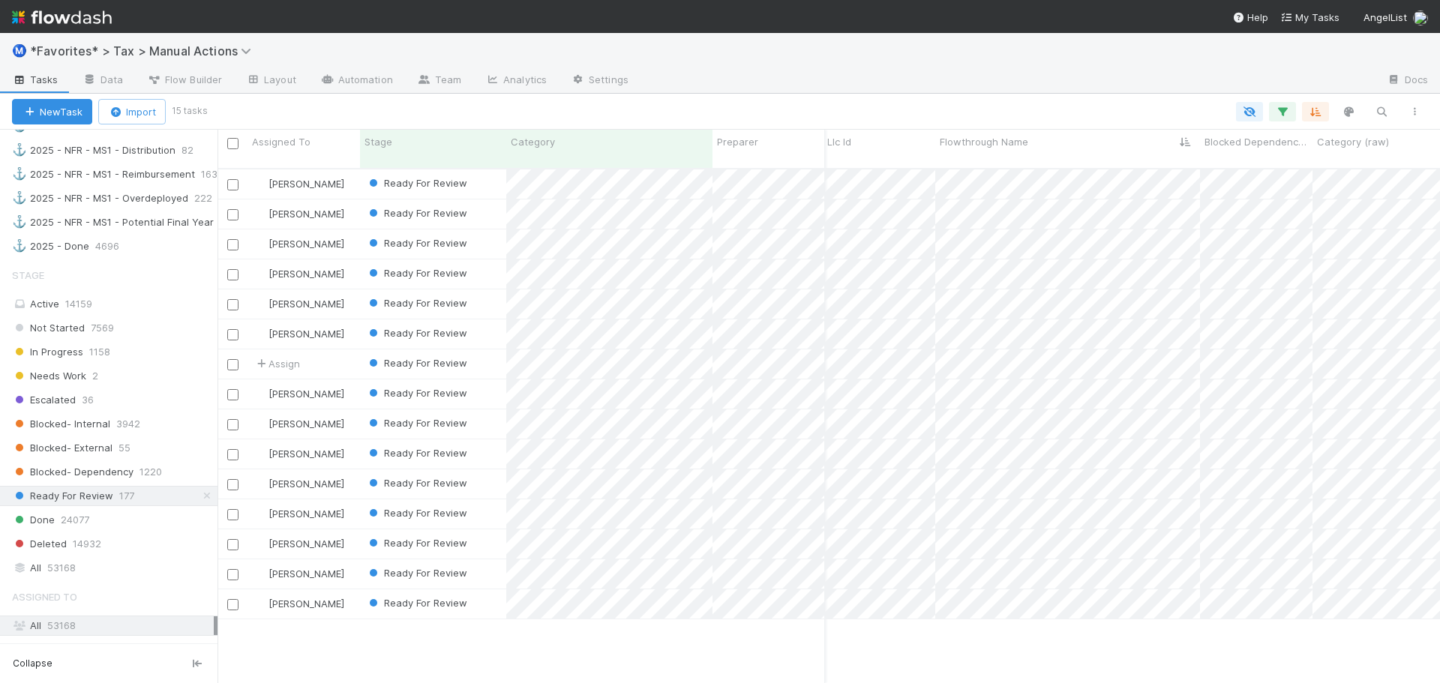
click at [76, 29] on img at bounding box center [62, 18] width 100 height 26
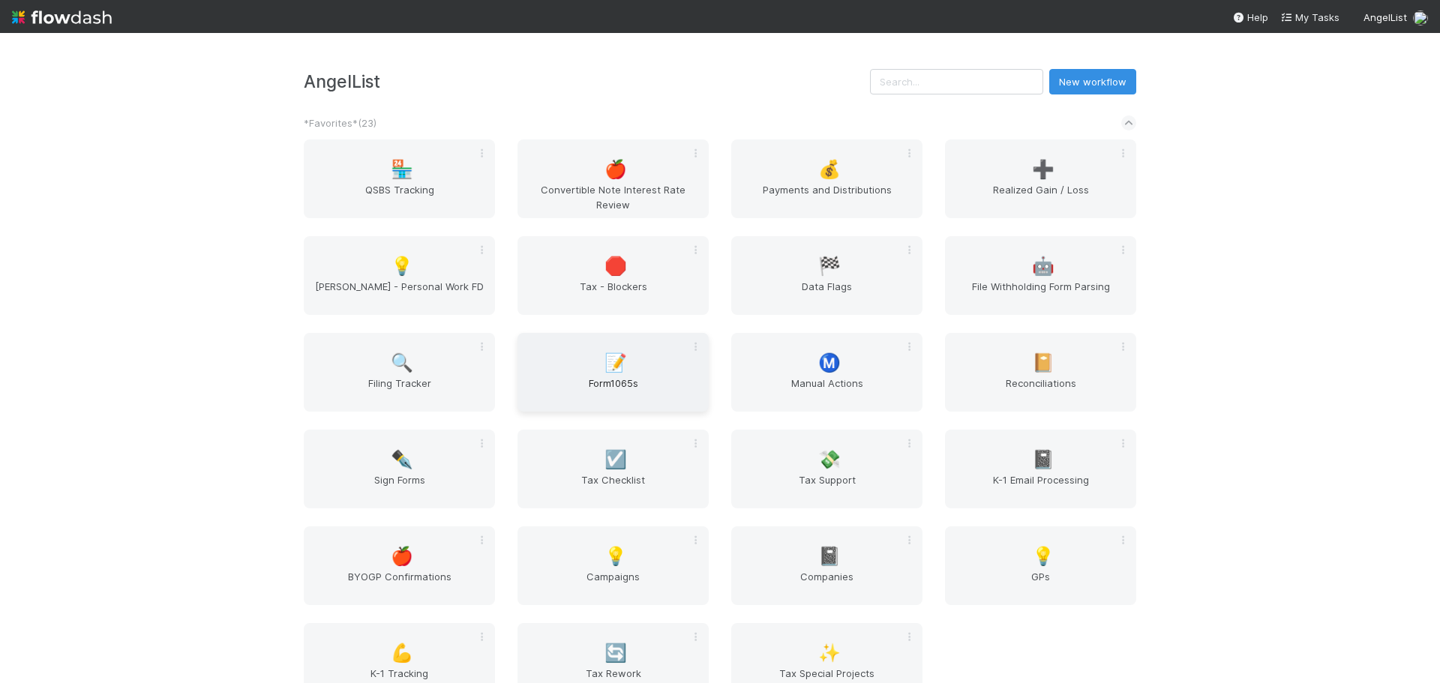
click at [607, 368] on span "📝" at bounding box center [616, 363] width 23 height 20
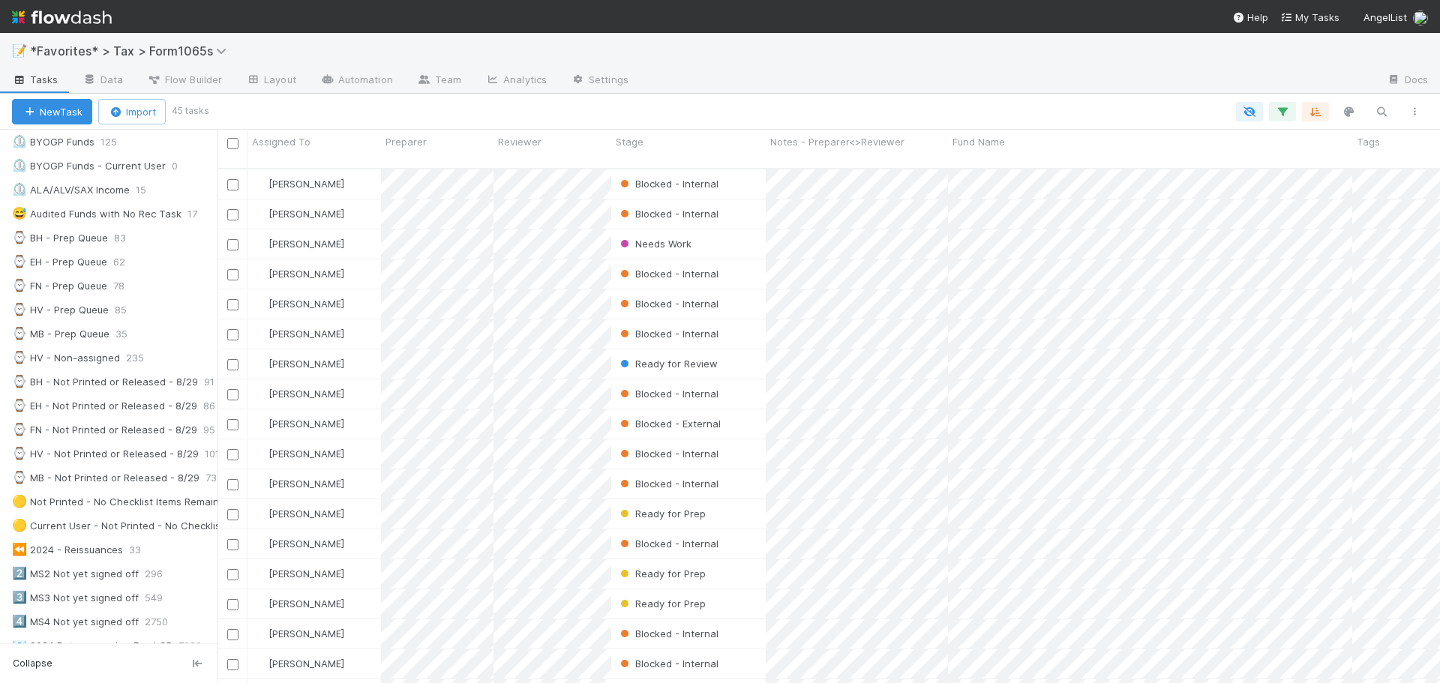
scroll to position [300, 0]
drag, startPoint x: 221, startPoint y: 367, endPoint x: 389, endPoint y: 347, distance: 169.2
click at [218, 369] on div at bounding box center [218, 407] width 1 height 554
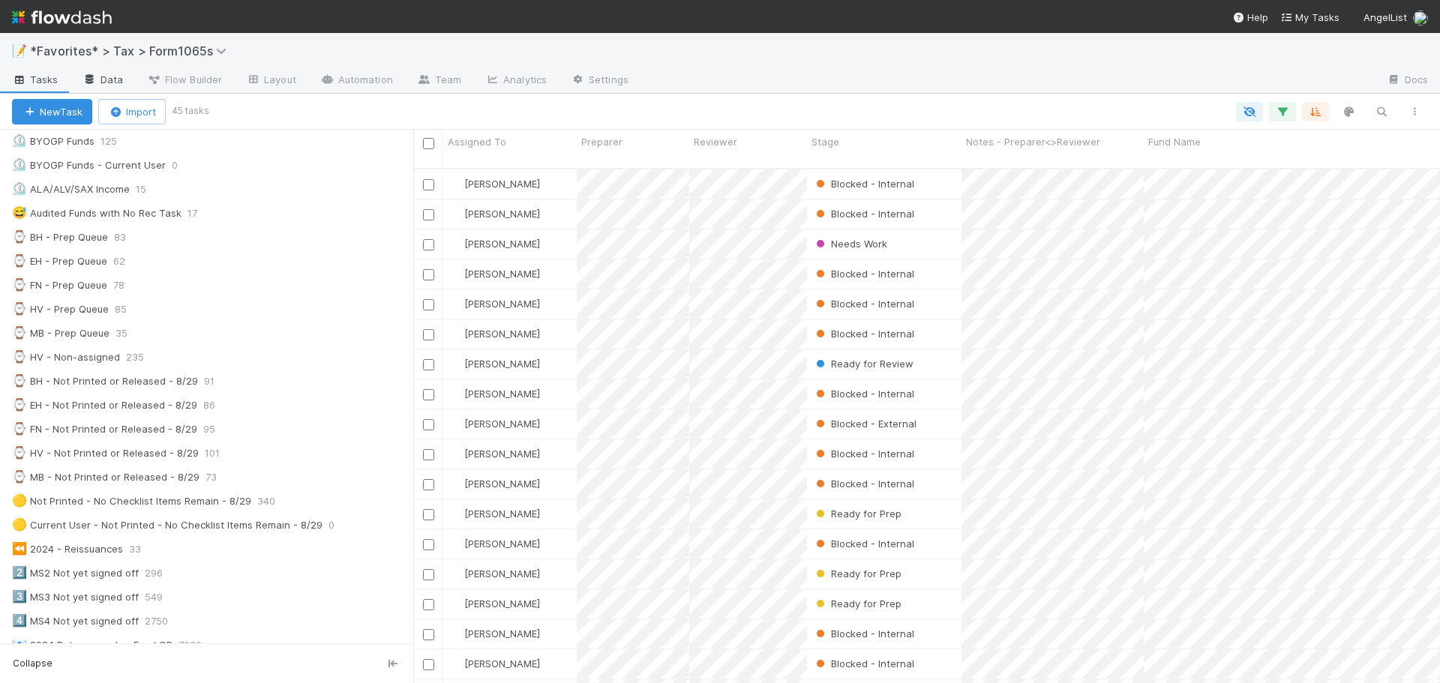
scroll to position [516, 1016]
click at [93, 22] on img at bounding box center [62, 18] width 100 height 26
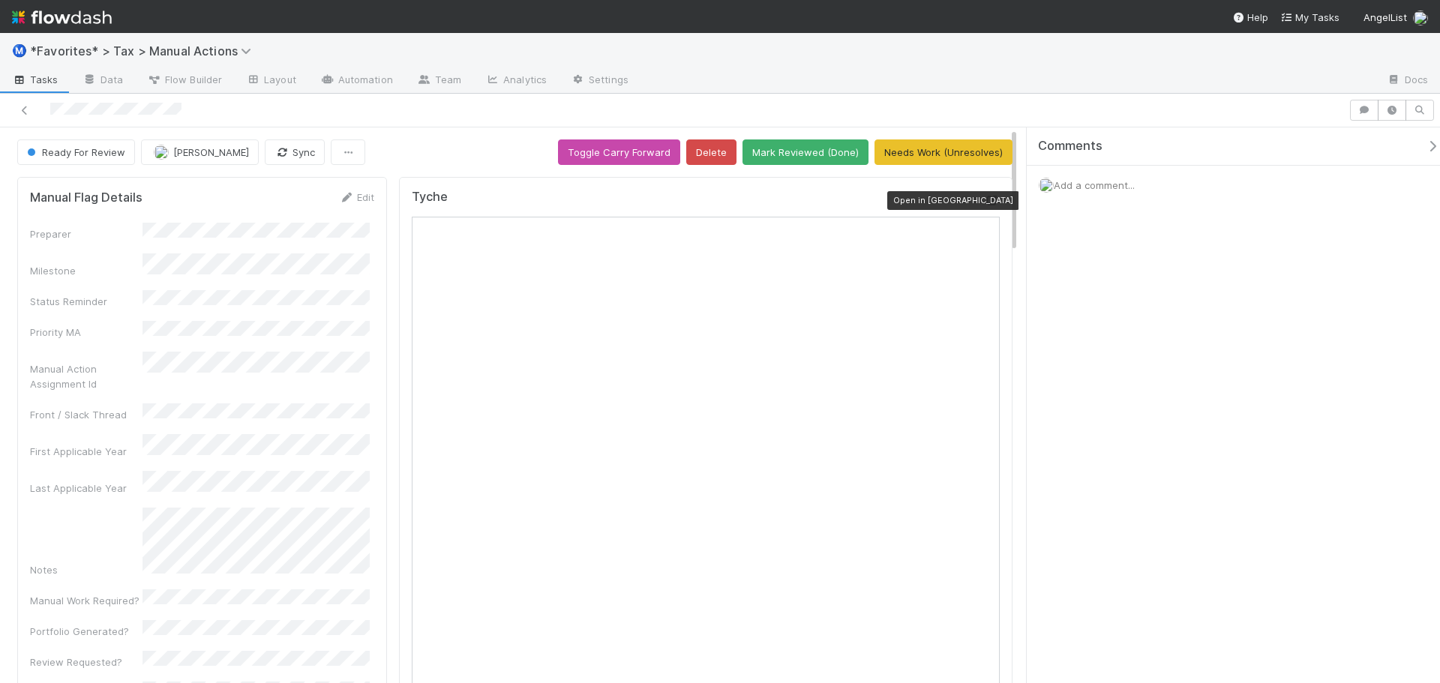
click at [985, 205] on icon at bounding box center [992, 201] width 15 height 10
click at [20, 108] on icon at bounding box center [24, 111] width 15 height 10
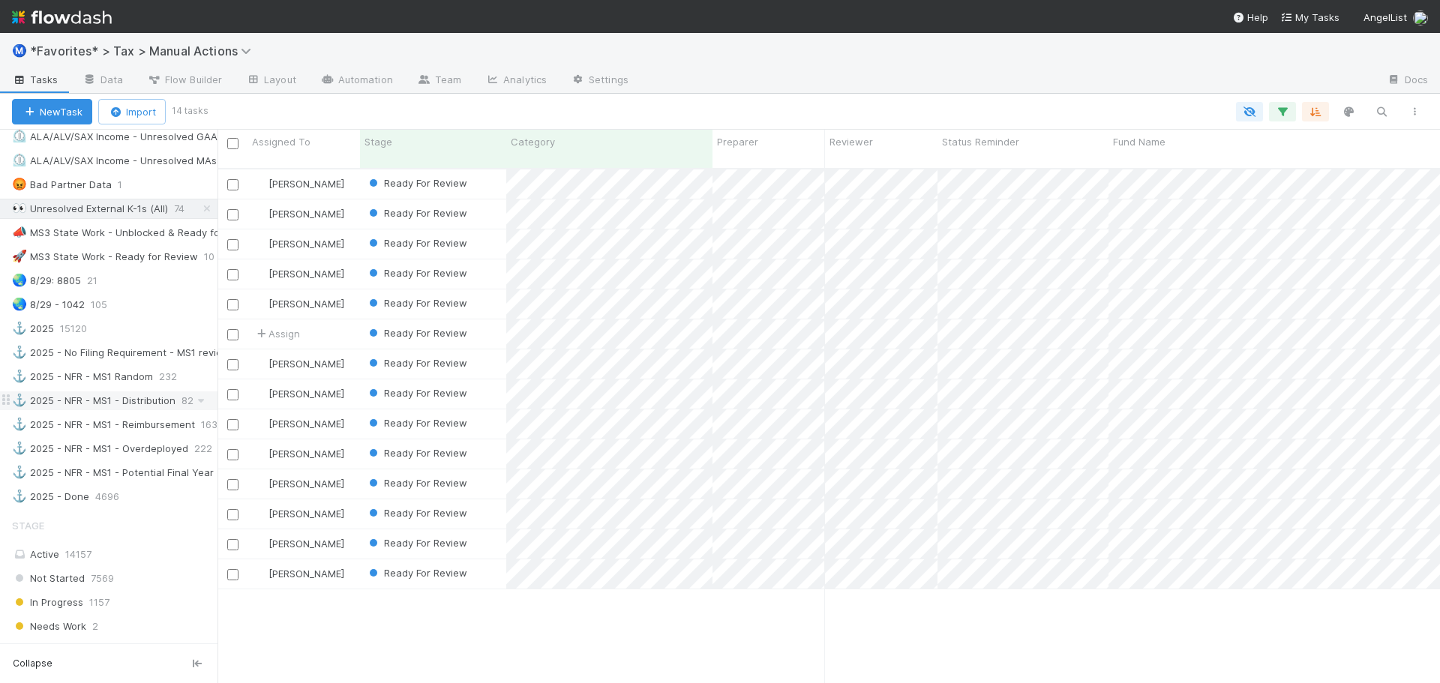
scroll to position [975, 0]
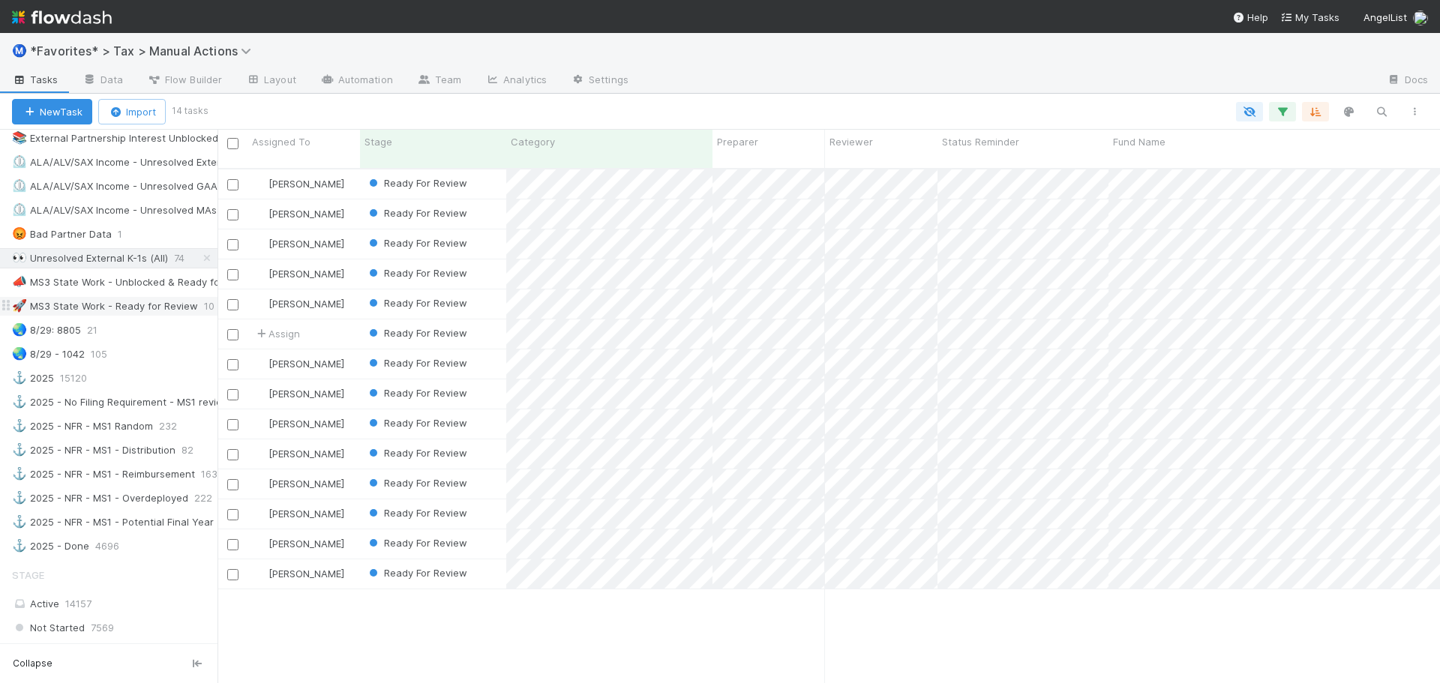
click at [143, 305] on div "🚀 MS3 State Work - Ready for Review" at bounding box center [105, 306] width 186 height 19
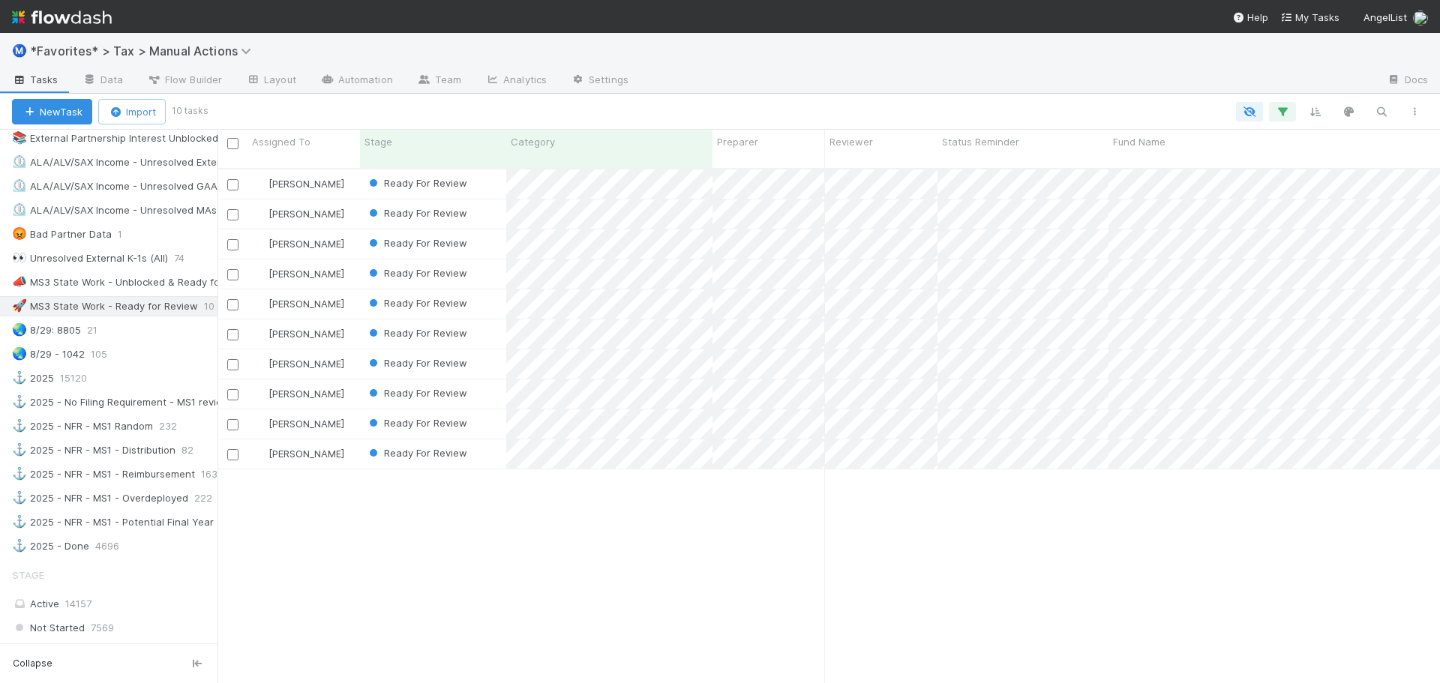
scroll to position [516, 1212]
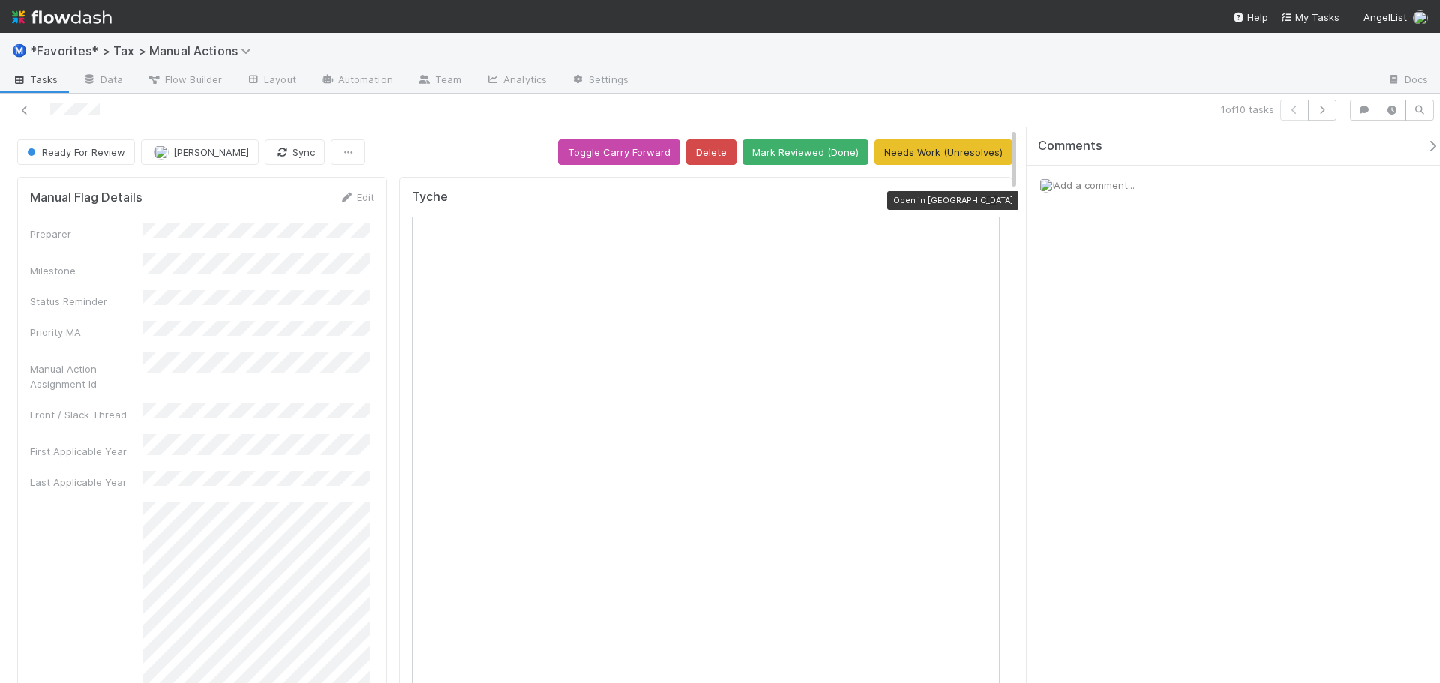
click at [985, 200] on icon at bounding box center [992, 201] width 15 height 10
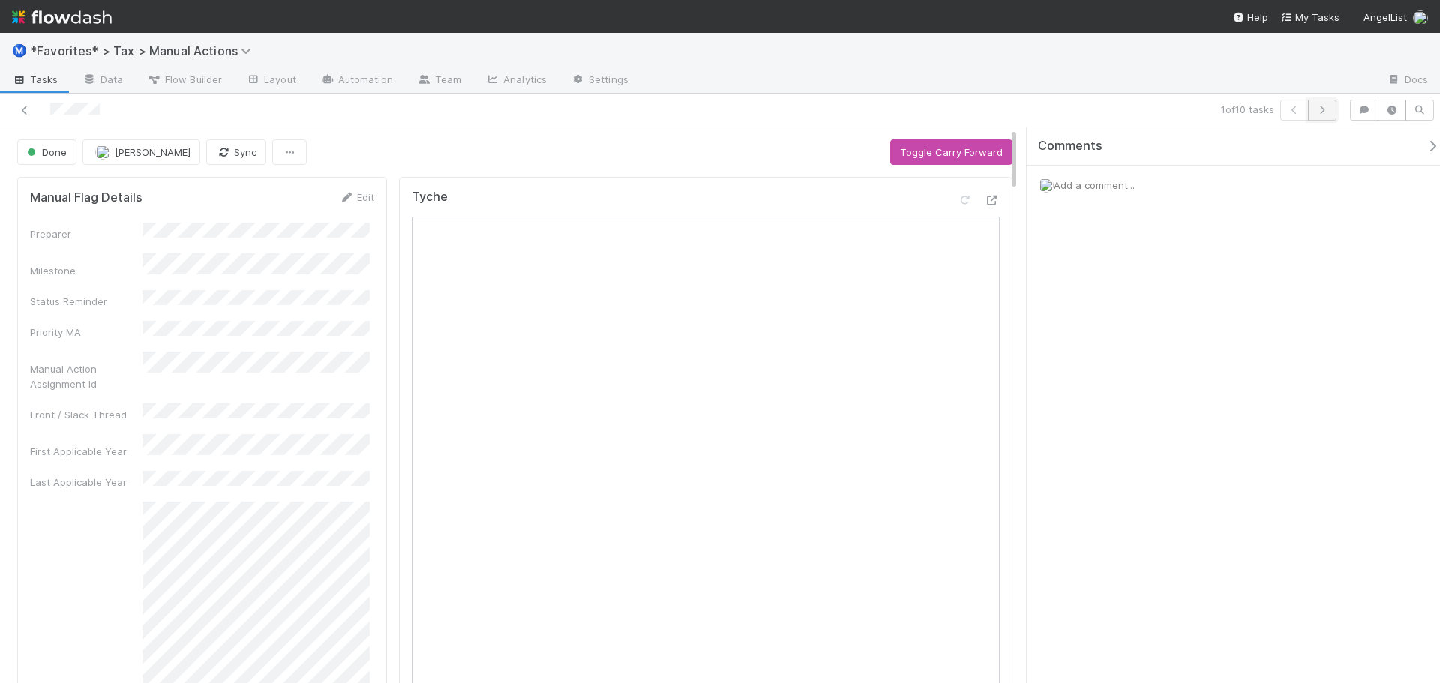
click at [1321, 109] on icon "button" at bounding box center [1322, 110] width 15 height 9
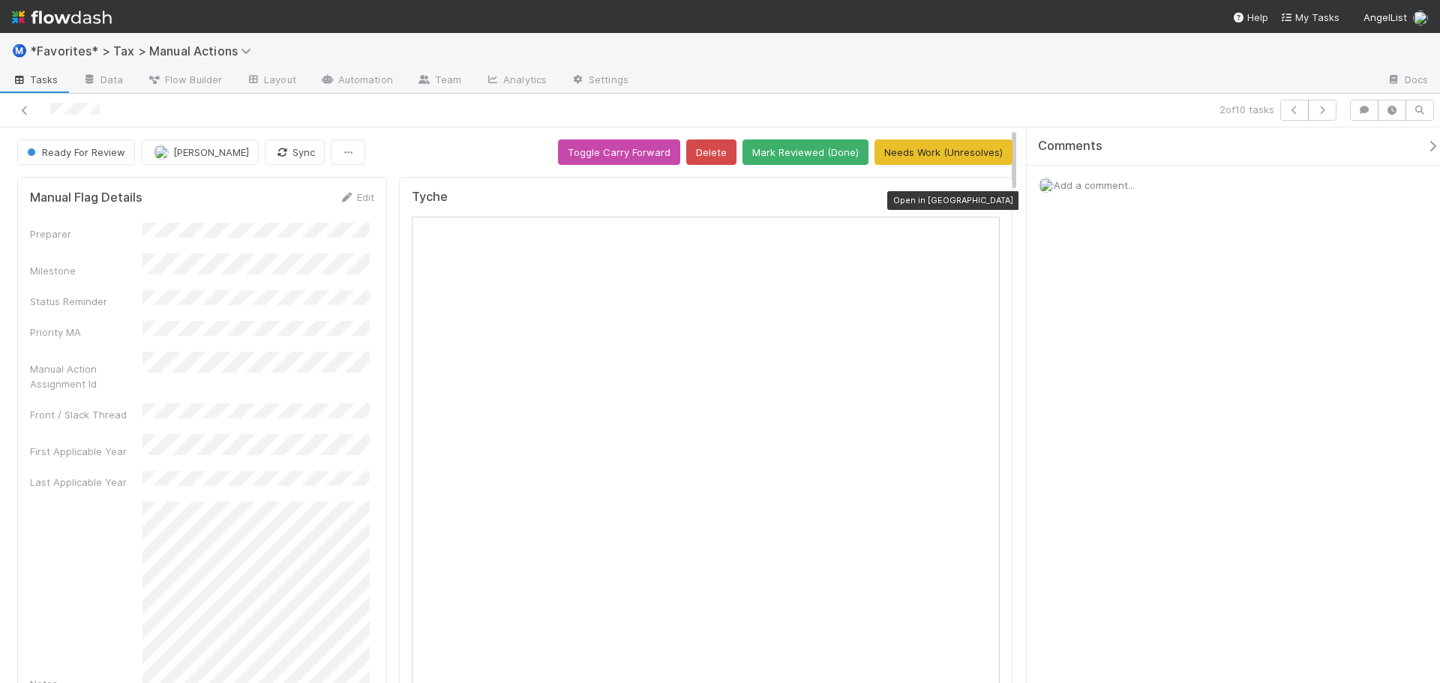
click at [985, 200] on icon at bounding box center [992, 201] width 15 height 10
click at [1134, 186] on span "Add a comment..." at bounding box center [1094, 185] width 81 height 12
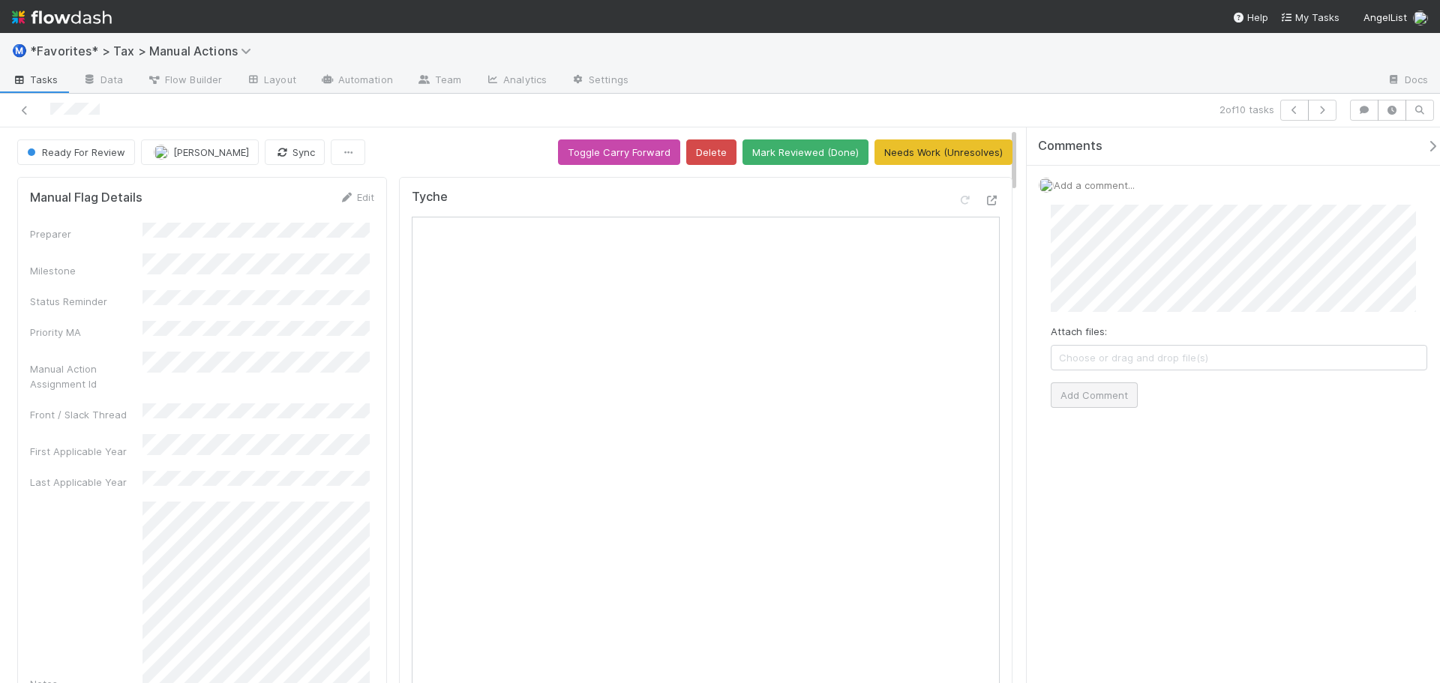
click at [1136, 389] on div "Attach files: Choose or drag and drop file(s) Add Comment" at bounding box center [1239, 306] width 377 height 203
click at [1132, 392] on button "Add Comment" at bounding box center [1094, 396] width 87 height 26
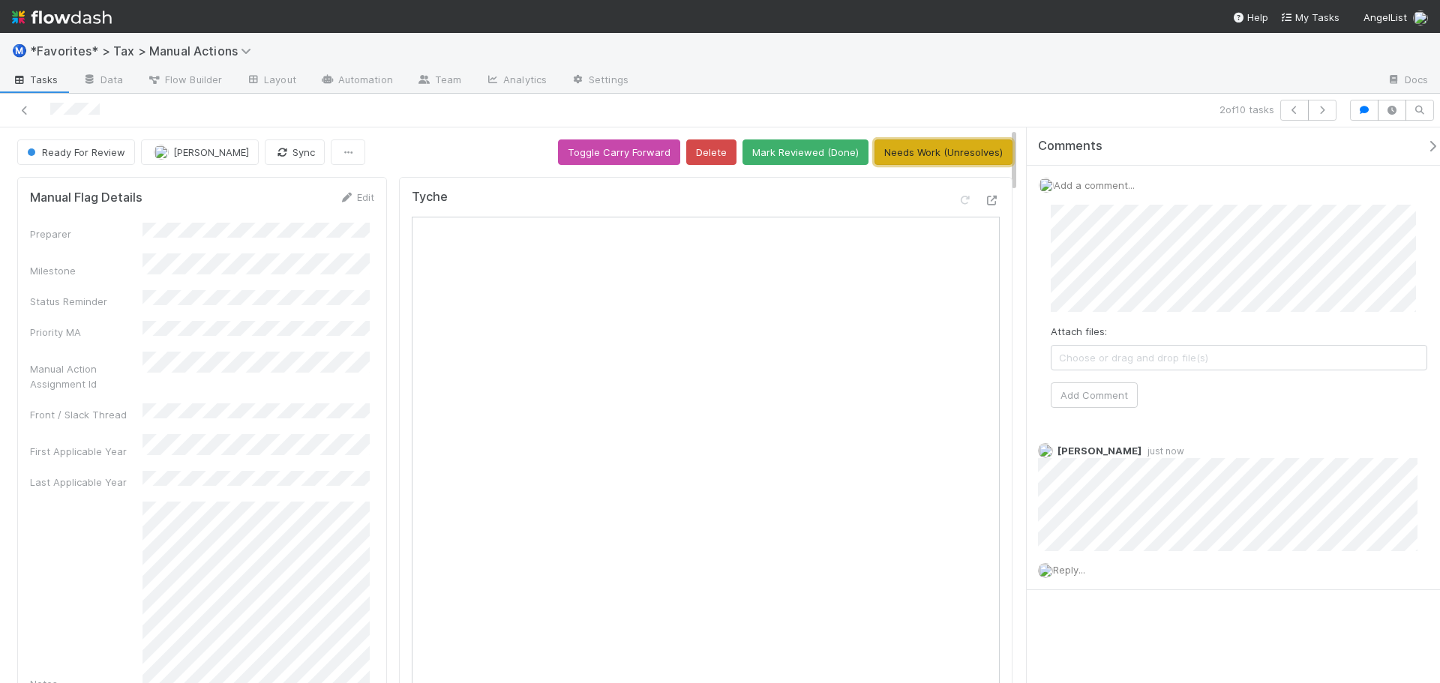
click at [951, 160] on button "Needs Work (Unresolves)" at bounding box center [944, 153] width 138 height 26
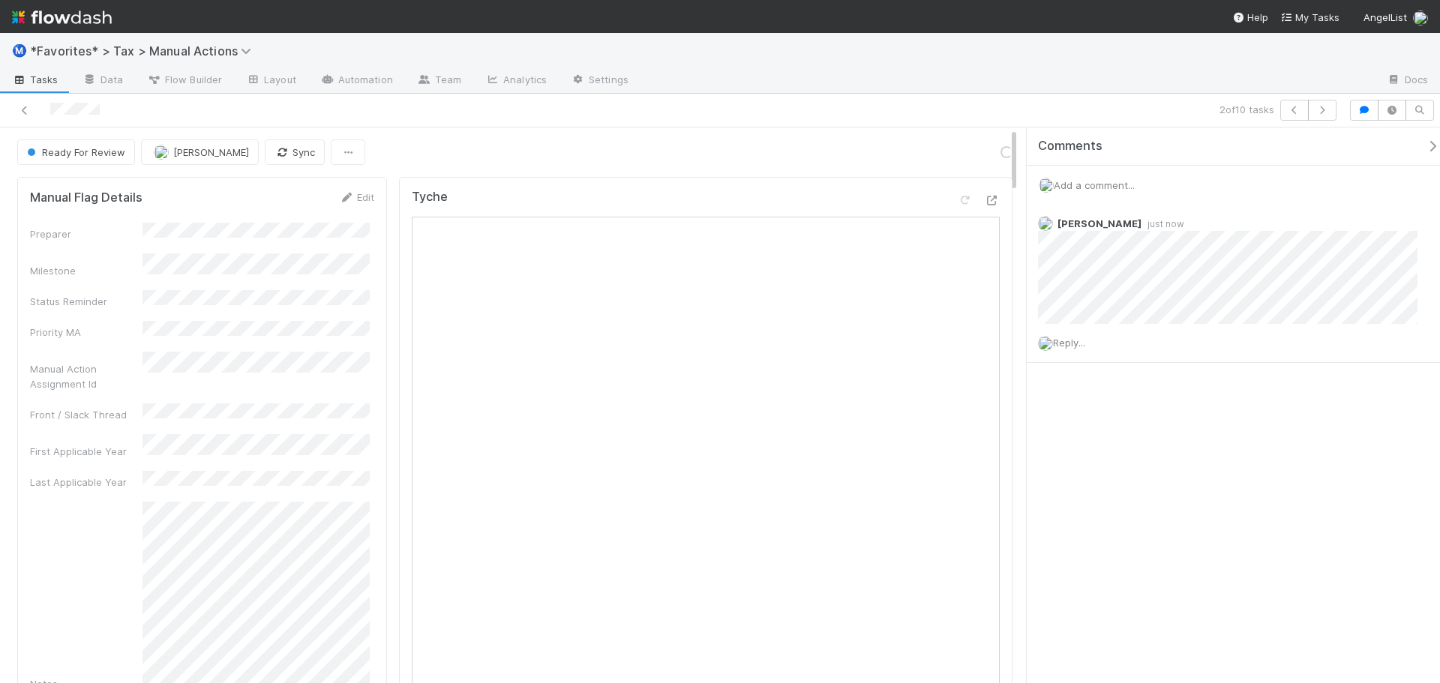
click at [980, 82] on div at bounding box center [1008, 81] width 734 height 24
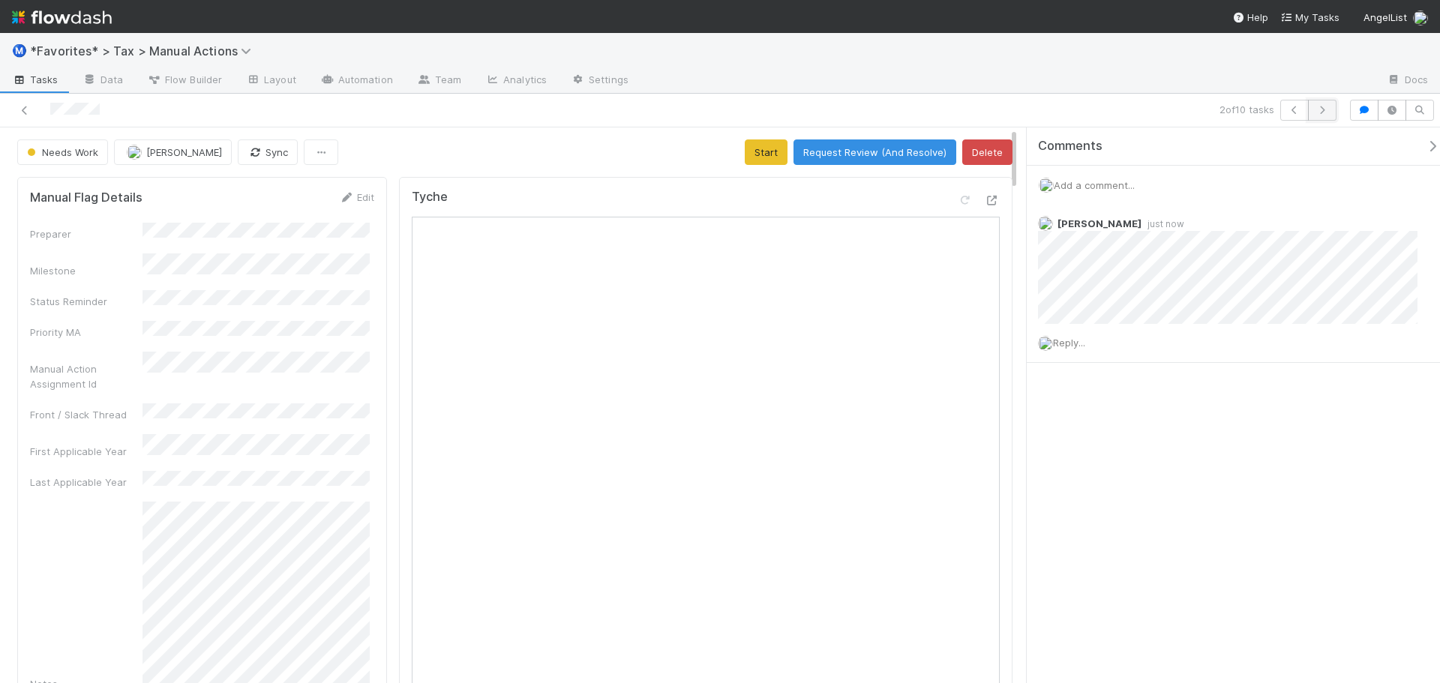
click at [1321, 112] on icon "button" at bounding box center [1322, 110] width 15 height 9
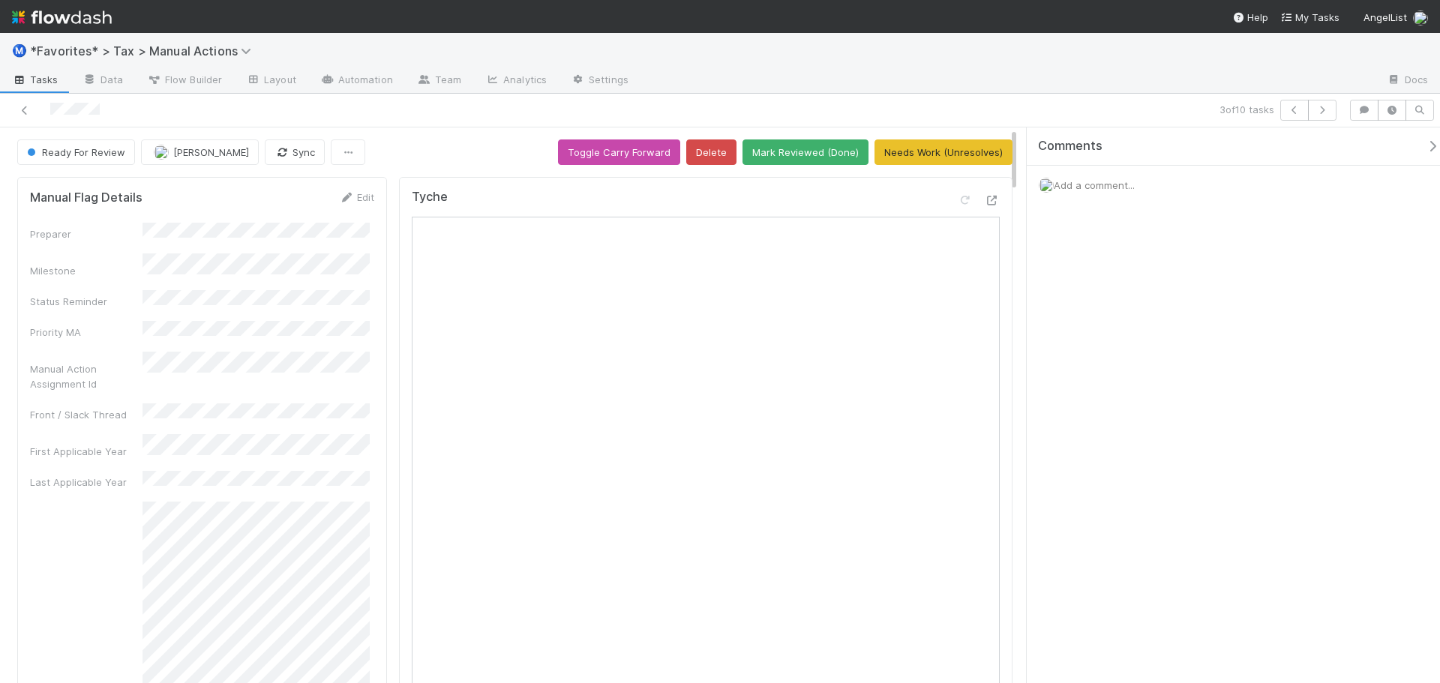
click at [989, 209] on div "Tyche" at bounding box center [706, 580] width 614 height 806
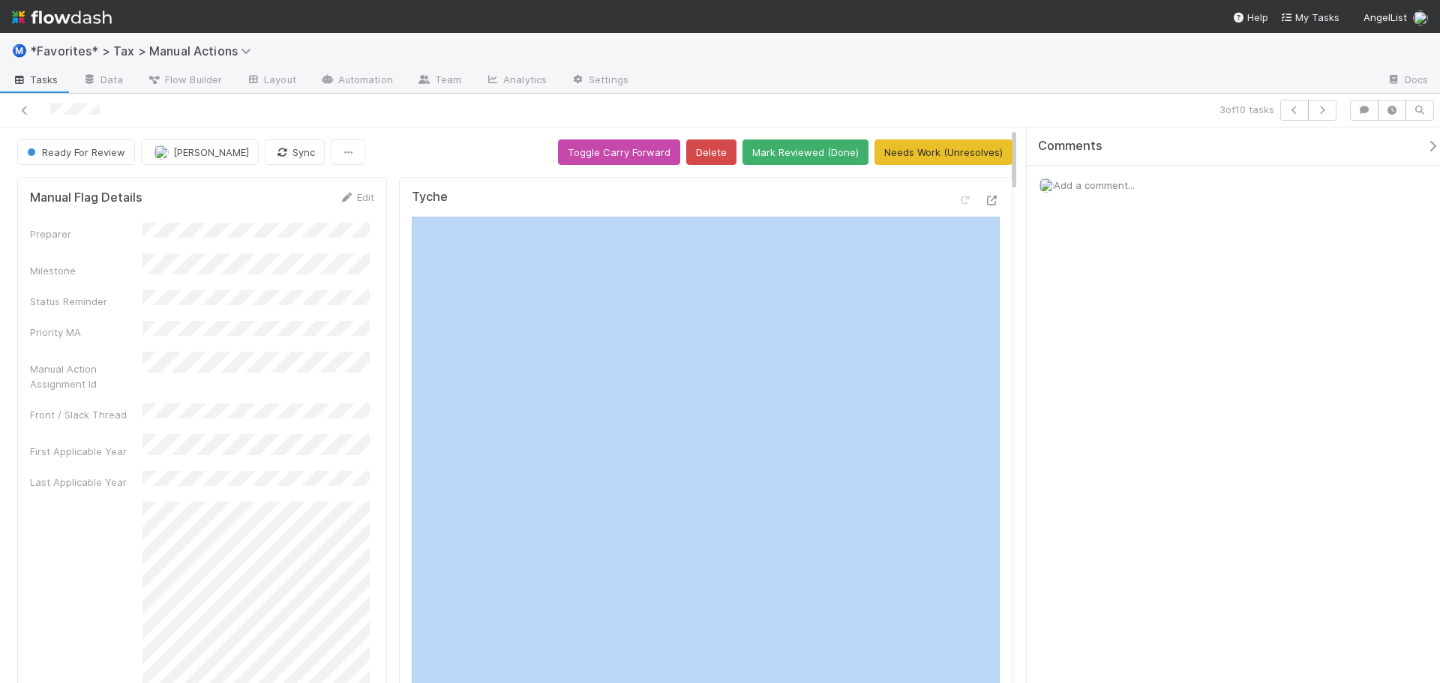
click at [989, 209] on div "Tyche" at bounding box center [706, 580] width 614 height 806
click at [986, 202] on icon at bounding box center [992, 201] width 15 height 10
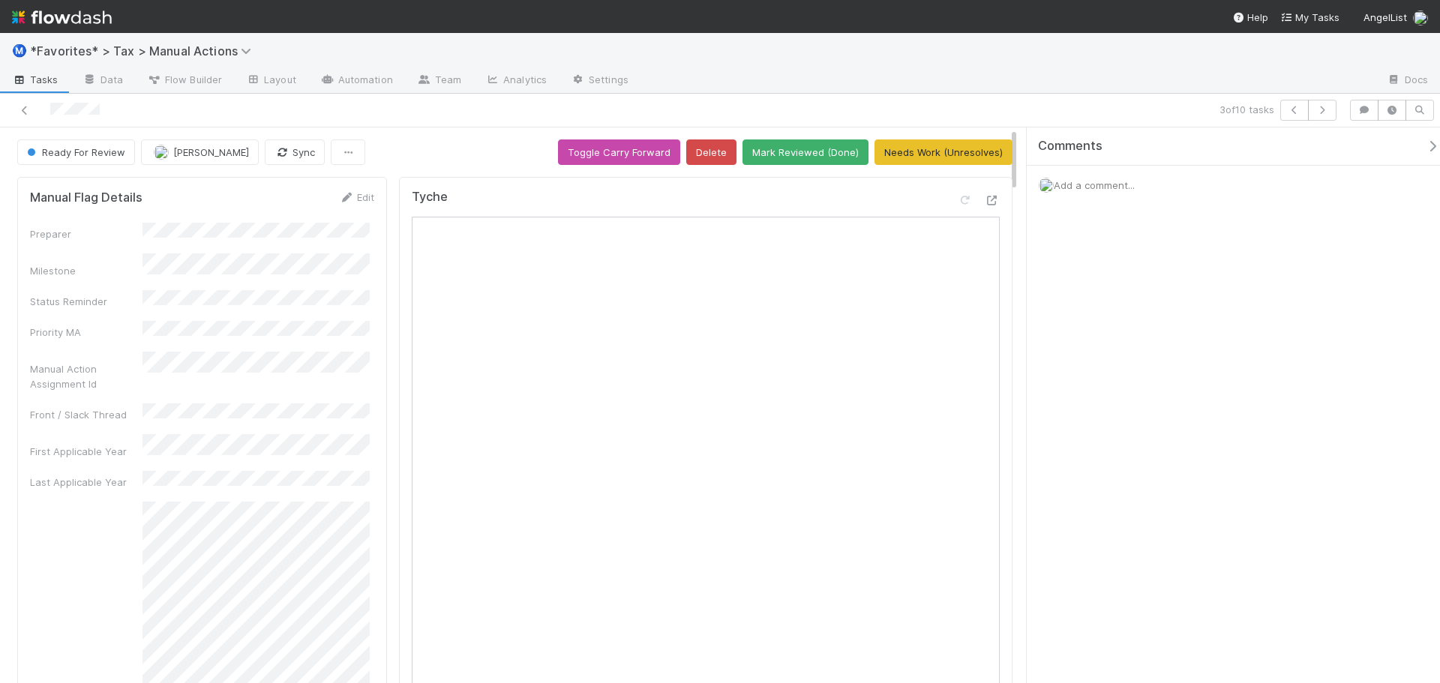
click at [1128, 74] on div at bounding box center [1008, 81] width 734 height 24
click at [1088, 179] on span "Add a comment..." at bounding box center [1094, 185] width 81 height 12
drag, startPoint x: 1035, startPoint y: 85, endPoint x: 1106, endPoint y: 200, distance: 134.7
click at [1037, 89] on div at bounding box center [1008, 81] width 734 height 24
drag, startPoint x: 970, startPoint y: 107, endPoint x: 1079, endPoint y: 181, distance: 131.7
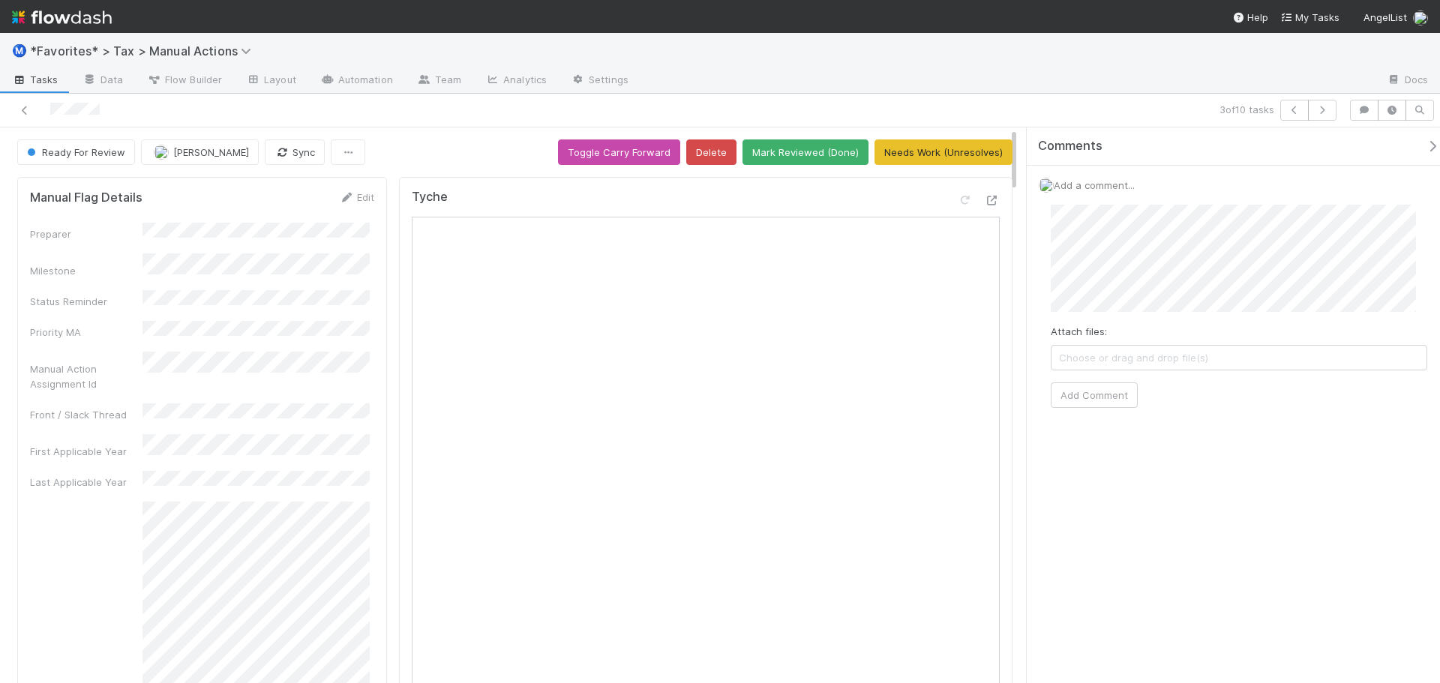
click at [971, 107] on div "3 of 10 tasks" at bounding box center [1010, 110] width 666 height 21
click at [975, 202] on div "Ready For Review Enrique Hernandez Sync Toggle Carry Forward Delete Mark Review…" at bounding box center [720, 406] width 1440 height 556
click at [1089, 398] on button "Add Comment" at bounding box center [1094, 396] width 87 height 26
click at [947, 156] on button "Needs Work (Unresolves)" at bounding box center [944, 153] width 138 height 26
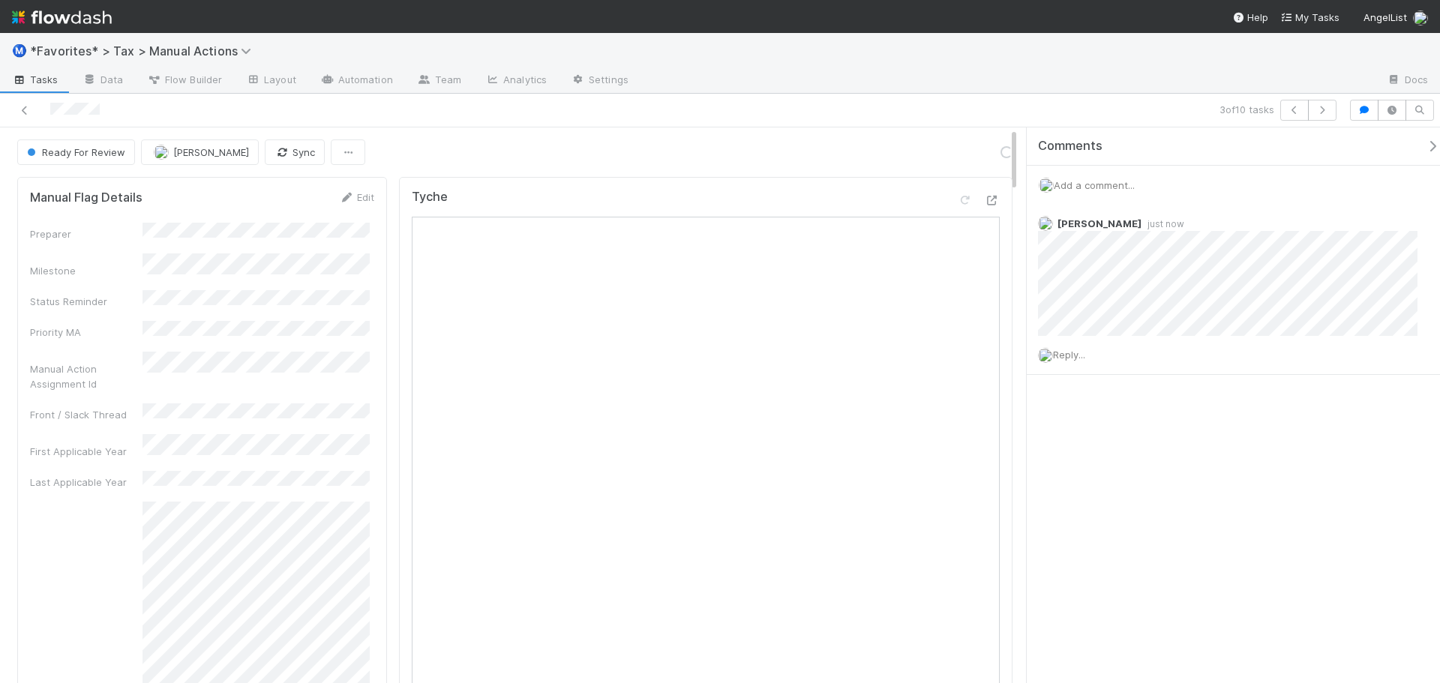
drag, startPoint x: 988, startPoint y: 108, endPoint x: 1082, endPoint y: 90, distance: 95.5
click at [1026, 99] on div "3 of 10 tasks" at bounding box center [720, 111] width 1440 height 34
click at [1330, 112] on button "button" at bounding box center [1322, 110] width 29 height 21
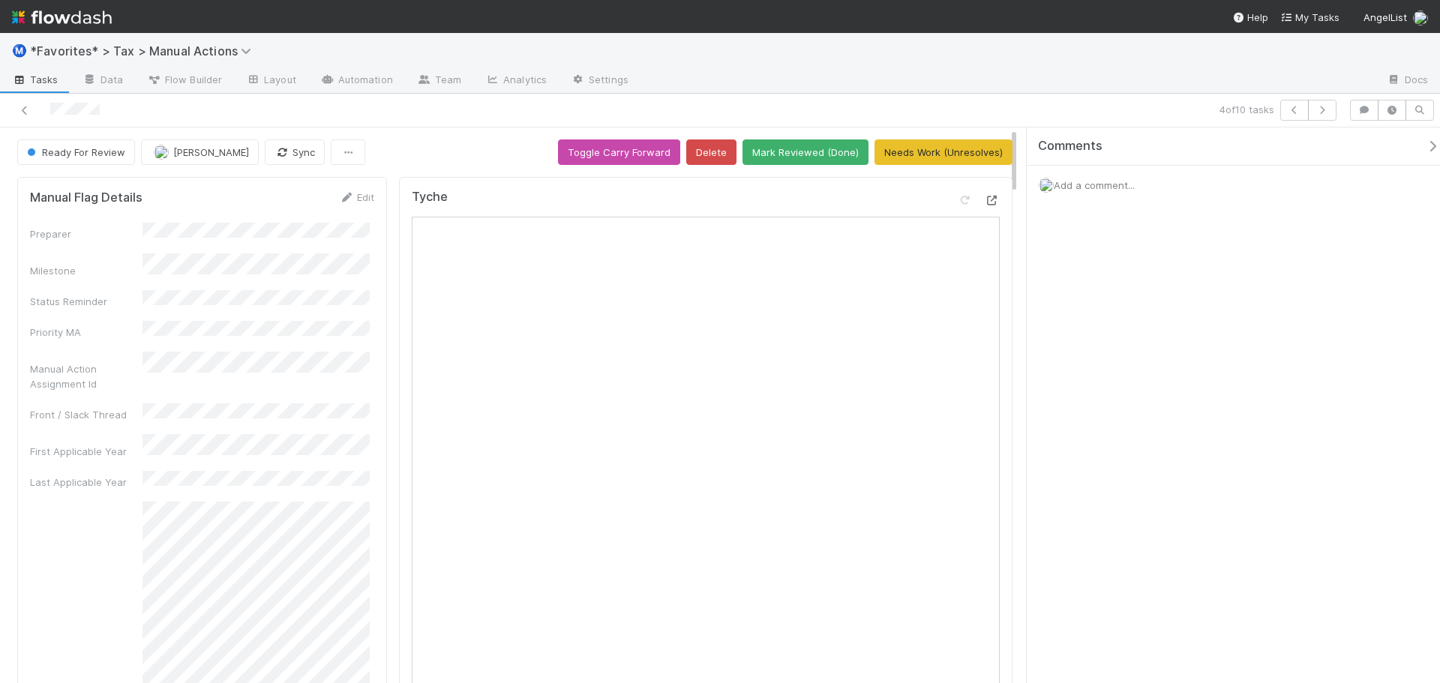
click at [985, 206] on icon at bounding box center [992, 201] width 15 height 10
click at [1107, 86] on div at bounding box center [1008, 81] width 734 height 24
drag, startPoint x: 1321, startPoint y: 112, endPoint x: 1291, endPoint y: 253, distance: 144.2
click at [1291, 253] on div "4 of 10 tasks Ready For Review Enrique Hernandez Sync Toggle Carry Forward Dele…" at bounding box center [720, 389] width 1440 height 590
click at [1091, 190] on span "Add a comment..." at bounding box center [1094, 185] width 81 height 12
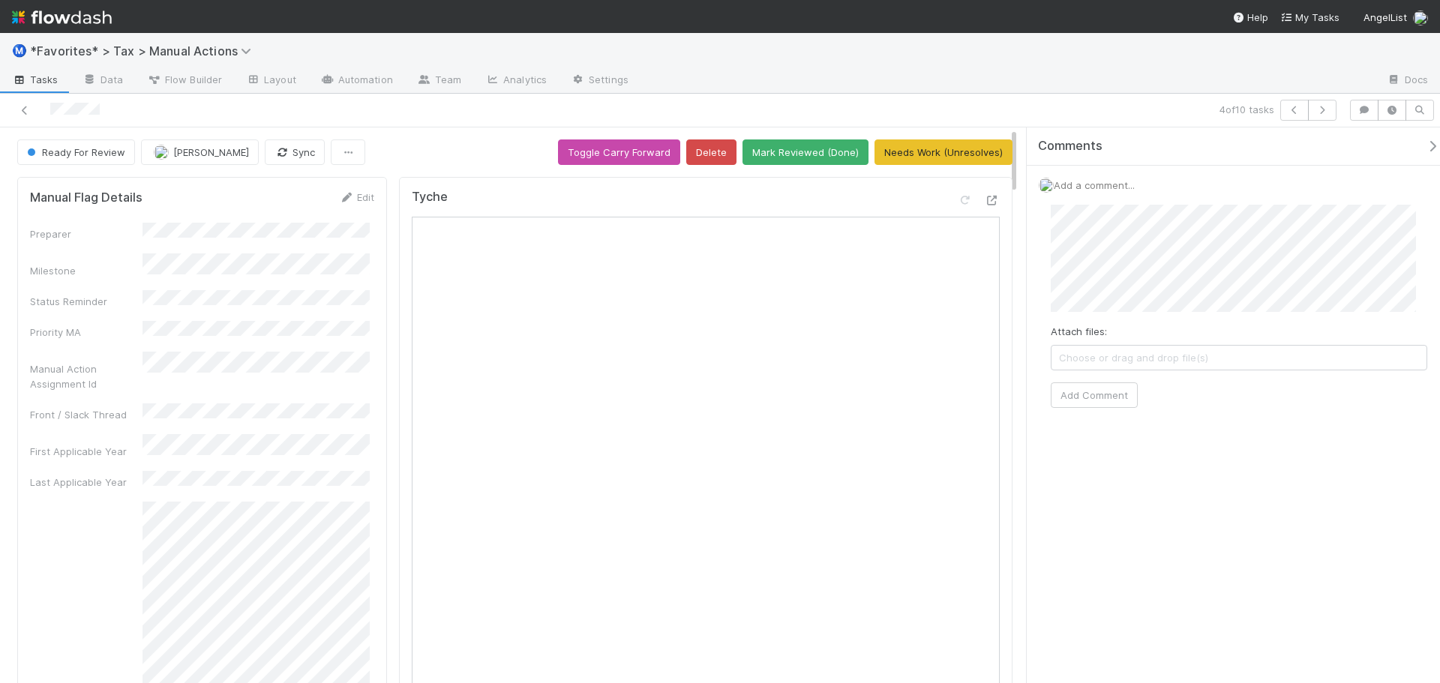
drag, startPoint x: 1082, startPoint y: 416, endPoint x: 1083, endPoint y: 408, distance: 8.3
click at [1083, 415] on div "Attach files: Choose or drag and drop file(s) Add Comment" at bounding box center [1239, 306] width 401 height 227
click at [1085, 398] on button "Add Comment" at bounding box center [1094, 396] width 87 height 26
click at [986, 153] on button "Needs Work (Unresolves)" at bounding box center [944, 153] width 138 height 26
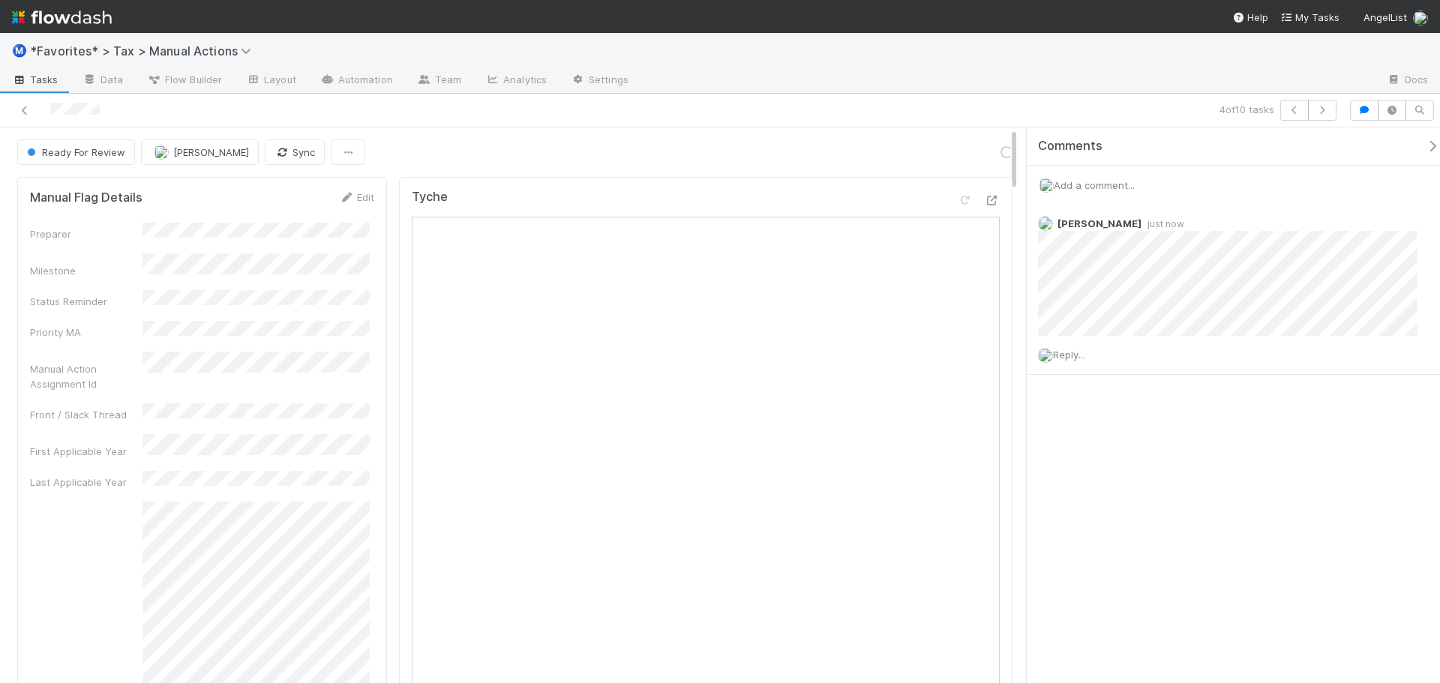
click at [1067, 71] on div at bounding box center [1008, 81] width 734 height 24
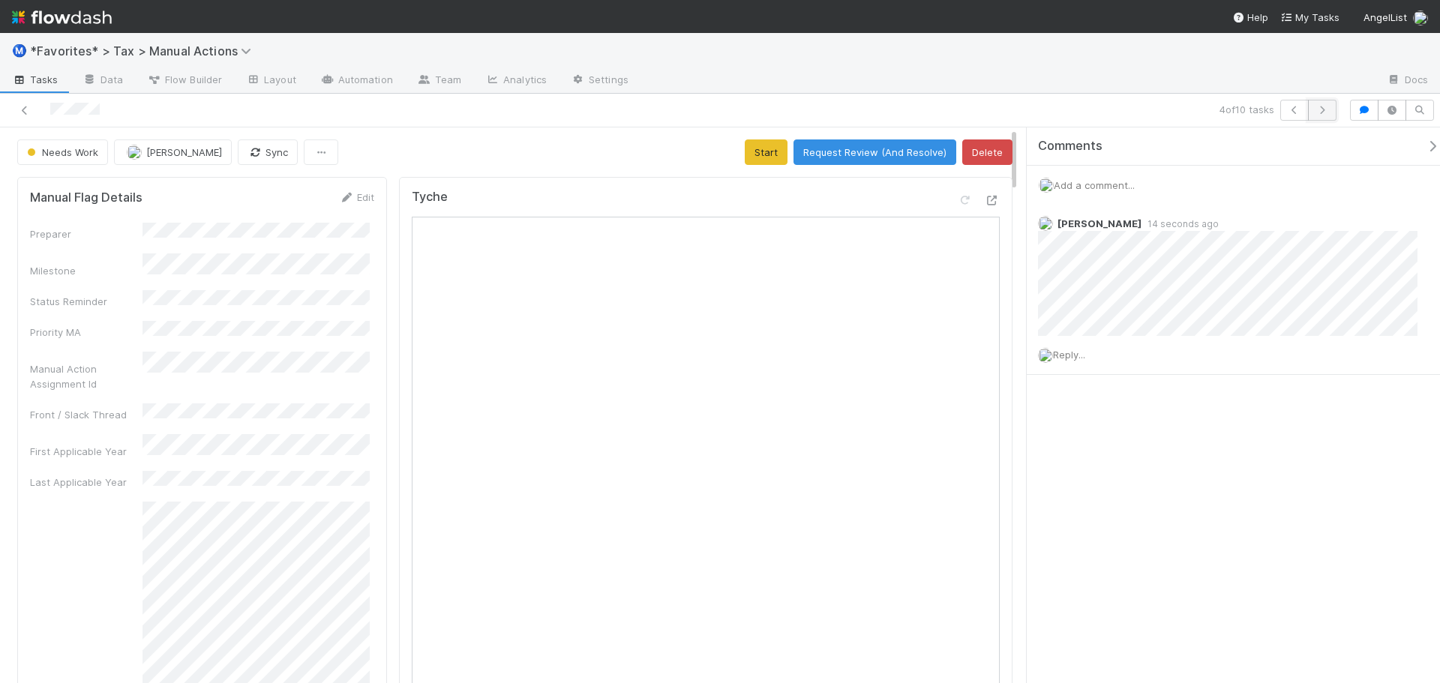
click at [1329, 113] on icon "button" at bounding box center [1322, 110] width 15 height 9
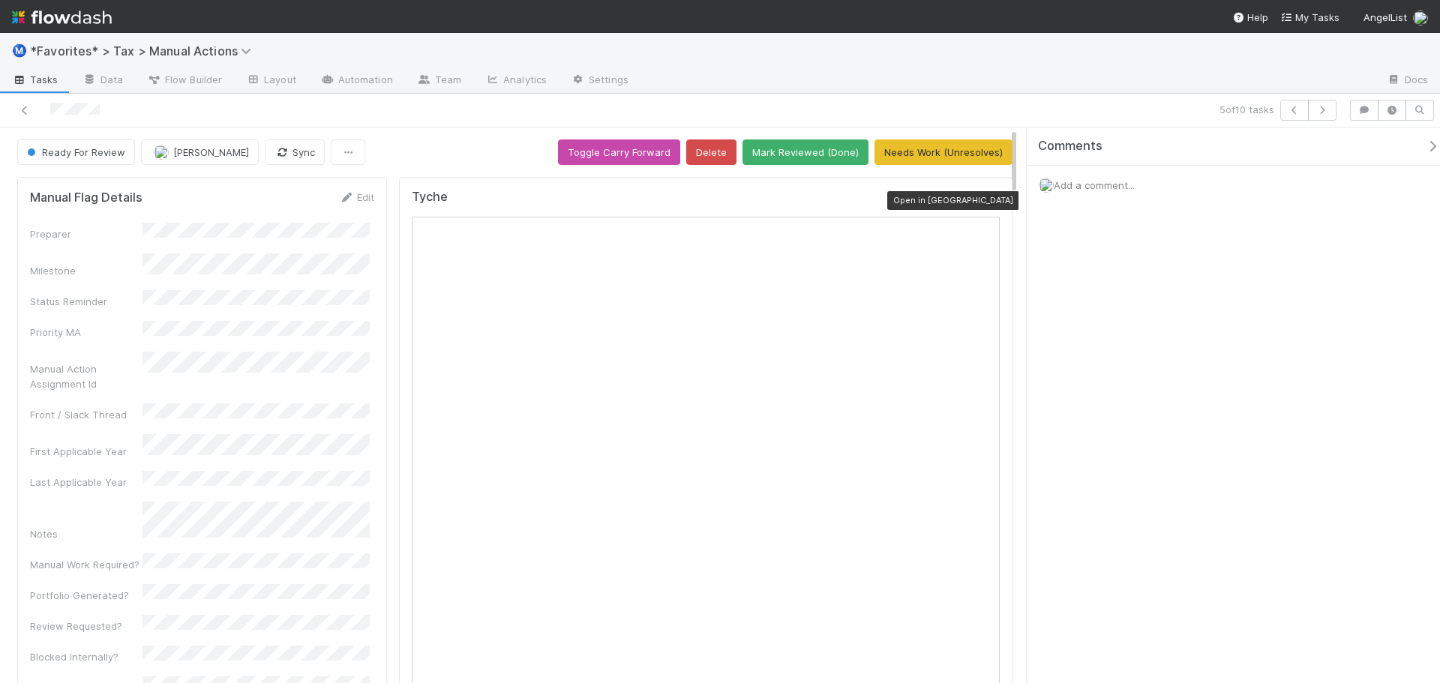
click at [985, 205] on icon at bounding box center [992, 201] width 15 height 10
click at [1163, 173] on div "Add a comment..." at bounding box center [1239, 185] width 425 height 39
click at [1133, 188] on span "Add a comment..." at bounding box center [1094, 185] width 81 height 12
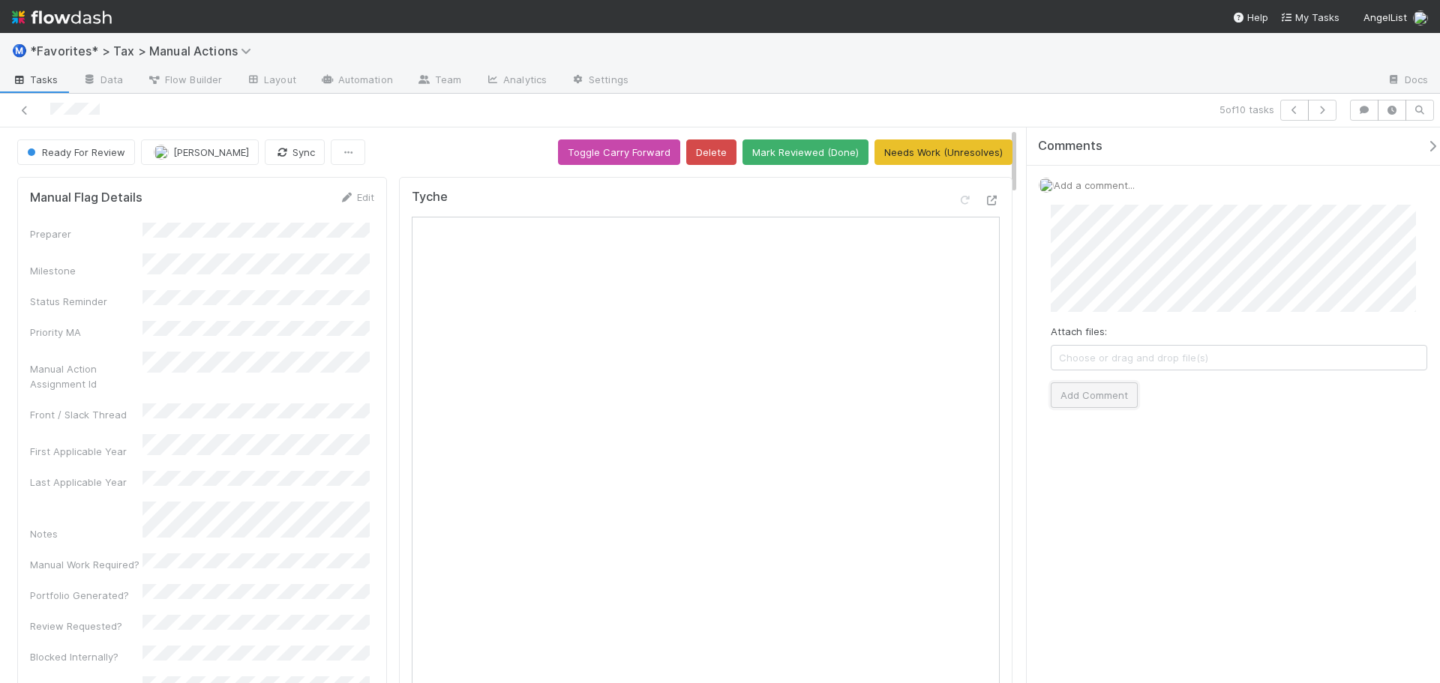
click at [1111, 390] on button "Add Comment" at bounding box center [1094, 396] width 87 height 26
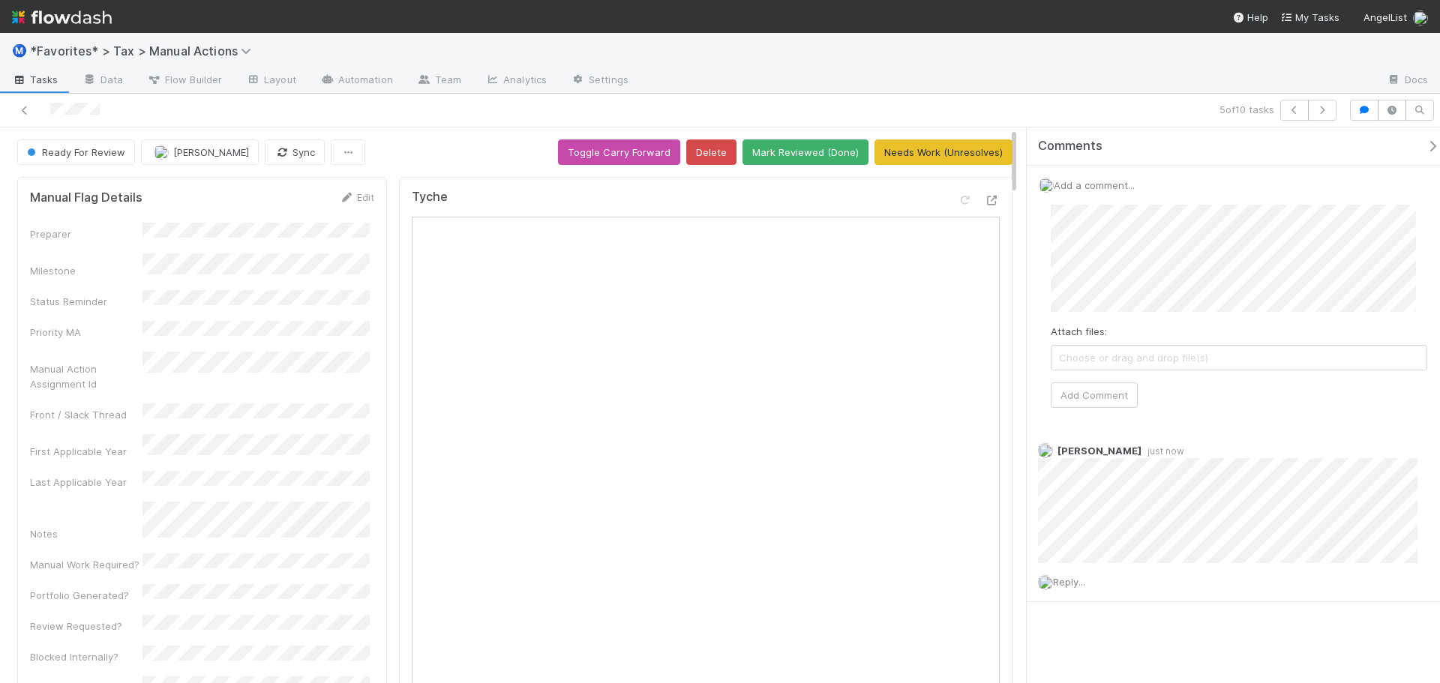
click at [1094, 98] on div "5 of 10 tasks" at bounding box center [720, 111] width 1440 height 34
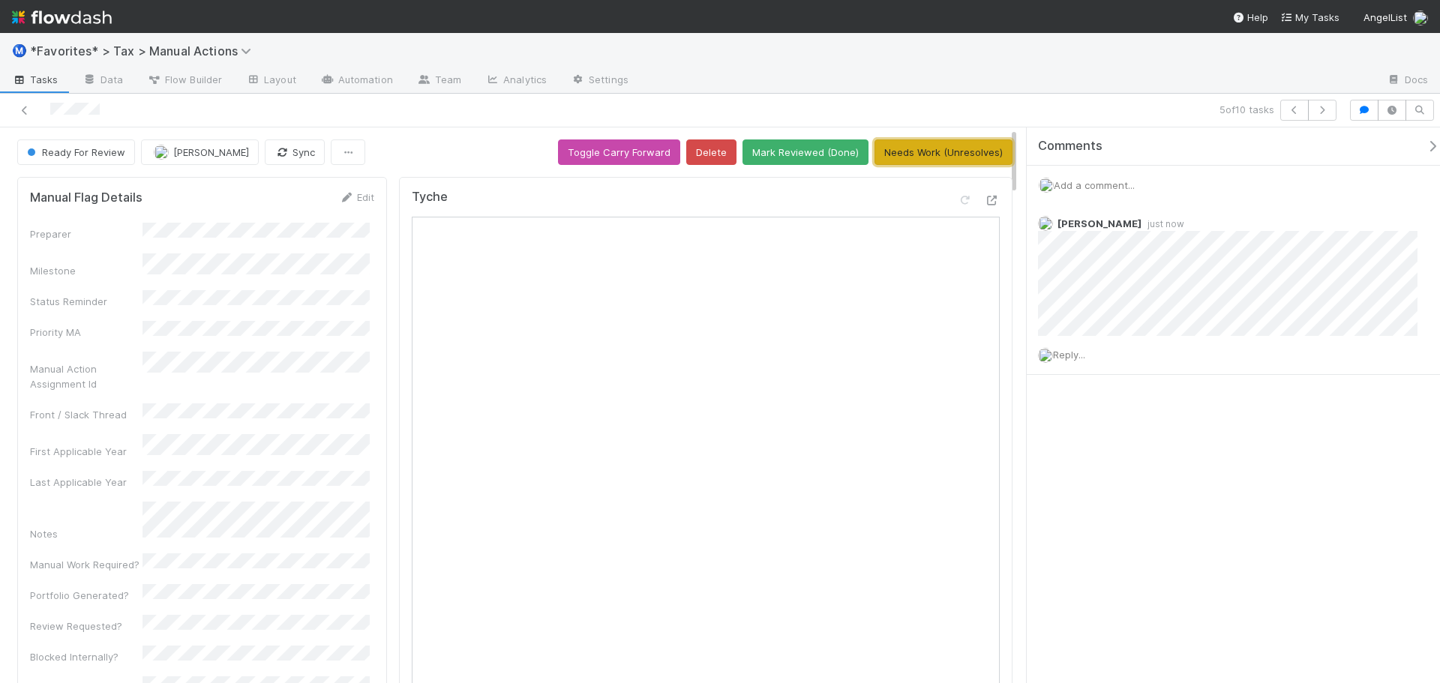
click at [968, 159] on button "Needs Work (Unresolves)" at bounding box center [944, 153] width 138 height 26
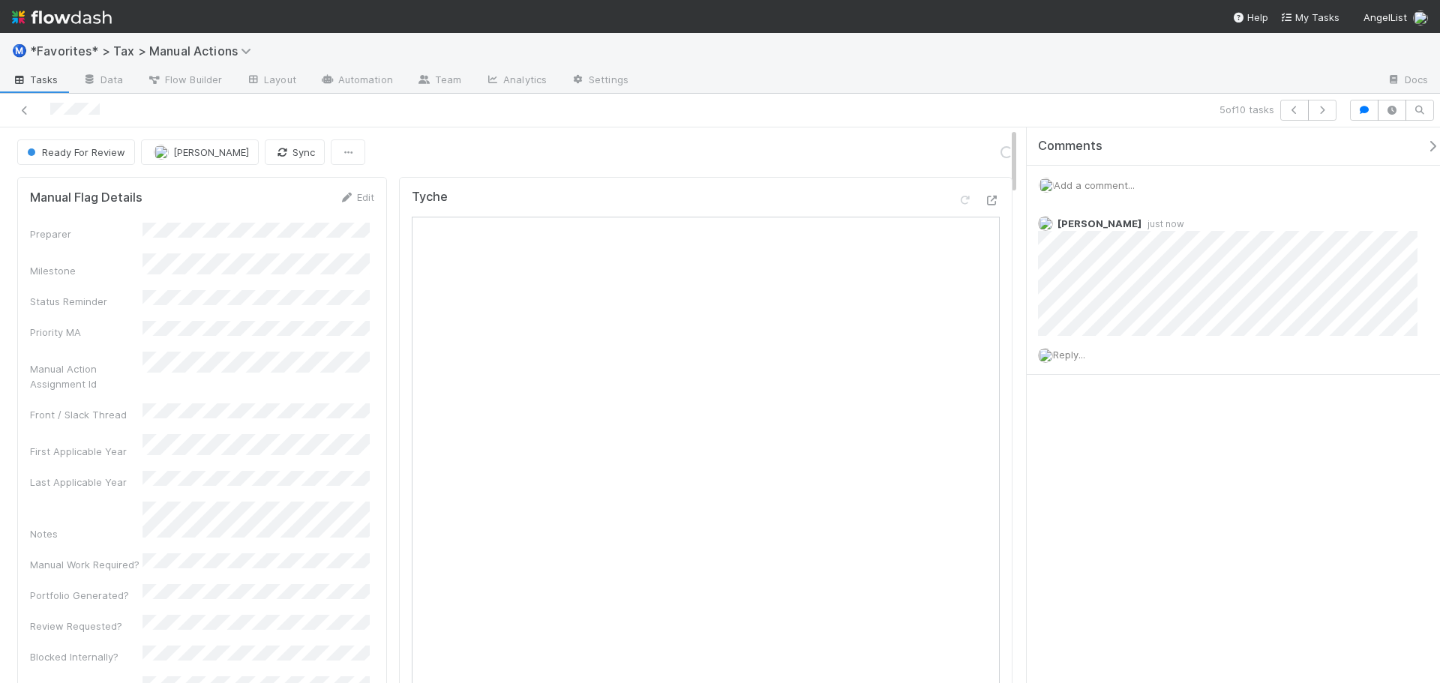
click at [1190, 76] on div at bounding box center [1008, 81] width 734 height 24
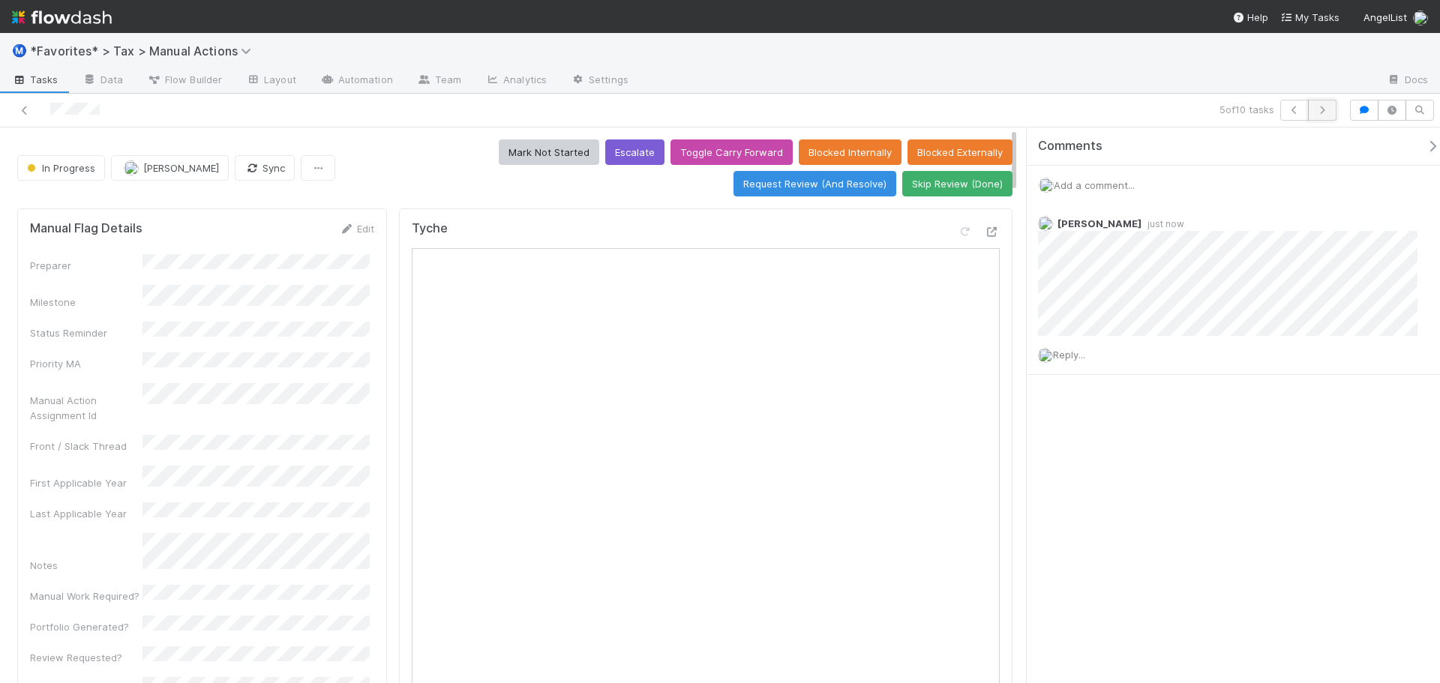
click at [1315, 114] on icon "button" at bounding box center [1322, 110] width 15 height 9
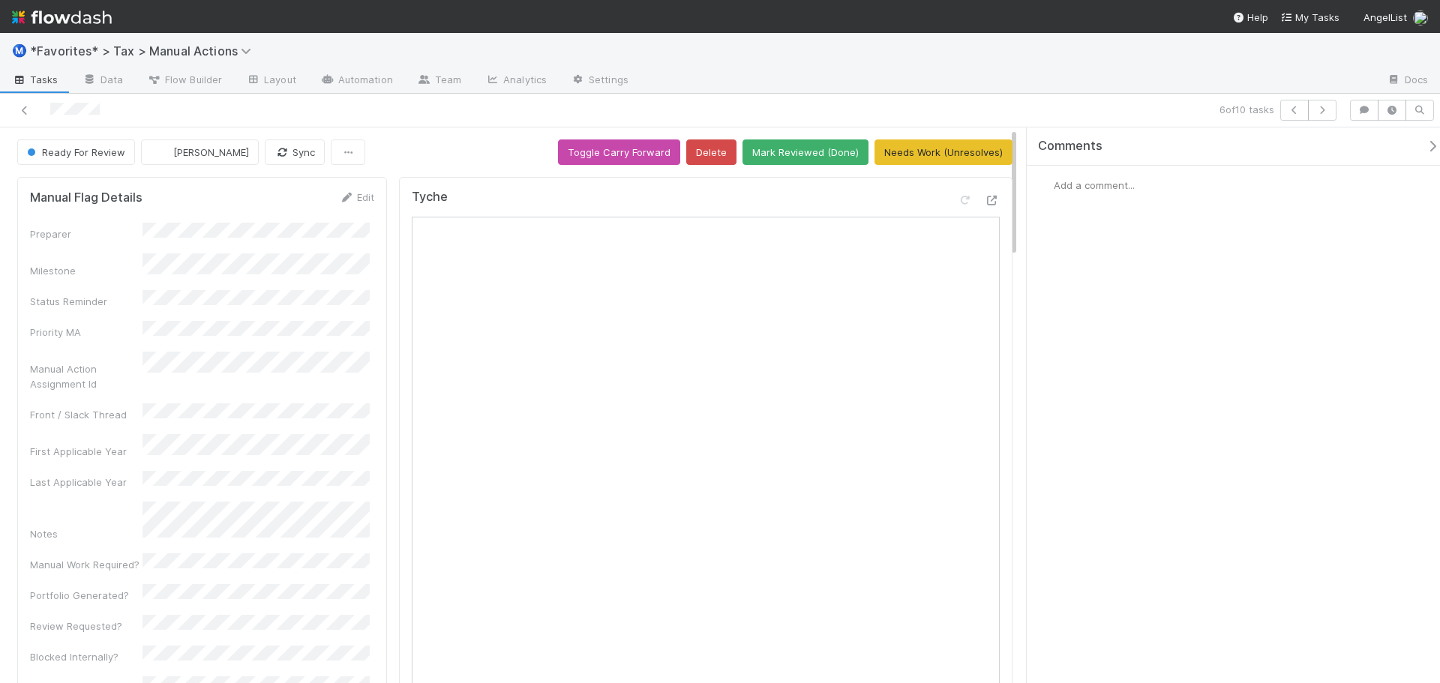
click at [1118, 191] on div "Add a comment..." at bounding box center [1239, 185] width 425 height 39
click at [1119, 185] on span "Add a comment..." at bounding box center [1094, 185] width 81 height 12
click at [1097, 390] on button "Add Comment" at bounding box center [1094, 396] width 87 height 26
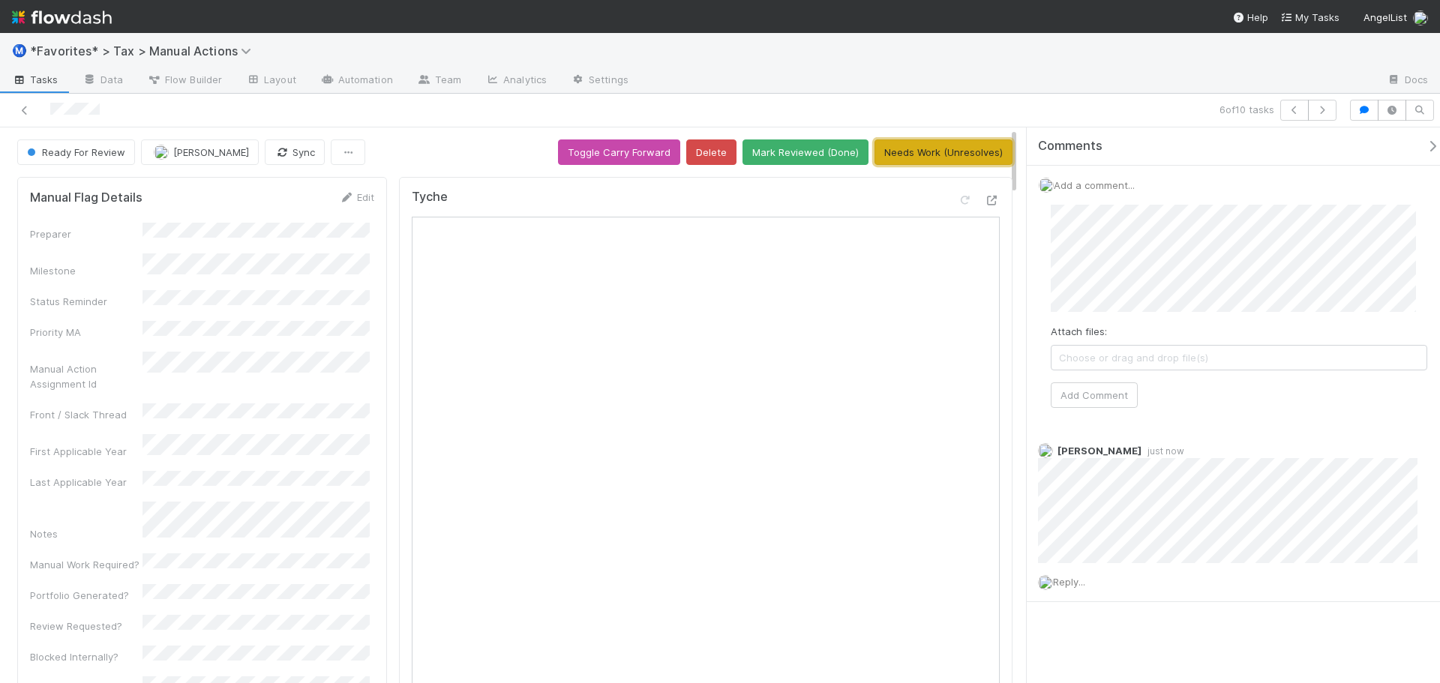
click at [947, 152] on button "Needs Work (Unresolves)" at bounding box center [944, 153] width 138 height 26
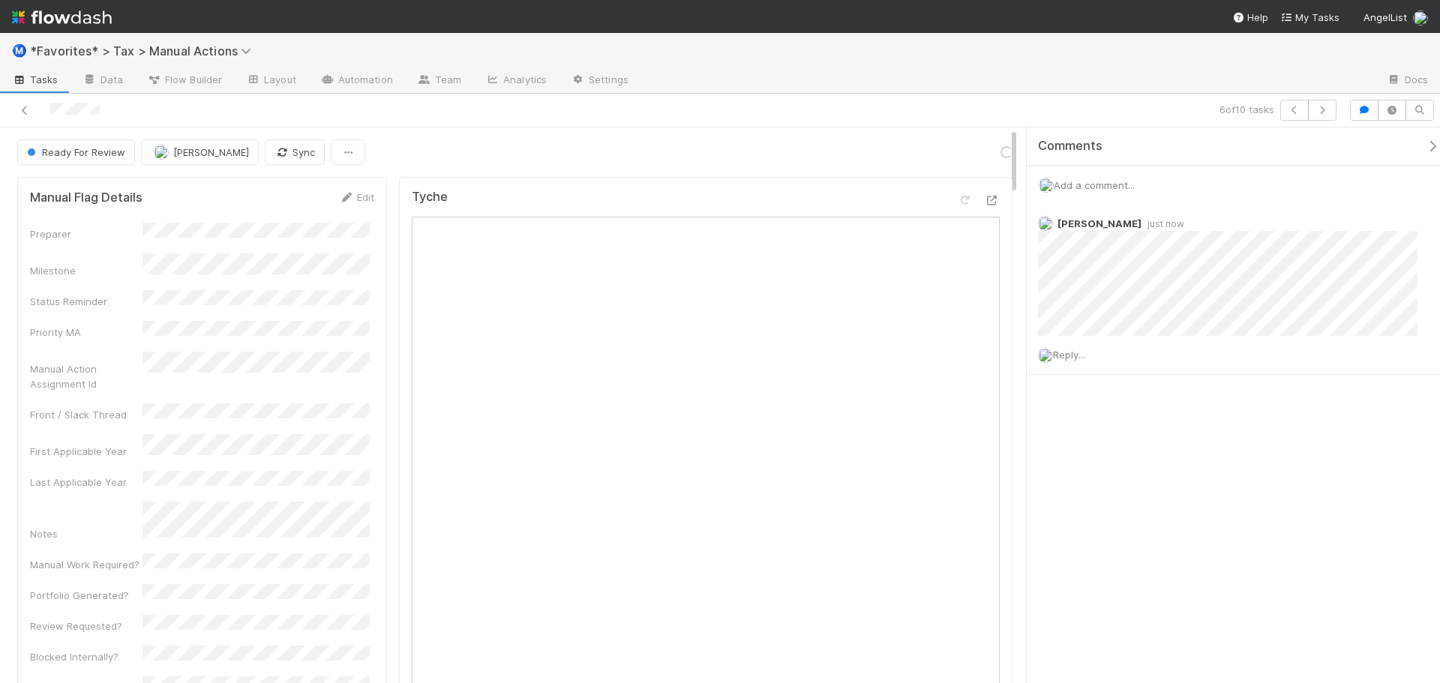
drag, startPoint x: 1016, startPoint y: 105, endPoint x: 1055, endPoint y: 96, distance: 40.0
click at [1018, 104] on div "6 of 10 tasks" at bounding box center [1010, 110] width 666 height 21
drag, startPoint x: 1208, startPoint y: 81, endPoint x: 1345, endPoint y: 93, distance: 137.8
click at [1221, 81] on div at bounding box center [1008, 81] width 734 height 24
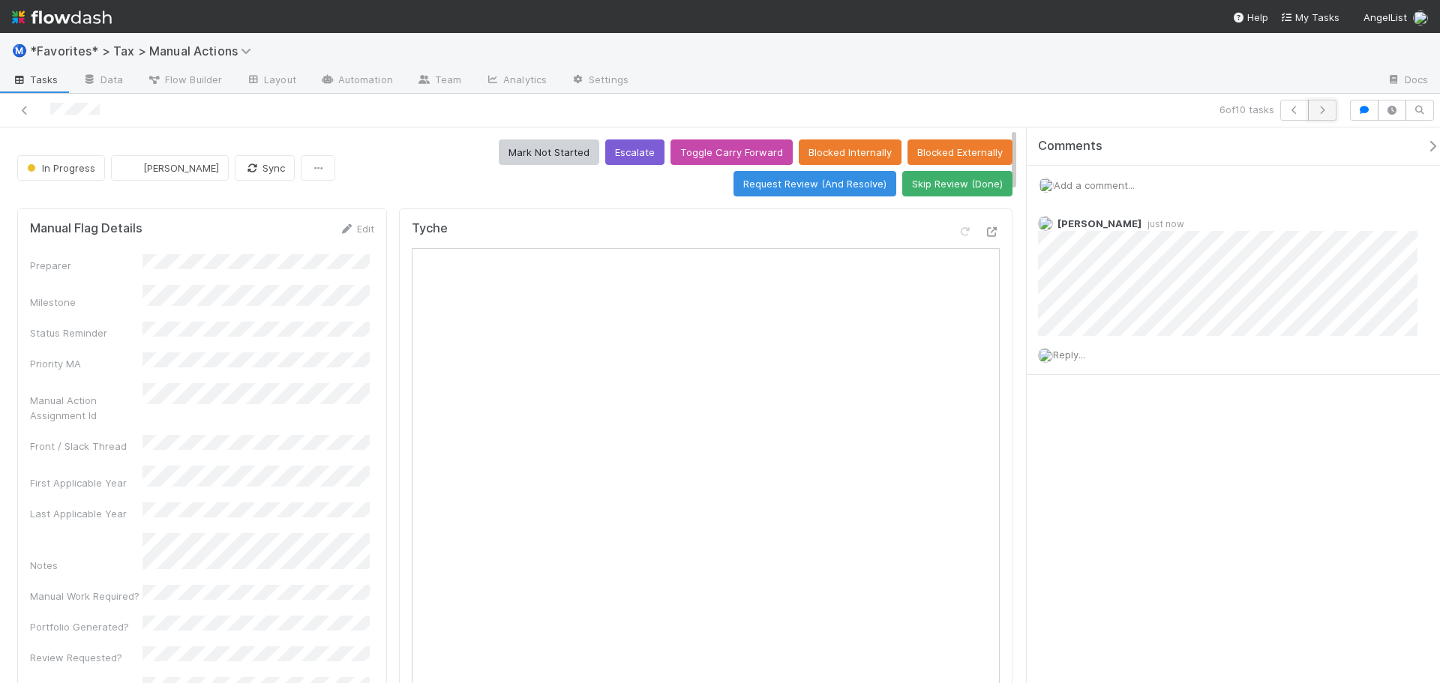
click at [1325, 110] on icon "button" at bounding box center [1322, 110] width 15 height 9
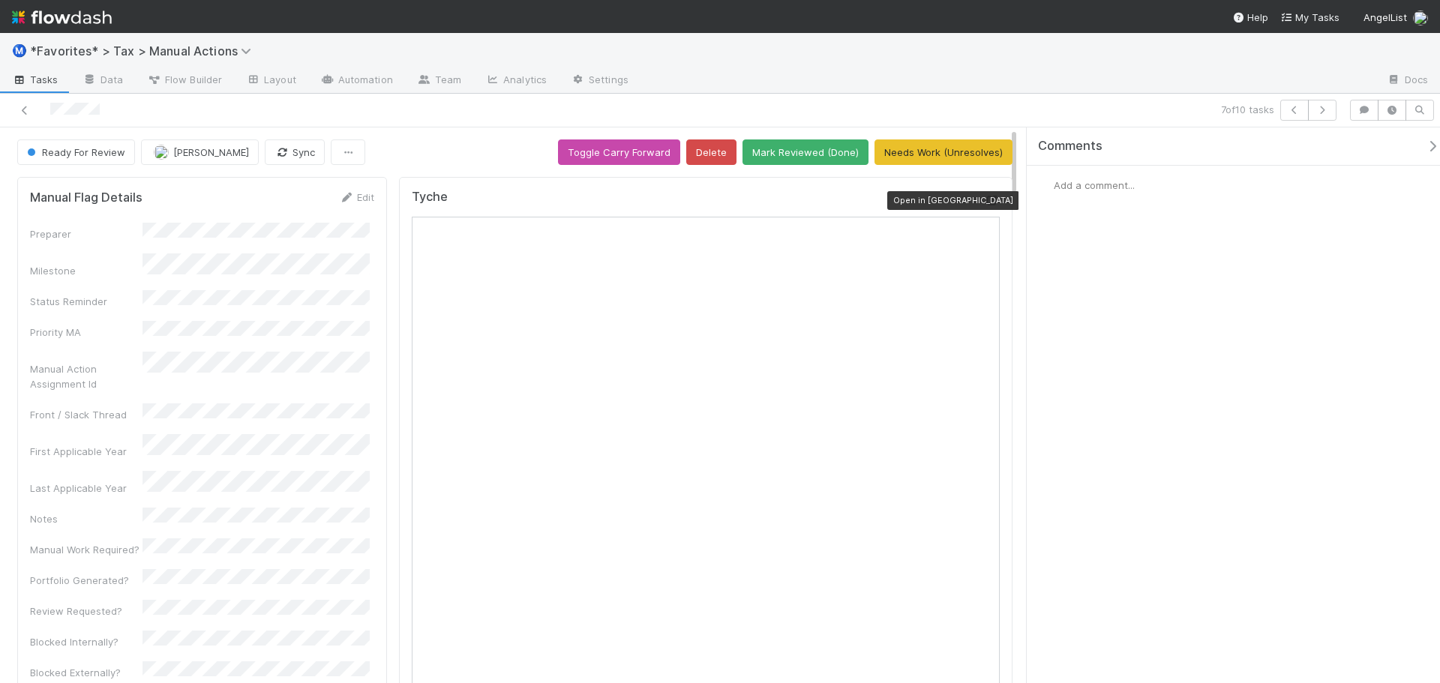
click at [985, 203] on icon at bounding box center [992, 201] width 15 height 10
click at [1333, 113] on button "button" at bounding box center [1322, 110] width 29 height 21
click at [1318, 107] on icon "button" at bounding box center [1322, 110] width 15 height 9
click at [985, 202] on icon at bounding box center [992, 201] width 15 height 10
drag, startPoint x: 1246, startPoint y: 297, endPoint x: 1257, endPoint y: 253, distance: 45.5
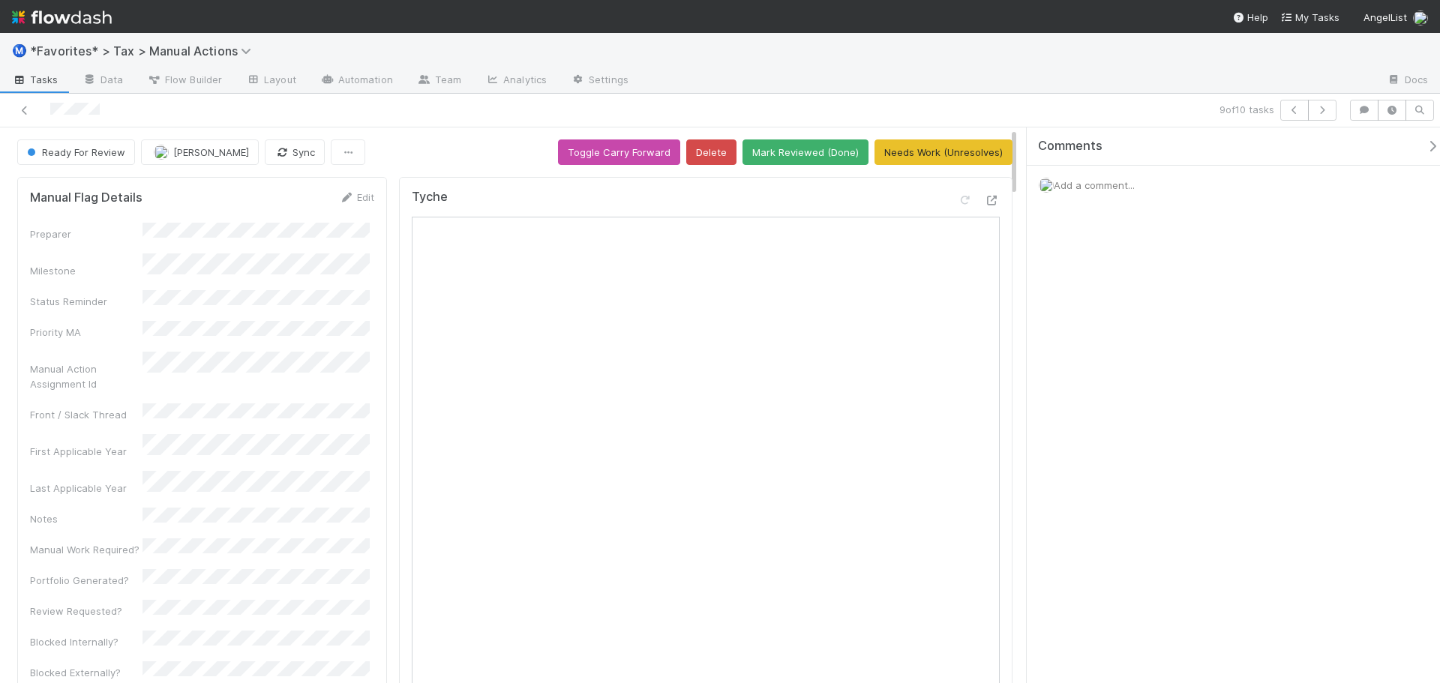
click at [1251, 278] on div "Comments Add a comment..." at bounding box center [1233, 406] width 413 height 556
click at [1327, 110] on icon "button" at bounding box center [1322, 110] width 15 height 9
drag, startPoint x: 26, startPoint y: 111, endPoint x: 33, endPoint y: 49, distance: 62.6
click at [26, 110] on icon at bounding box center [24, 111] width 15 height 10
